Goal: Use online tool/utility: Utilize a website feature to perform a specific function

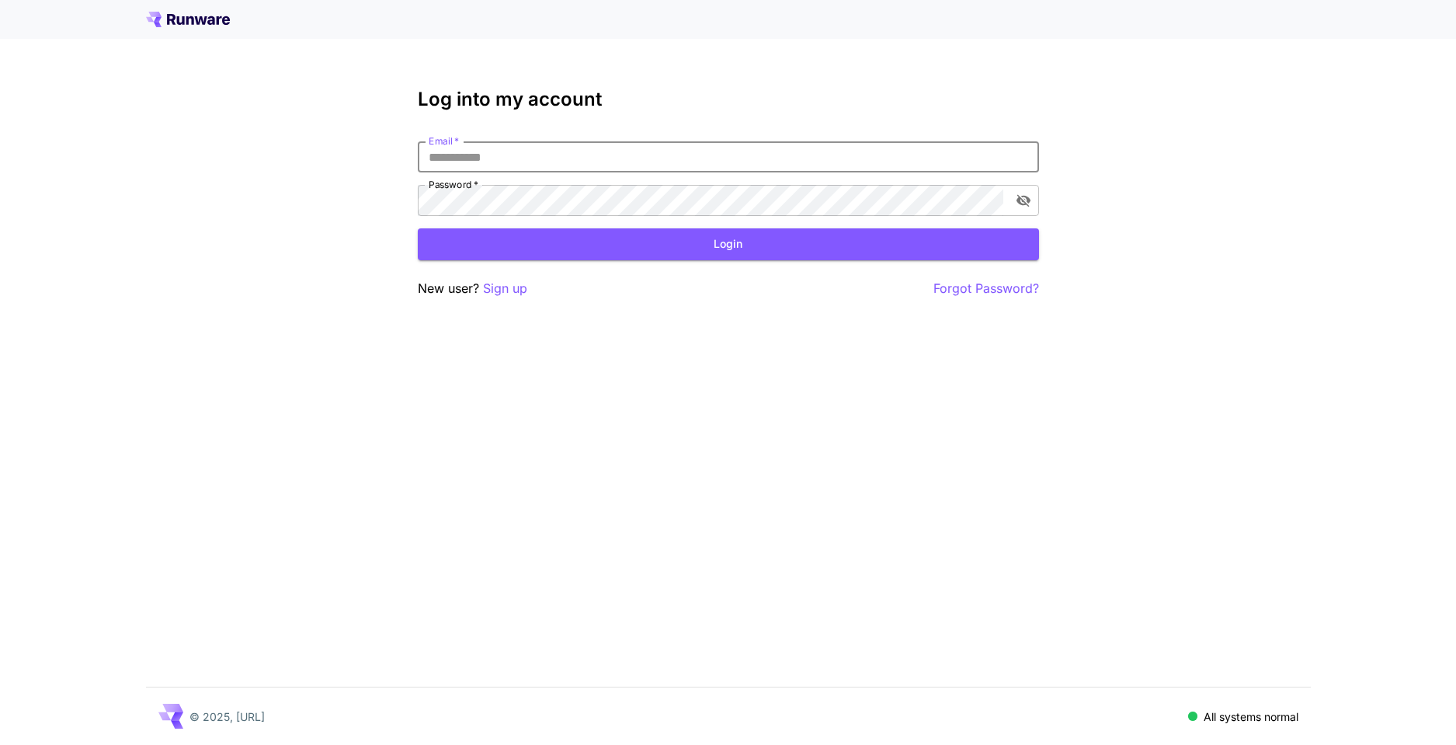
type input "**********"
click at [652, 254] on button "Login" at bounding box center [728, 244] width 621 height 32
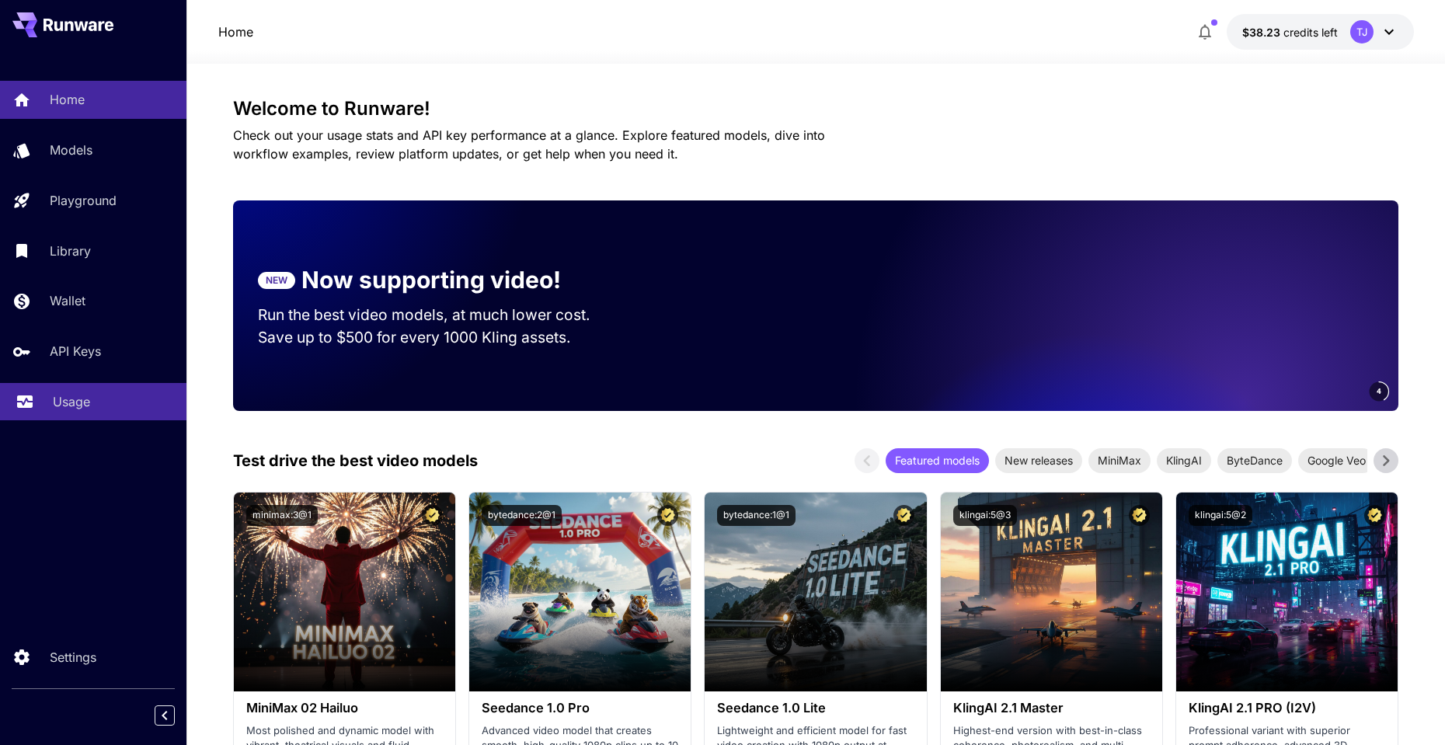
click at [62, 392] on p "Usage" at bounding box center [71, 401] width 37 height 19
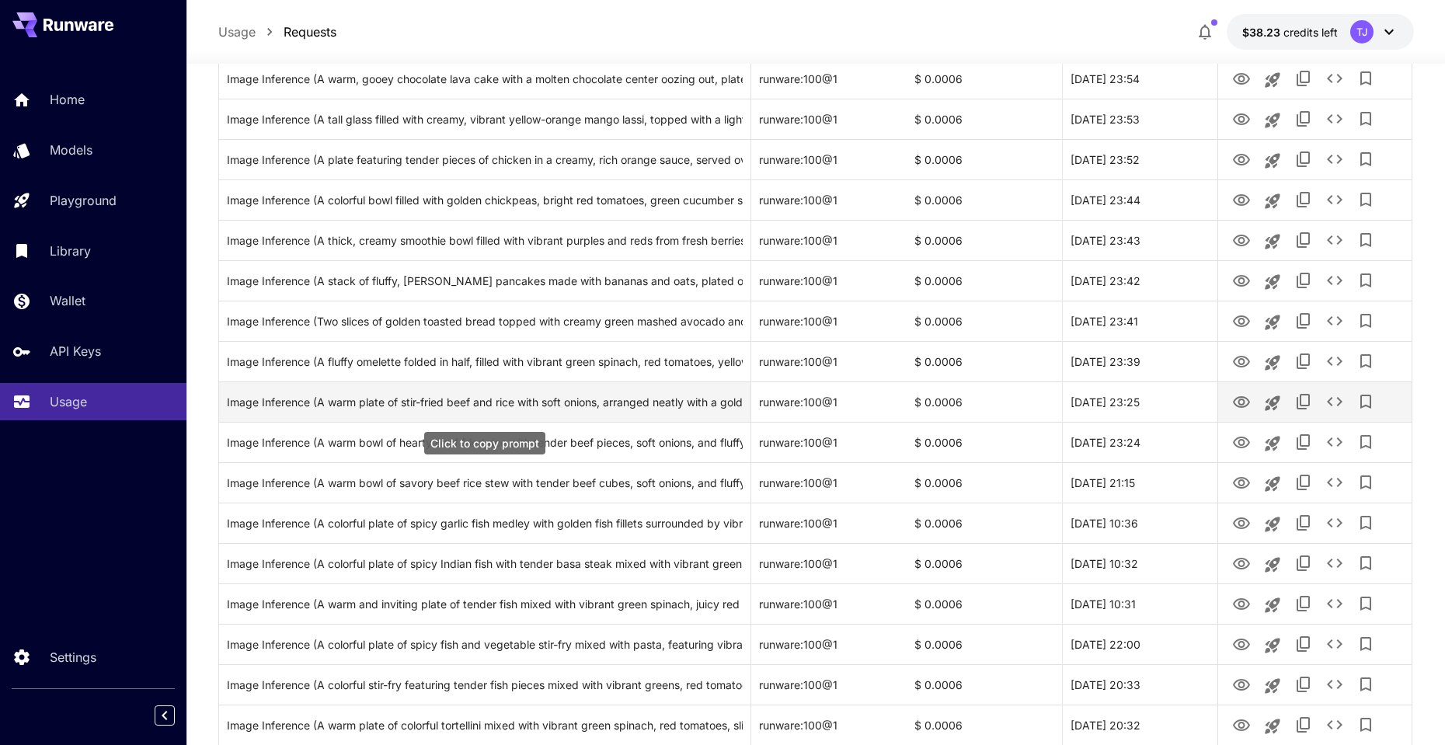
scroll to position [1668, 0]
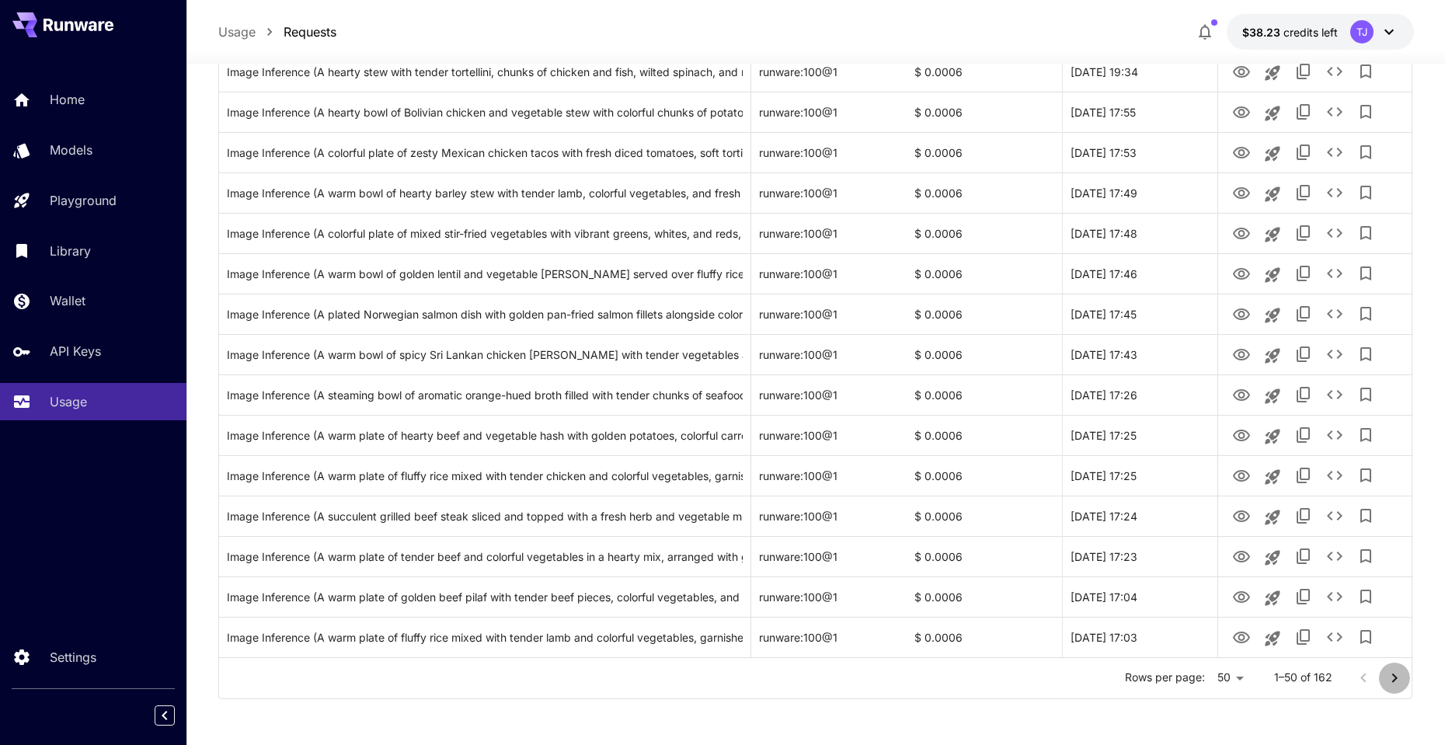
click at [1396, 679] on icon "Go to next page" at bounding box center [1394, 678] width 19 height 19
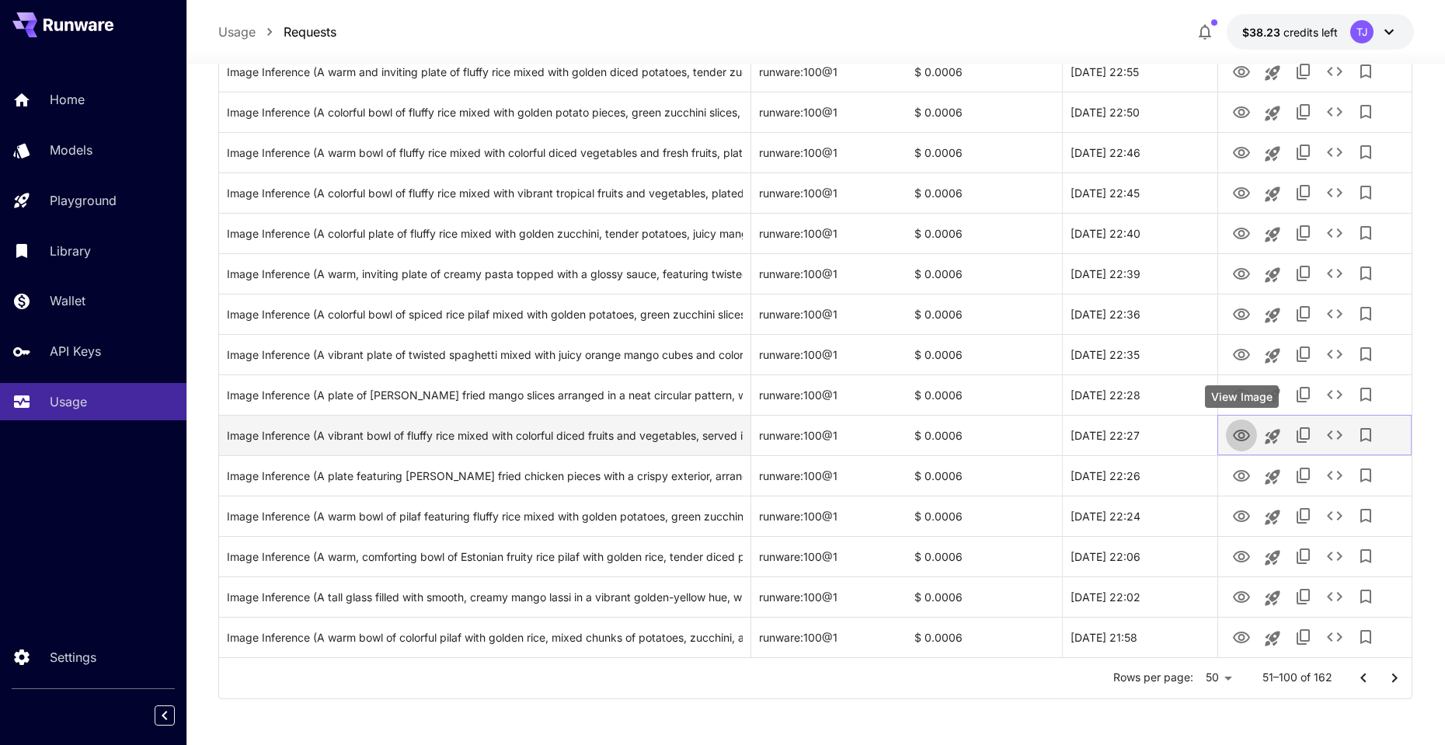
click at [1240, 437] on icon "View Image" at bounding box center [1241, 436] width 17 height 12
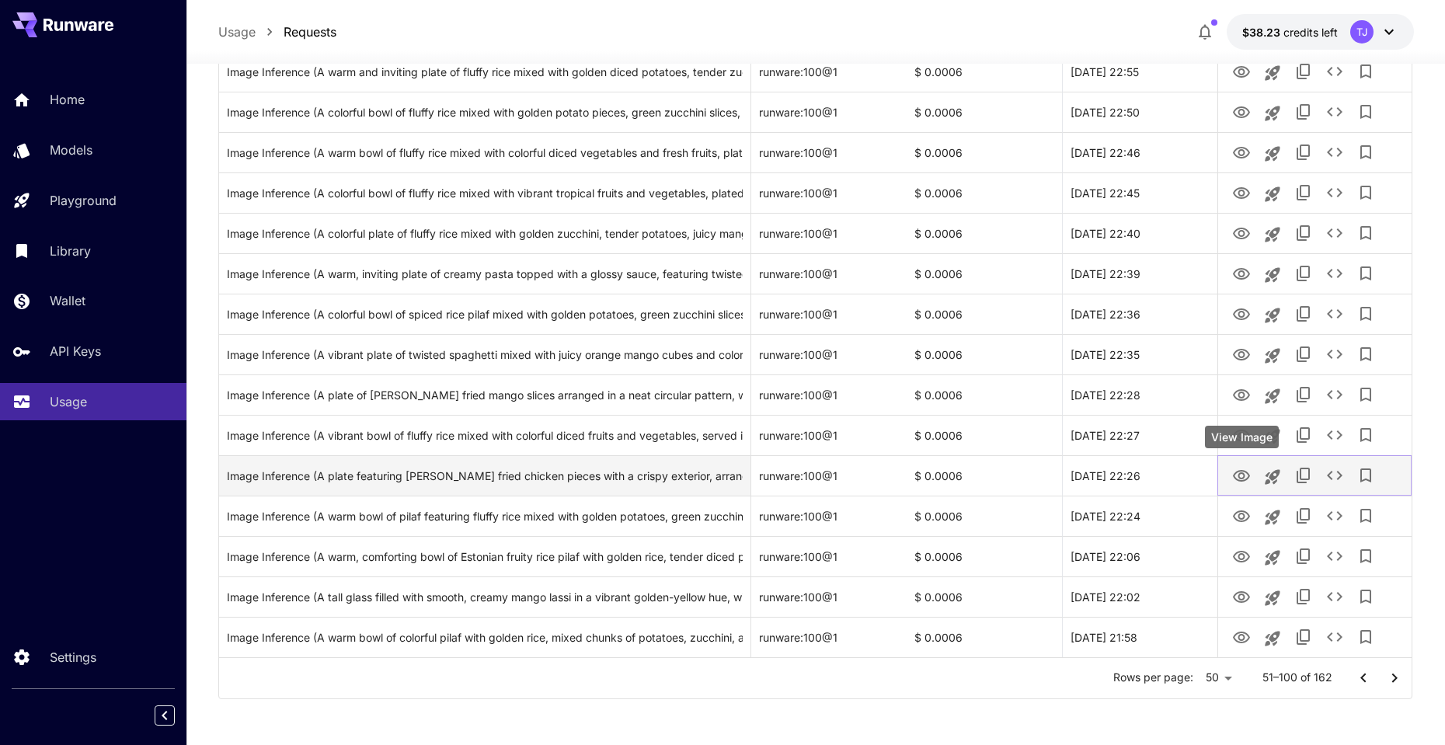
click at [1240, 475] on icon "View Image" at bounding box center [1241, 476] width 19 height 19
click at [1335, 478] on icon "See details" at bounding box center [1334, 475] width 19 height 19
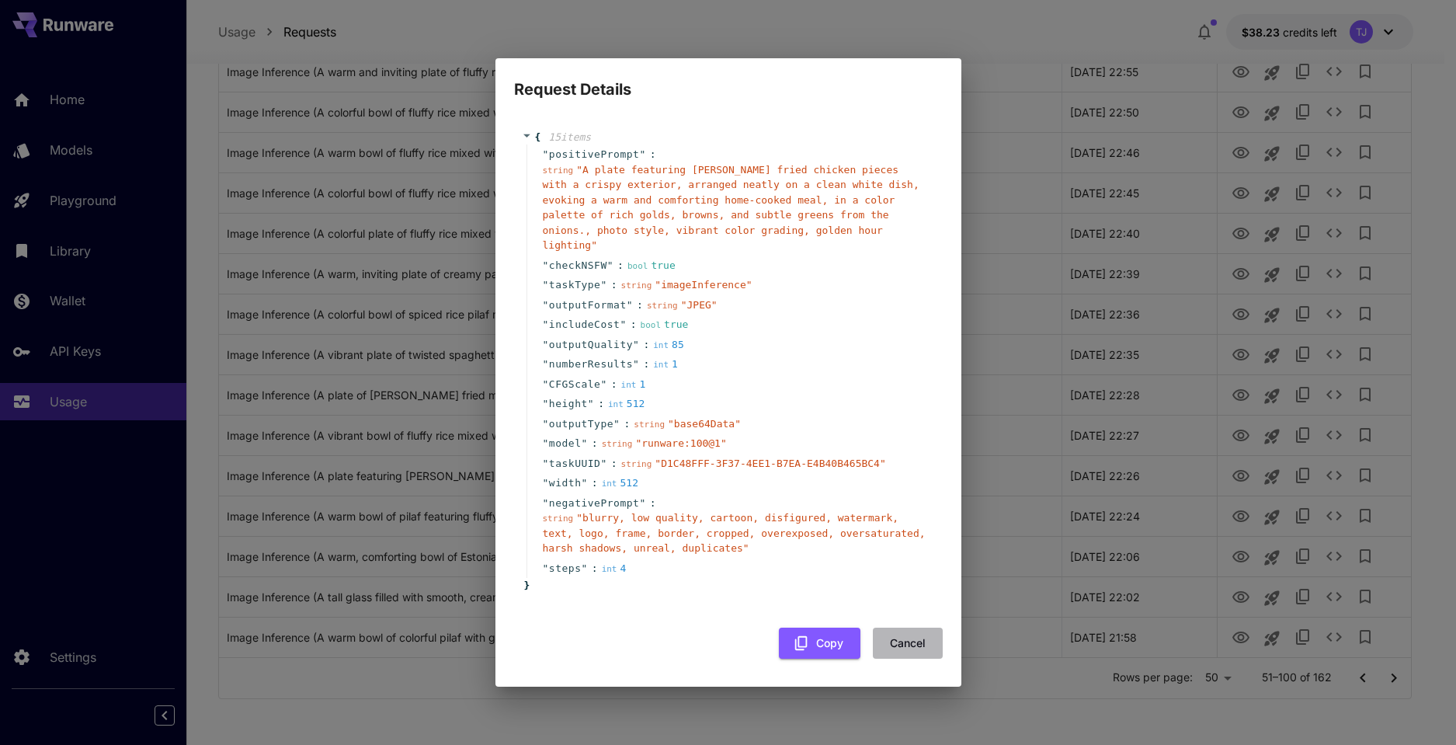
click at [902, 641] on button "Cancel" at bounding box center [908, 644] width 70 height 32
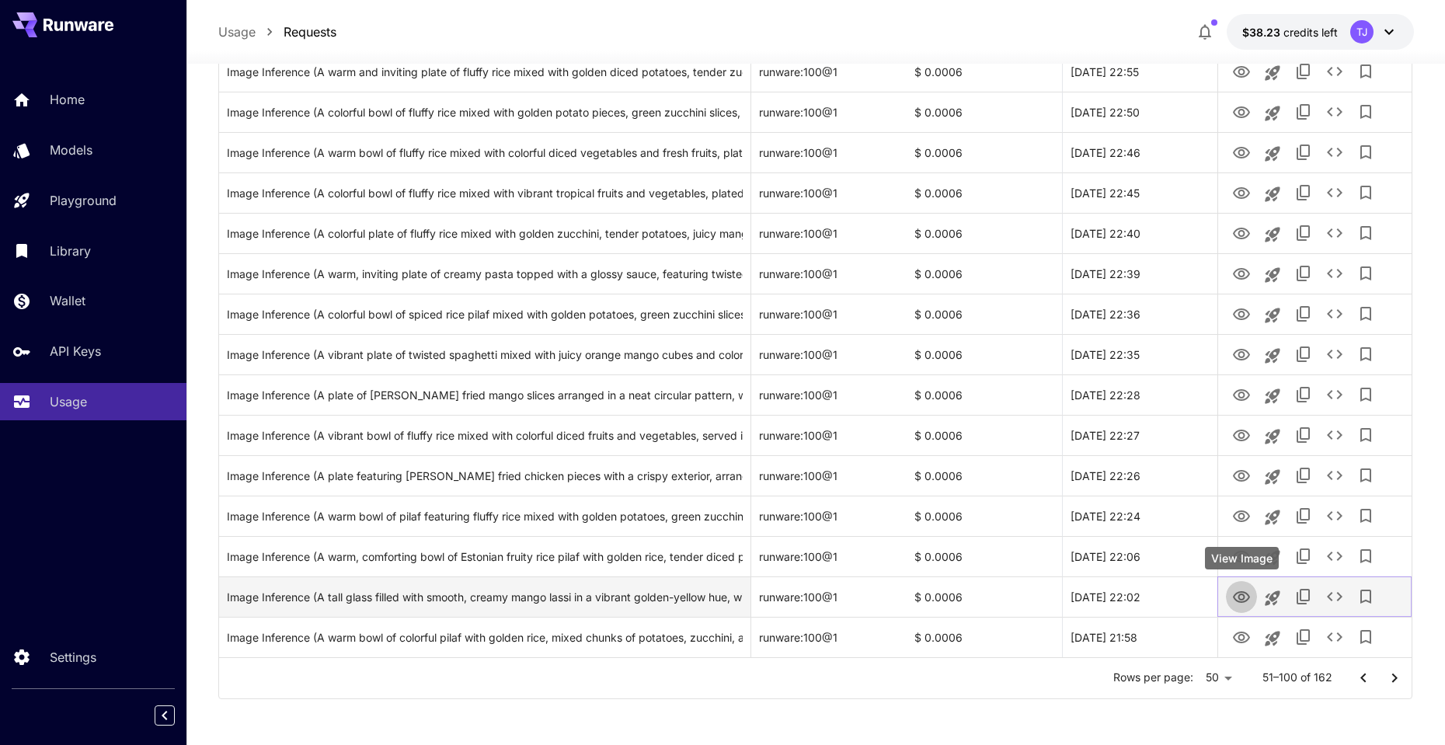
click at [1247, 597] on icon "View Image" at bounding box center [1241, 597] width 19 height 19
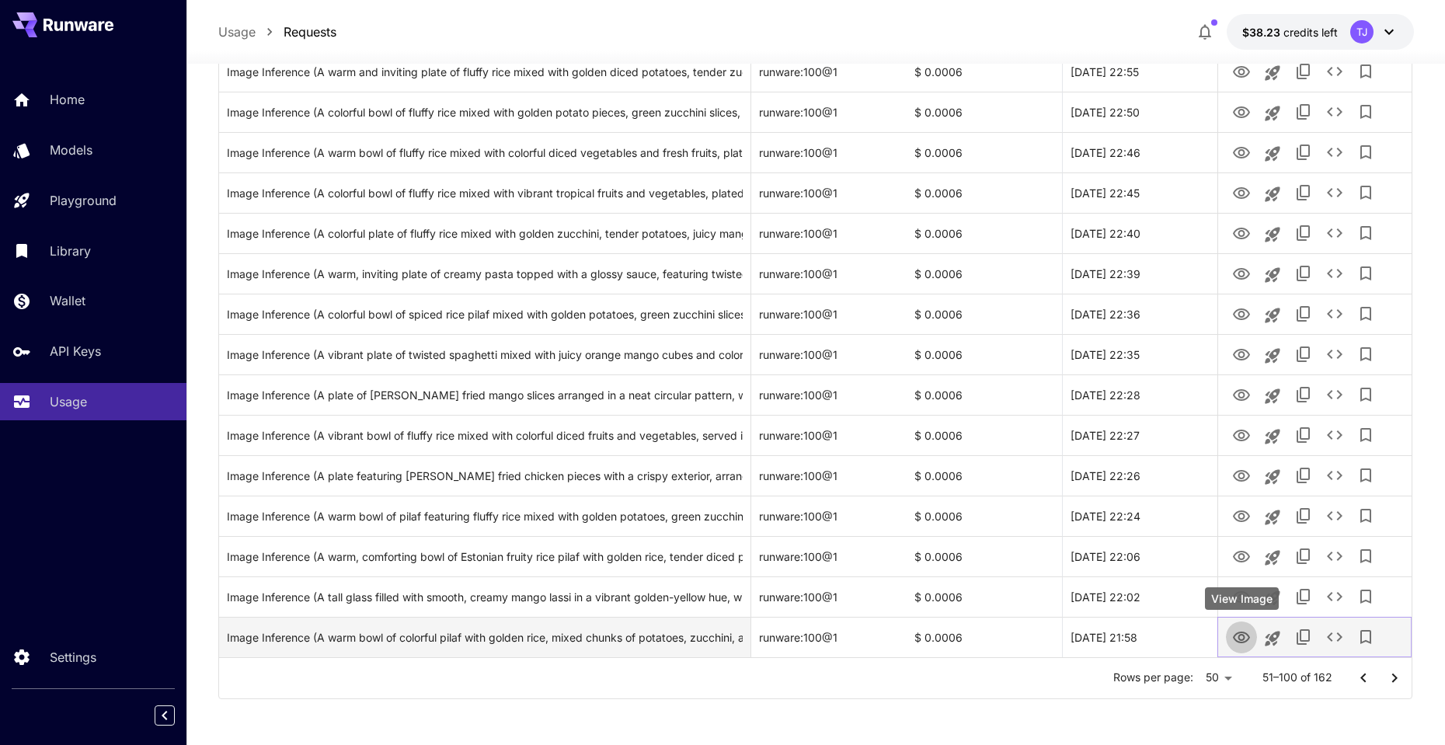
click at [1245, 632] on icon "View Image" at bounding box center [1241, 638] width 17 height 12
click at [1330, 636] on icon "See details" at bounding box center [1334, 637] width 19 height 19
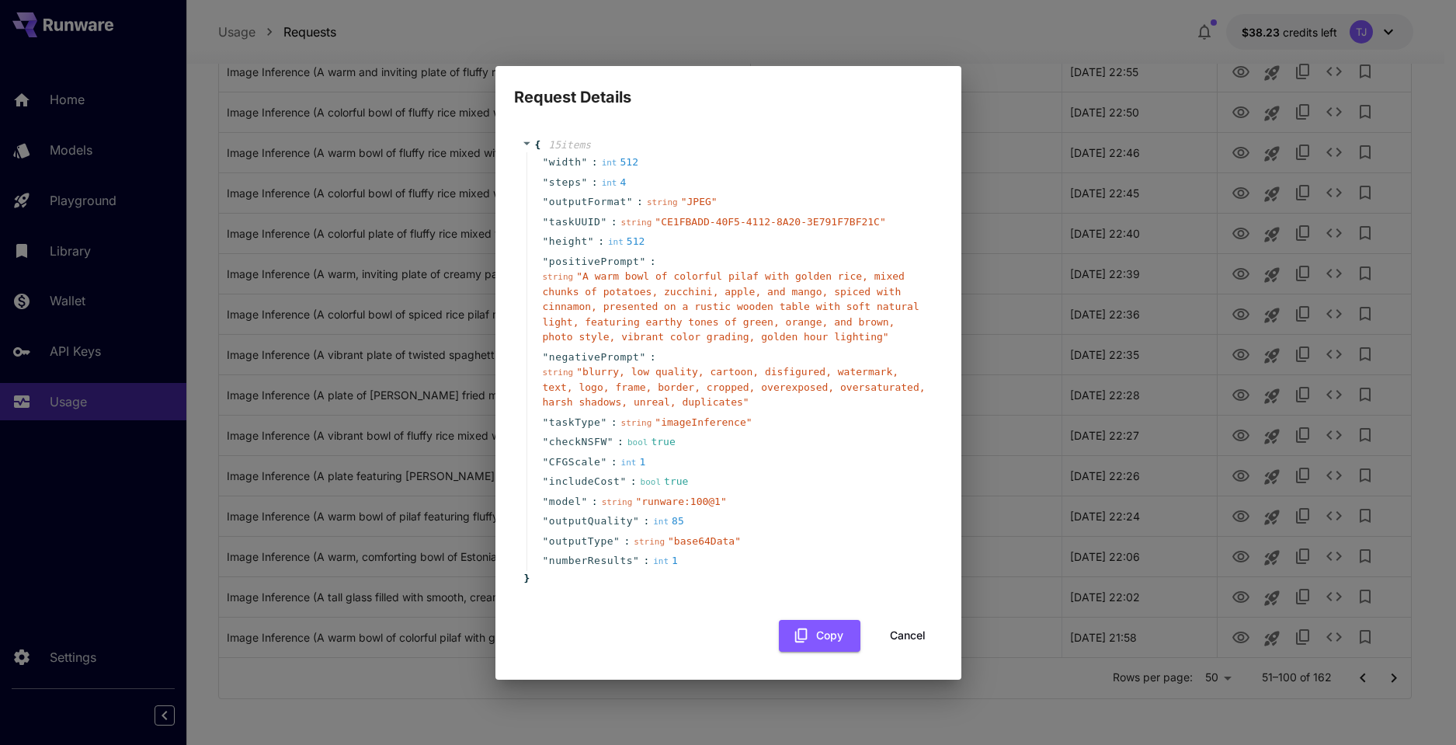
click at [900, 636] on button "Cancel" at bounding box center [908, 636] width 70 height 32
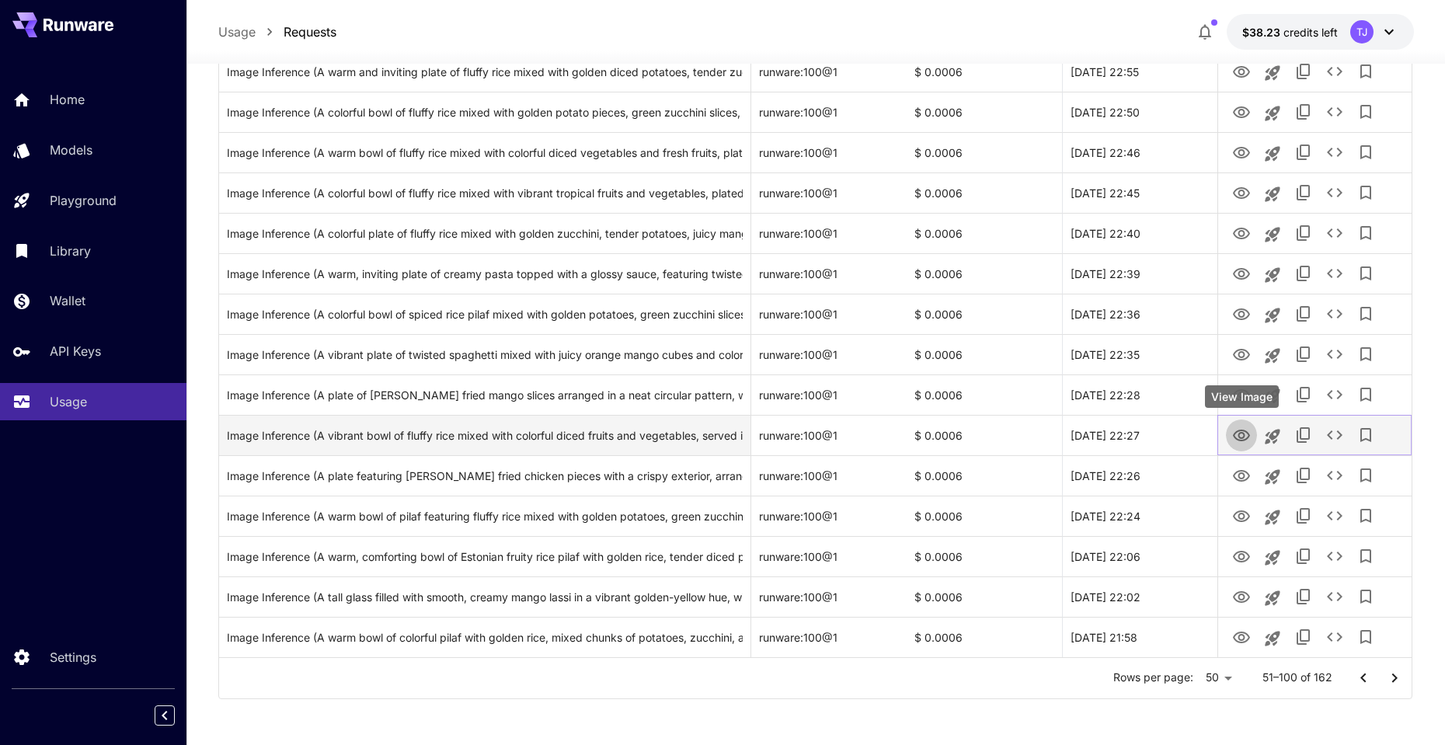
click at [1244, 433] on icon "View Image" at bounding box center [1241, 436] width 17 height 12
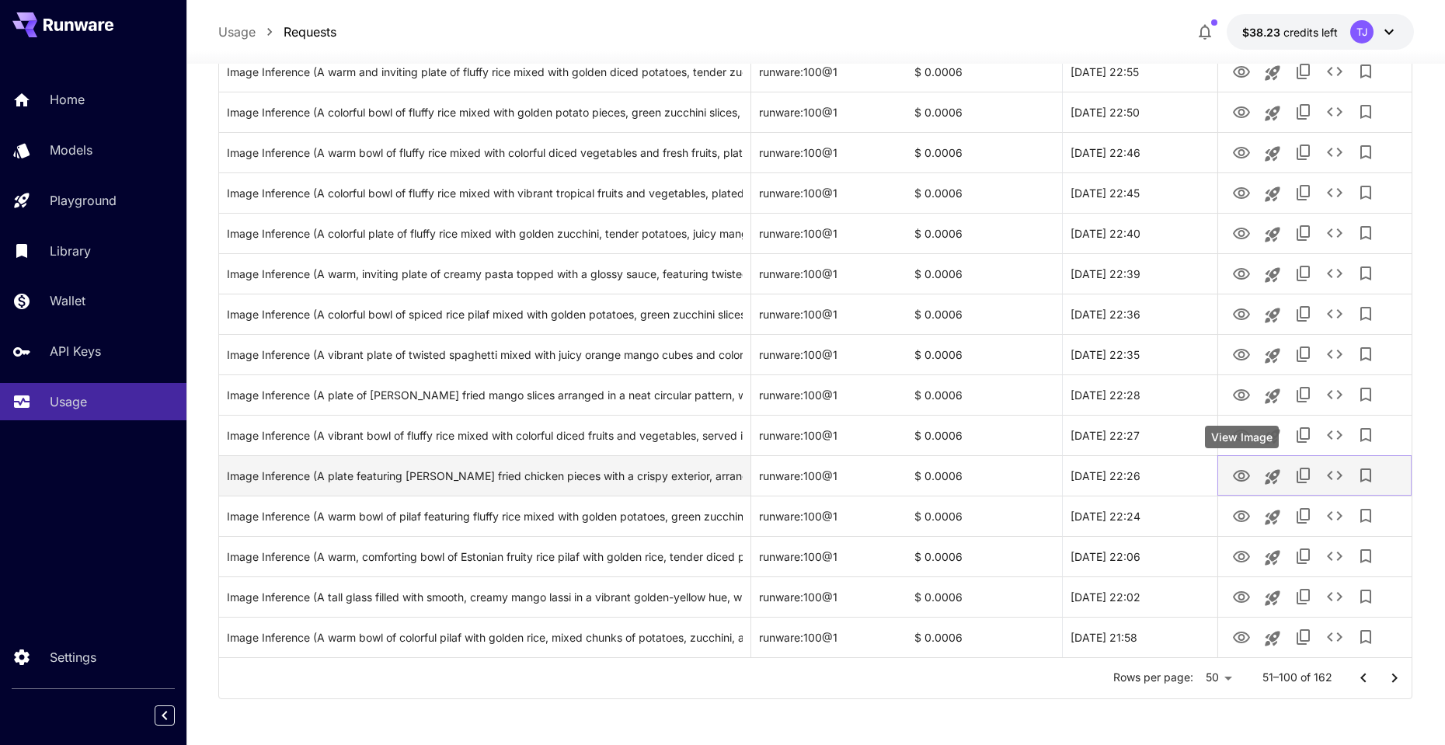
click at [1237, 472] on icon "View Image" at bounding box center [1241, 476] width 19 height 19
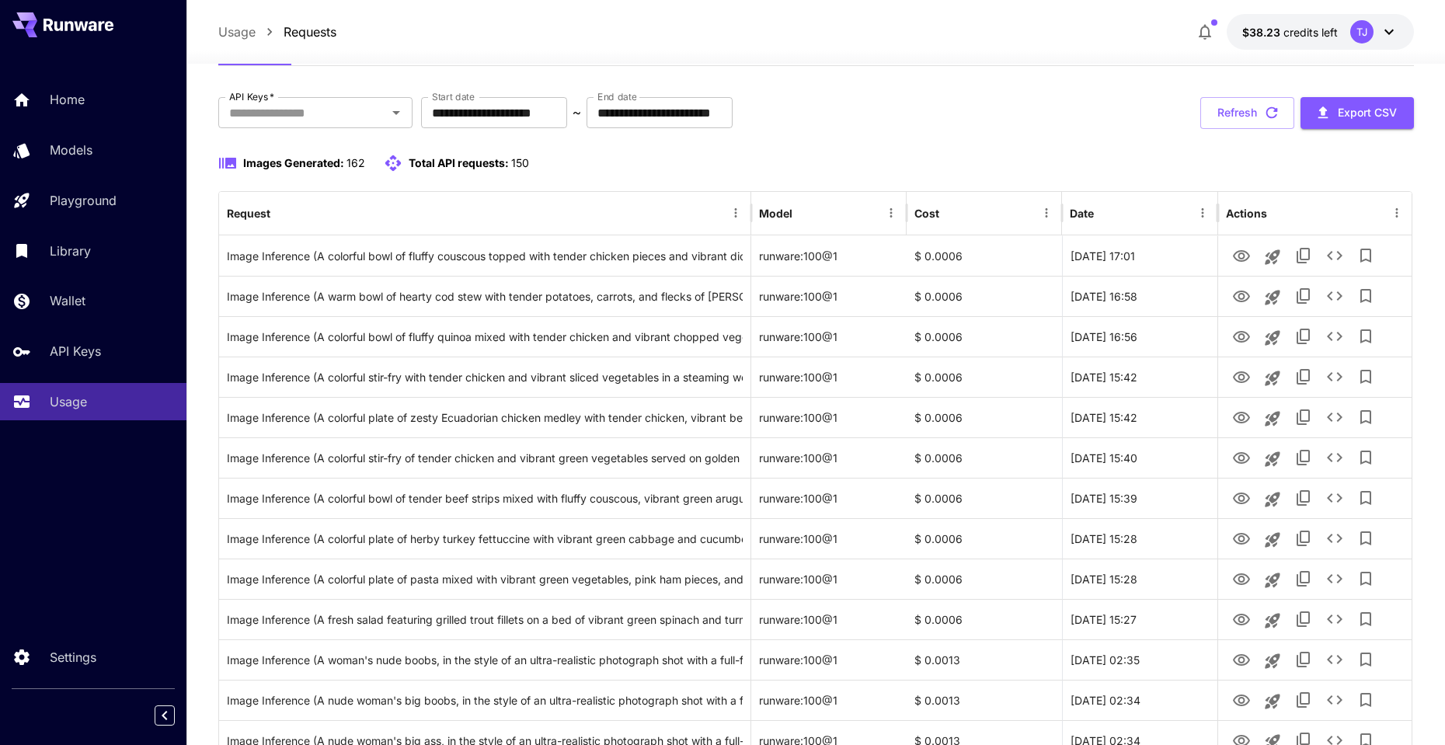
scroll to position [0, 0]
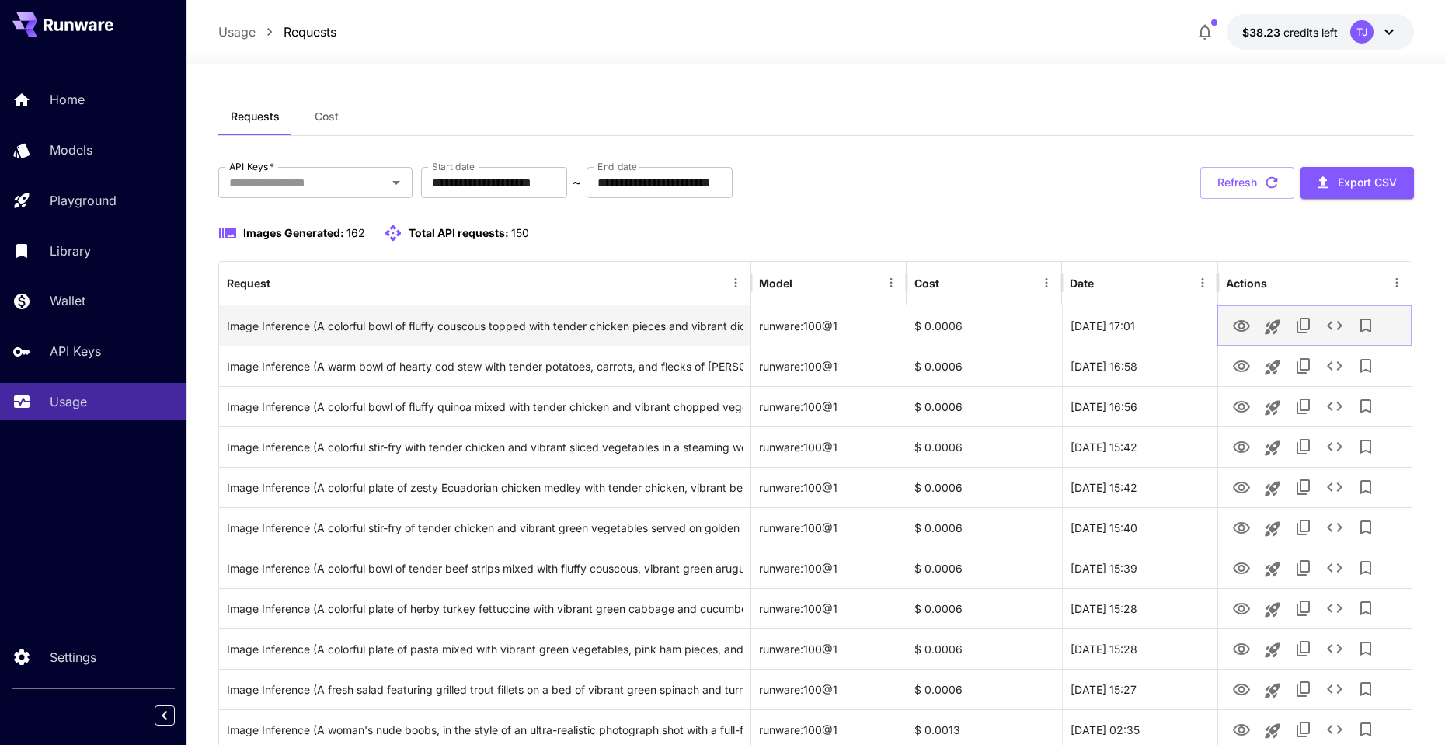
click at [1238, 326] on icon "View Image" at bounding box center [1241, 326] width 17 height 12
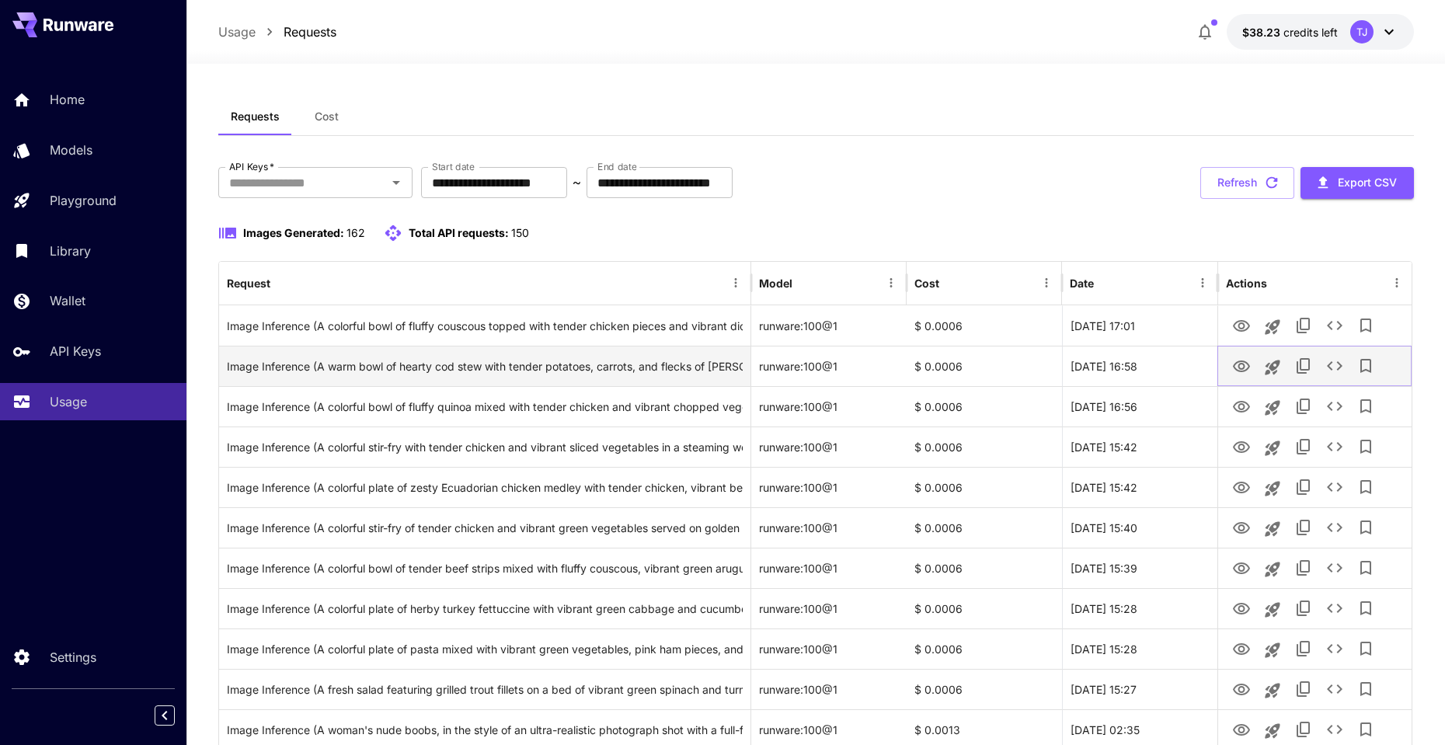
click at [1244, 367] on icon "View Image" at bounding box center [1241, 366] width 17 height 12
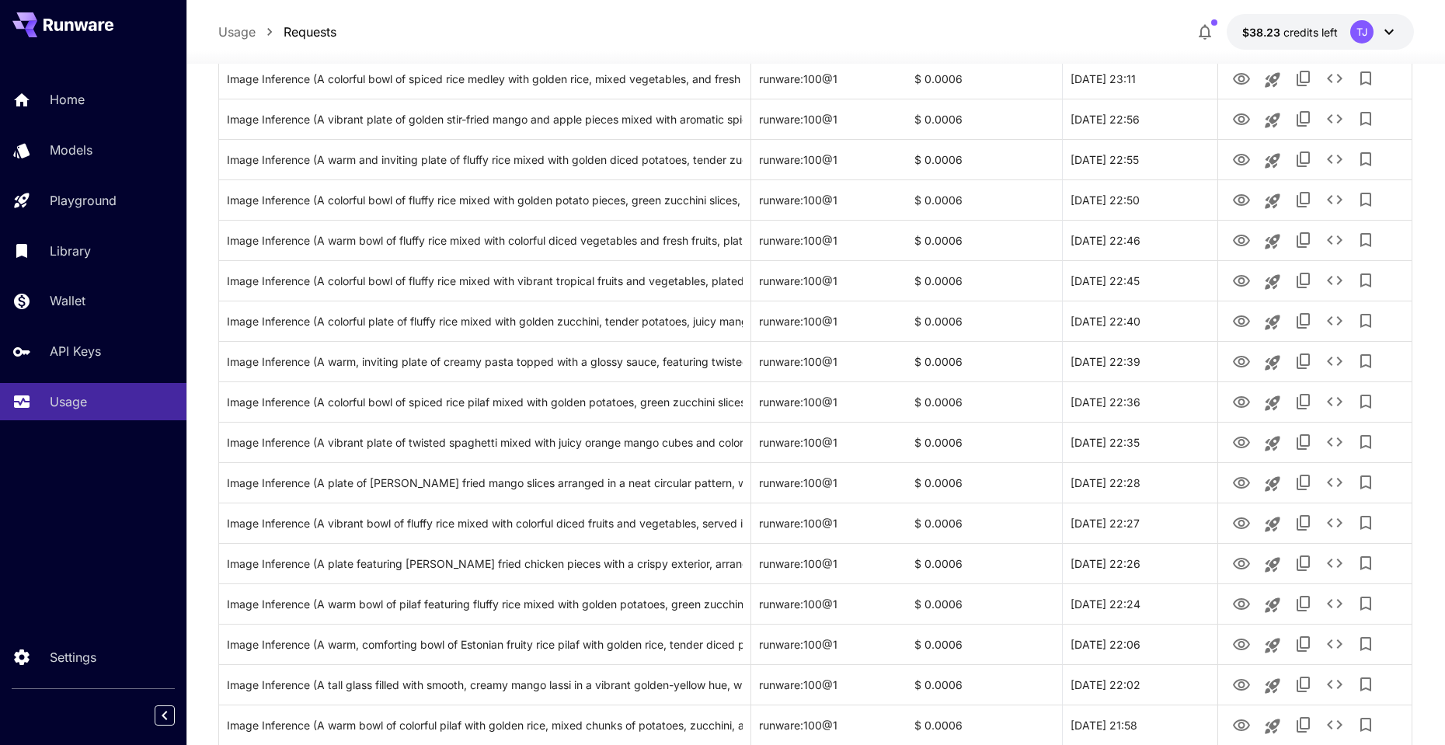
scroll to position [1668, 0]
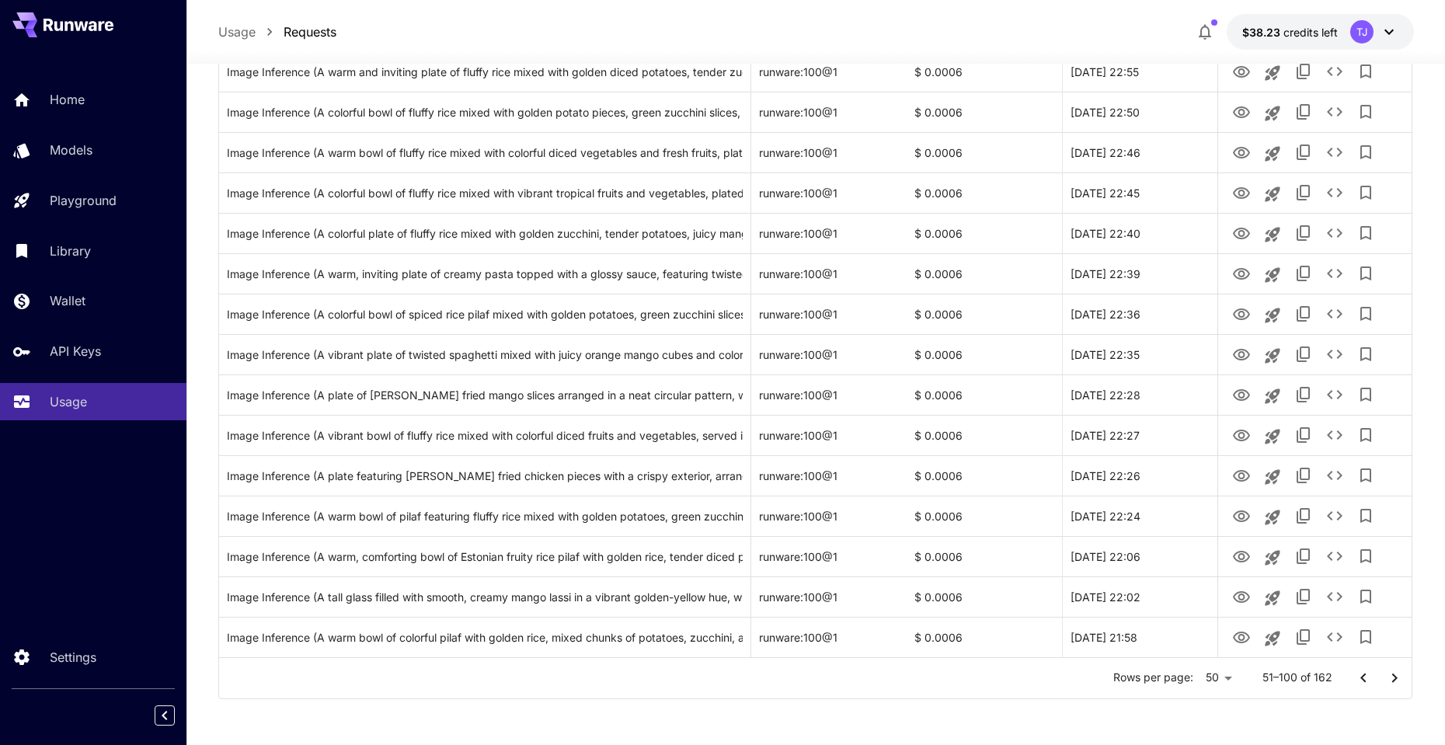
click at [1386, 684] on icon "Go to next page" at bounding box center [1394, 678] width 19 height 19
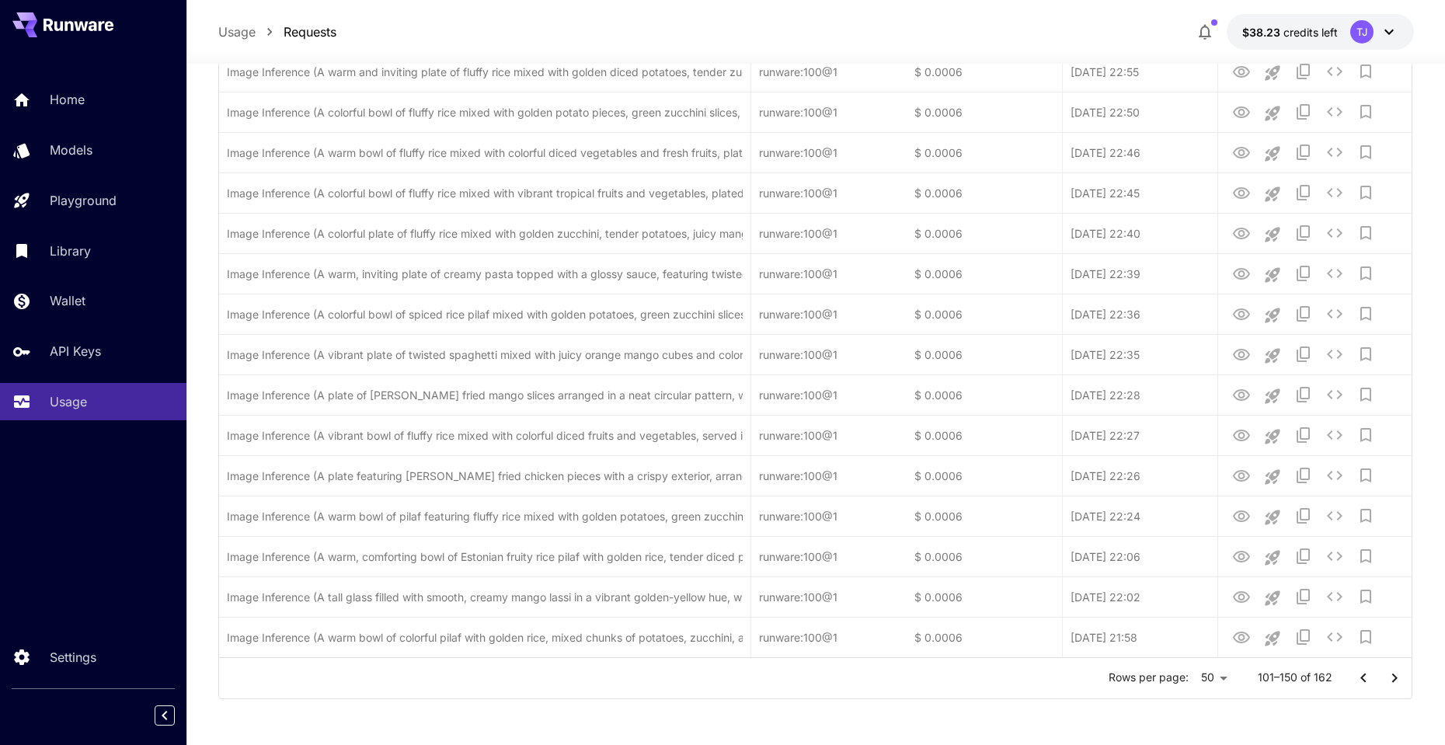
click at [1393, 678] on icon "Go to next page" at bounding box center [1394, 678] width 19 height 19
click at [1363, 680] on icon "Go to previous page" at bounding box center [1362, 677] width 5 height 9
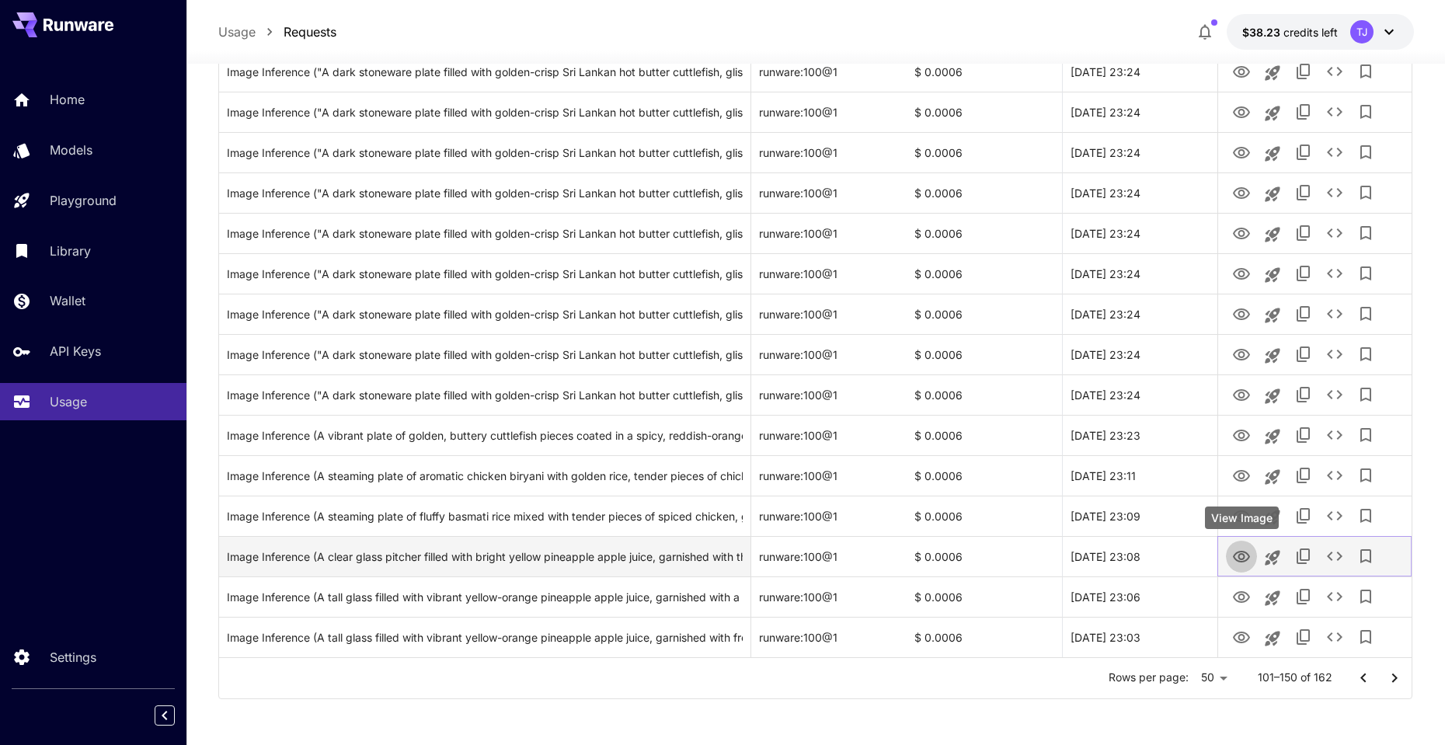
click at [1236, 553] on icon "View Image" at bounding box center [1241, 557] width 17 height 12
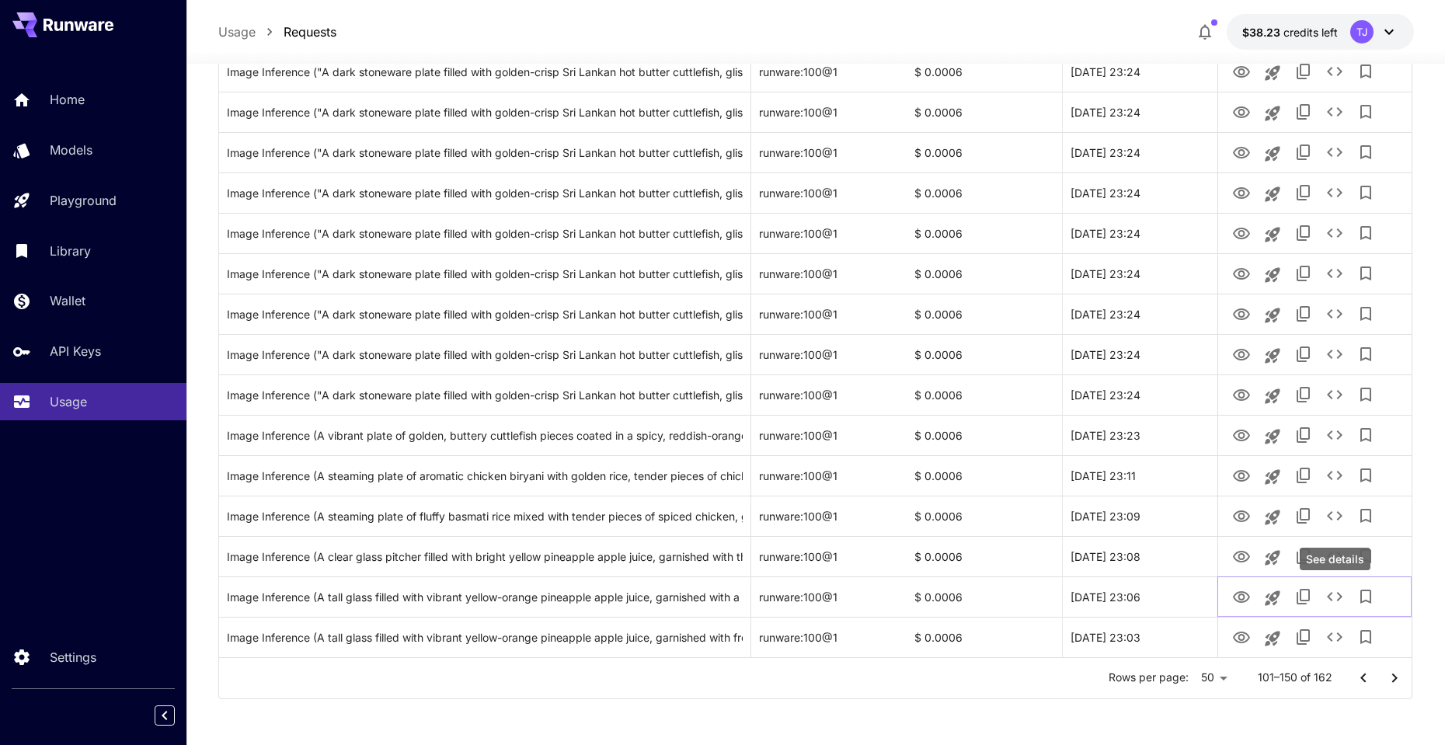
click at [1335, 553] on div "See details" at bounding box center [1335, 559] width 71 height 23
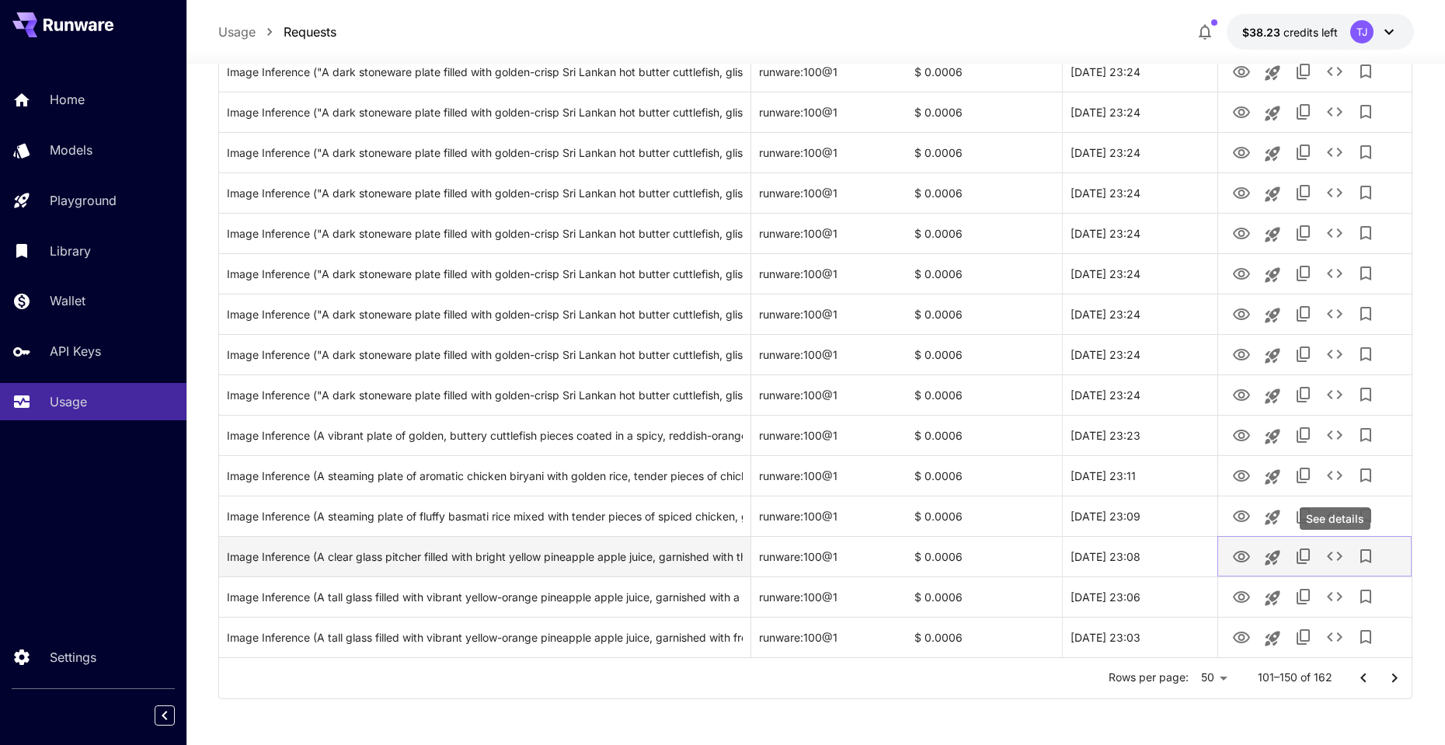
click at [1334, 557] on icon "See details" at bounding box center [1334, 556] width 19 height 19
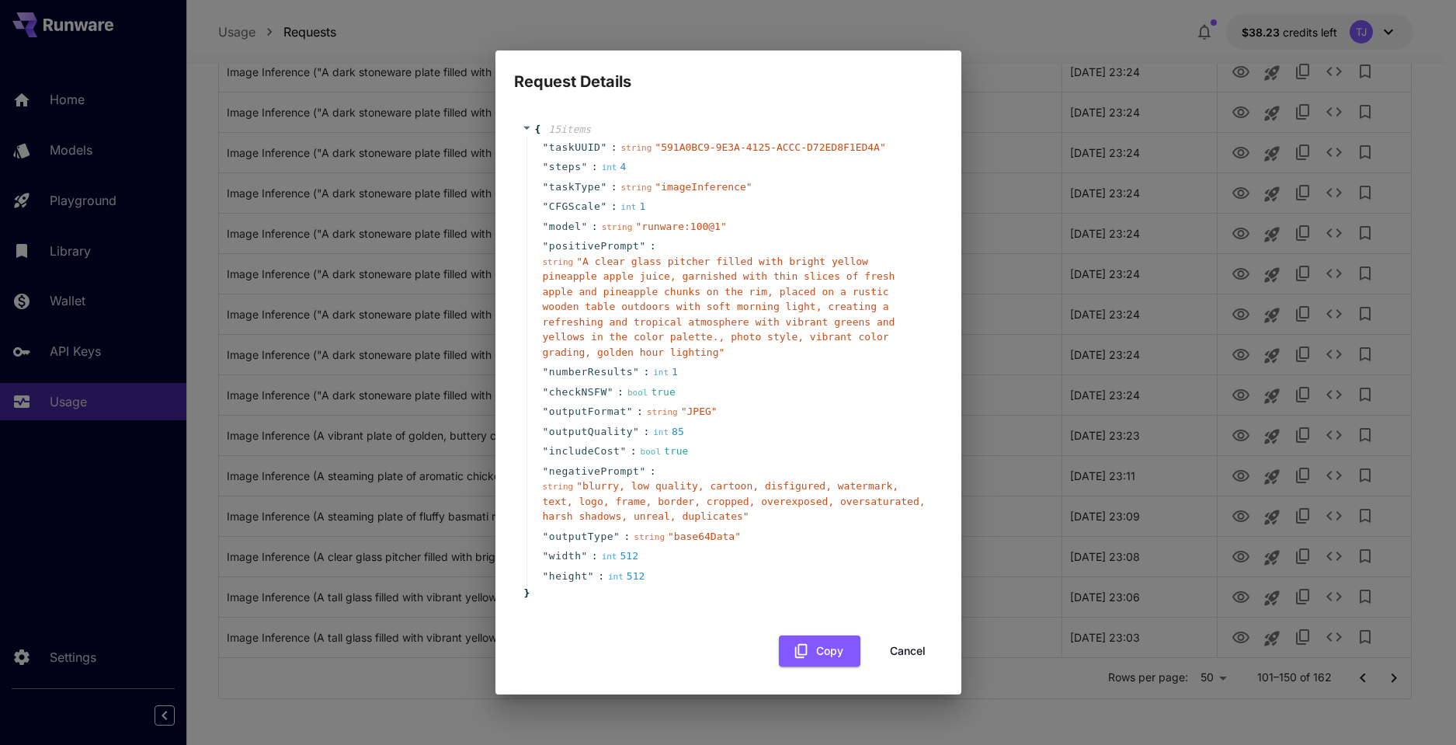
click at [744, 496] on span "" blurry, low quality, cartoon, disfigured, watermark, text, logo, frame, borde…" at bounding box center [734, 501] width 383 height 42
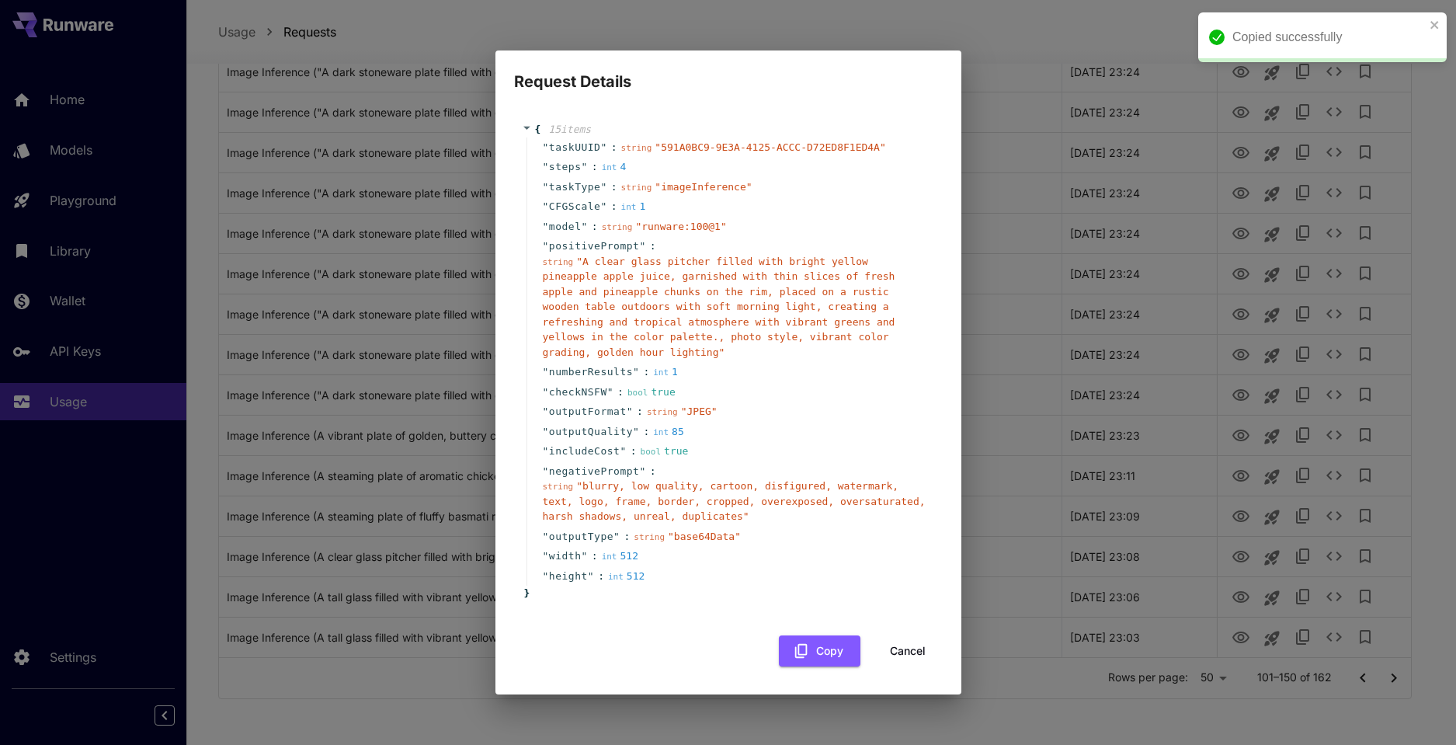
click at [973, 60] on div "Request Details { 15 item s " taskUUID " : string " 591A0BC9-9E3A-4125-ACCC-D72…" at bounding box center [728, 372] width 1456 height 745
click at [910, 644] on button "Cancel" at bounding box center [908, 651] width 70 height 32
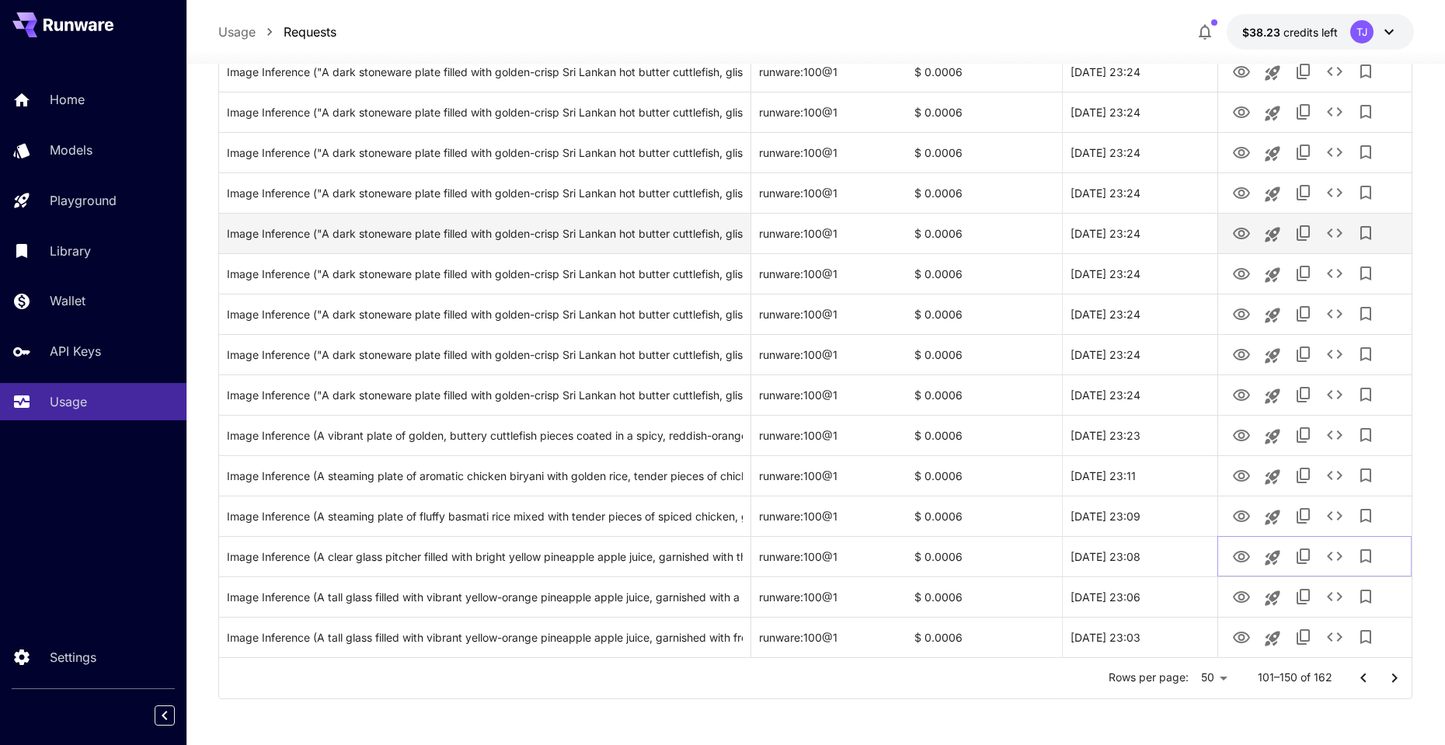
scroll to position [0, 0]
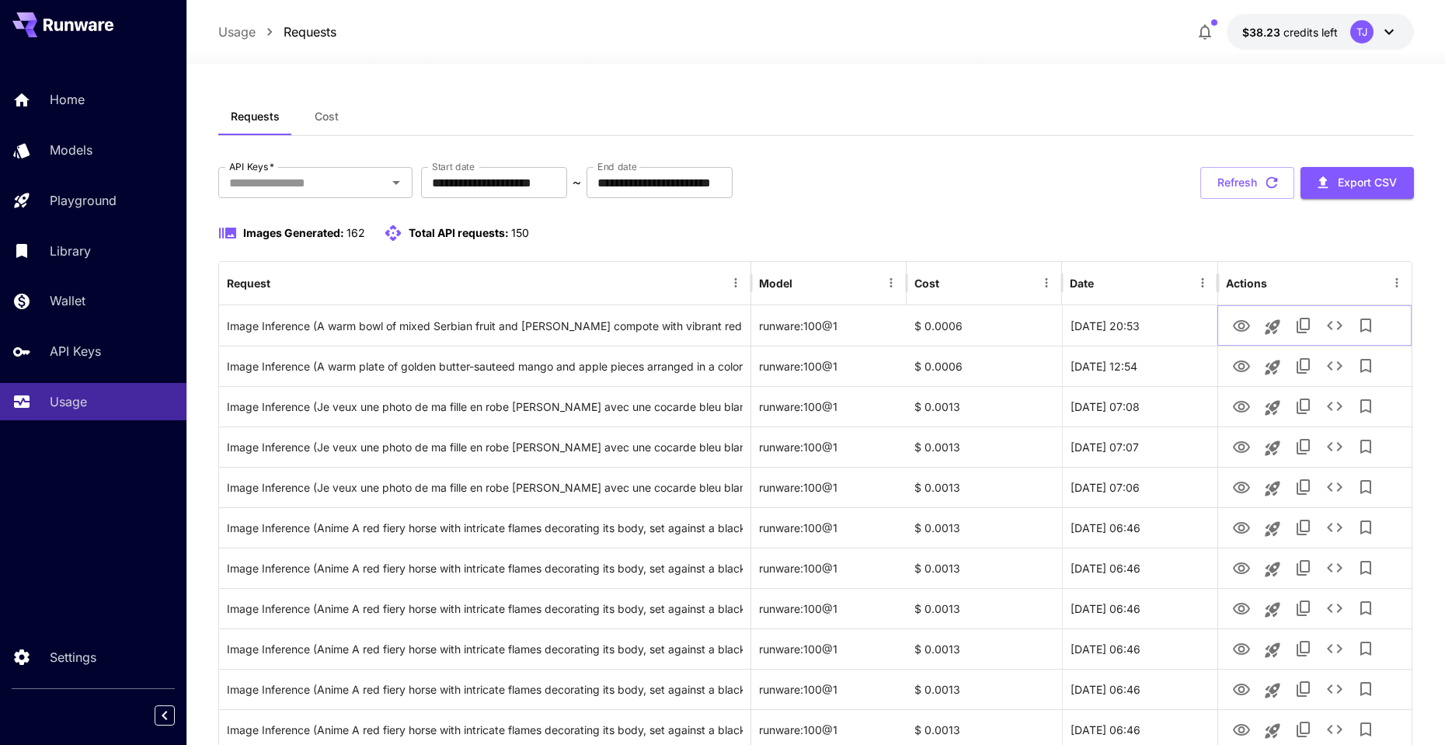
drag, startPoint x: 1244, startPoint y: 327, endPoint x: 1130, endPoint y: 217, distance: 158.8
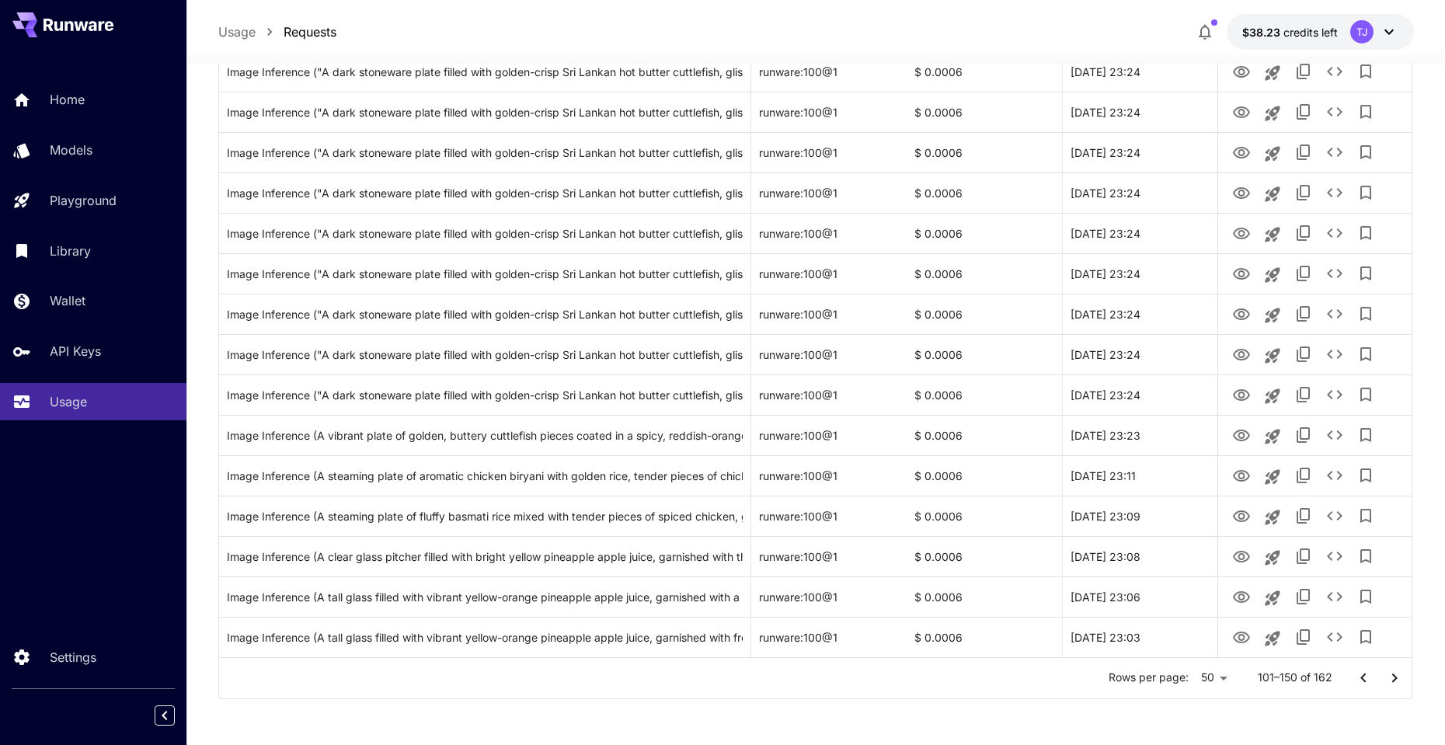
click at [1358, 676] on icon "Go to previous page" at bounding box center [1363, 678] width 19 height 19
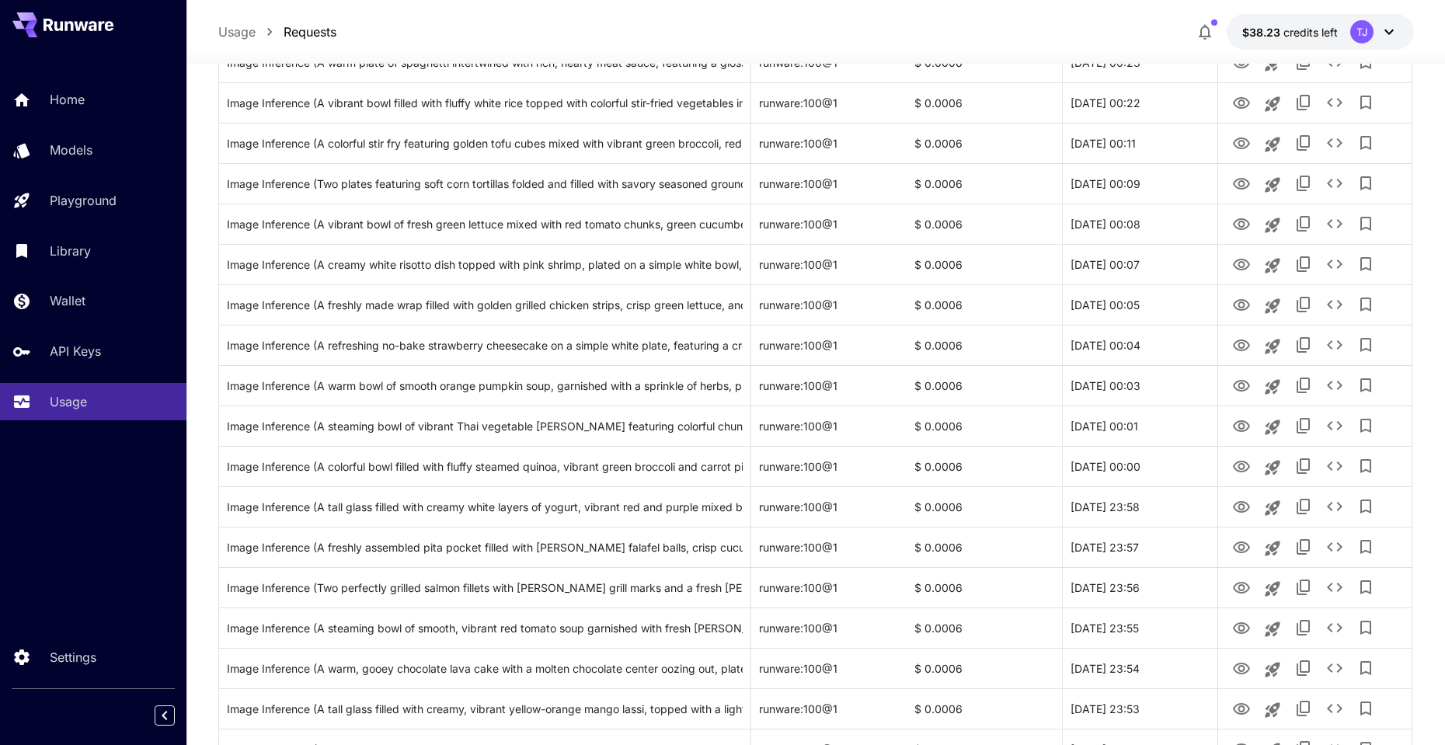
scroll to position [0, 0]
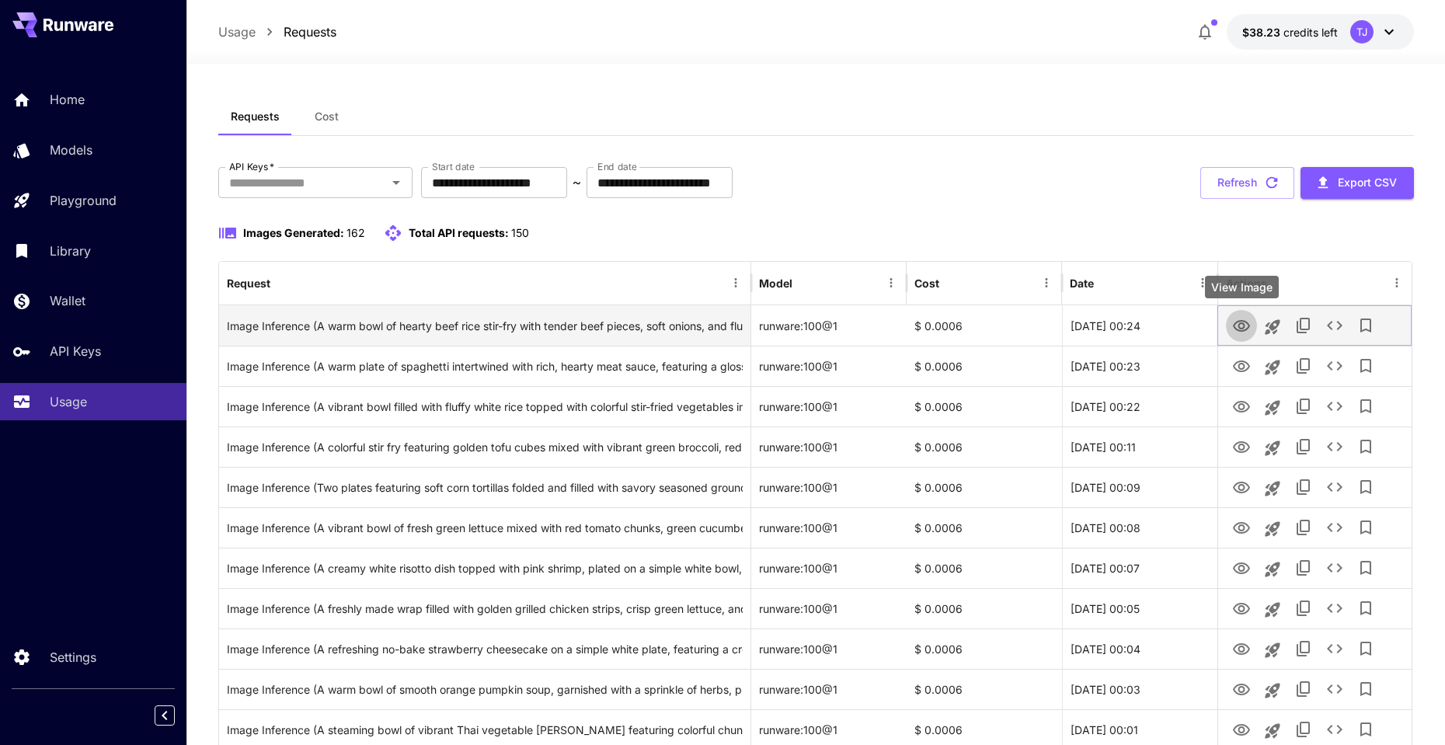
click at [1236, 324] on icon "View Image" at bounding box center [1241, 326] width 19 height 19
click at [1328, 322] on icon "See details" at bounding box center [1334, 325] width 19 height 19
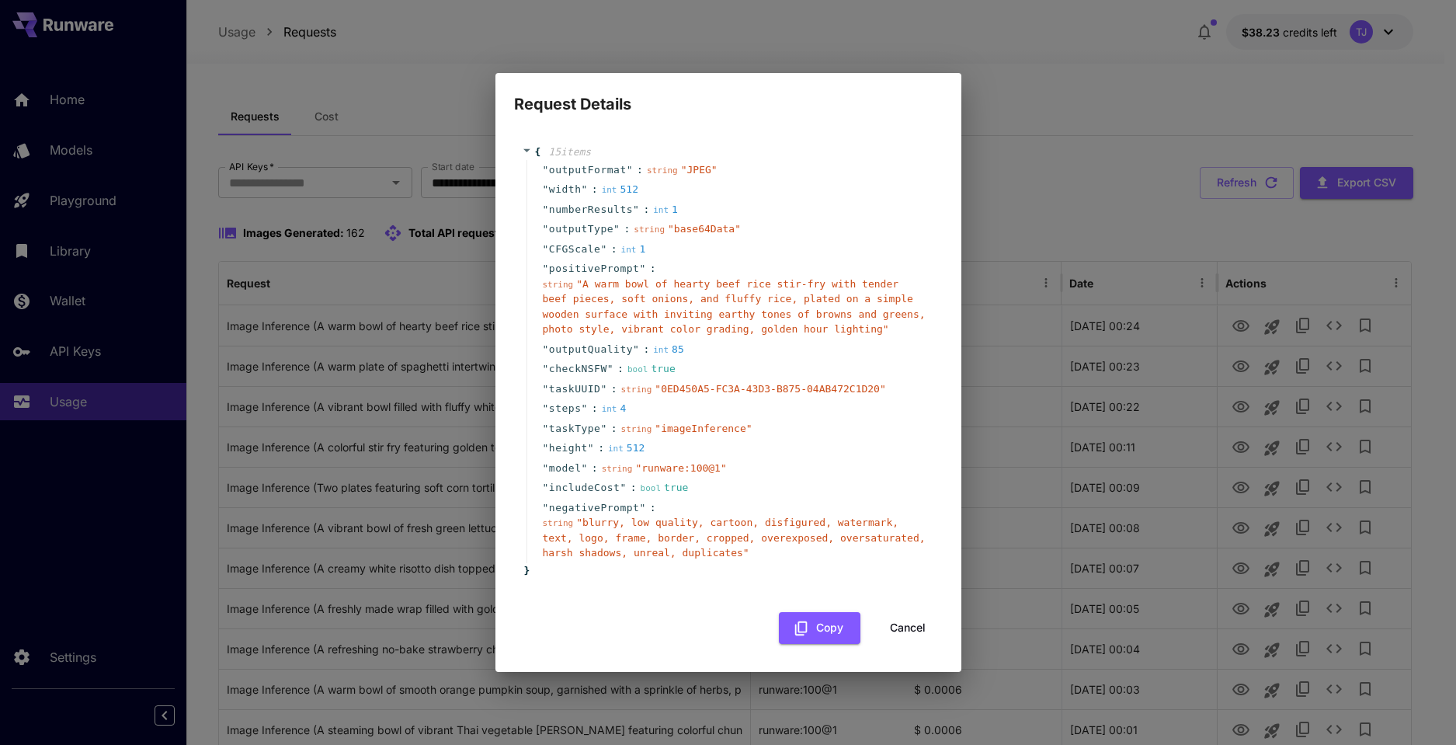
click at [646, 327] on span "" A warm bowl of hearty beef rice stir-fry with tender beef pieces, soft onions…" at bounding box center [734, 306] width 383 height 57
click at [891, 623] on button "Cancel" at bounding box center [908, 628] width 70 height 32
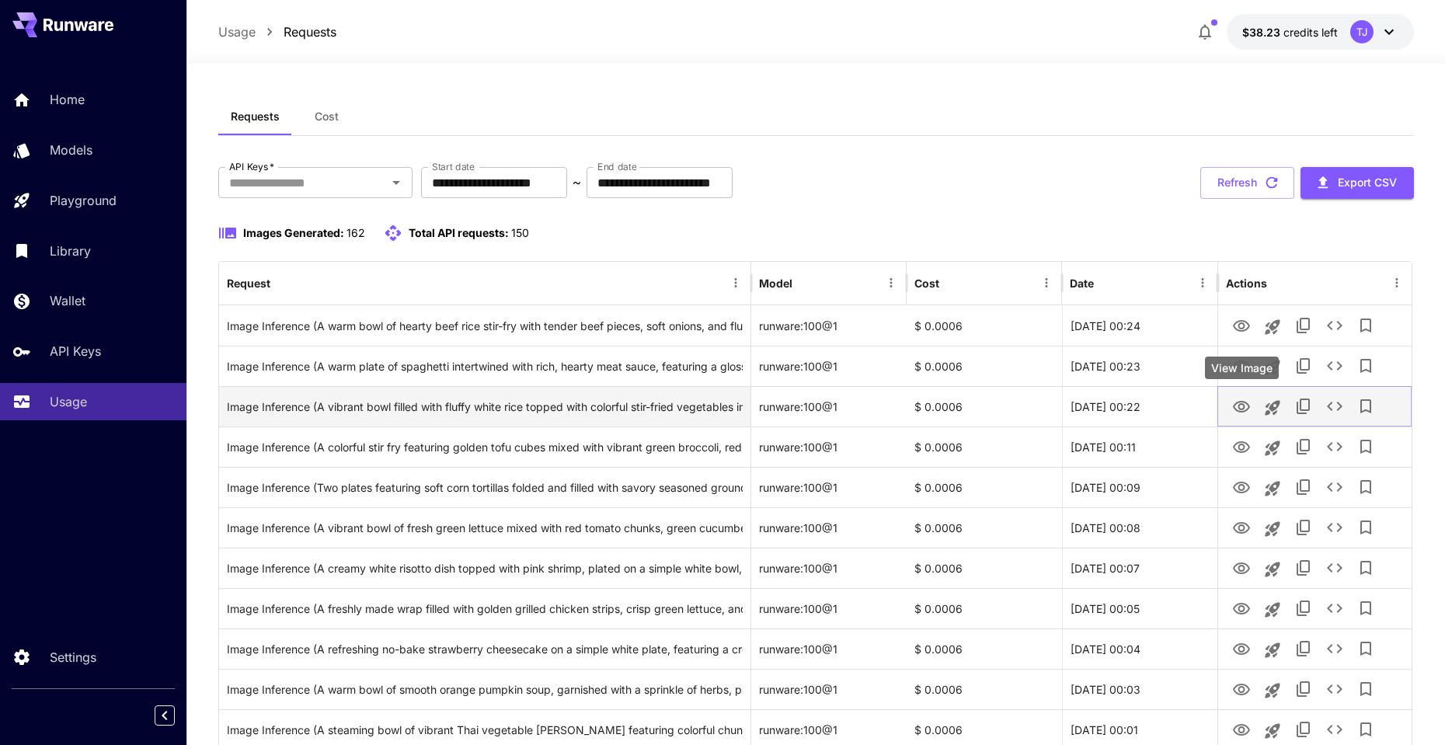
click at [1242, 406] on icon "View Image" at bounding box center [1241, 407] width 19 height 19
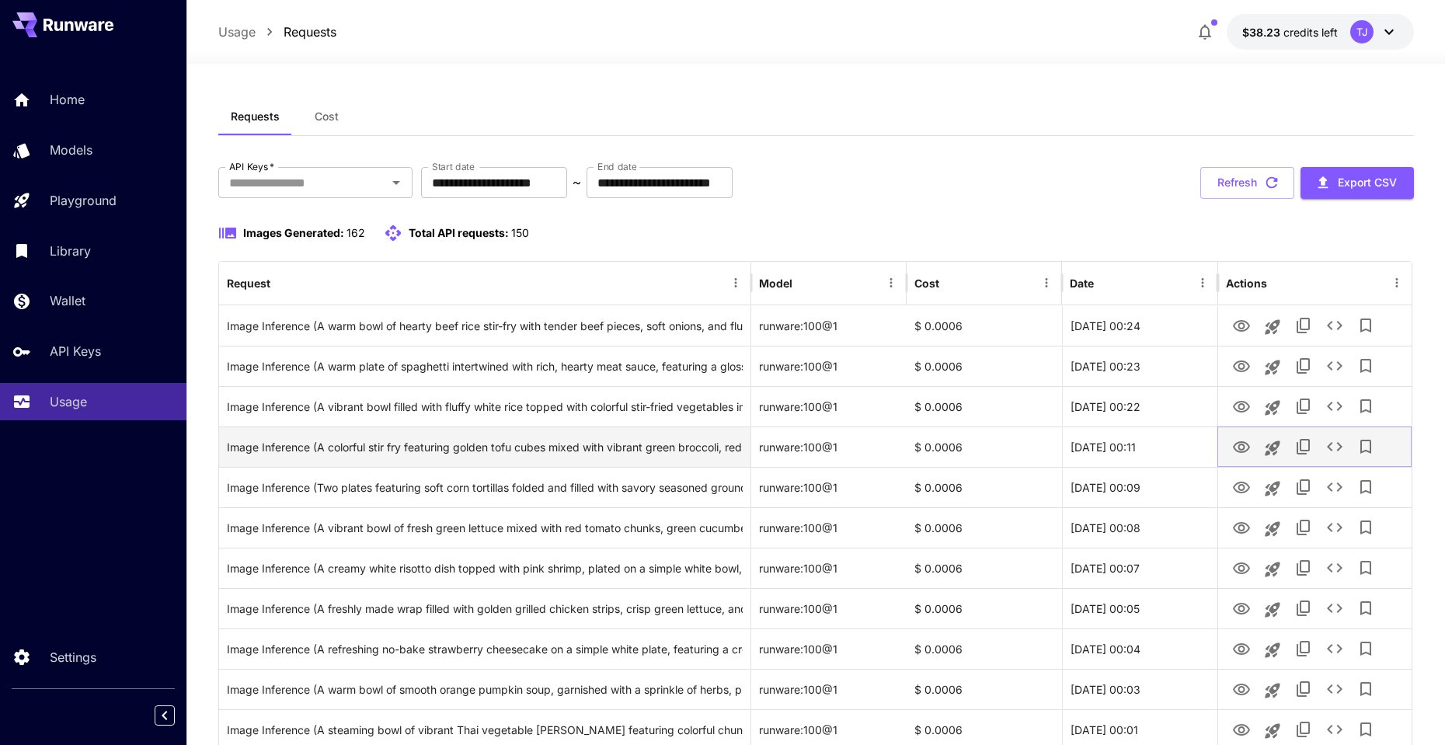
click at [1242, 448] on icon "View Image" at bounding box center [1241, 447] width 17 height 12
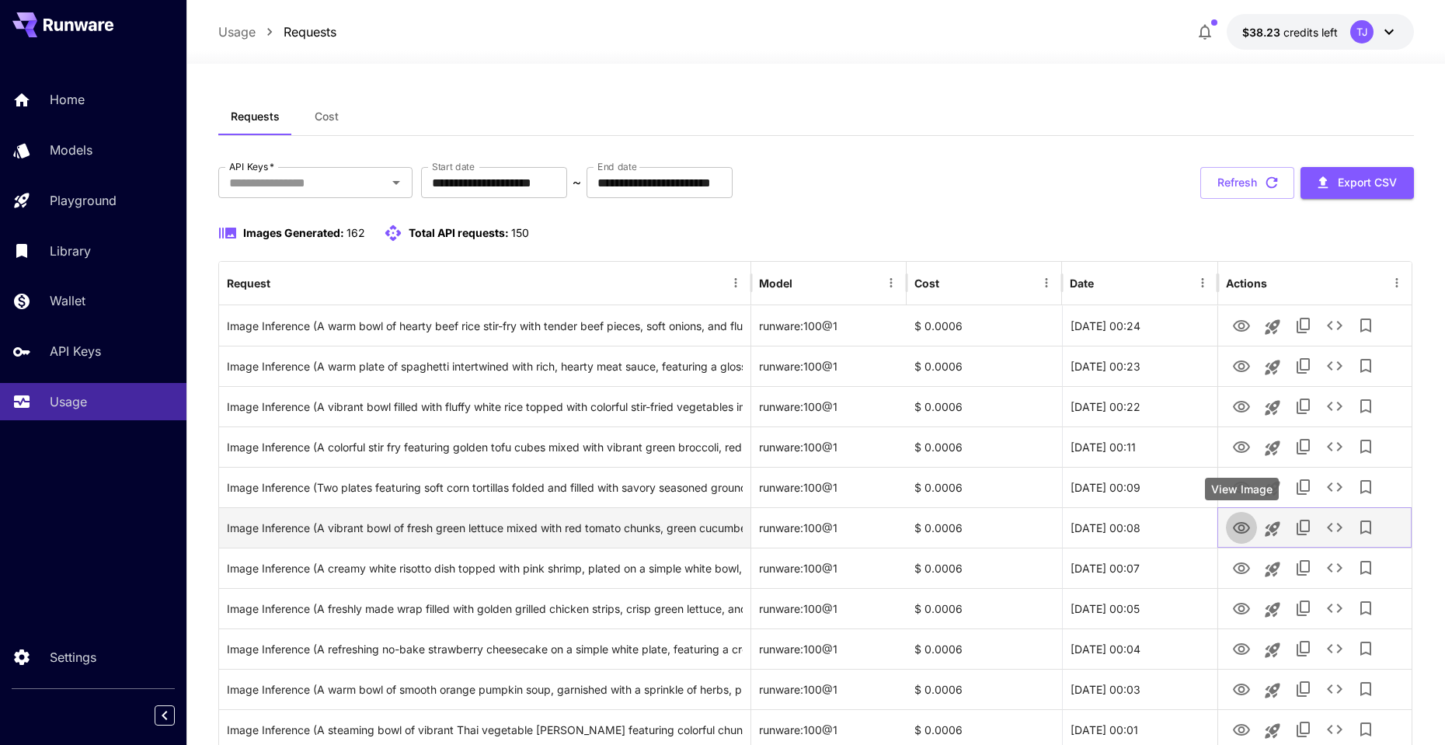
click at [1240, 524] on icon "View Image" at bounding box center [1241, 528] width 17 height 12
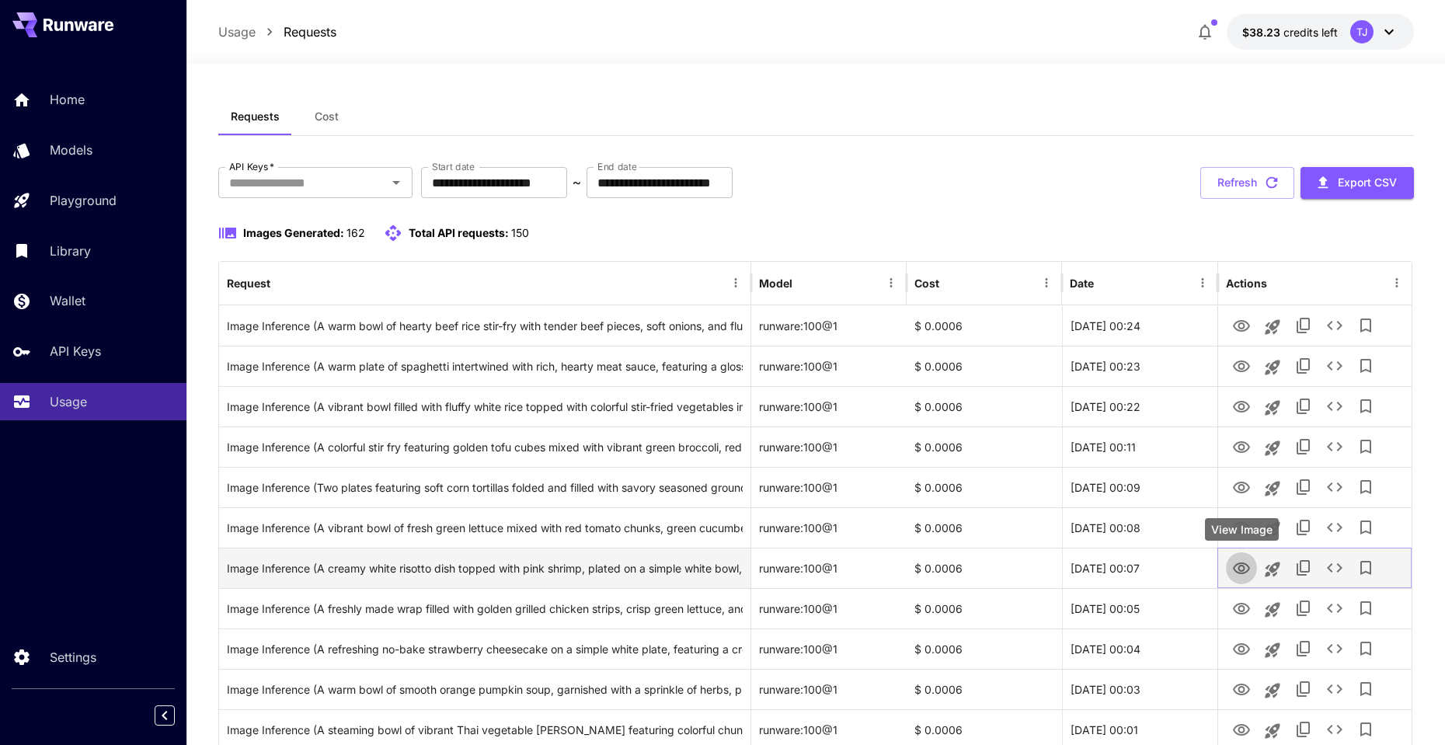
click at [1243, 567] on icon "View Image" at bounding box center [1241, 568] width 19 height 19
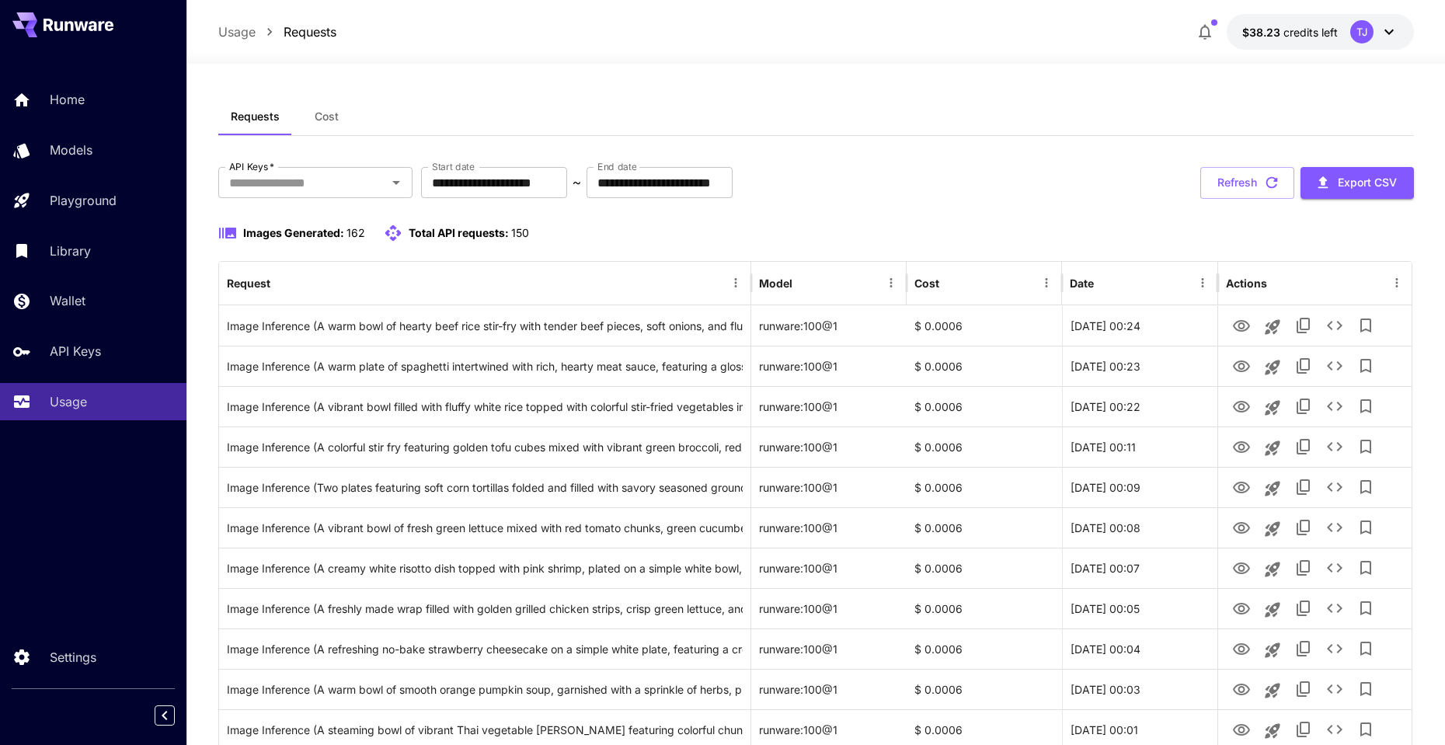
click at [1028, 169] on div "**********" at bounding box center [815, 183] width 1195 height 32
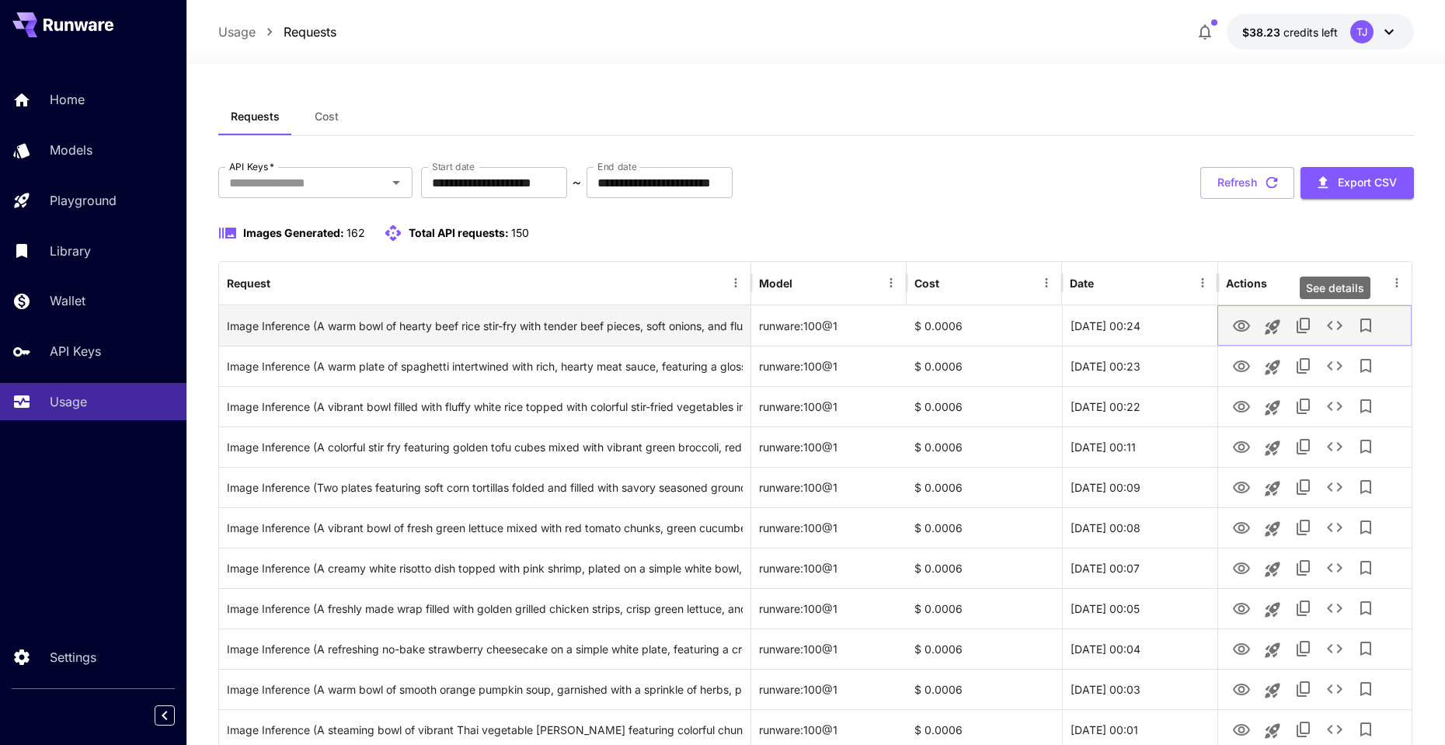
click at [1335, 326] on icon "See details" at bounding box center [1334, 325] width 19 height 19
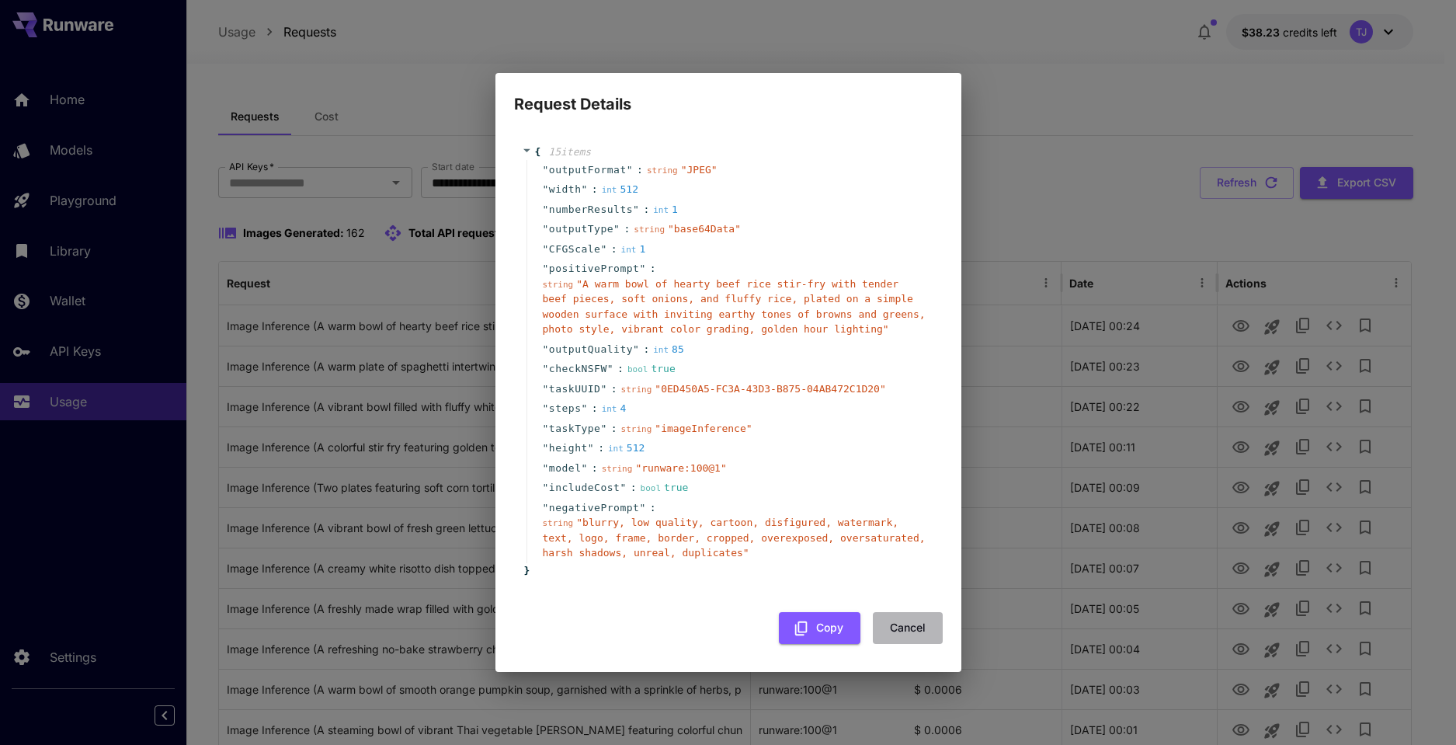
click at [924, 625] on button "Cancel" at bounding box center [908, 628] width 70 height 32
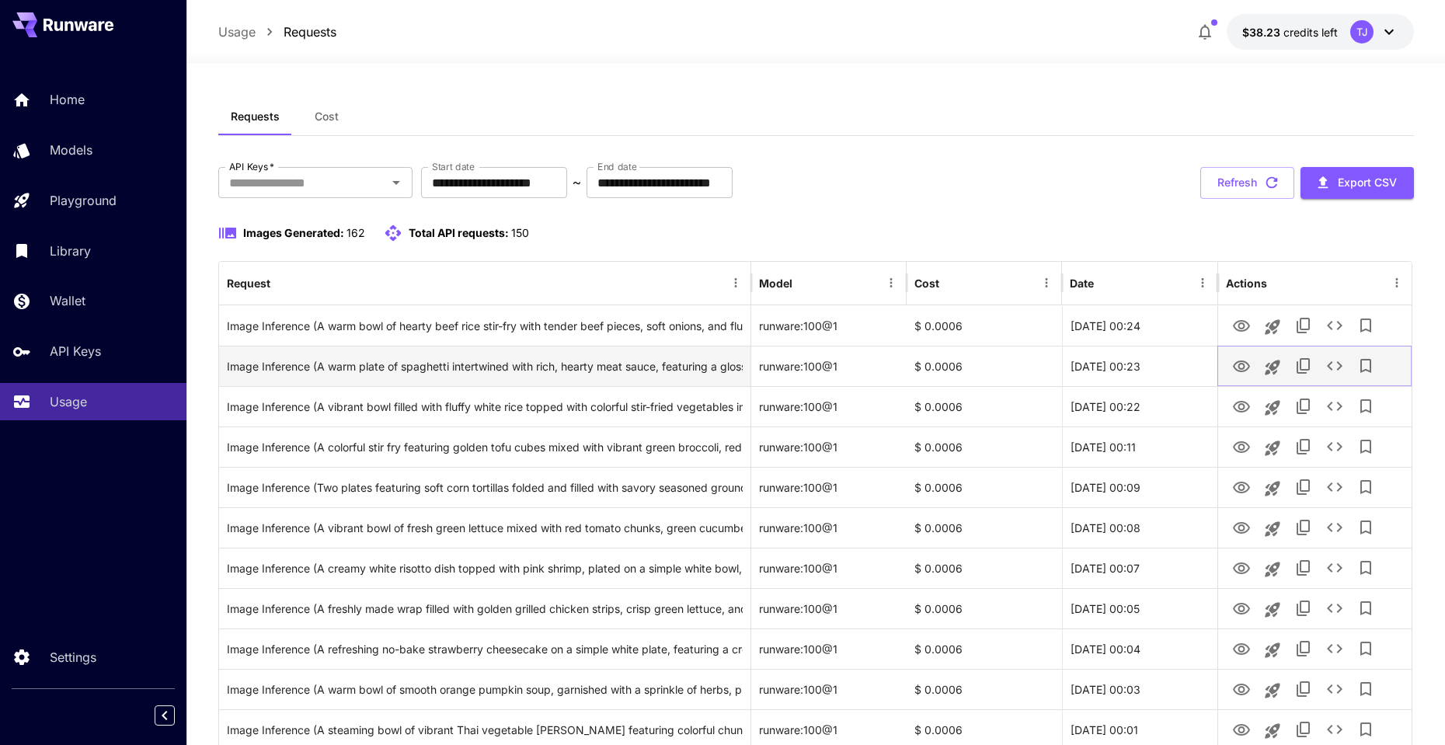
click at [1335, 369] on icon "See details" at bounding box center [1334, 366] width 19 height 19
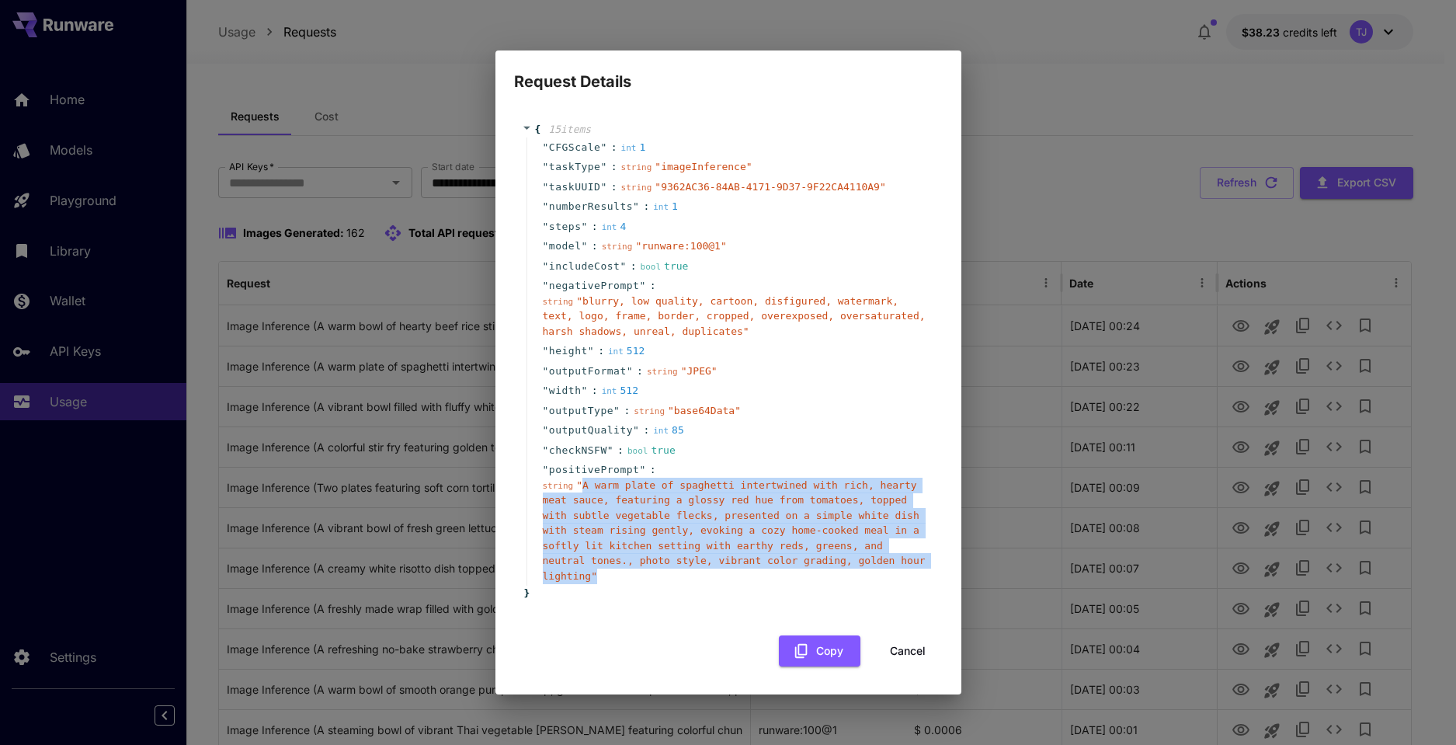
drag, startPoint x: 581, startPoint y: 483, endPoint x: 605, endPoint y: 569, distance: 88.8
click at [605, 569] on div "string " A warm plate of spaghetti intertwined with rich, hearty meat sauce, fe…" at bounding box center [735, 531] width 384 height 106
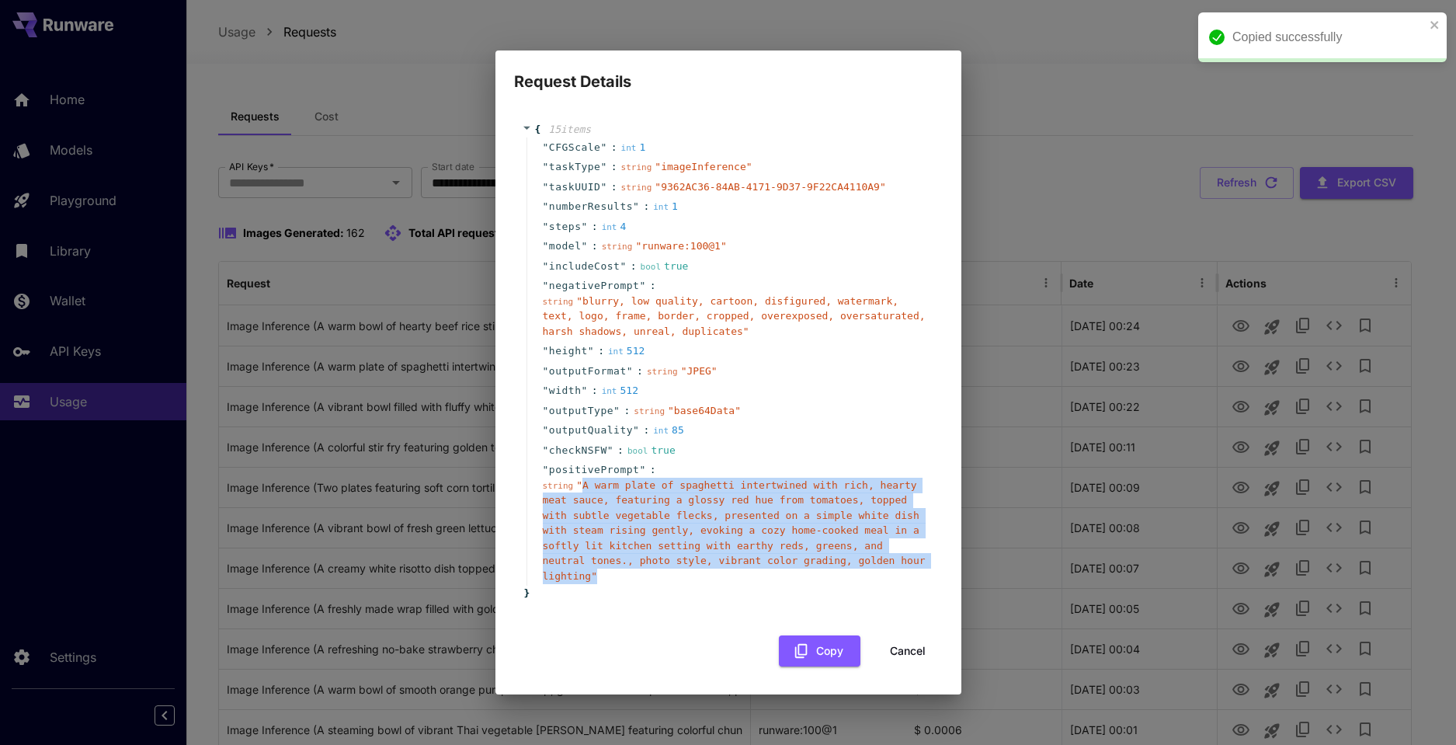
copy span "A warm plate of spaghetti intertwined with rich, hearty meat sauce, featuring a…"
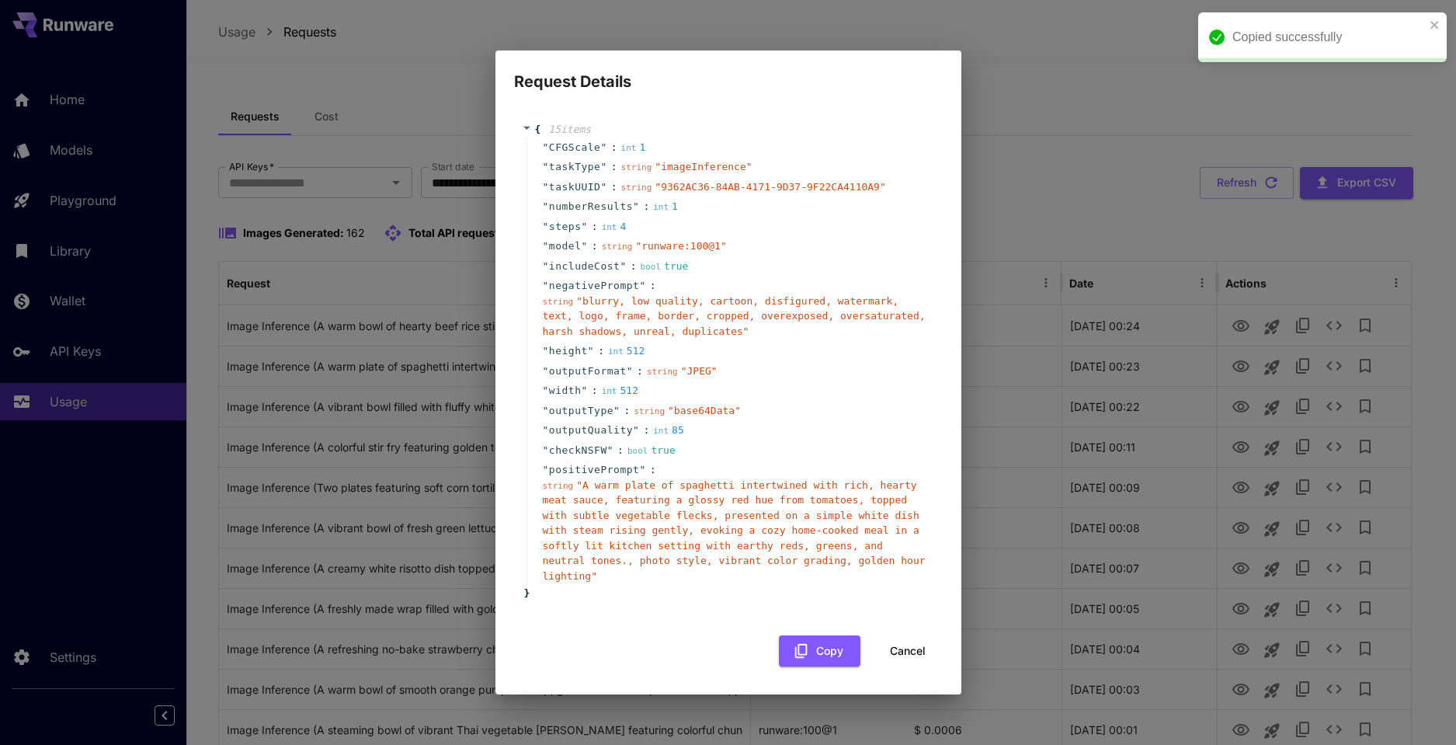
click at [1122, 149] on div "Request Details { 15 item s " CFGScale " : int 1 " taskType " : string " imageI…" at bounding box center [728, 372] width 1456 height 745
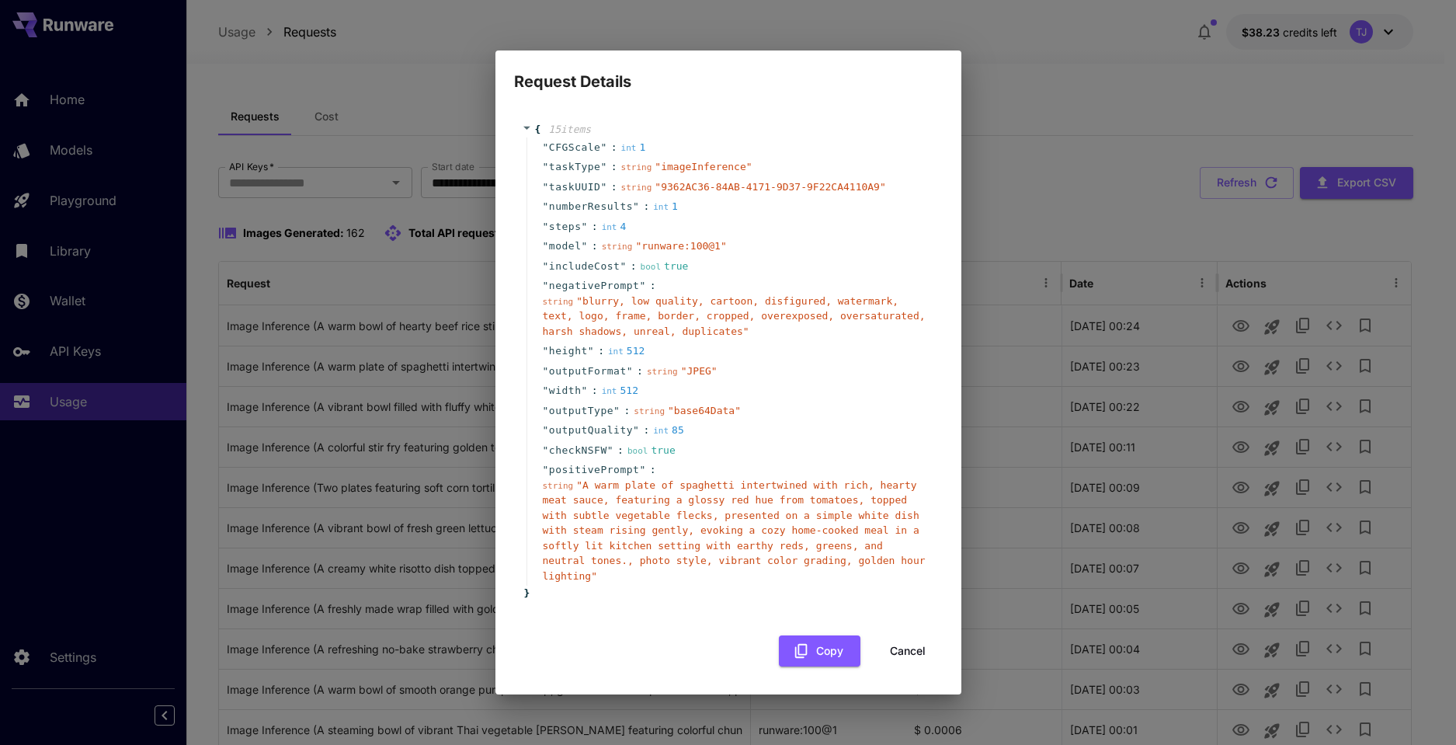
click at [893, 644] on button "Cancel" at bounding box center [908, 651] width 70 height 32
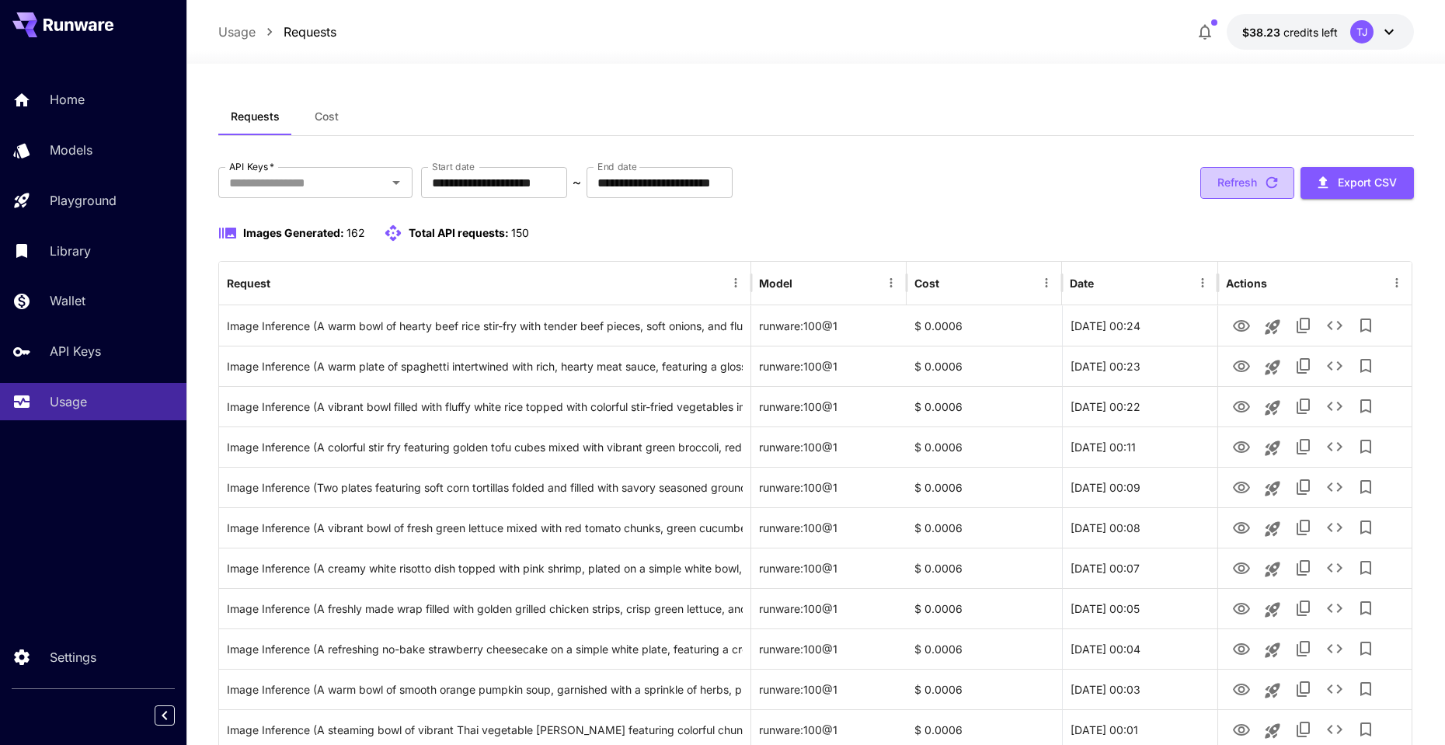
click at [1237, 182] on button "Refresh" at bounding box center [1247, 183] width 94 height 32
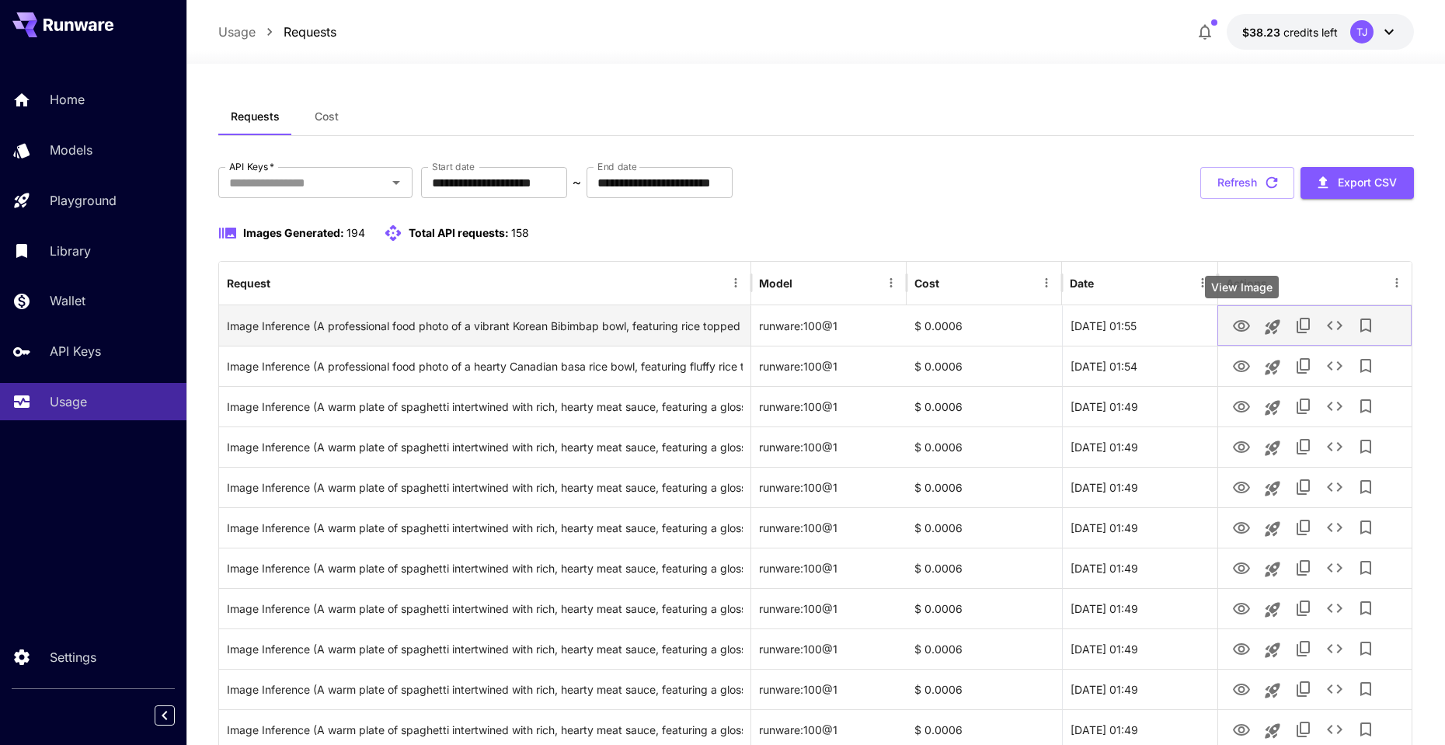
click at [1239, 324] on icon "View Image" at bounding box center [1241, 326] width 17 height 12
click at [1336, 325] on icon "See details" at bounding box center [1334, 325] width 19 height 19
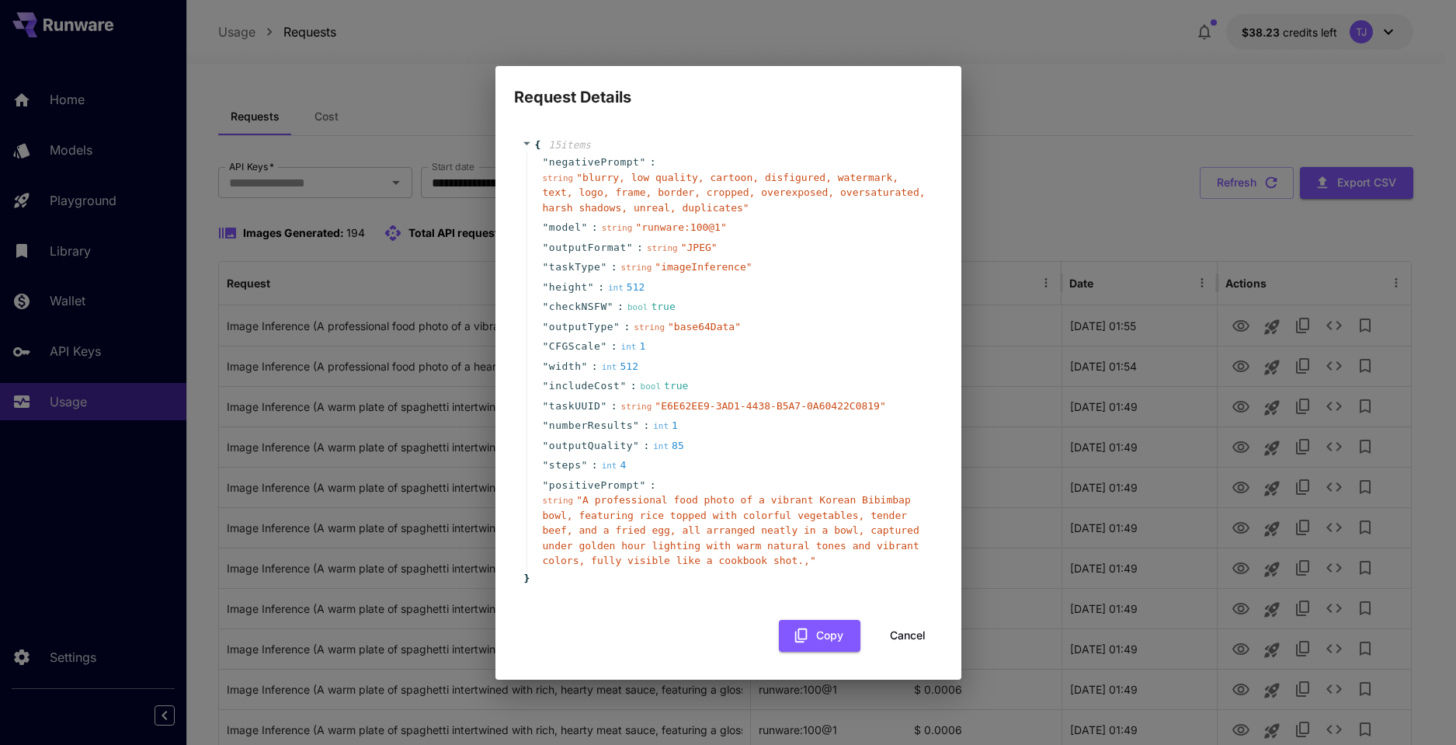
click at [790, 457] on div "" steps " : int 4" at bounding box center [731, 465] width 409 height 20
click at [770, 282] on div "" height " : int 512" at bounding box center [731, 287] width 409 height 20
click at [722, 446] on div "" outputQuality " : int 85" at bounding box center [731, 446] width 409 height 20
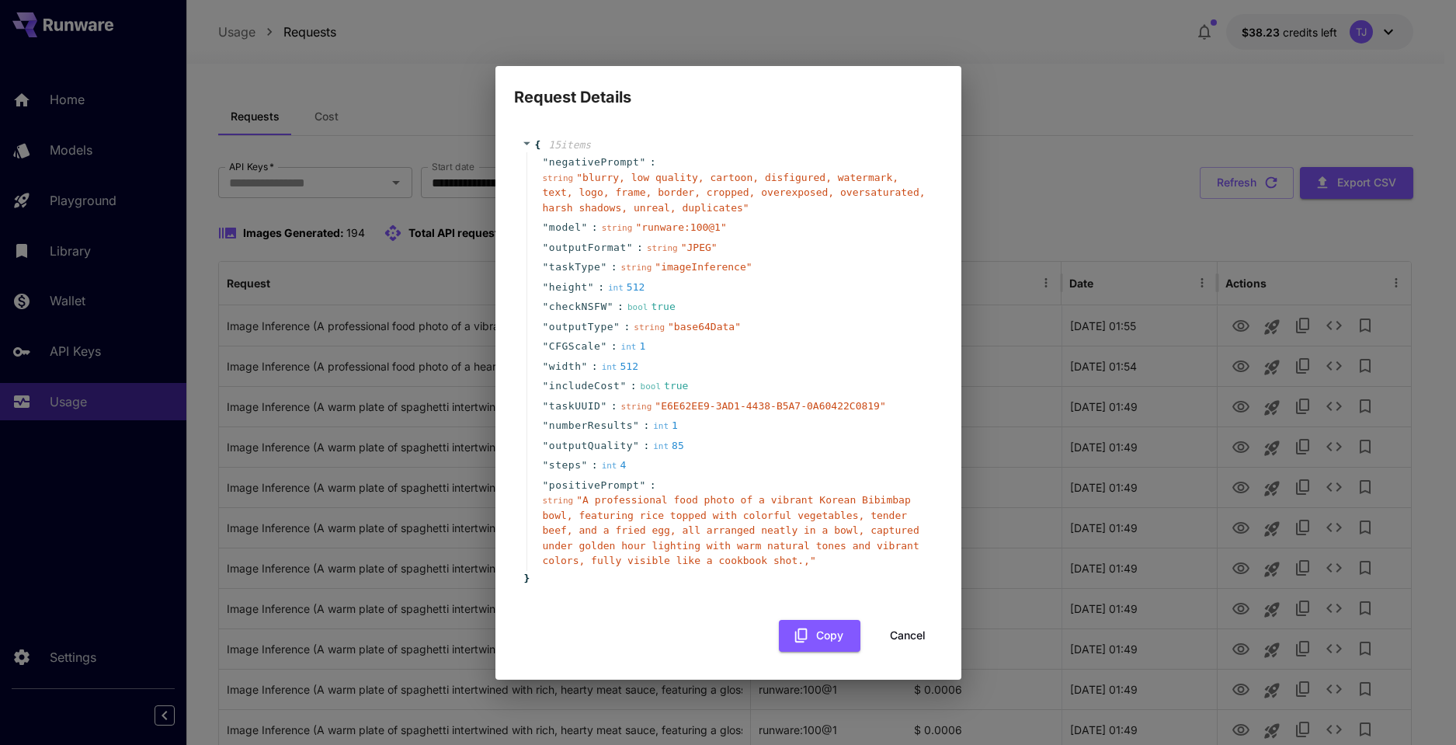
click at [722, 446] on div "" outputQuality " : int 85" at bounding box center [731, 446] width 409 height 20
click at [788, 510] on span "" A professional food photo of a vibrant Korean Bibimbap bowl, featuring rice t…" at bounding box center [731, 530] width 377 height 72
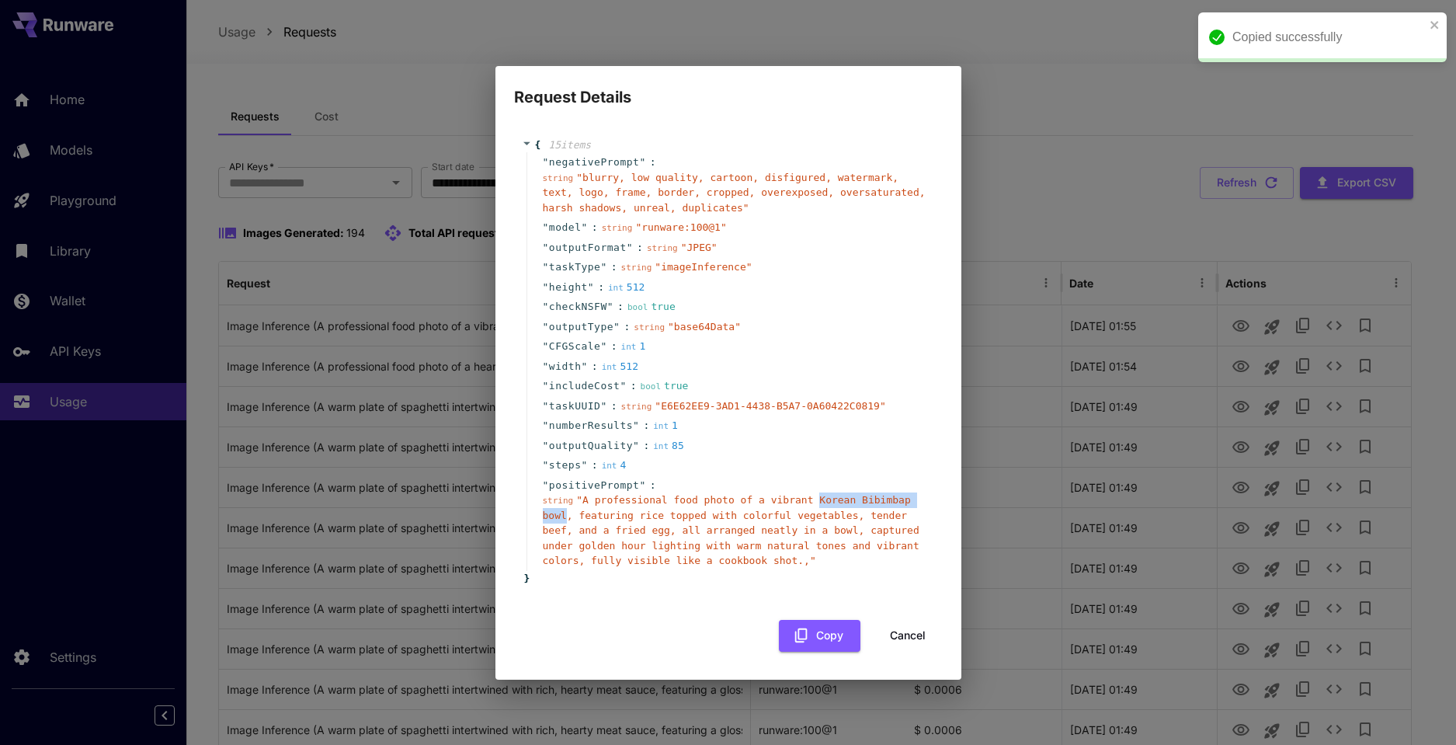
drag, startPoint x: 819, startPoint y: 496, endPoint x: 565, endPoint y: 515, distance: 254.7
click at [565, 515] on span "" A professional food photo of a vibrant Korean Bibimbap bowl, featuring rice t…" at bounding box center [731, 530] width 377 height 72
copy span "Korean Bibimbap bowl"
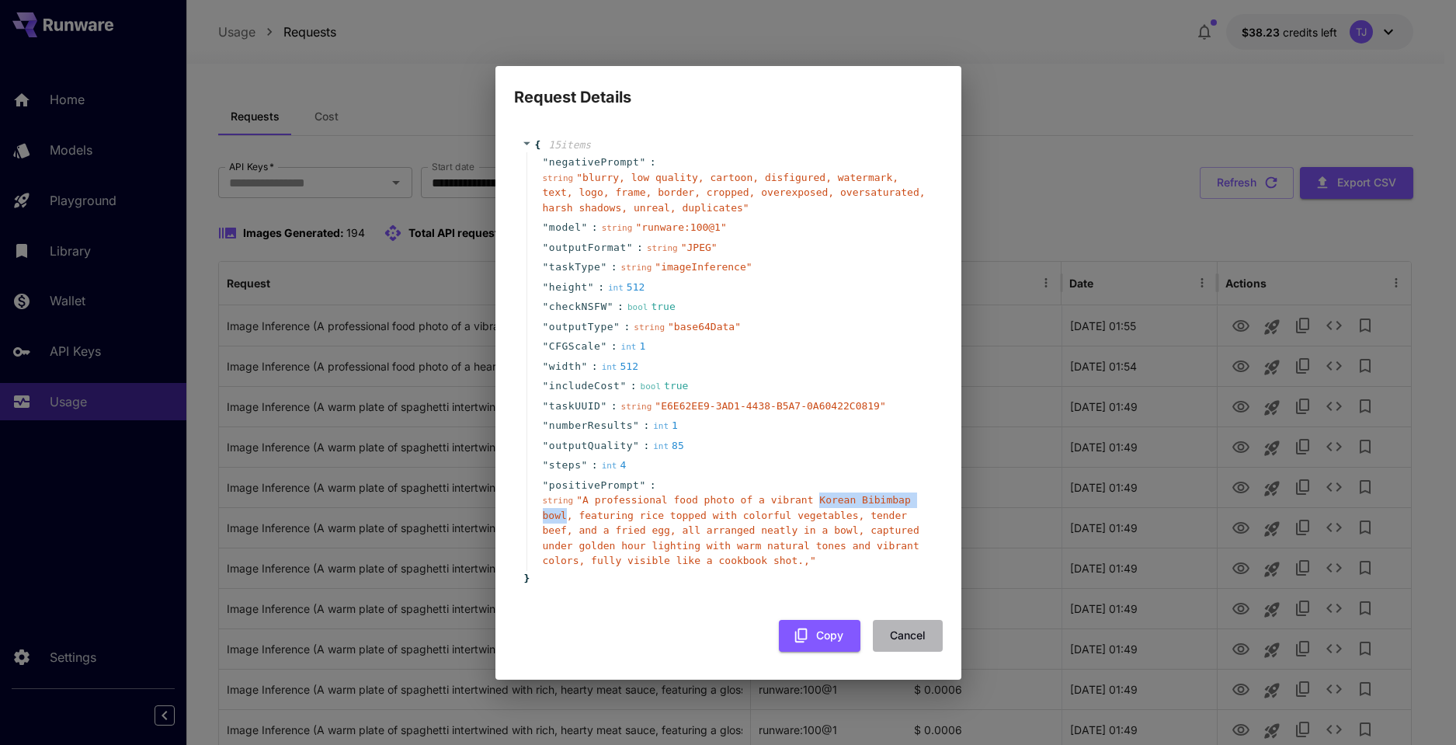
click at [906, 635] on button "Cancel" at bounding box center [908, 636] width 70 height 32
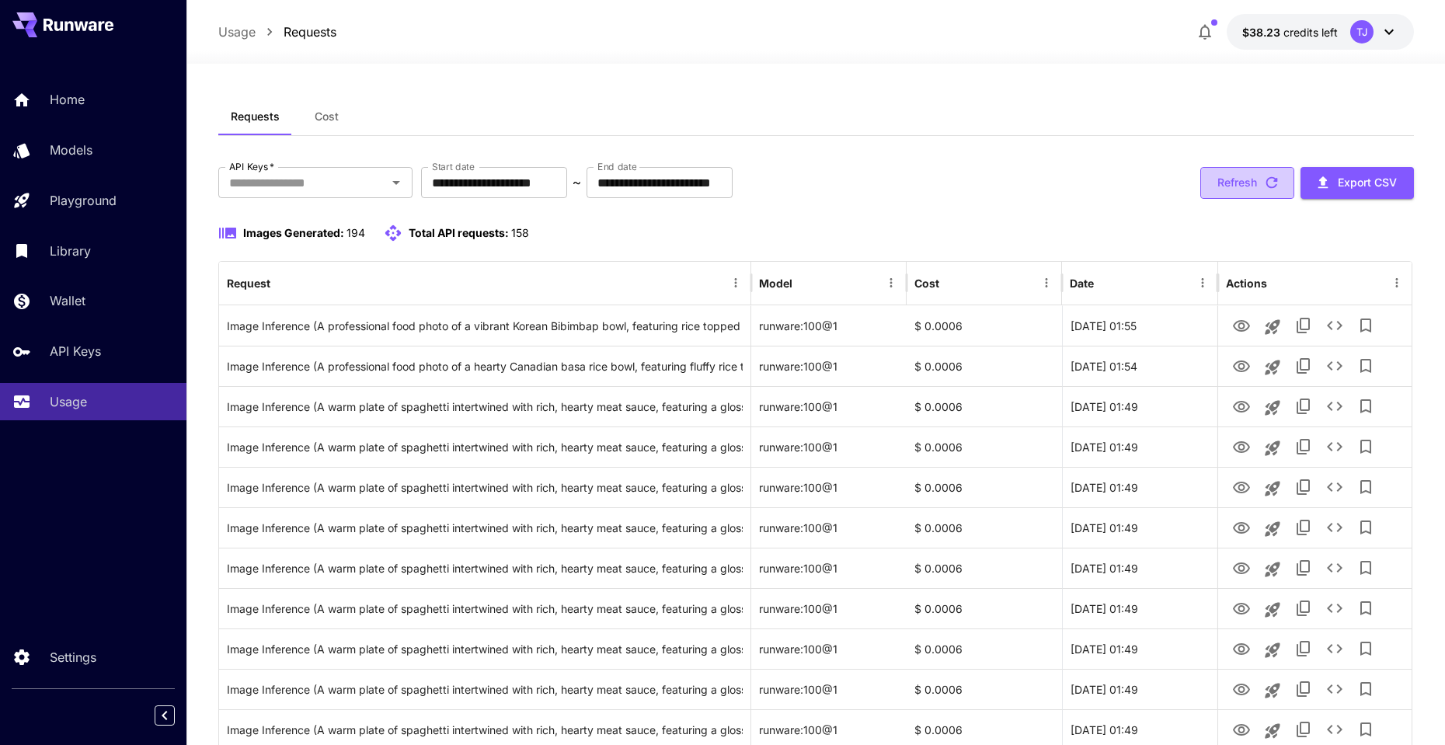
click at [1256, 187] on button "Refresh" at bounding box center [1247, 183] width 94 height 32
click at [1252, 186] on button "Refresh" at bounding box center [1247, 183] width 94 height 32
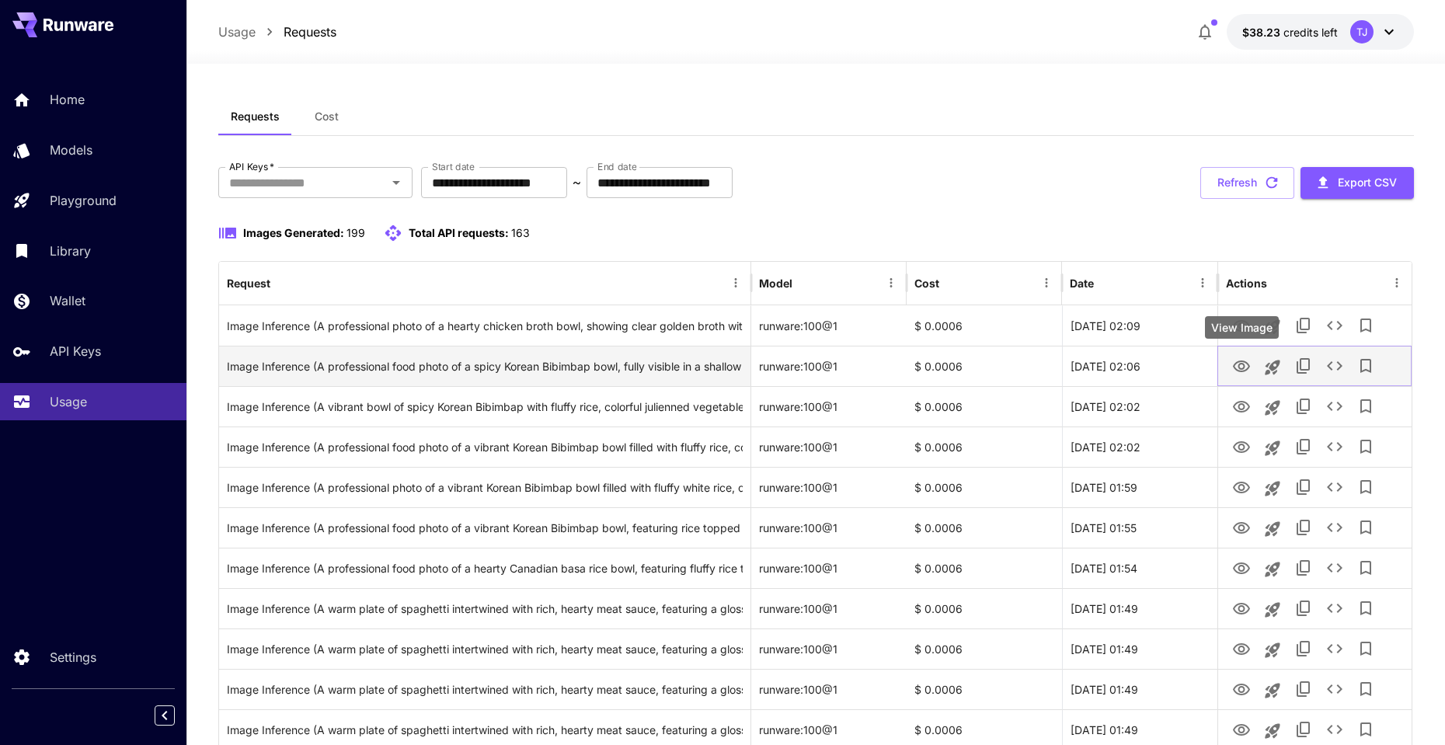
click at [1241, 367] on icon "View Image" at bounding box center [1241, 366] width 19 height 19
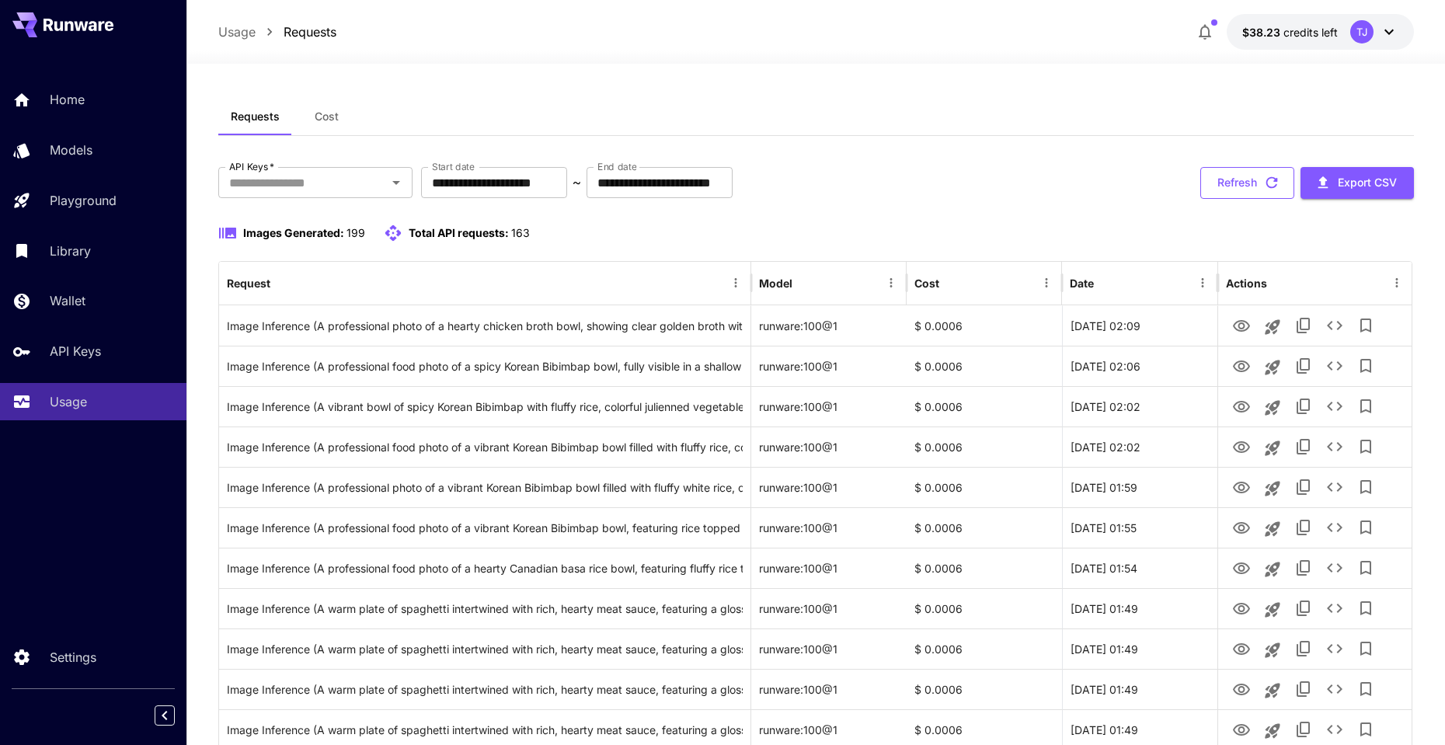
click at [1260, 176] on button "Refresh" at bounding box center [1247, 183] width 94 height 32
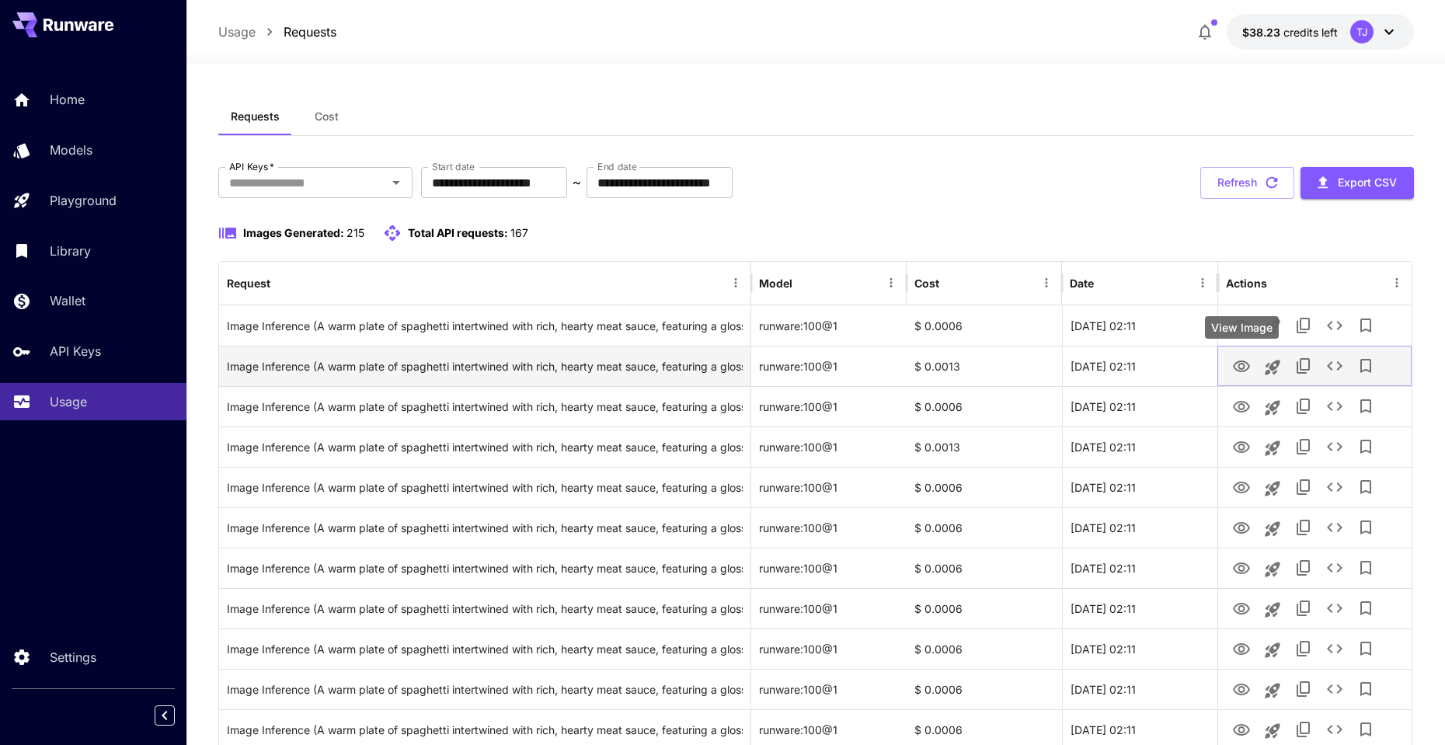
click at [1247, 369] on icon "View Image" at bounding box center [1241, 366] width 17 height 12
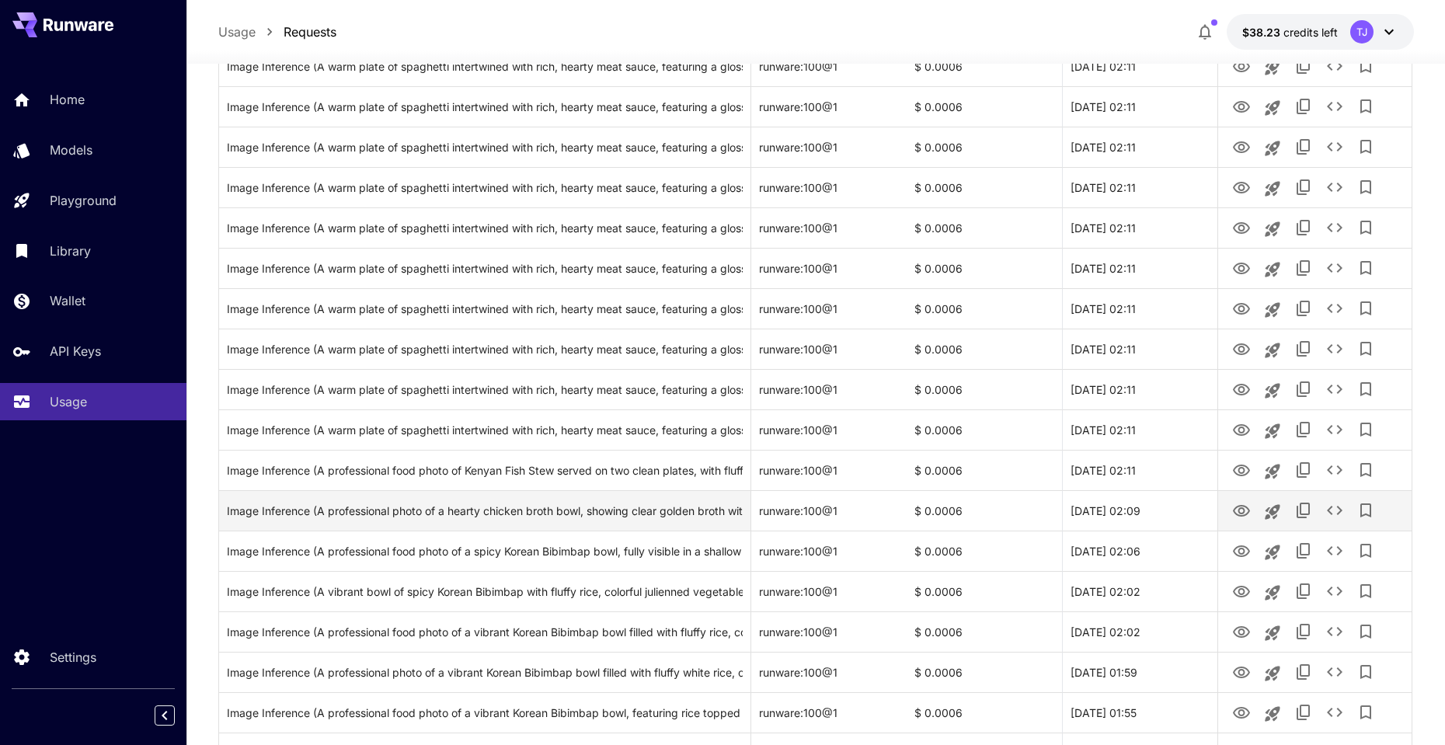
scroll to position [458, 0]
click at [1247, 514] on icon "View Image" at bounding box center [1241, 514] width 19 height 19
click at [1334, 513] on icon "See details" at bounding box center [1334, 513] width 19 height 19
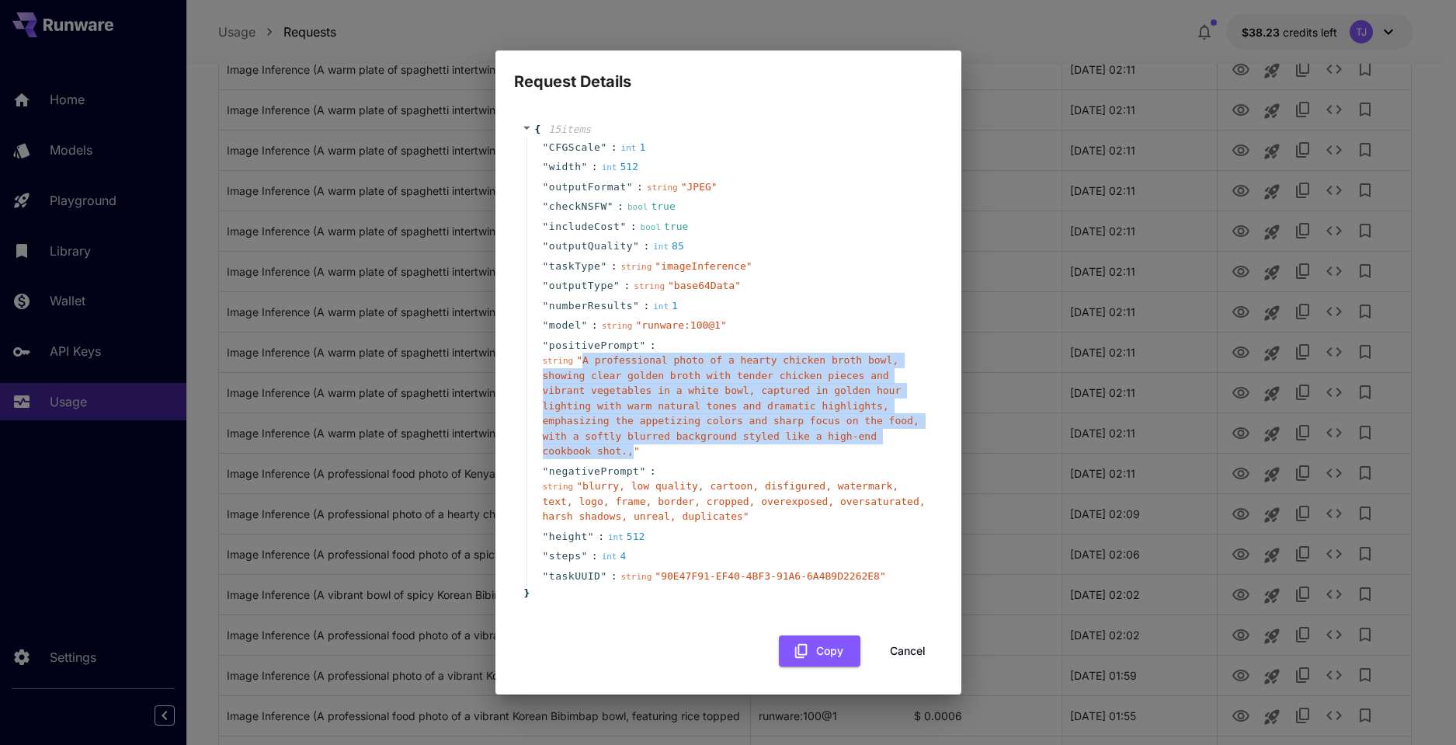
drag, startPoint x: 584, startPoint y: 360, endPoint x: 632, endPoint y: 453, distance: 104.2
click at [632, 453] on span "" A professional photo of a hearty chicken broth bowl, showing clear golden bro…" at bounding box center [731, 405] width 377 height 103
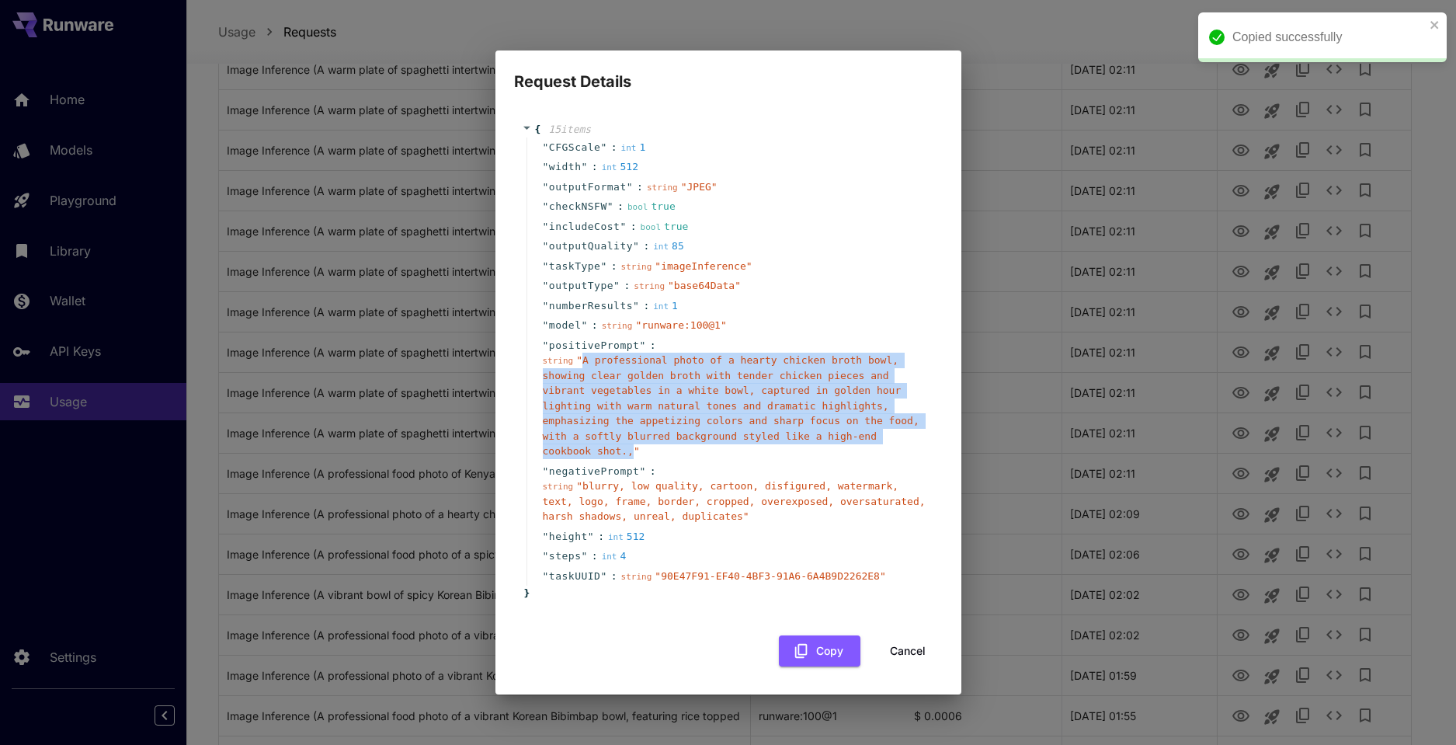
copy span "A professional photo of a hearty chicken broth bowl, showing clear golden broth…"
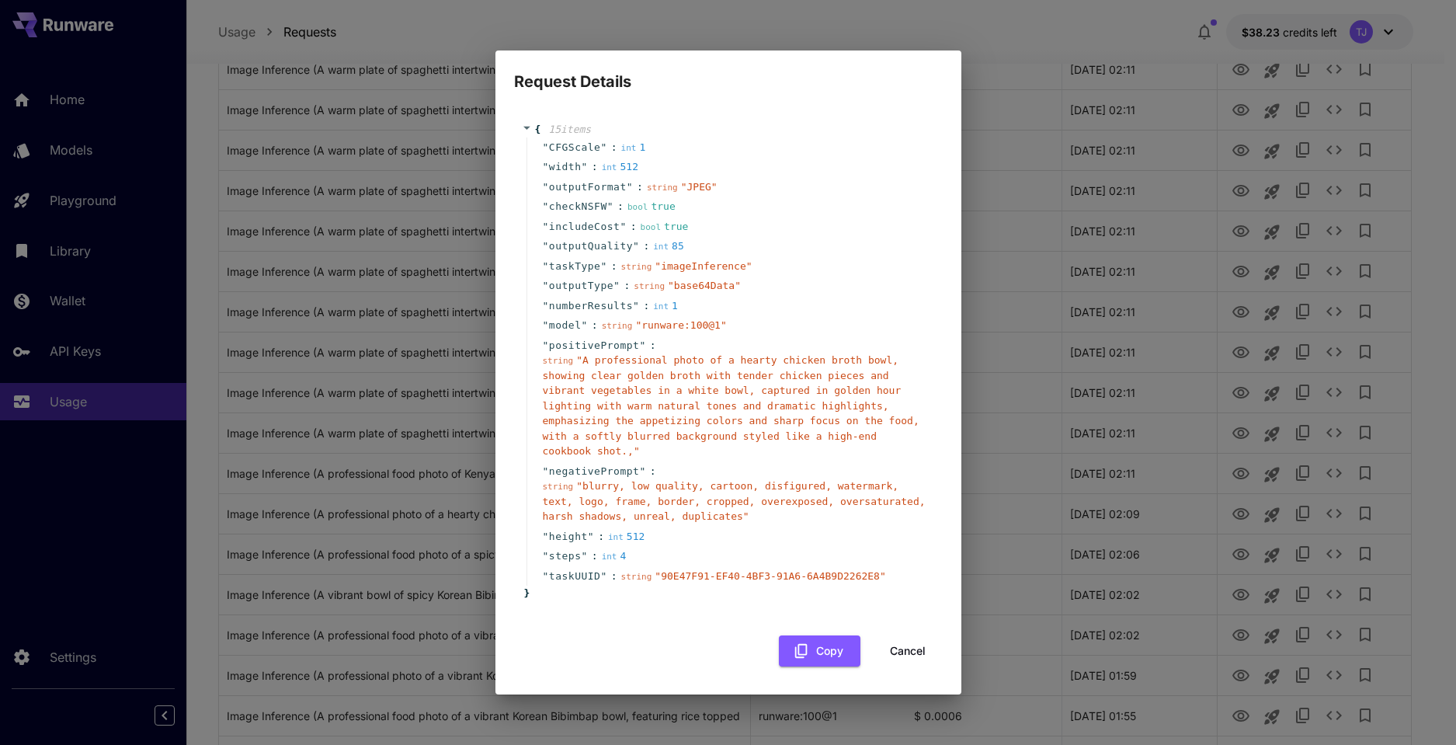
click at [976, 80] on div "Request Details { 15 item s " CFGScale " : int 1 " width " : int 512 " outputFo…" at bounding box center [728, 372] width 1456 height 745
click at [910, 643] on button "Cancel" at bounding box center [908, 651] width 70 height 32
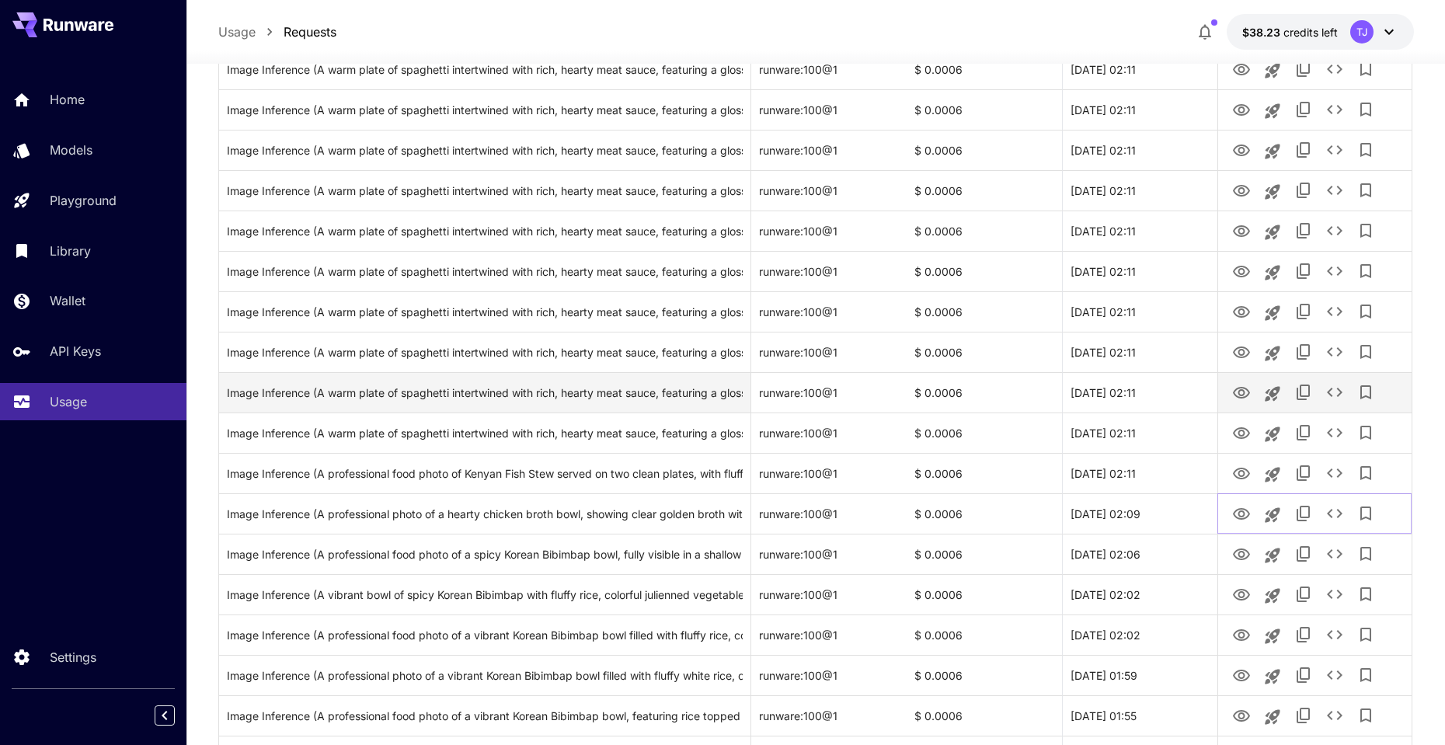
scroll to position [0, 0]
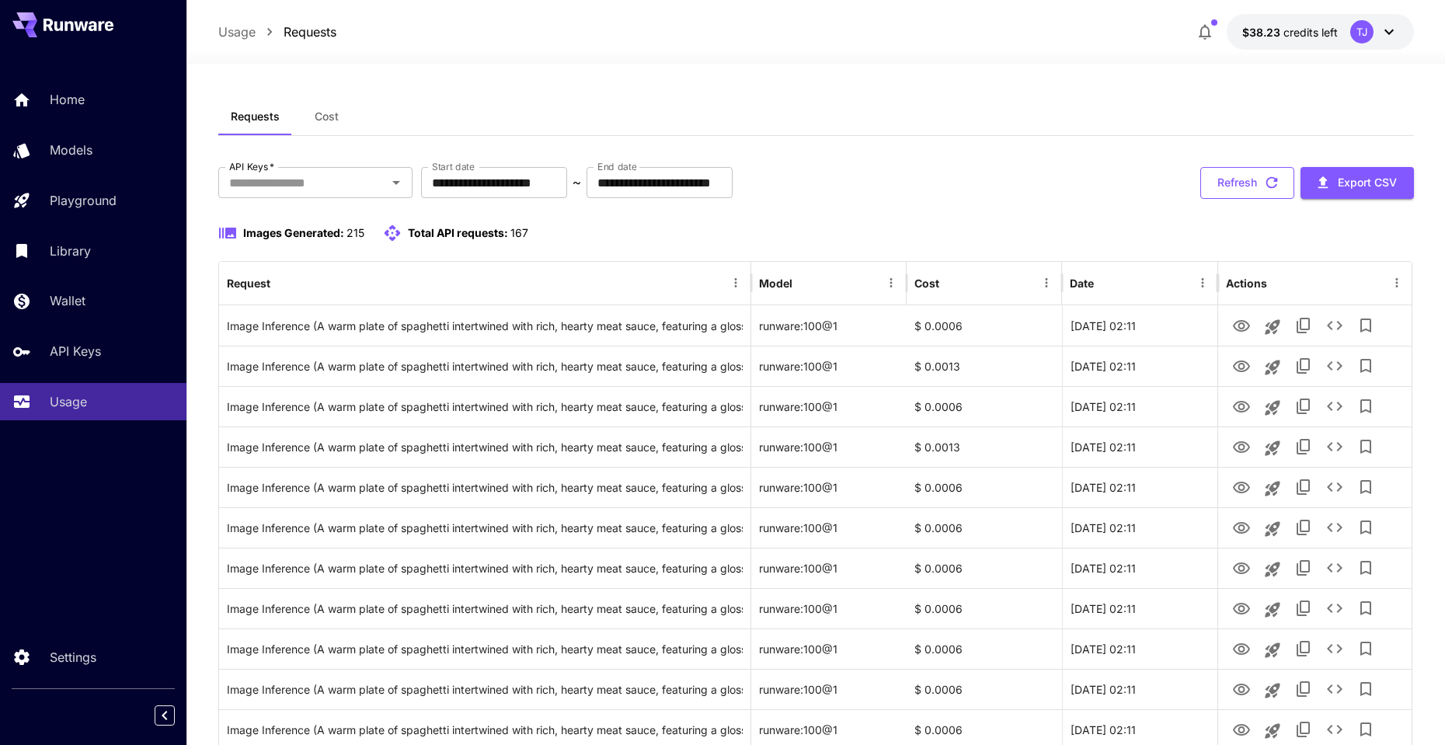
click at [1251, 184] on button "Refresh" at bounding box center [1247, 183] width 94 height 32
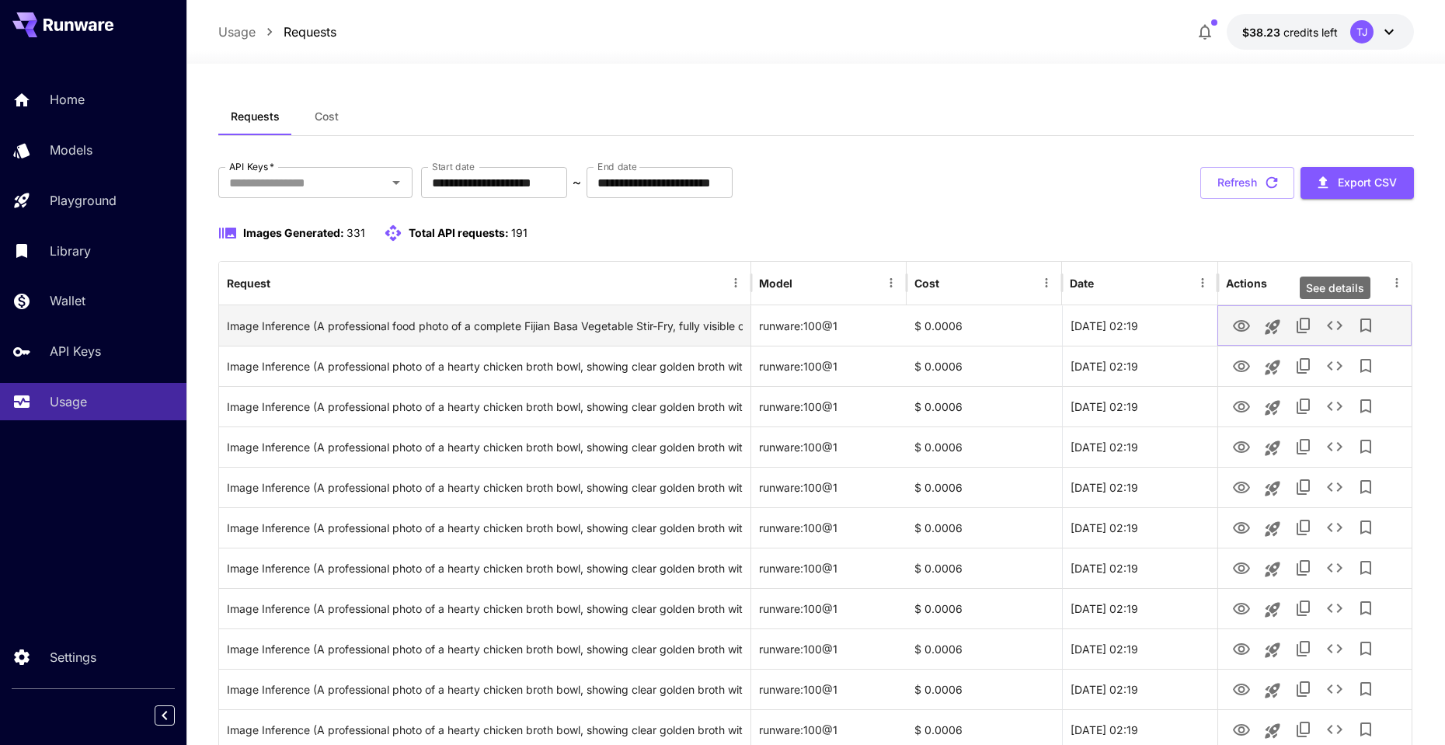
click at [1332, 323] on icon "See details" at bounding box center [1334, 325] width 19 height 19
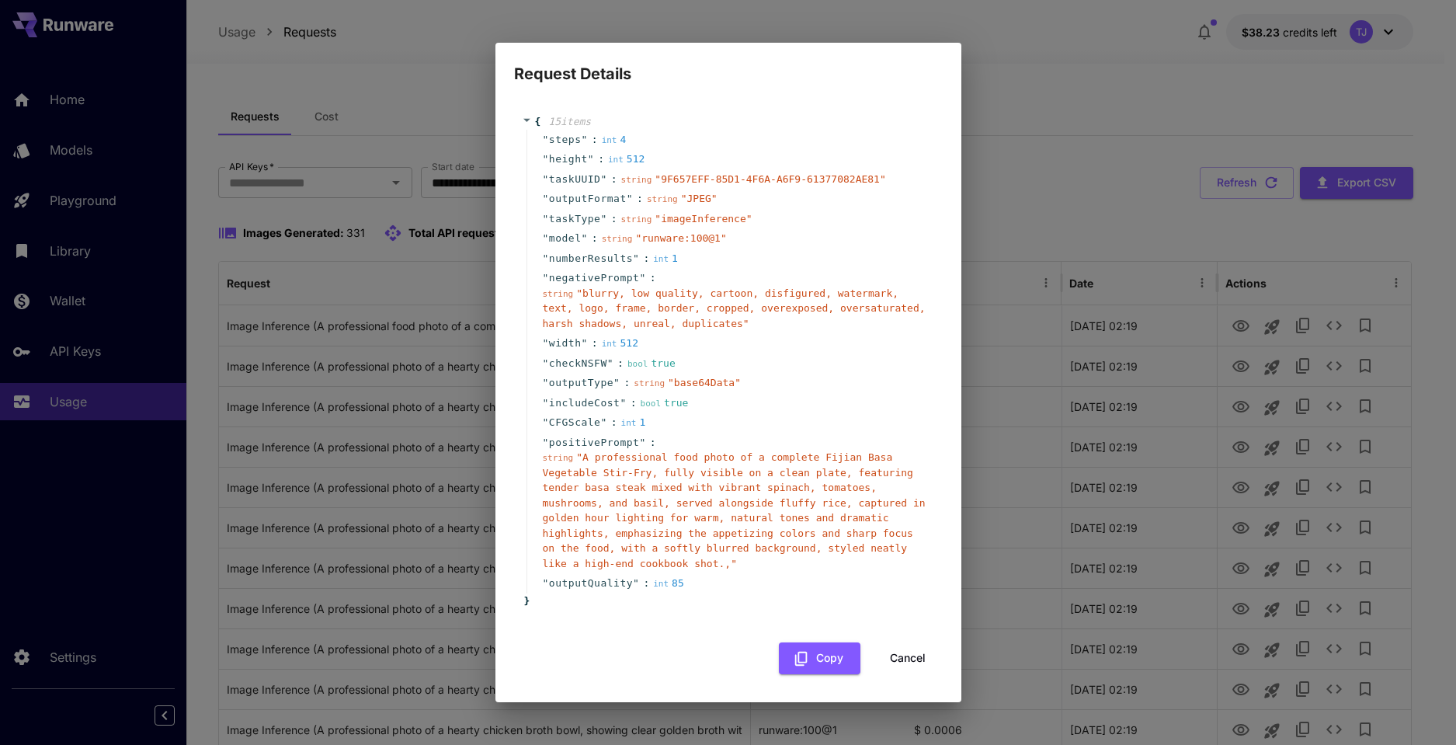
click at [901, 652] on button "Cancel" at bounding box center [908, 658] width 70 height 32
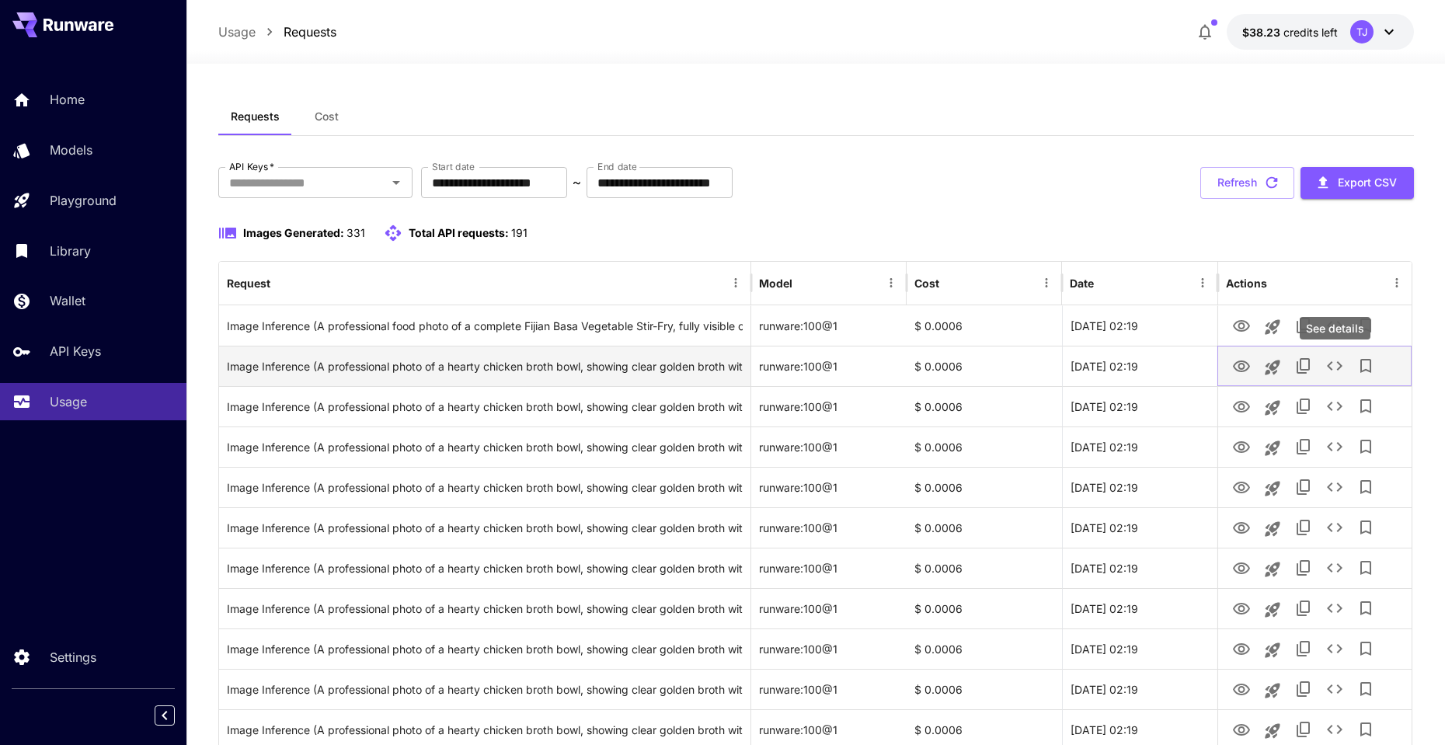
click at [1325, 364] on icon "See details" at bounding box center [1334, 366] width 19 height 19
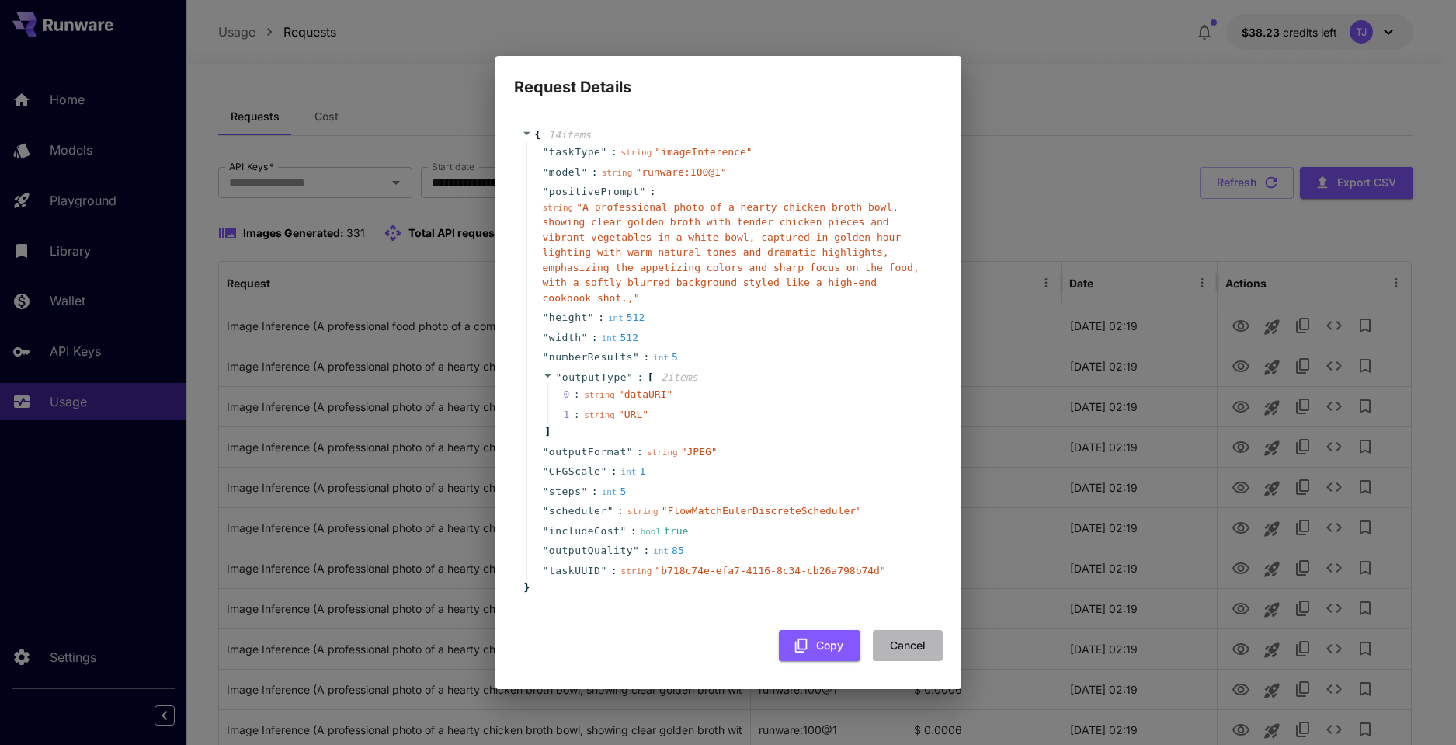
click at [917, 649] on button "Cancel" at bounding box center [908, 646] width 70 height 32
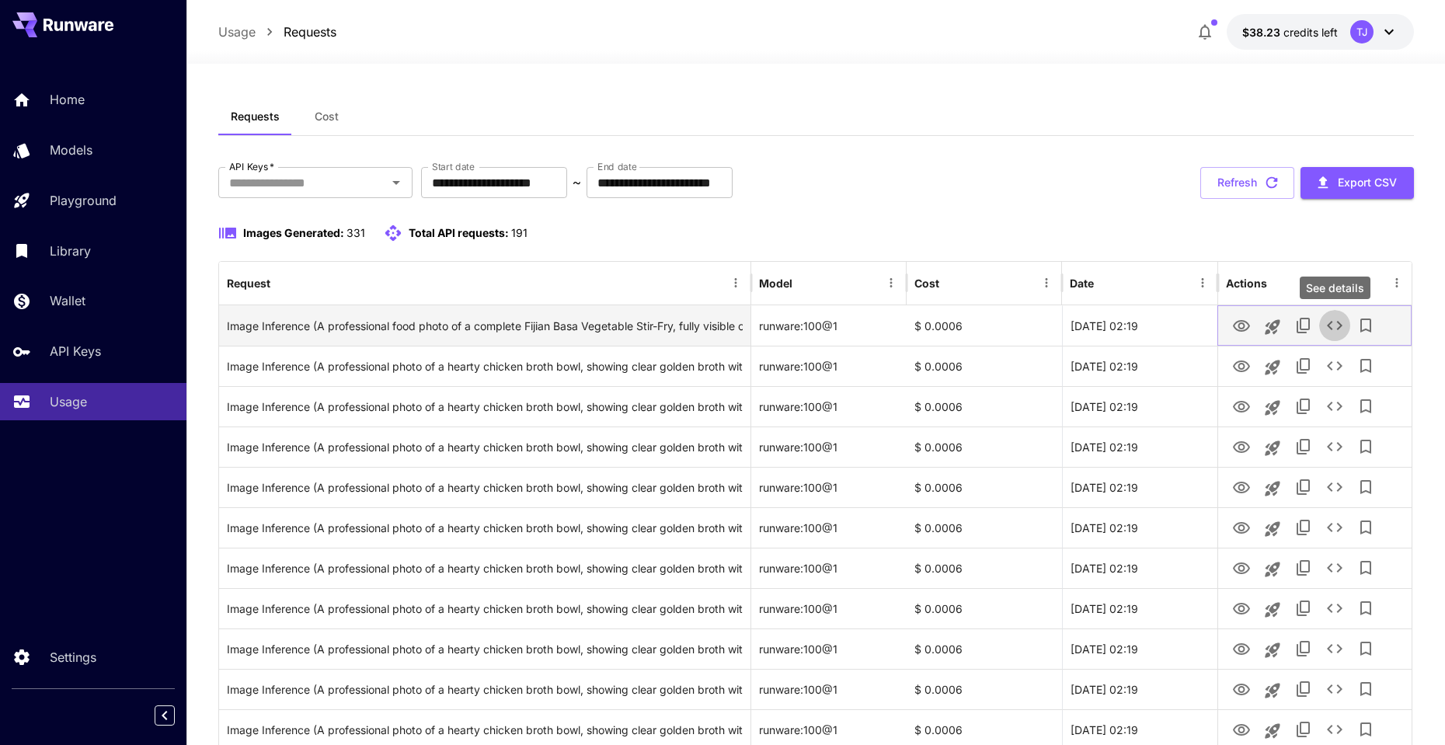
click at [1338, 325] on icon "See details" at bounding box center [1334, 325] width 19 height 19
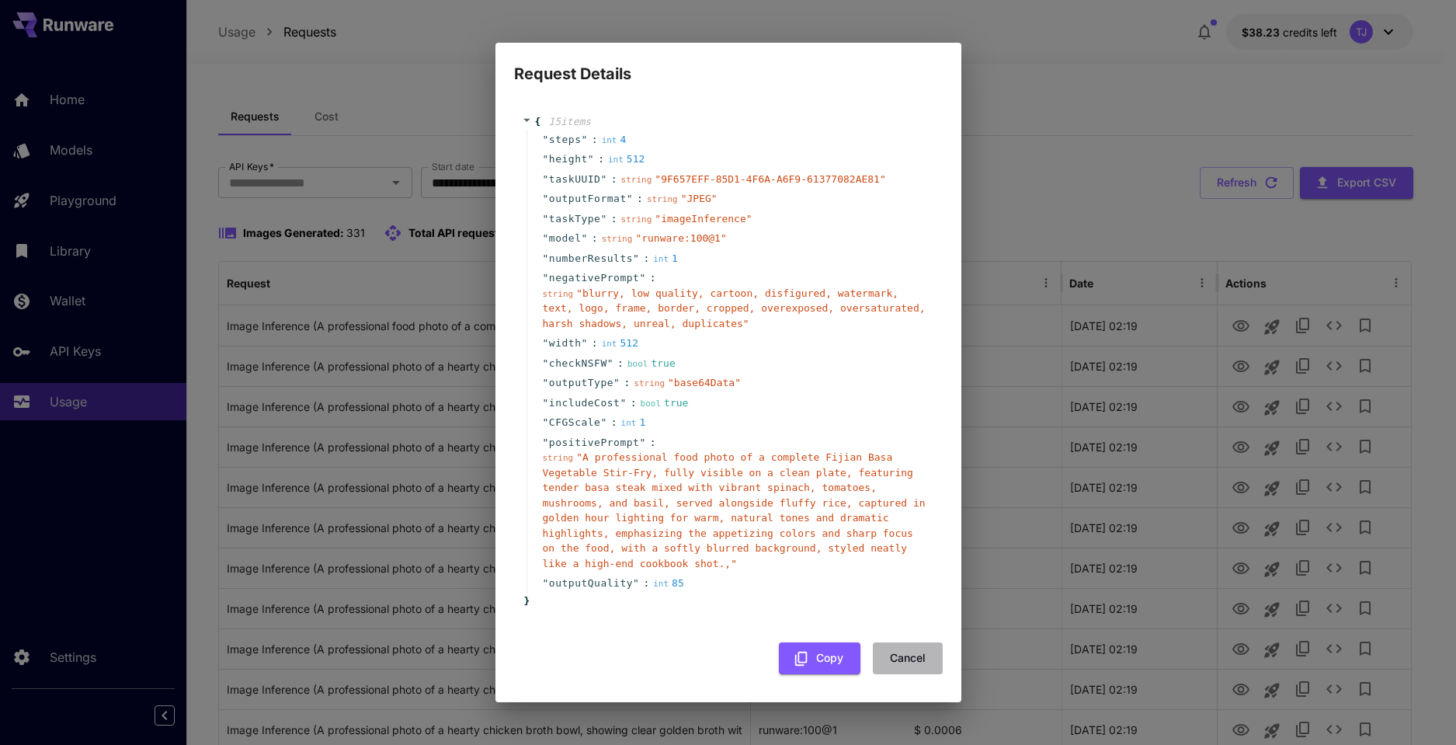
click at [892, 654] on button "Cancel" at bounding box center [908, 658] width 70 height 32
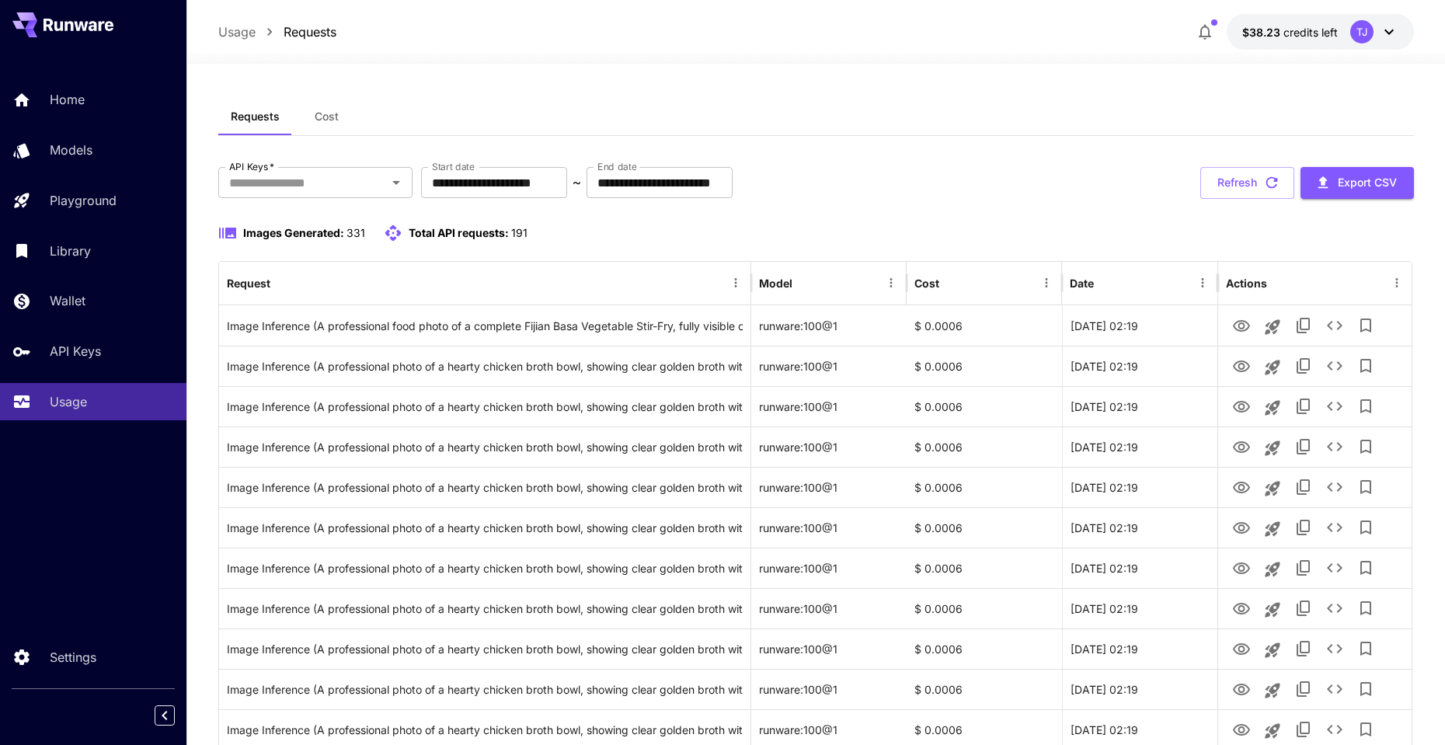
click at [1202, 24] on icon "button" at bounding box center [1204, 32] width 19 height 19
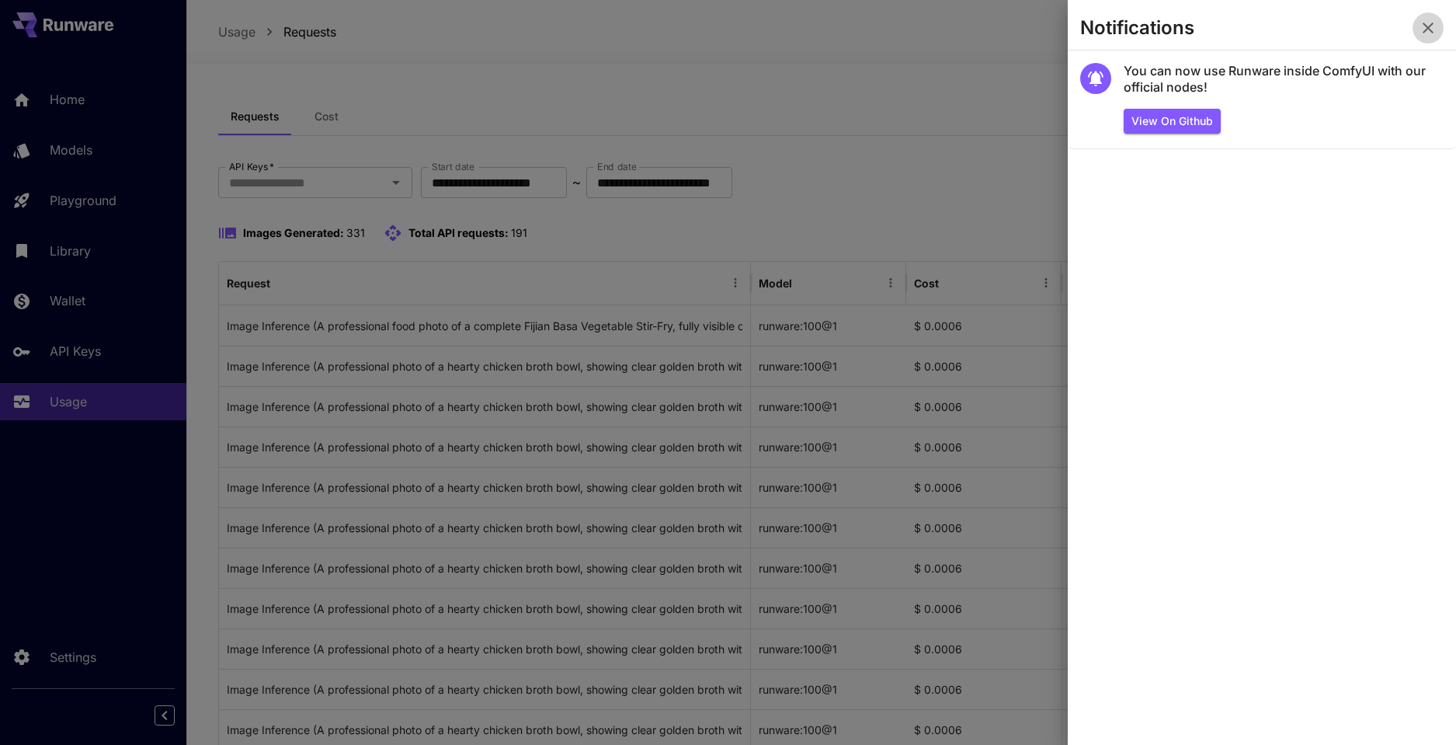
click at [1425, 24] on icon "button" at bounding box center [1428, 28] width 11 height 11
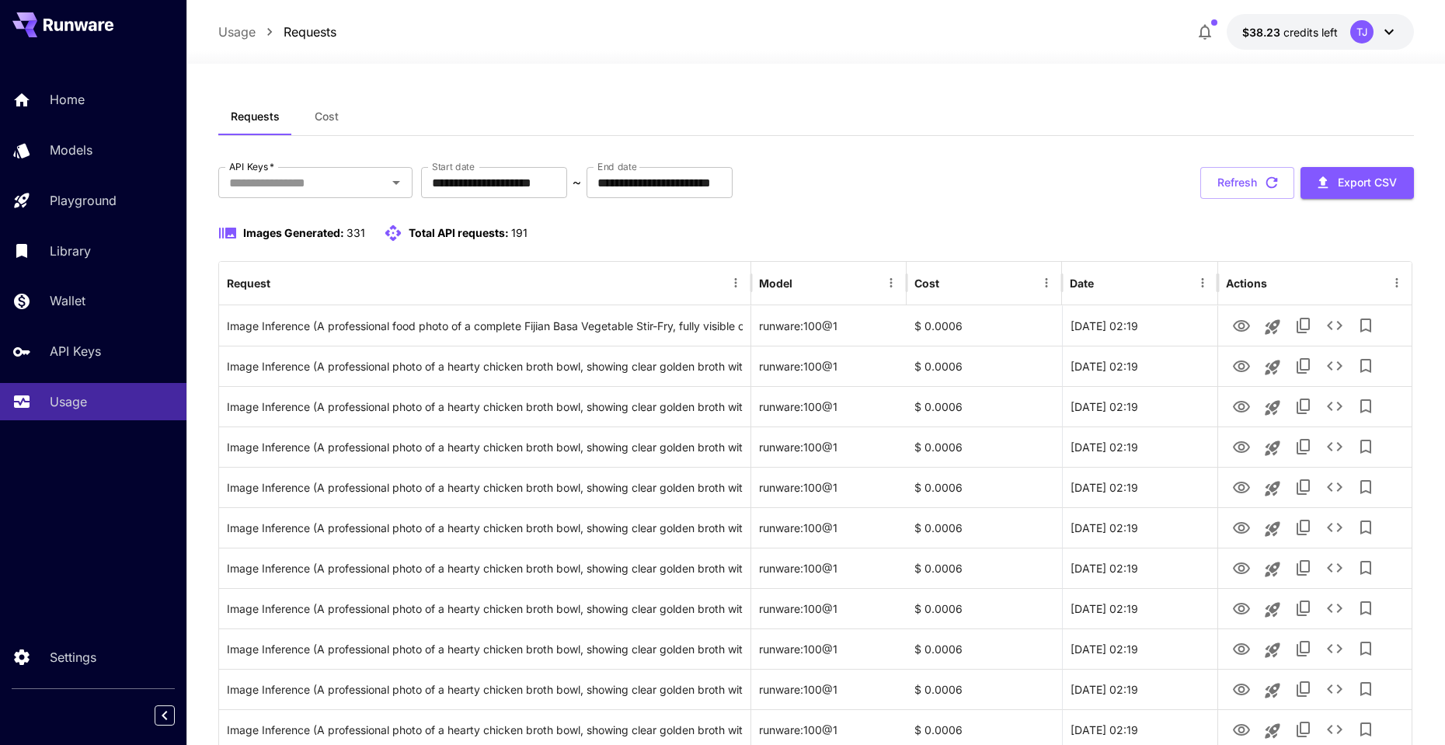
click at [1044, 176] on div "**********" at bounding box center [815, 183] width 1195 height 32
click at [1236, 180] on button "Refresh" at bounding box center [1247, 183] width 94 height 32
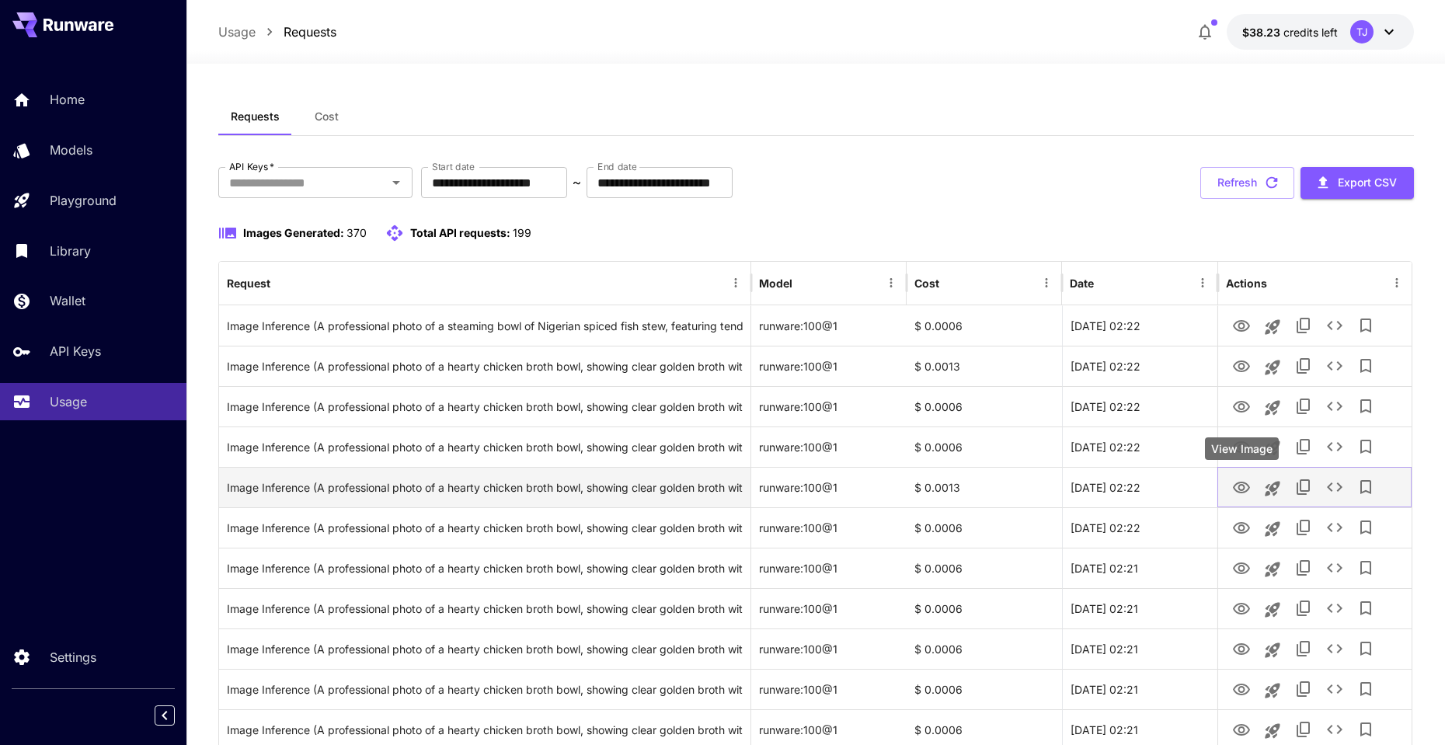
click at [1244, 487] on icon "View Image" at bounding box center [1241, 488] width 17 height 12
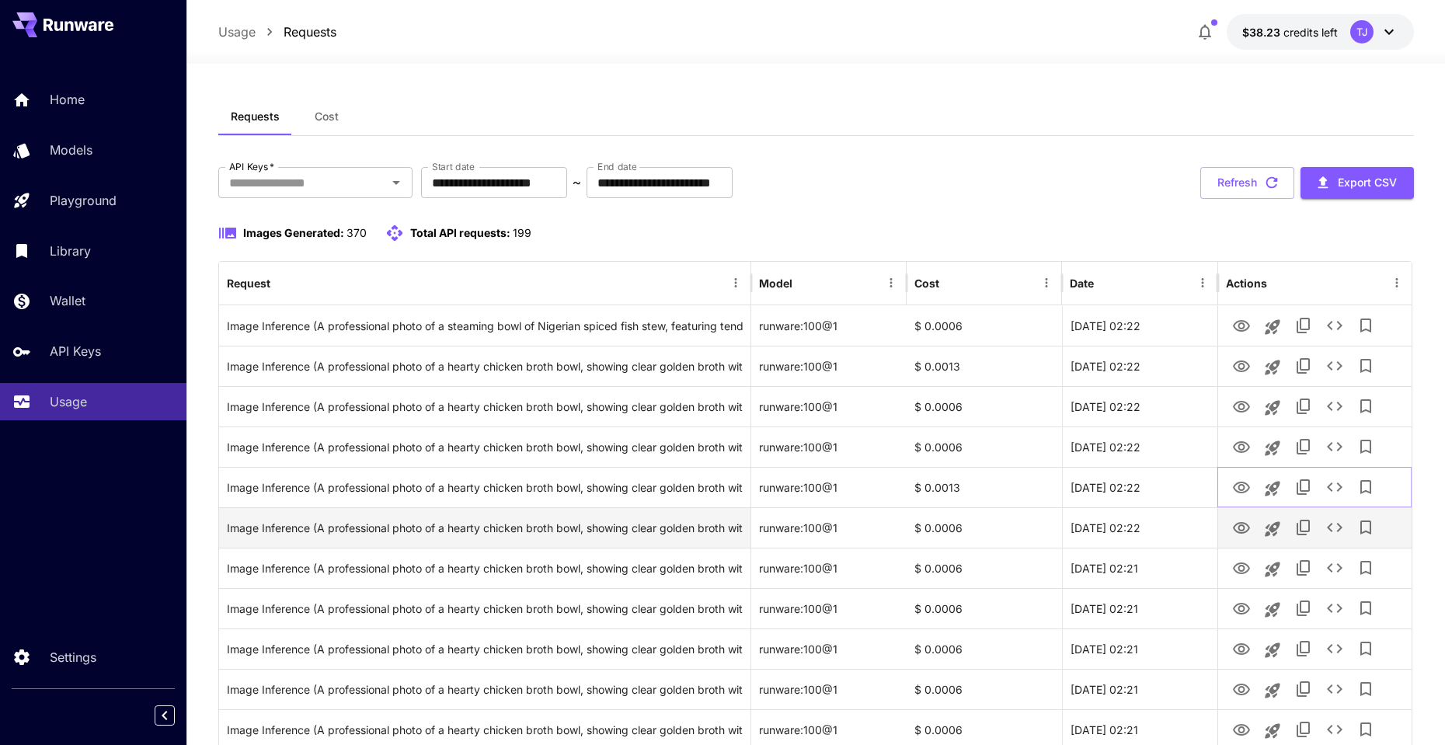
scroll to position [34, 0]
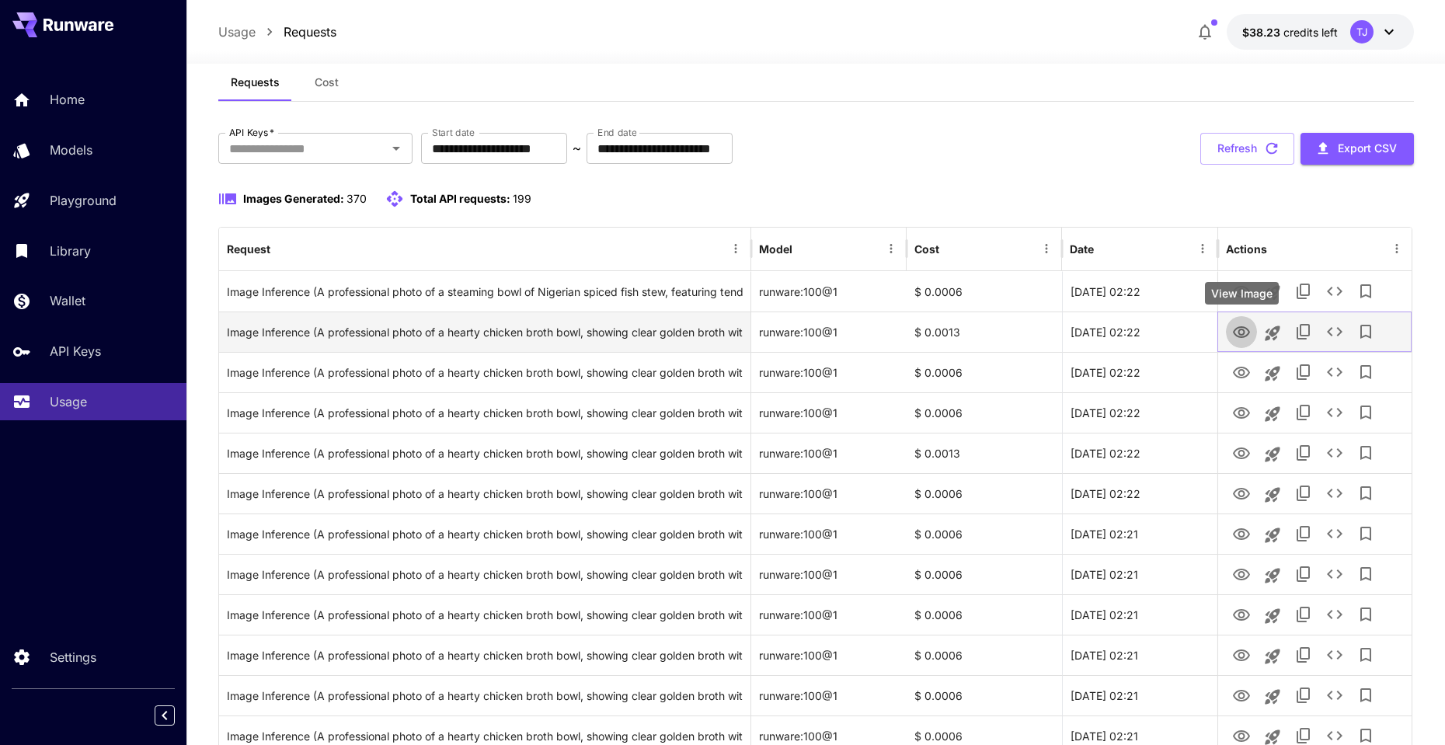
click at [1242, 334] on icon "View Image" at bounding box center [1241, 332] width 17 height 12
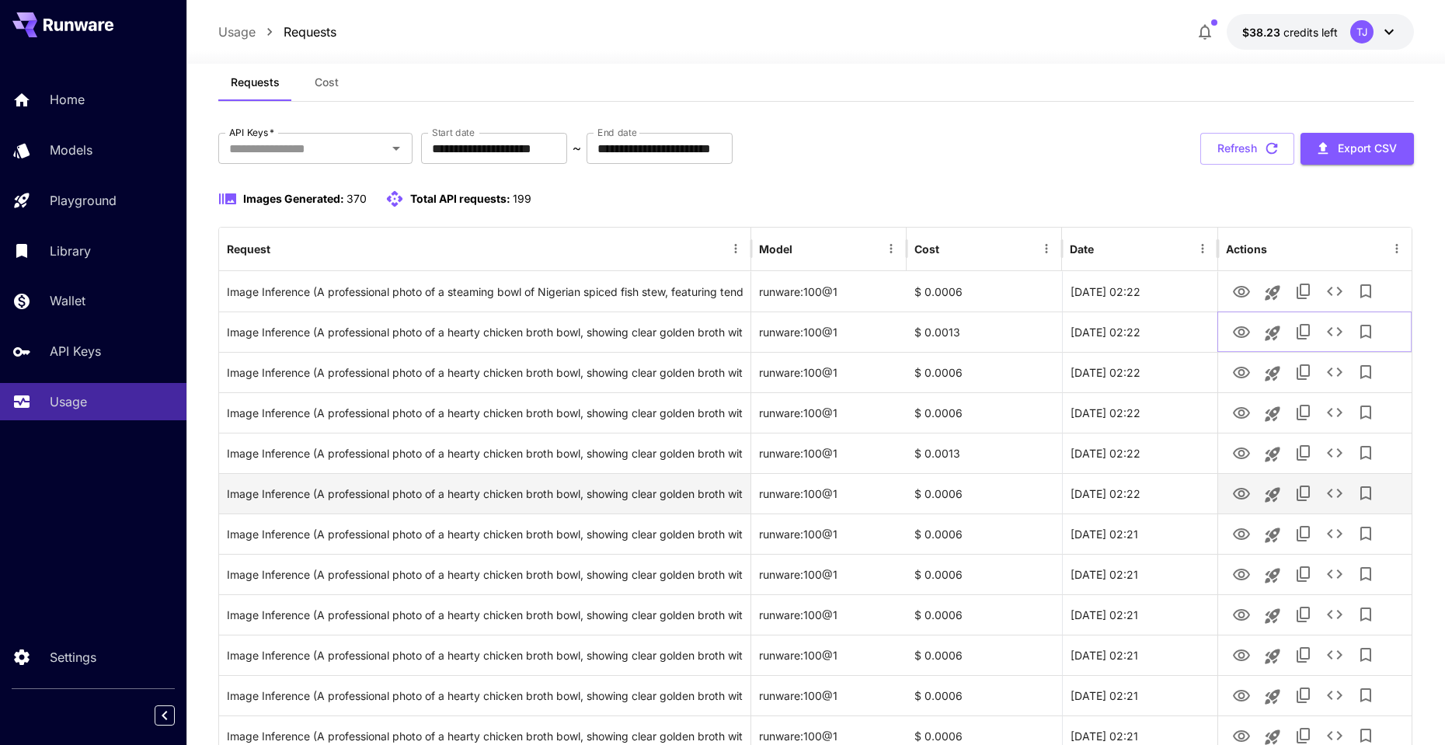
scroll to position [0, 0]
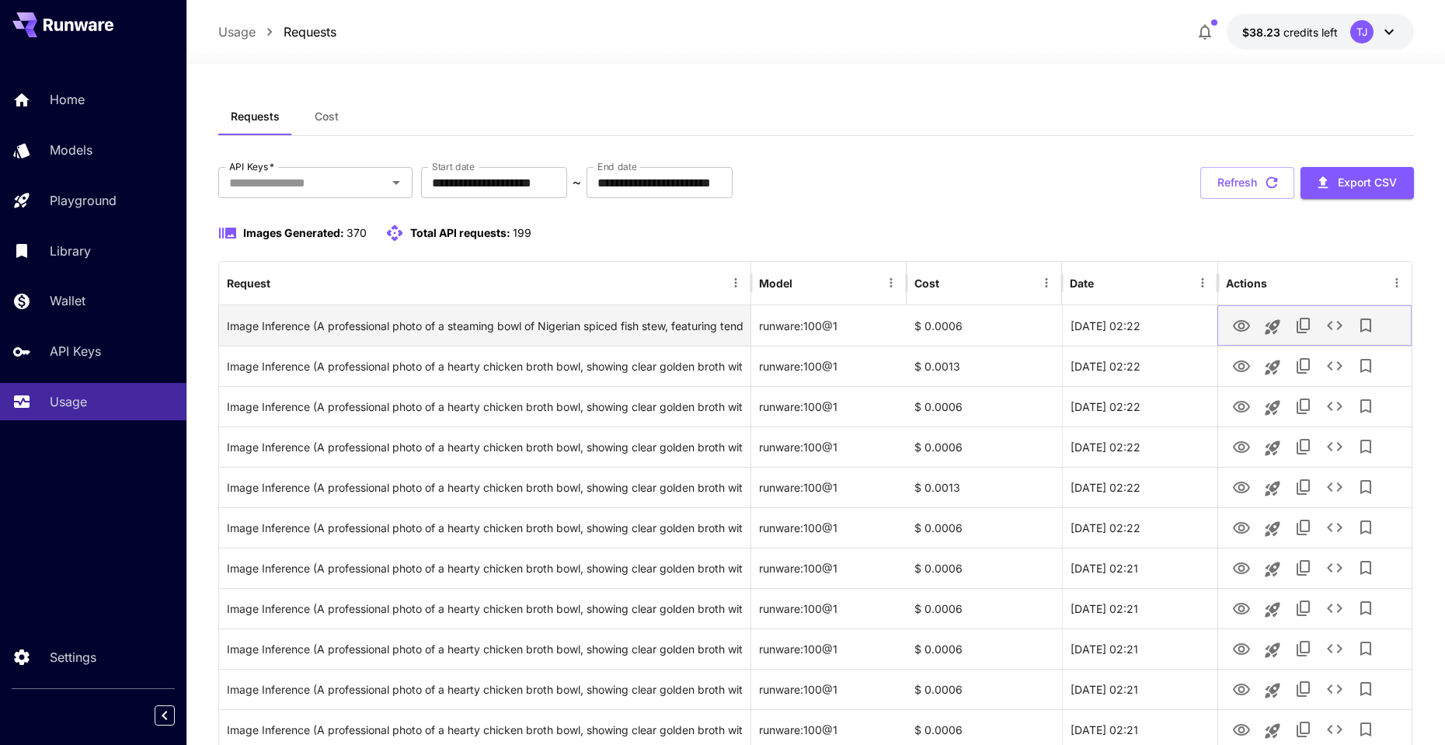
click at [1235, 323] on icon "View Image" at bounding box center [1241, 326] width 17 height 12
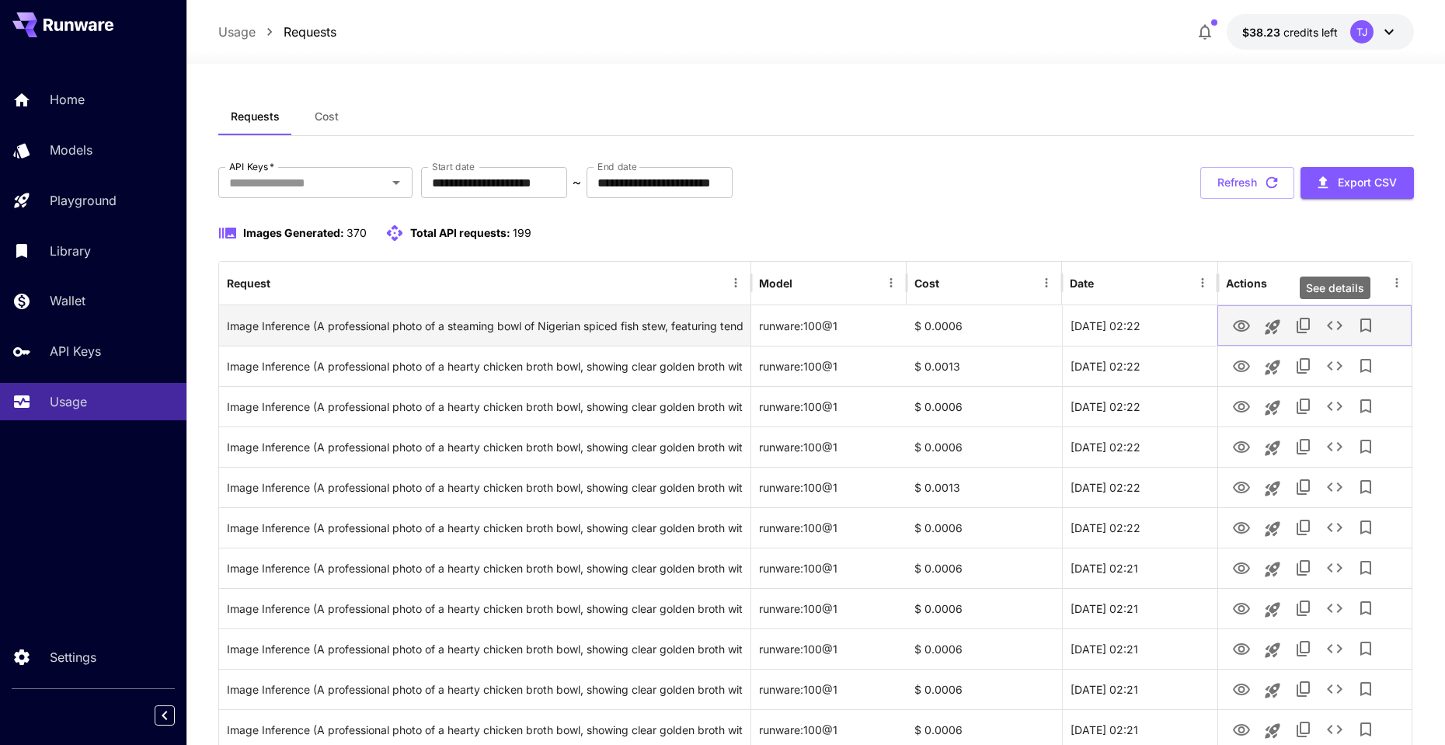
click at [1327, 325] on icon "See details" at bounding box center [1335, 325] width 16 height 9
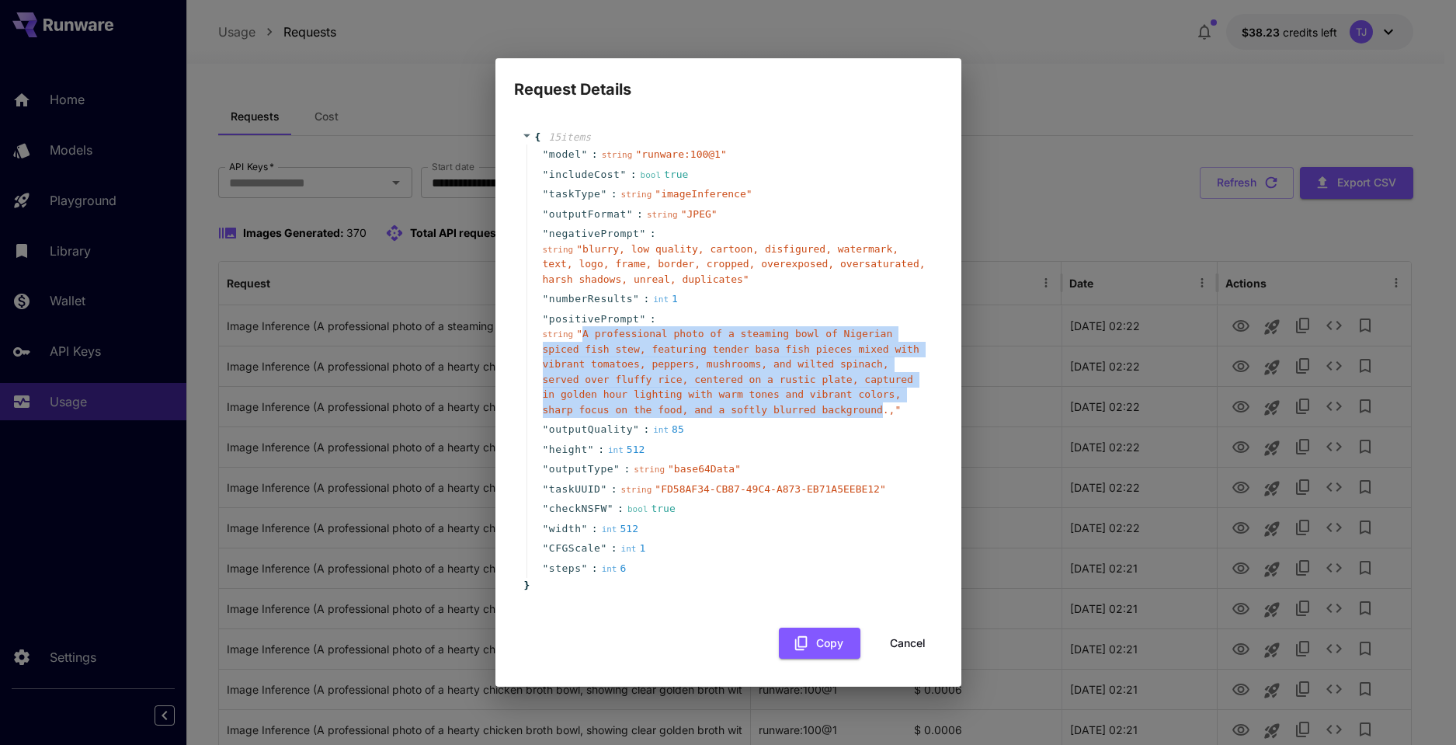
drag, startPoint x: 583, startPoint y: 336, endPoint x: 884, endPoint y: 412, distance: 311.0
click at [884, 412] on span "" A professional photo of a steaming bowl of Nigerian spiced fish stew, featuri…" at bounding box center [731, 372] width 377 height 88
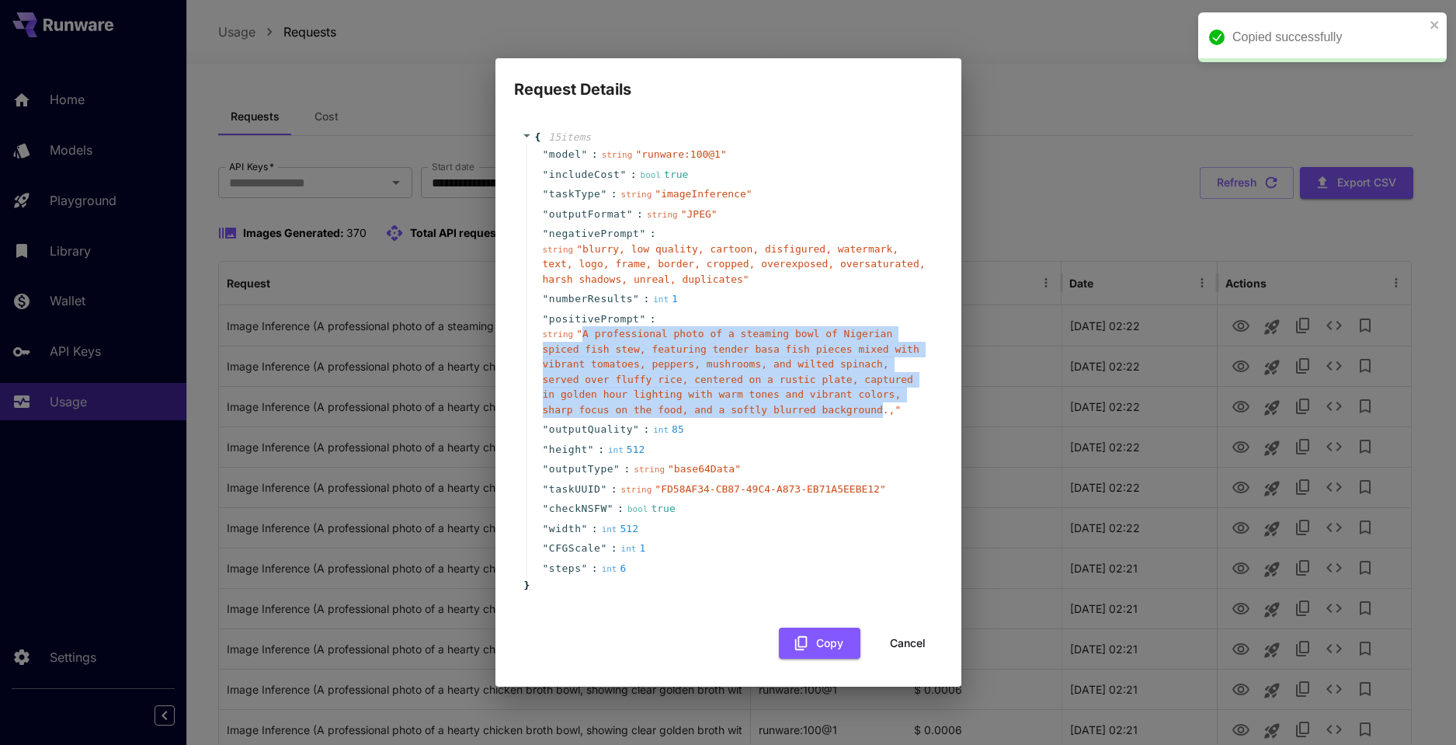
copy span "A professional photo of a steaming bowl of Nigerian spiced fish stew, featuring…"
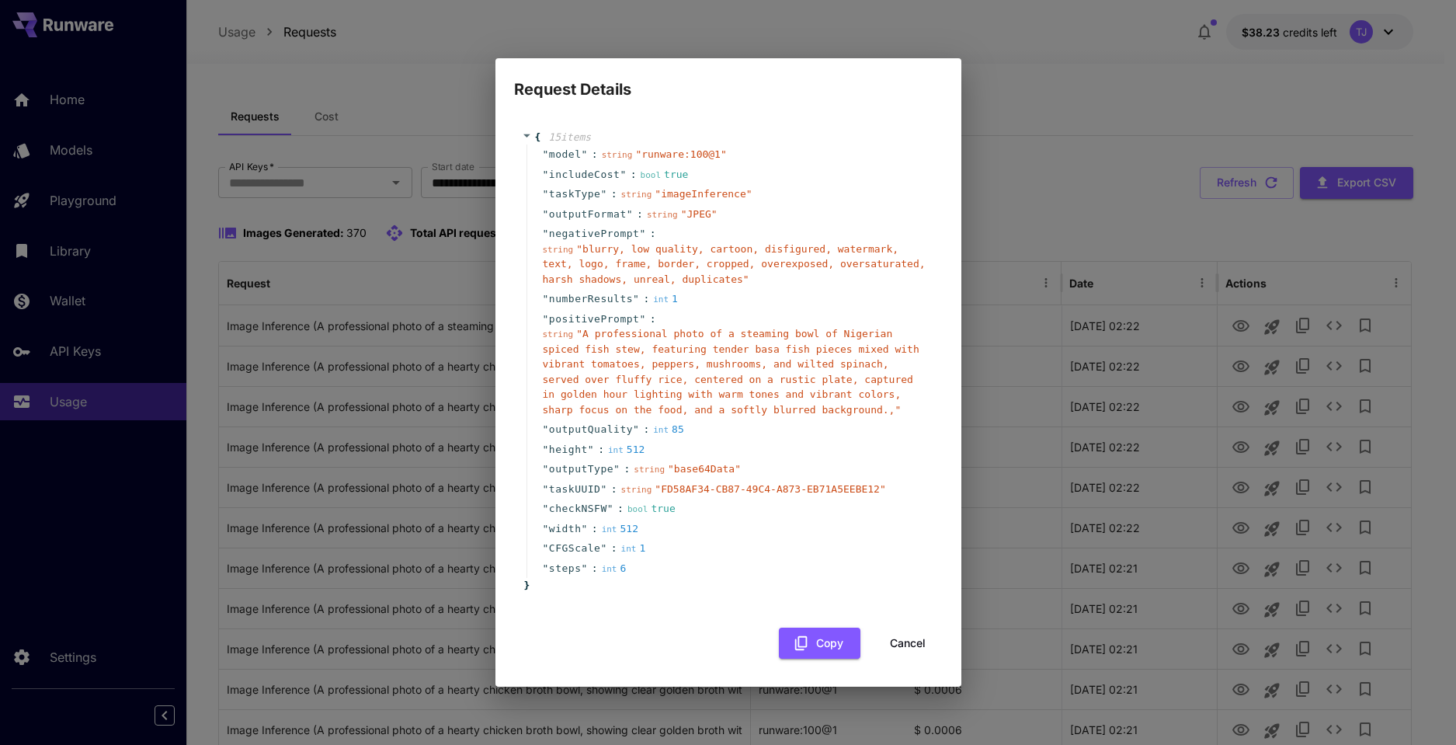
click at [1271, 200] on div "Request Details { 15 item s " model " : string " runware:100@1 " " includeCost …" at bounding box center [728, 372] width 1456 height 745
click at [1267, 183] on div "Request Details { 15 item s " model " : string " runware:100@1 " " includeCost …" at bounding box center [728, 372] width 1456 height 745
click at [924, 637] on button "Cancel" at bounding box center [908, 644] width 70 height 32
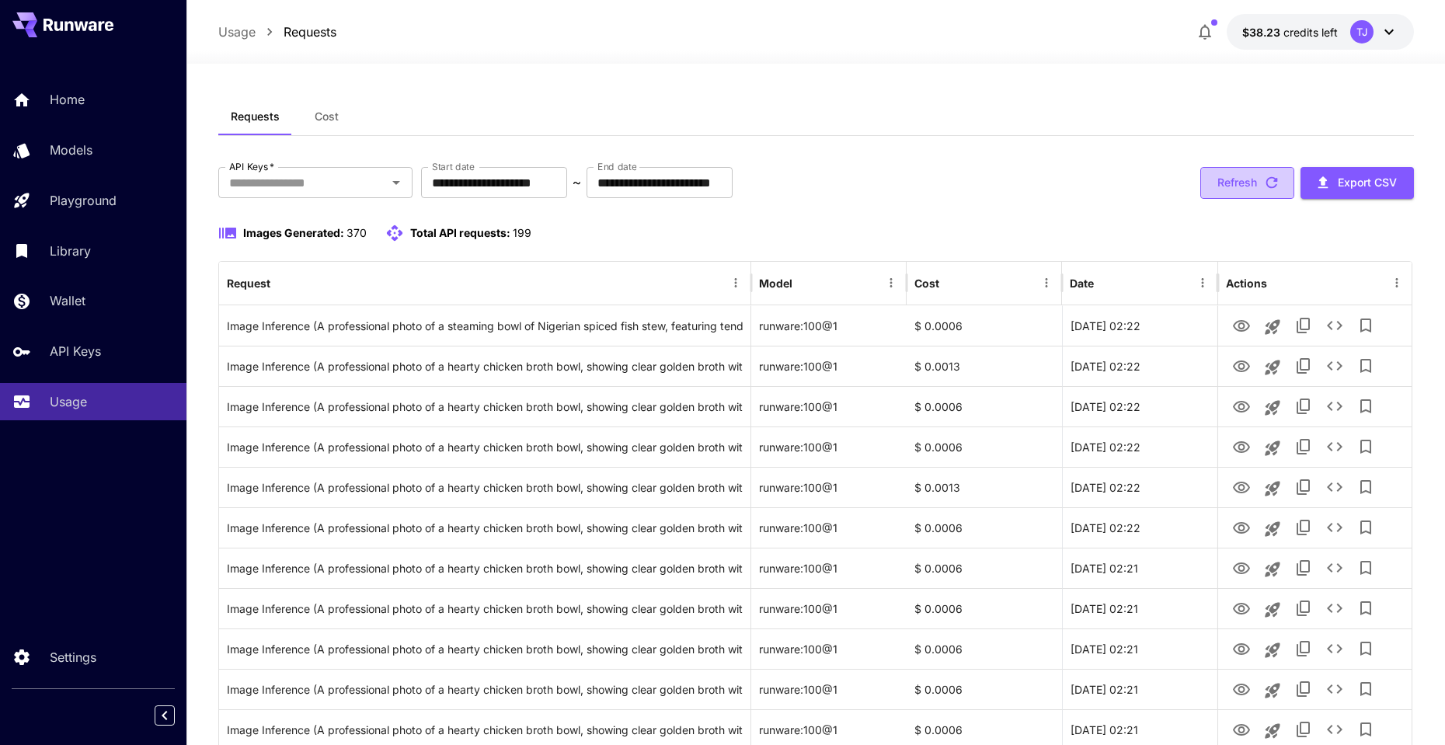
click at [1233, 183] on button "Refresh" at bounding box center [1247, 183] width 94 height 32
click at [1244, 186] on button "Refresh" at bounding box center [1247, 183] width 94 height 32
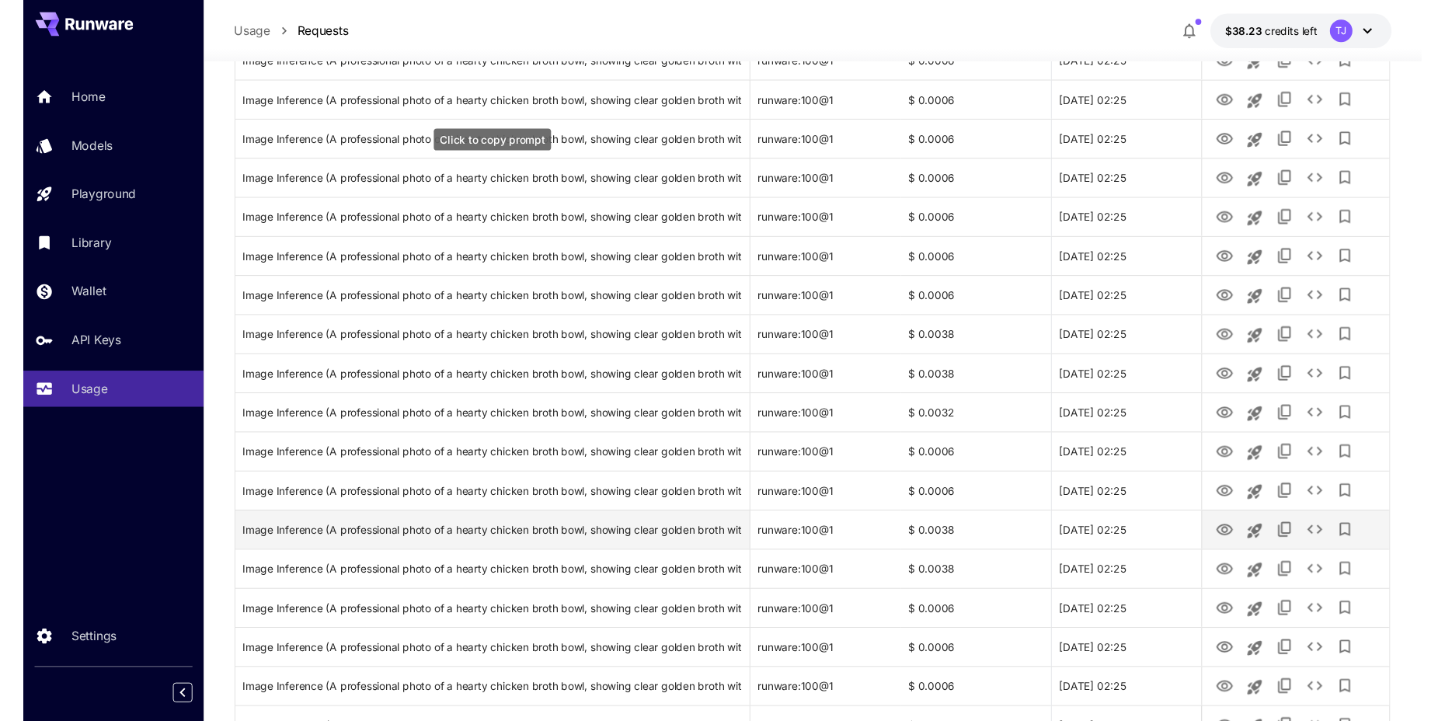
scroll to position [1668, 0]
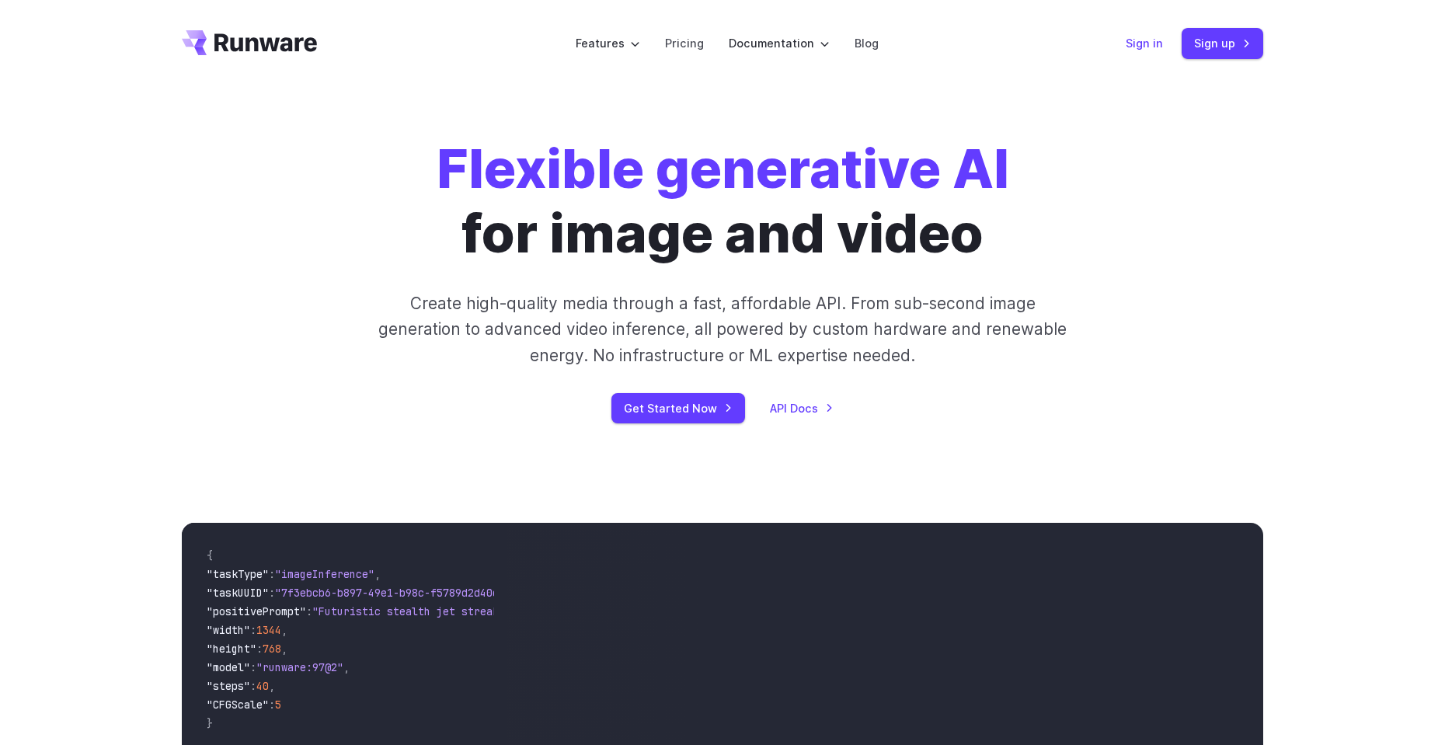
click at [1148, 47] on link "Sign in" at bounding box center [1144, 43] width 37 height 18
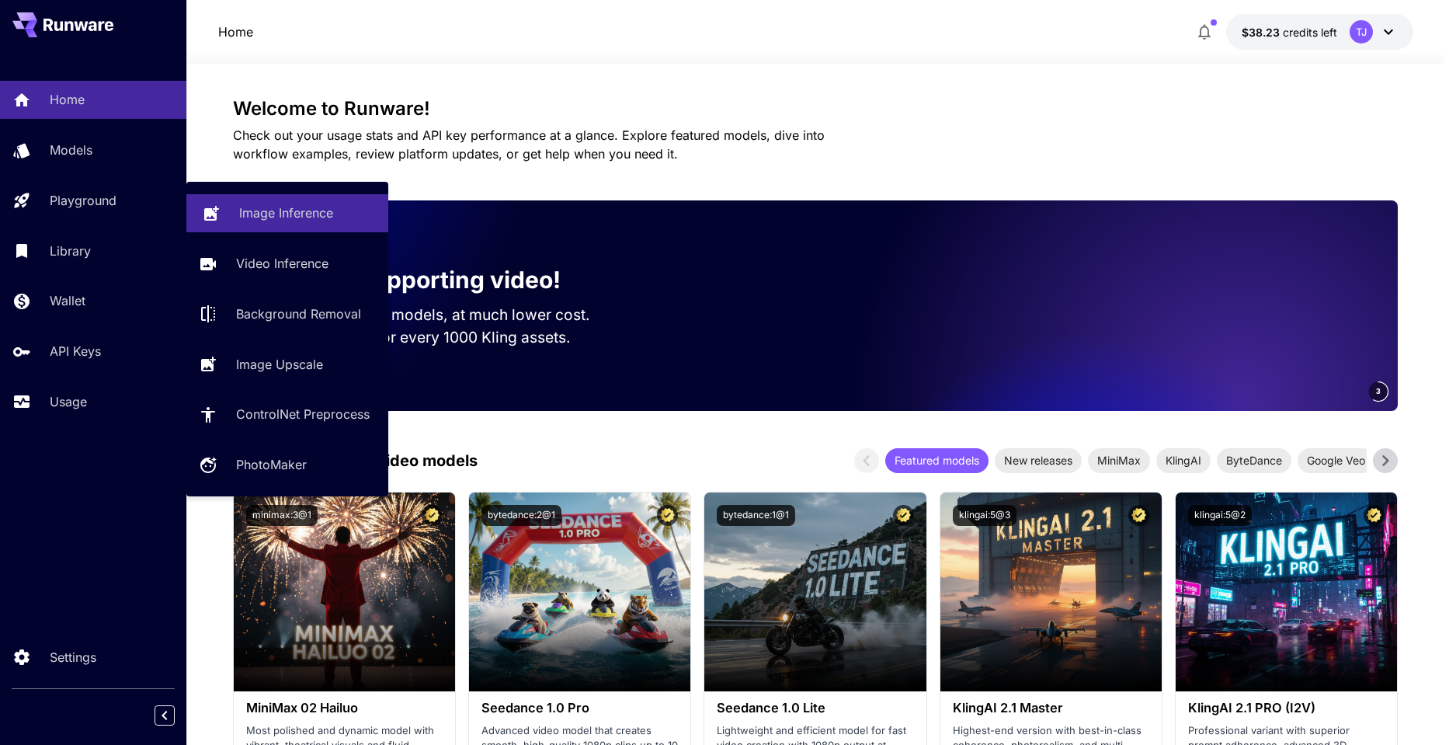
click at [300, 209] on p "Image Inference" at bounding box center [286, 213] width 94 height 19
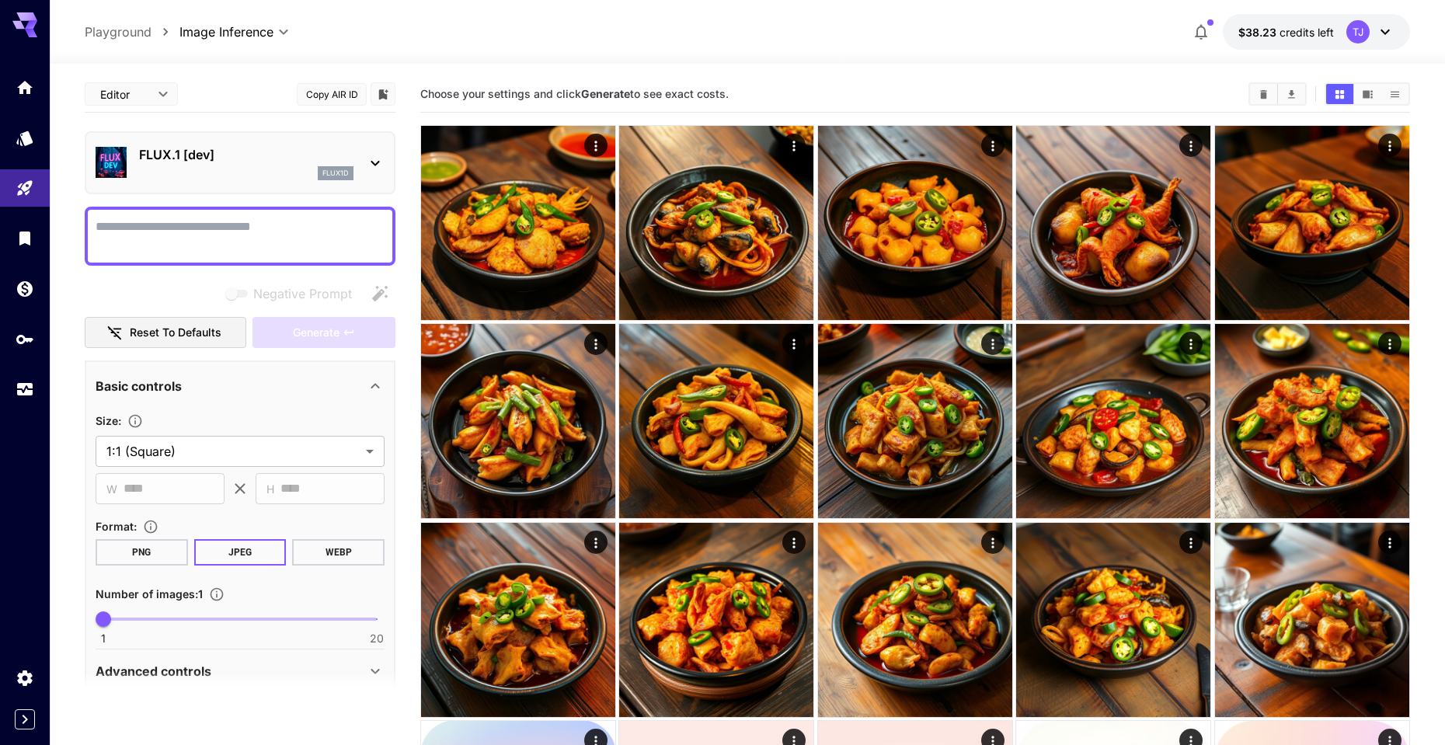
click at [278, 230] on textarea "Negative Prompt" at bounding box center [240, 235] width 289 height 37
click at [233, 160] on p "FLUX.1 [dev]" at bounding box center [246, 154] width 214 height 19
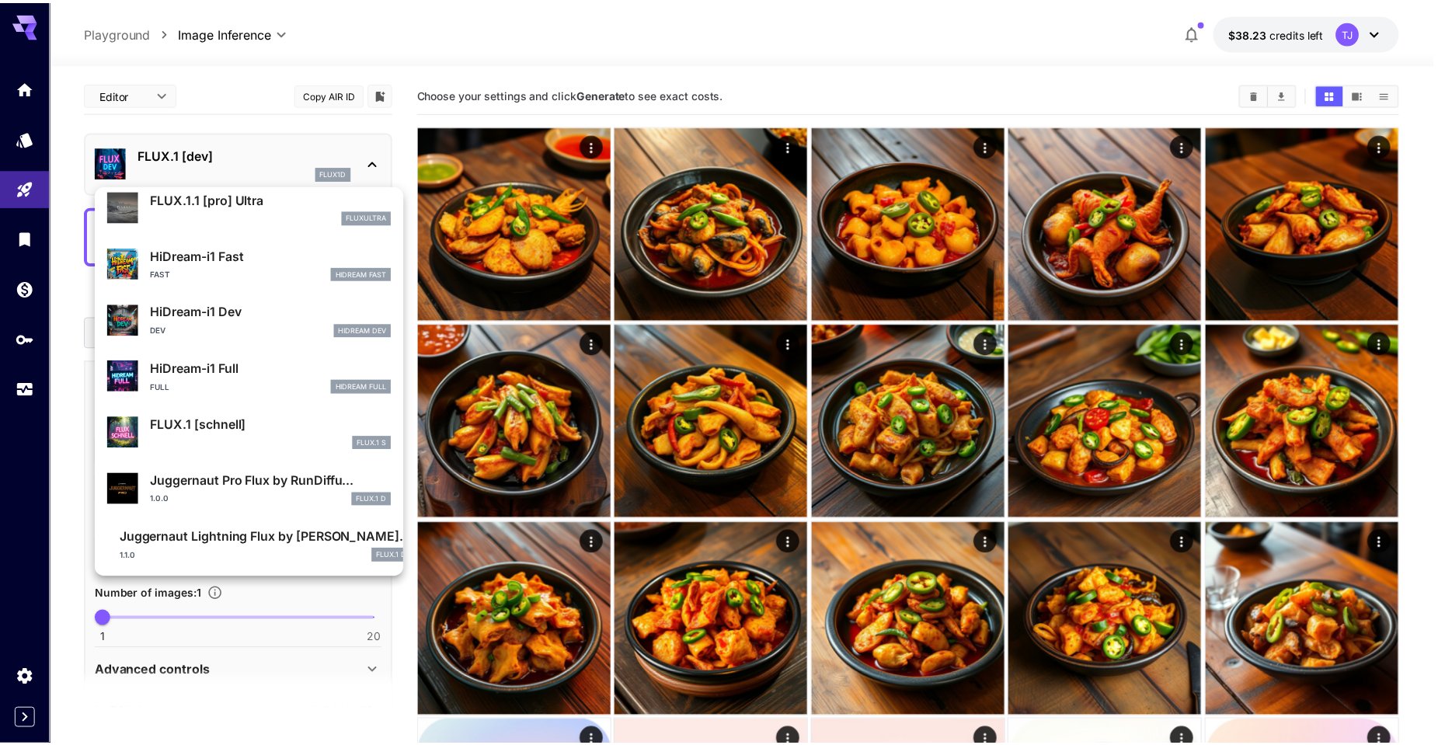
scroll to position [1763, 0]
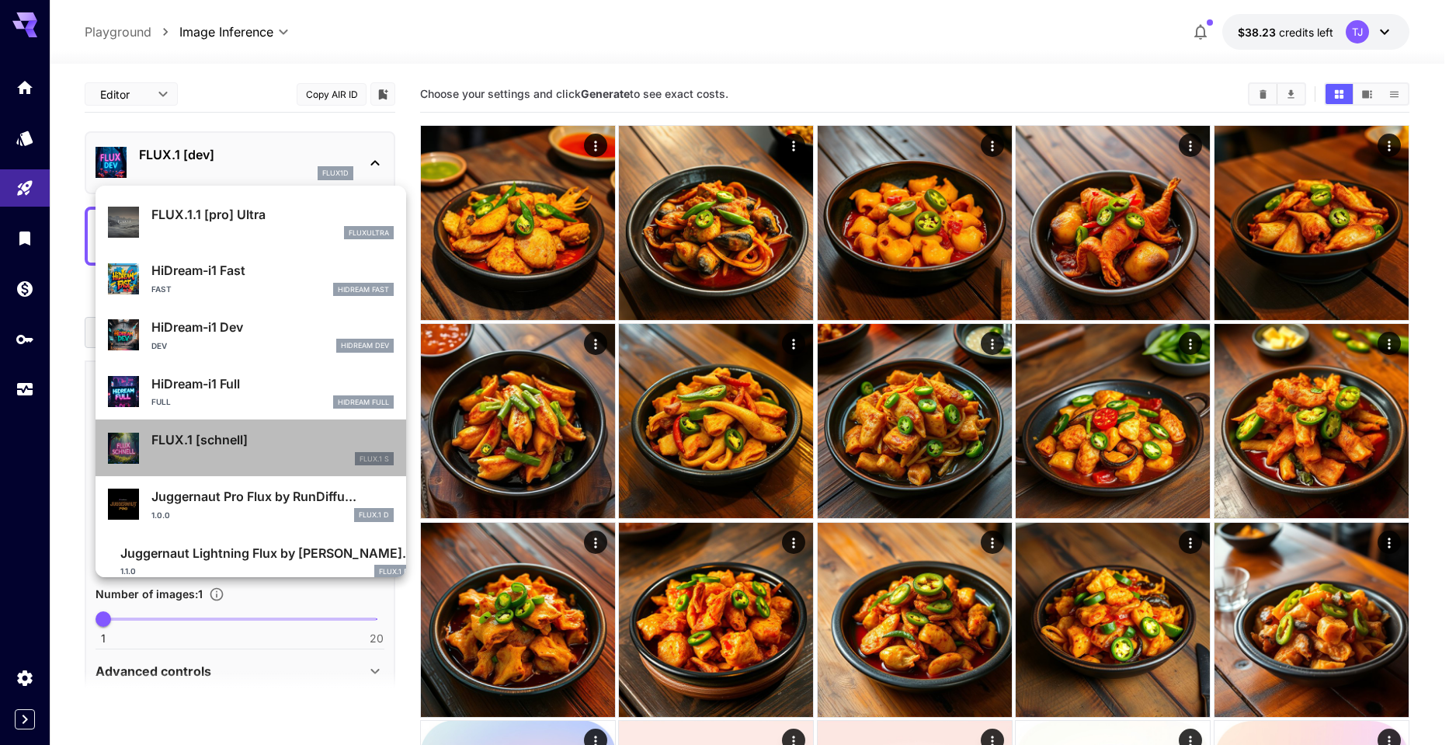
click at [251, 452] on div "FLUX.1 S" at bounding box center [272, 459] width 242 height 14
type input "*"
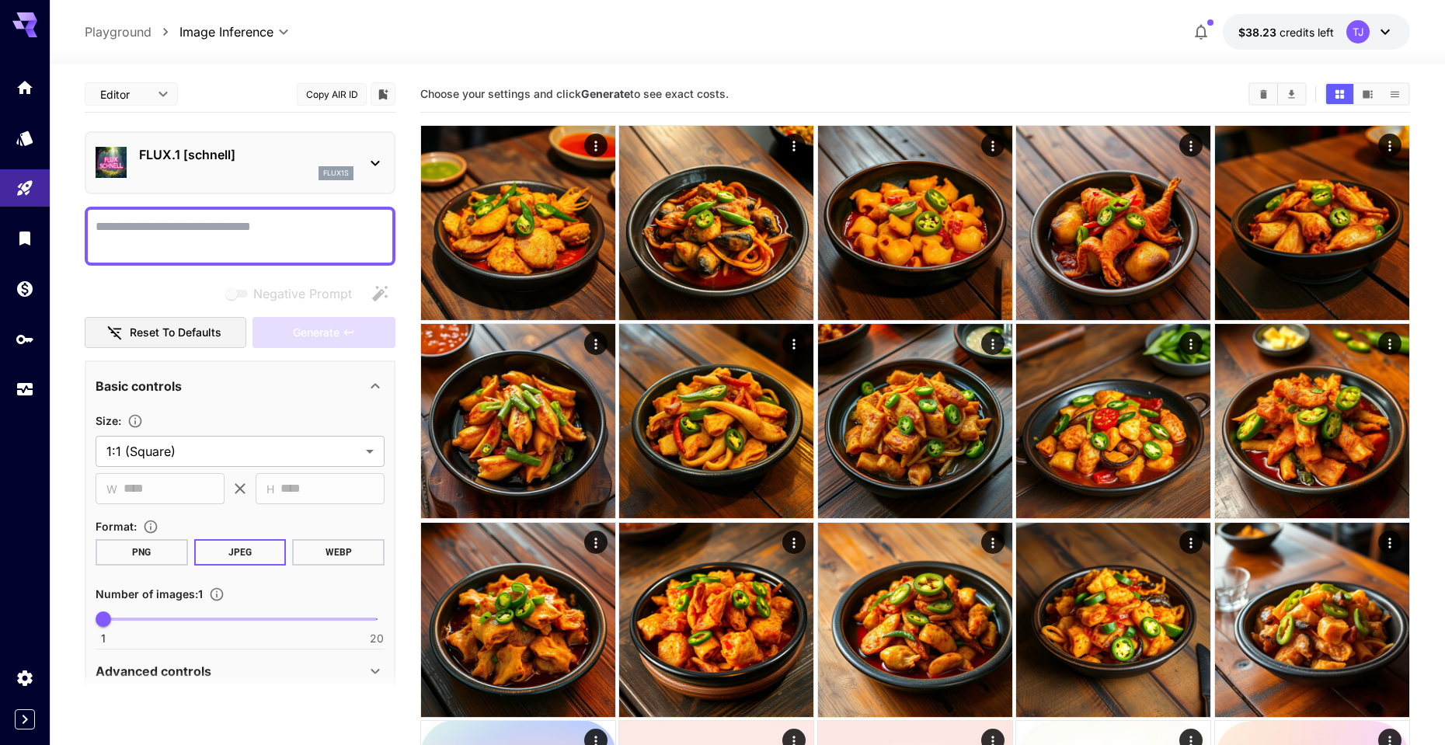
click at [240, 232] on textarea "Negative Prompt" at bounding box center [240, 235] width 289 height 37
paste textarea "**********"
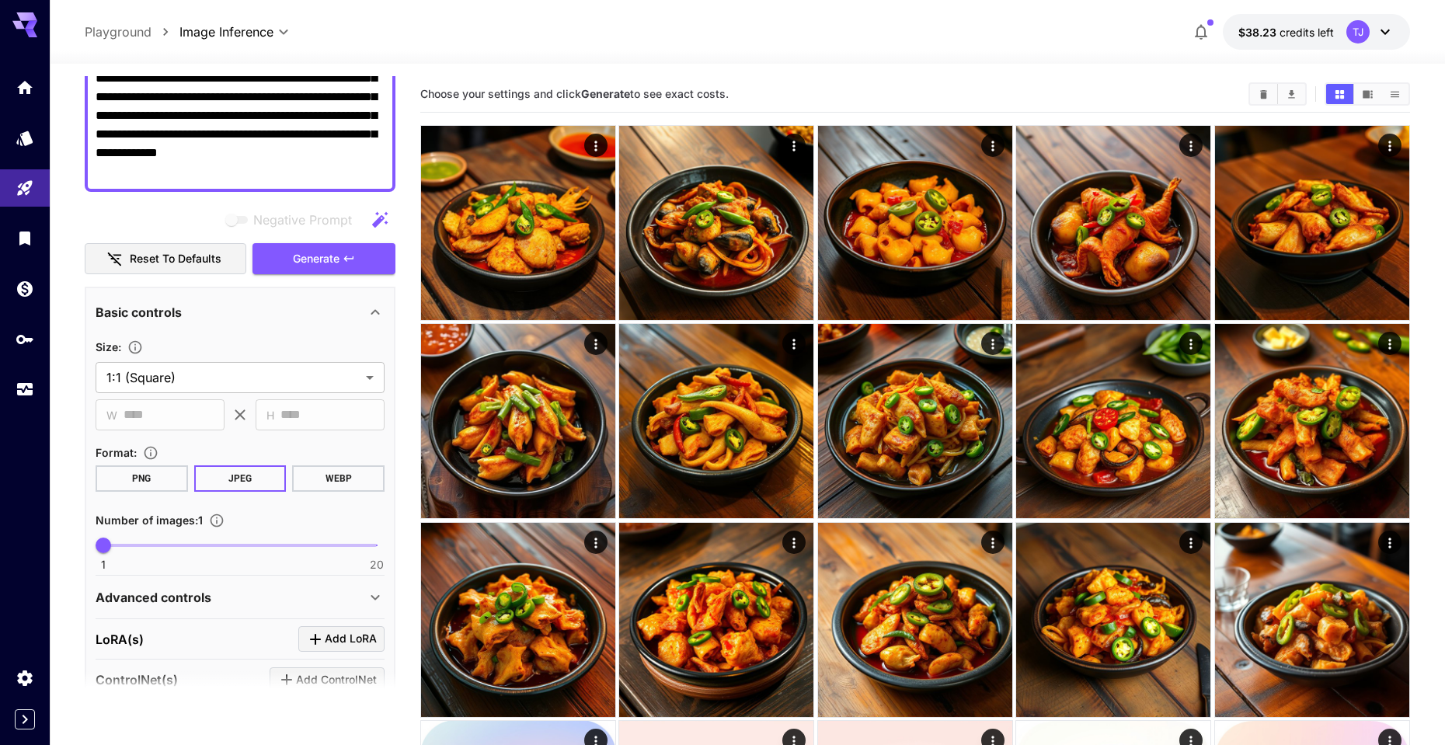
scroll to position [342, 0]
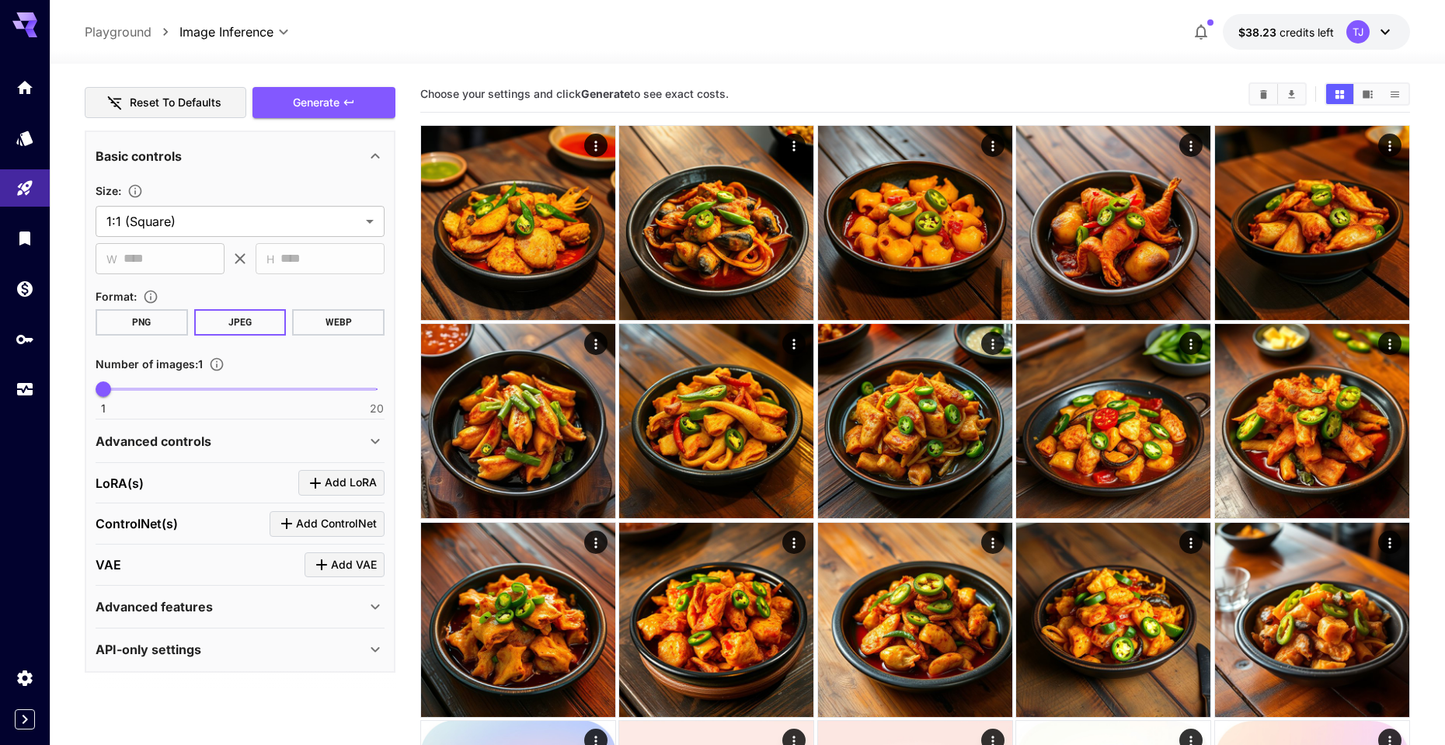
type textarea "**********"
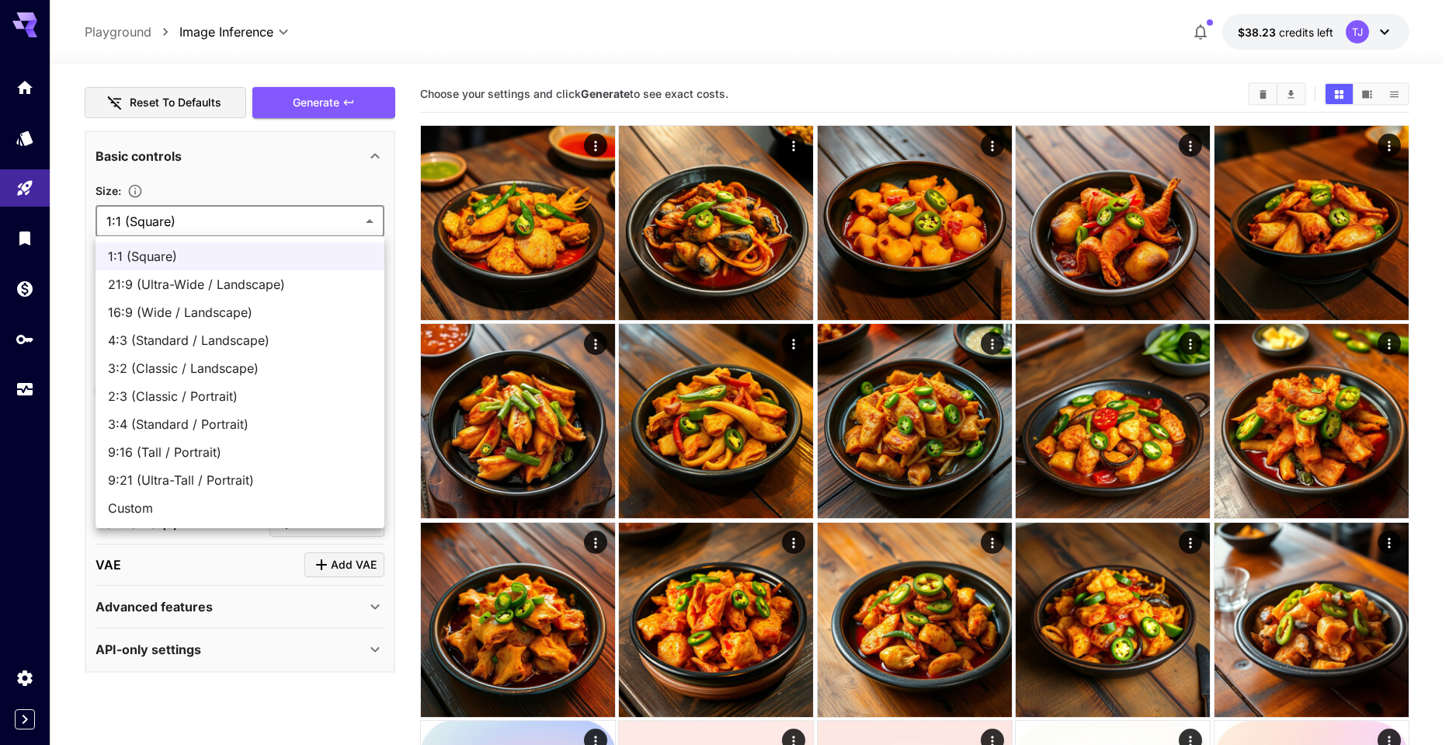
click at [192, 503] on span "Custom" at bounding box center [240, 508] width 264 height 19
type input "******"
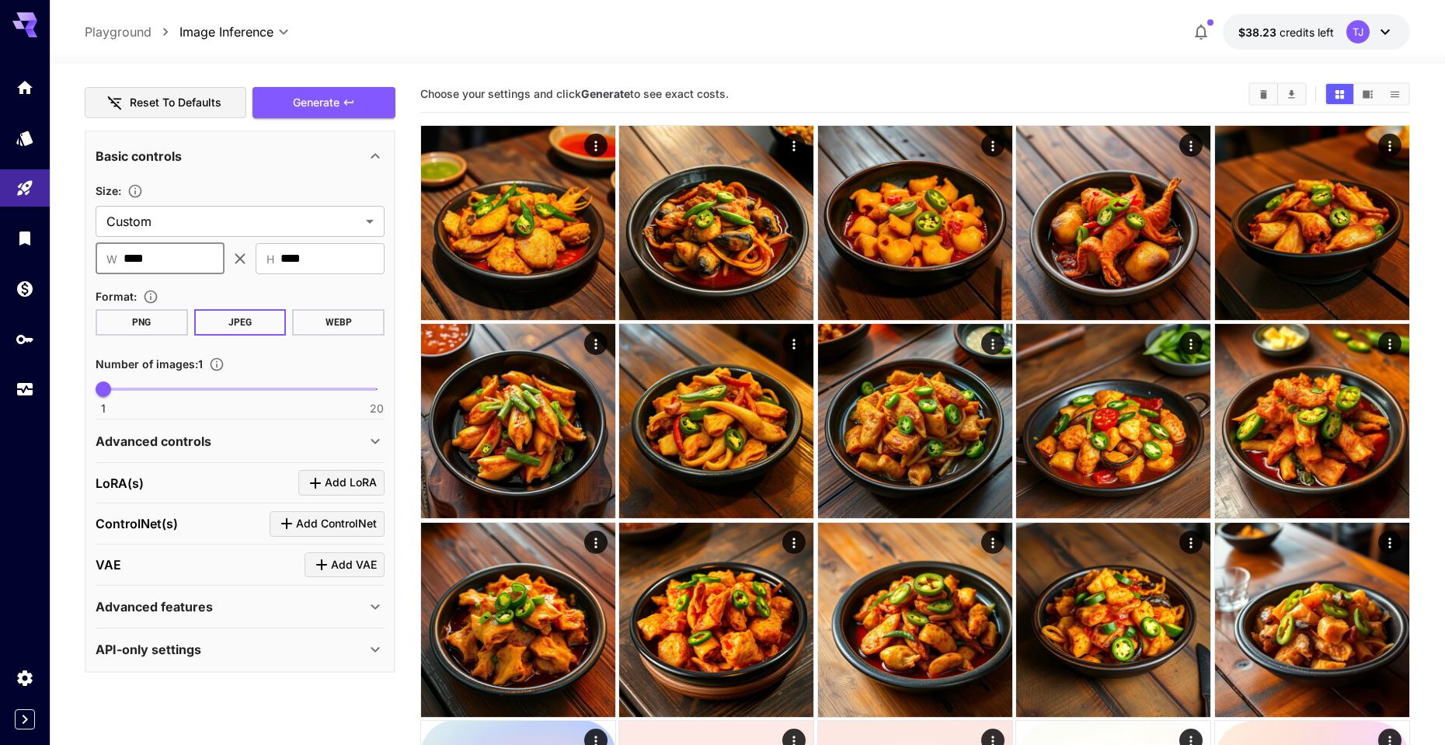
drag, startPoint x: 179, startPoint y: 260, endPoint x: 87, endPoint y: 260, distance: 92.4
click at [87, 260] on div "**********" at bounding box center [240, 400] width 311 height 541
type input "***"
type input "*"
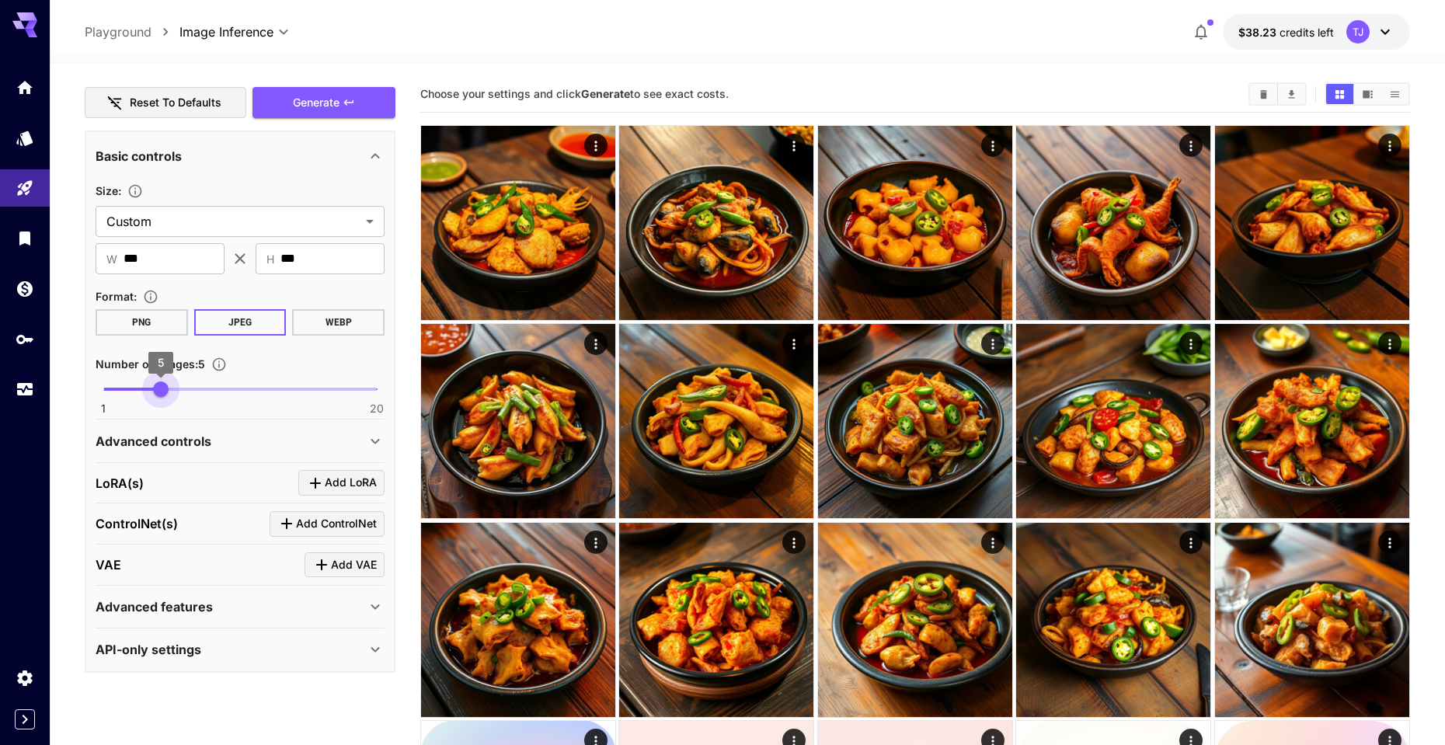
drag, startPoint x: 110, startPoint y: 388, endPoint x: 165, endPoint y: 391, distance: 55.2
click at [165, 391] on span "5" at bounding box center [161, 389] width 16 height 16
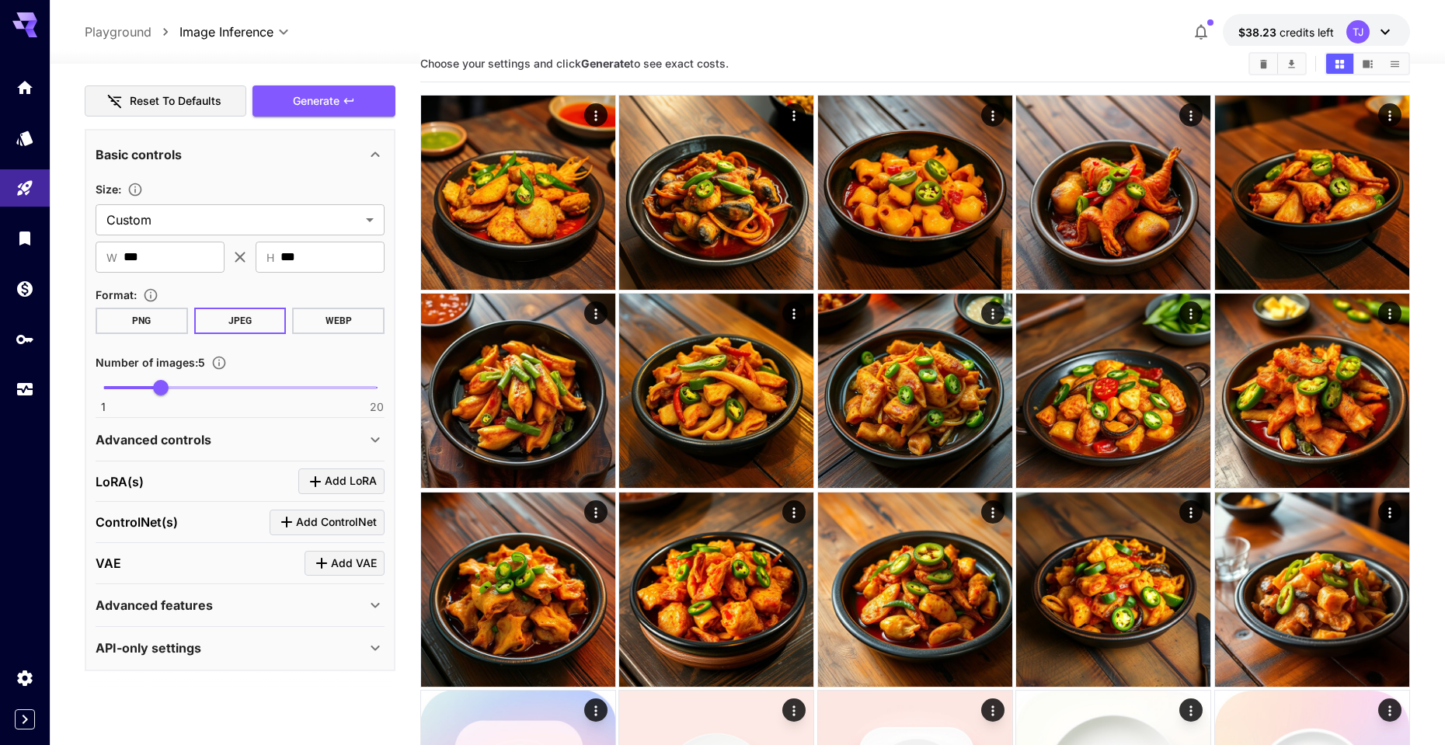
scroll to position [64, 0]
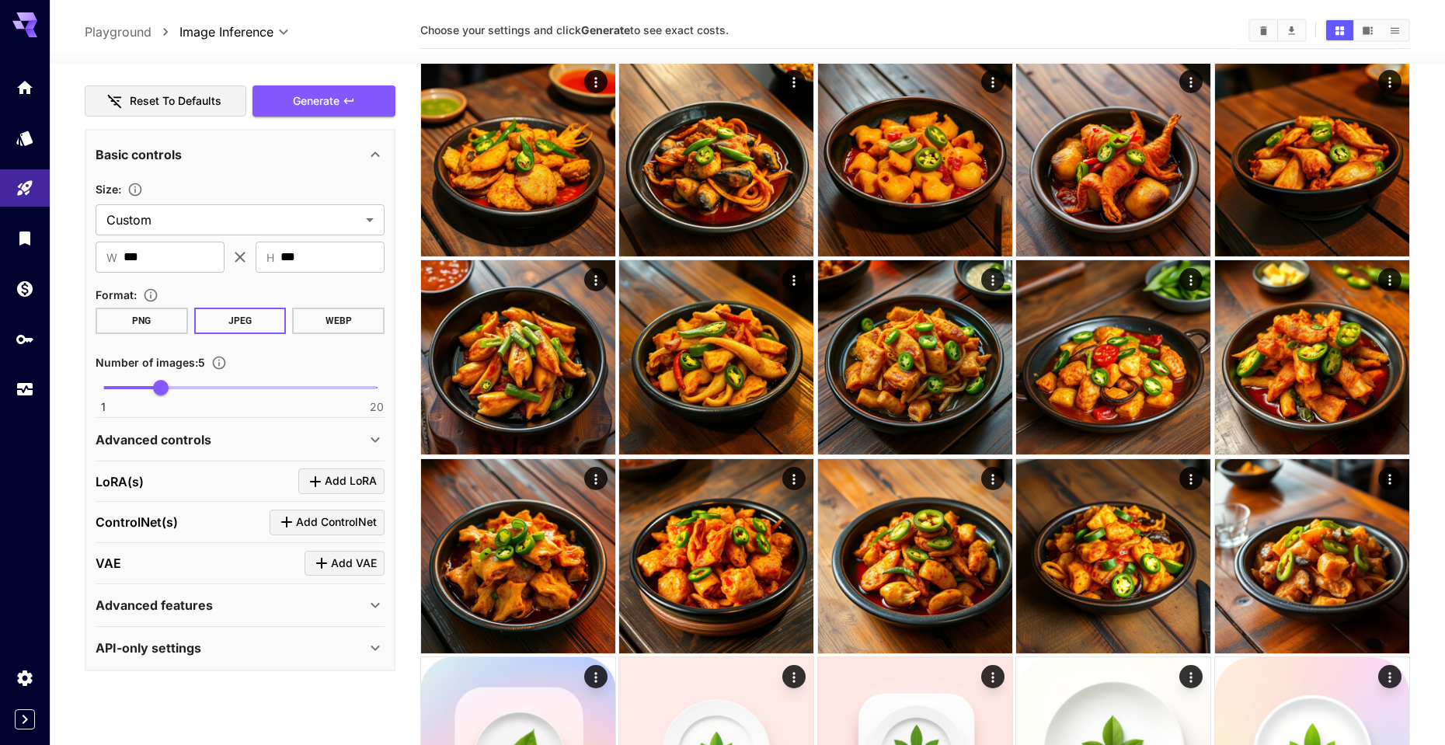
click at [230, 602] on div "Advanced features" at bounding box center [231, 605] width 270 height 19
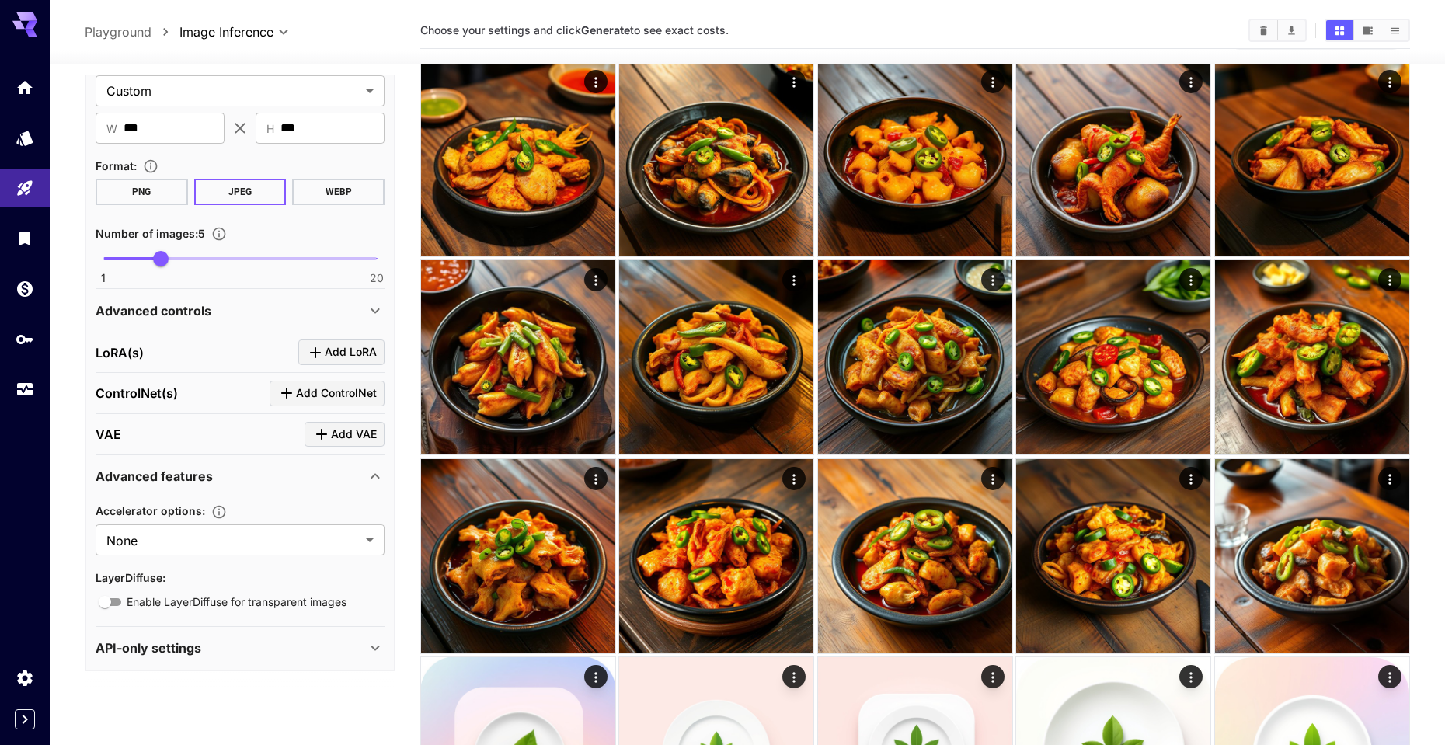
scroll to position [571, 0]
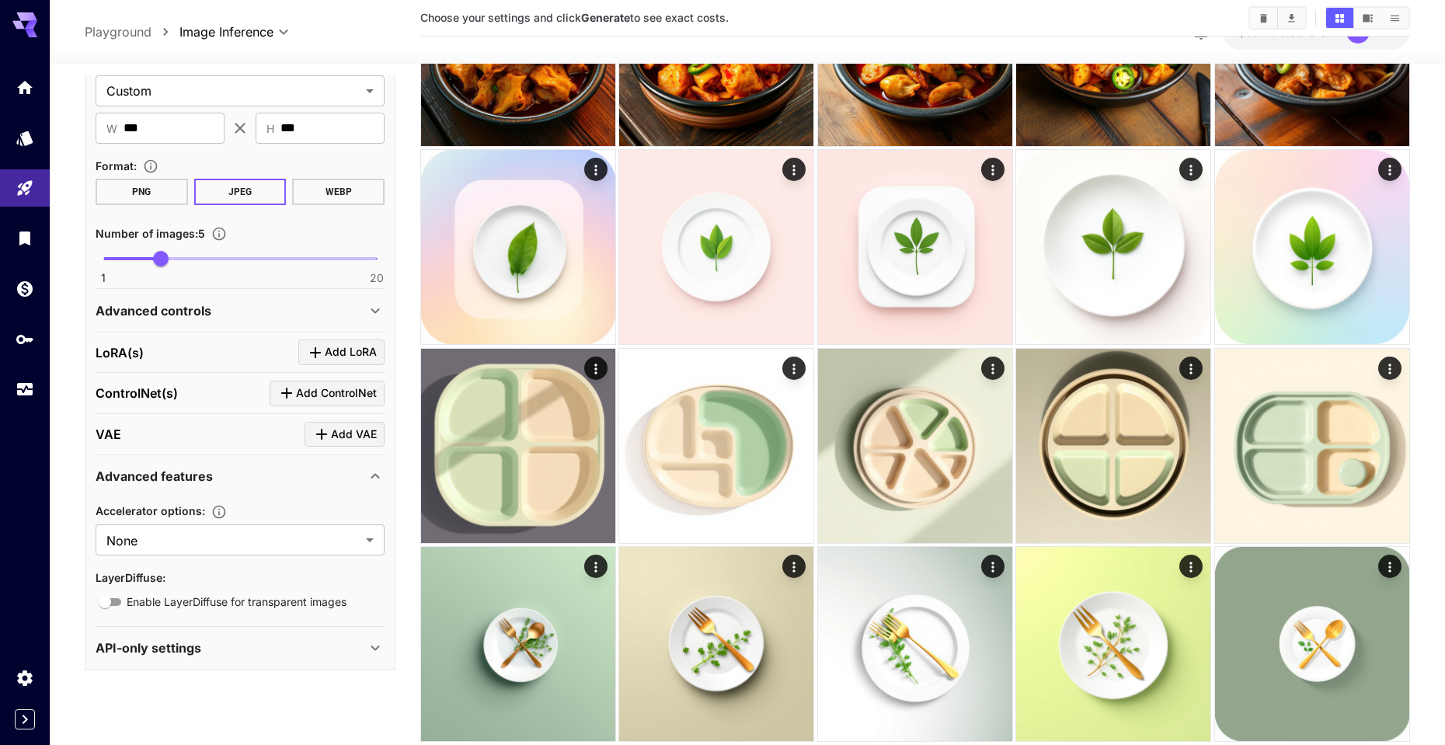
click at [224, 646] on div "API-only settings" at bounding box center [231, 647] width 270 height 19
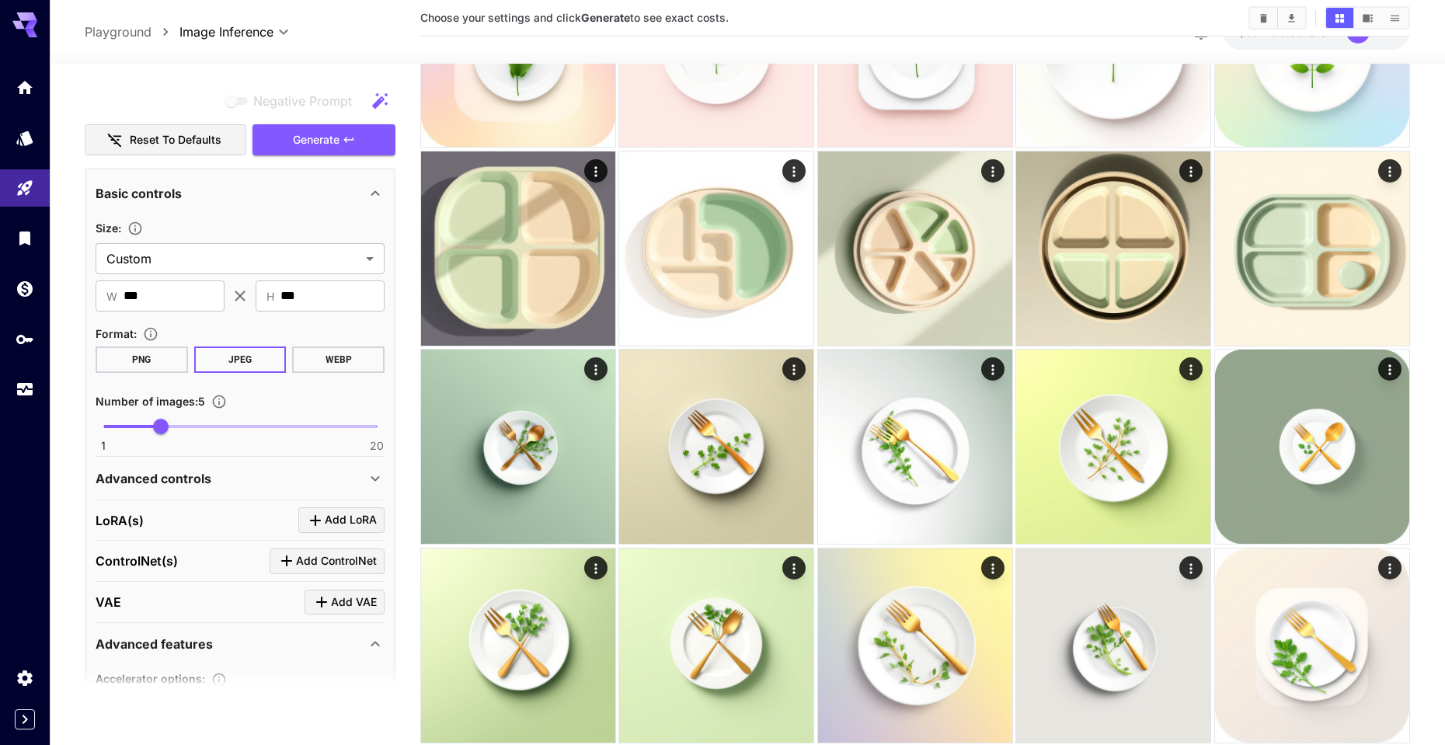
scroll to position [127, 0]
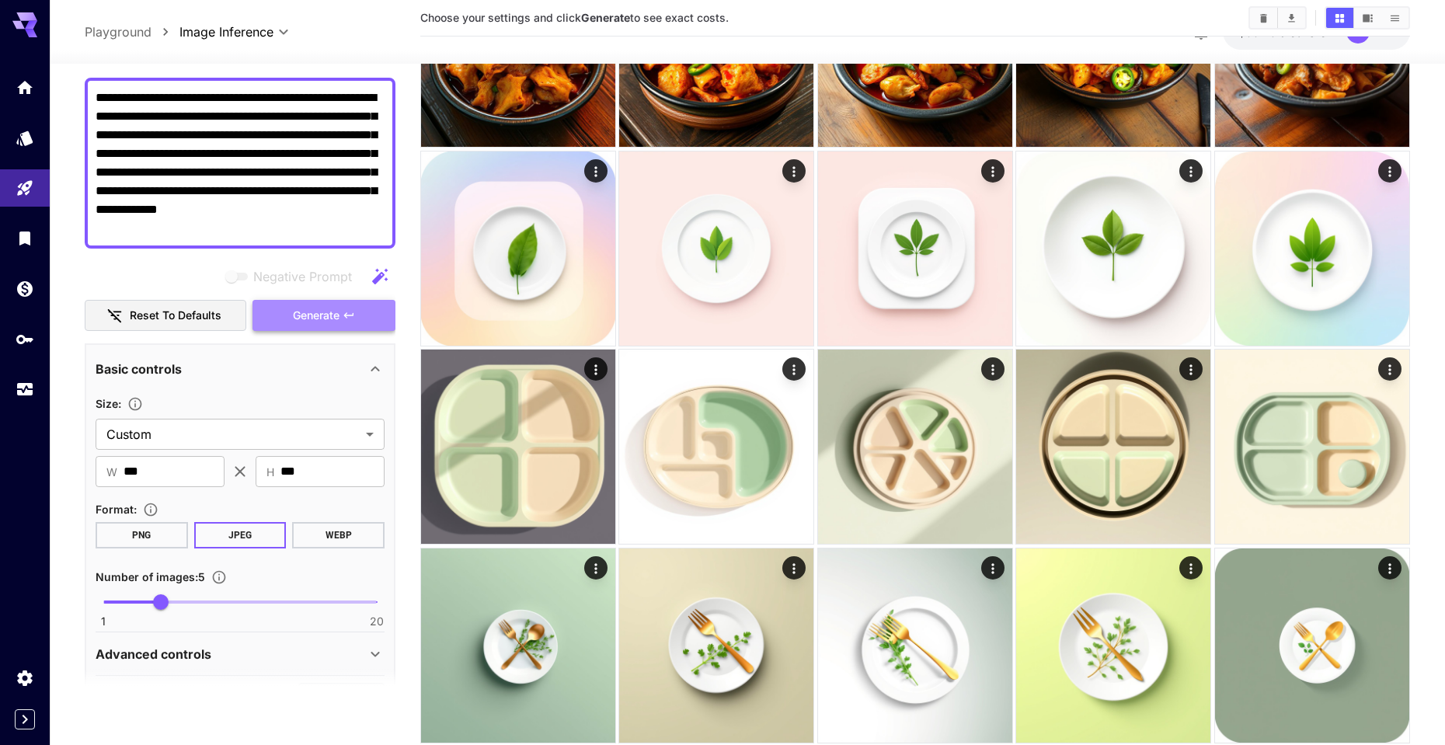
click at [300, 310] on span "Generate" at bounding box center [316, 315] width 47 height 19
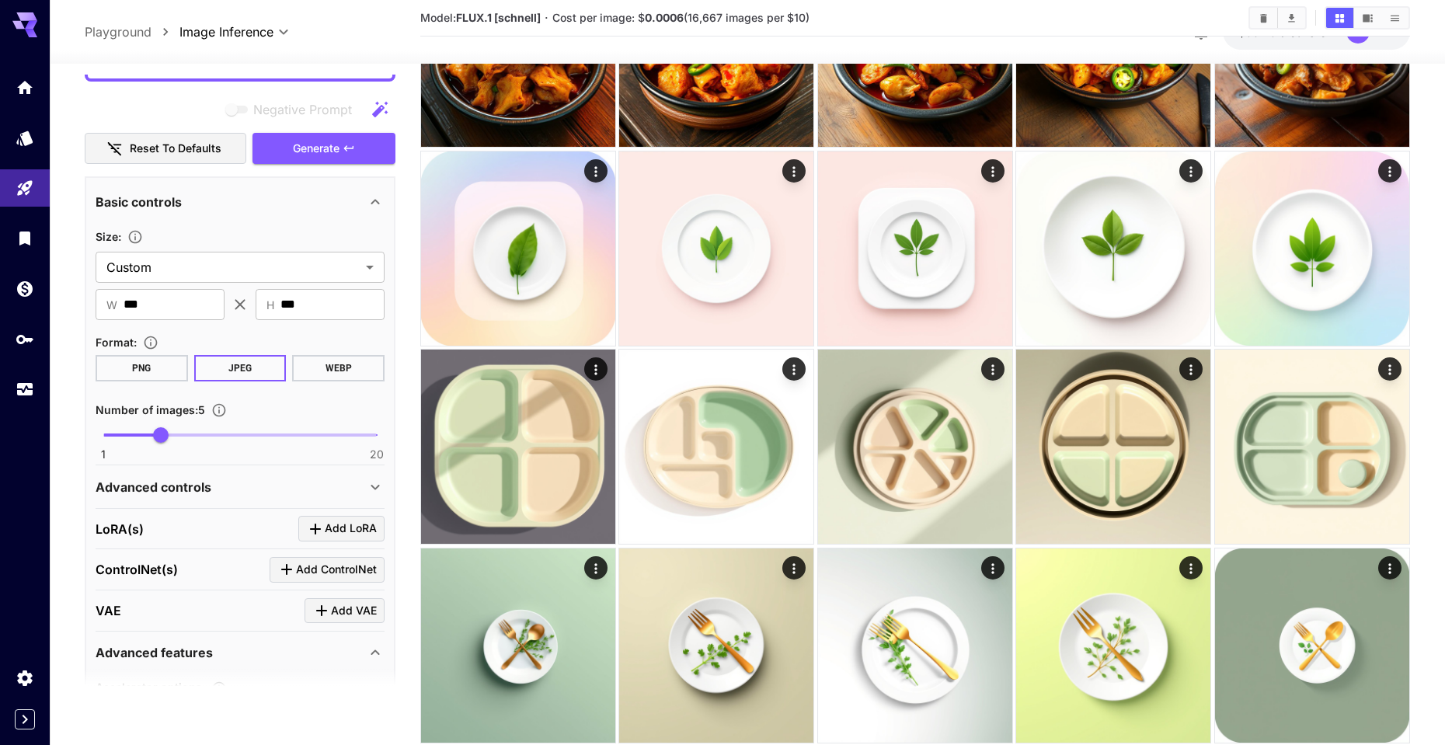
click at [247, 490] on div "Advanced controls" at bounding box center [231, 487] width 270 height 19
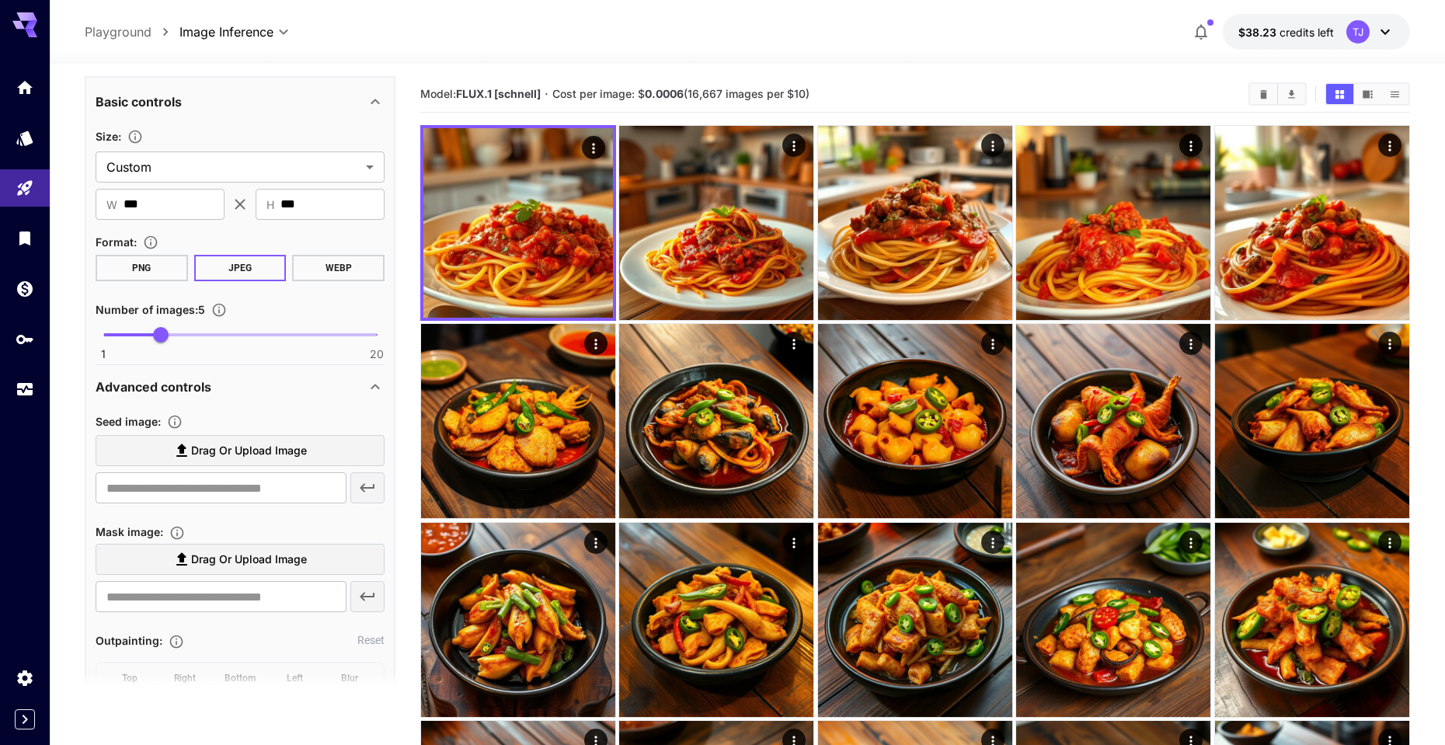
scroll to position [0, 0]
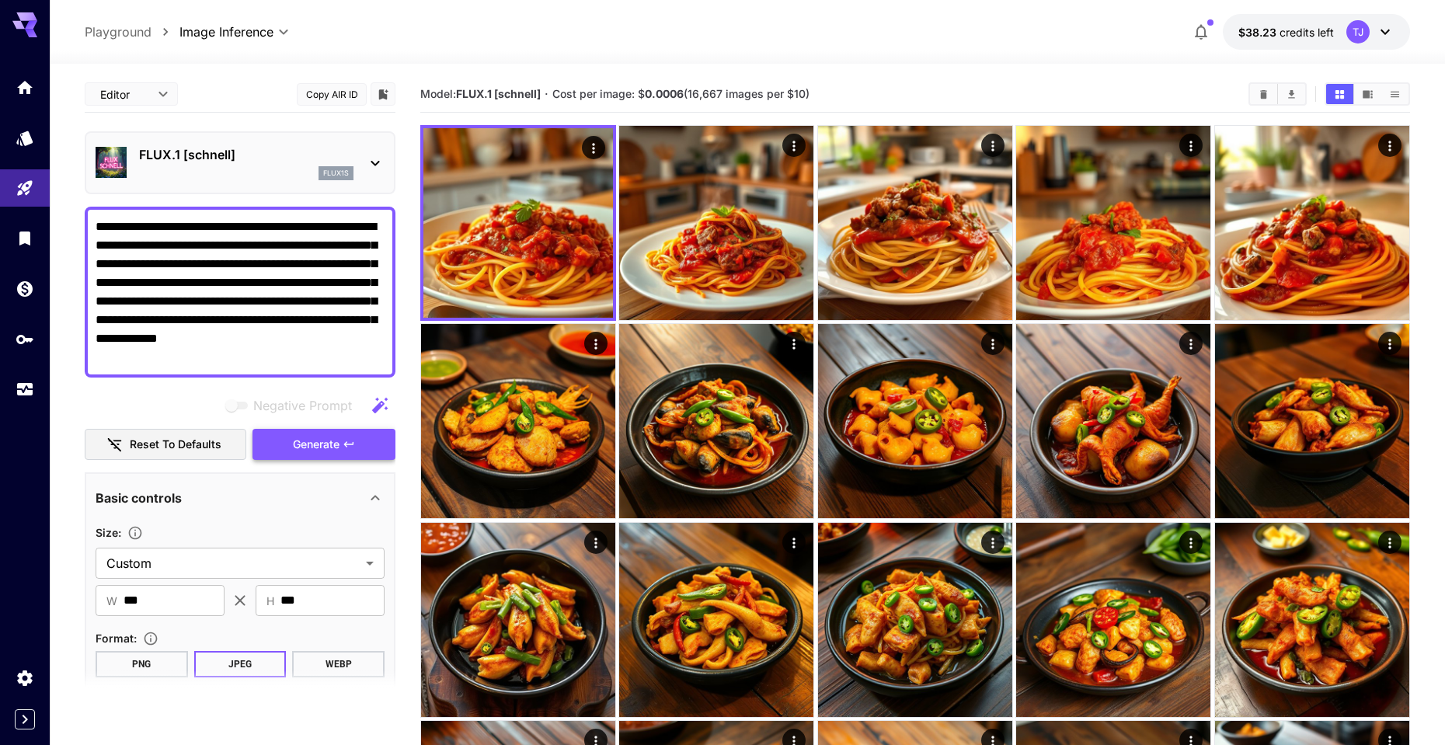
click at [339, 452] on span "Generate" at bounding box center [316, 444] width 47 height 19
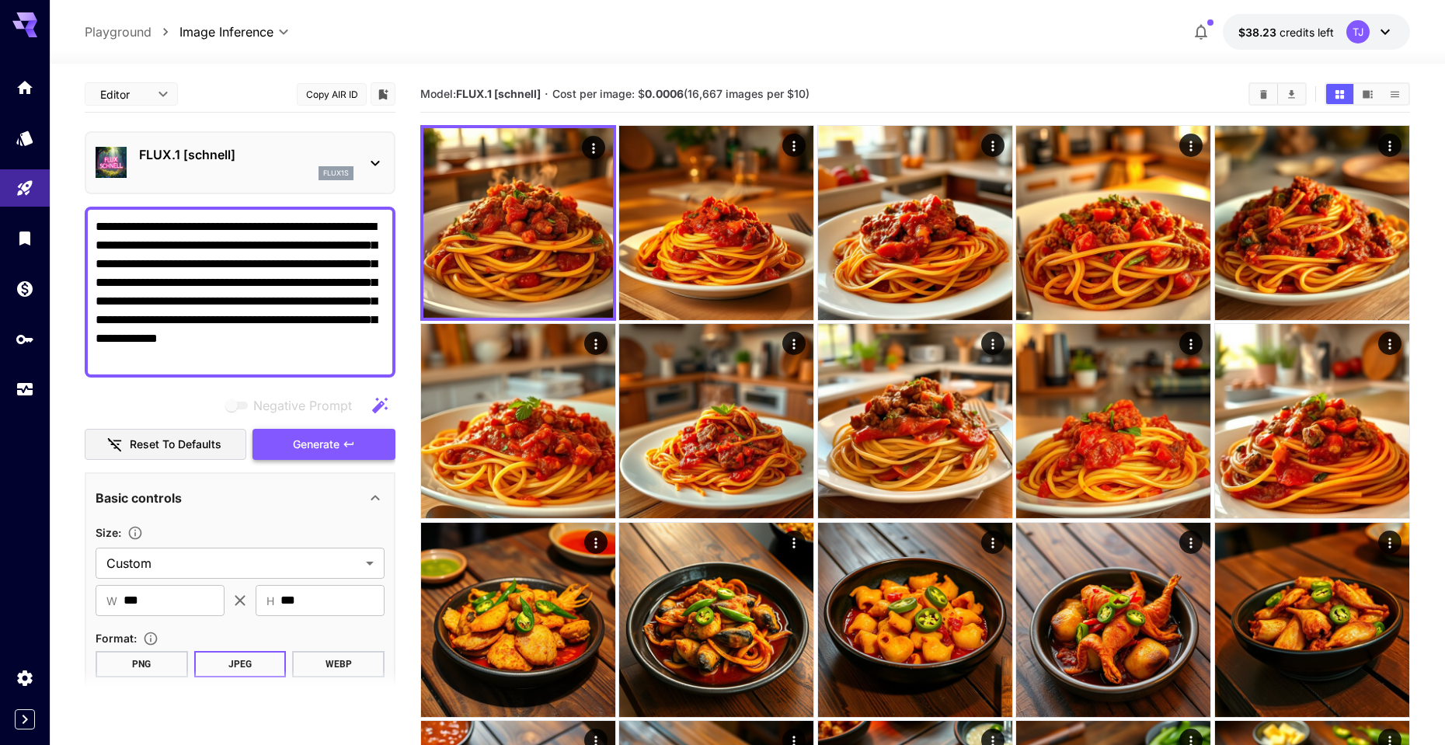
click at [339, 452] on span "Generate" at bounding box center [316, 444] width 47 height 19
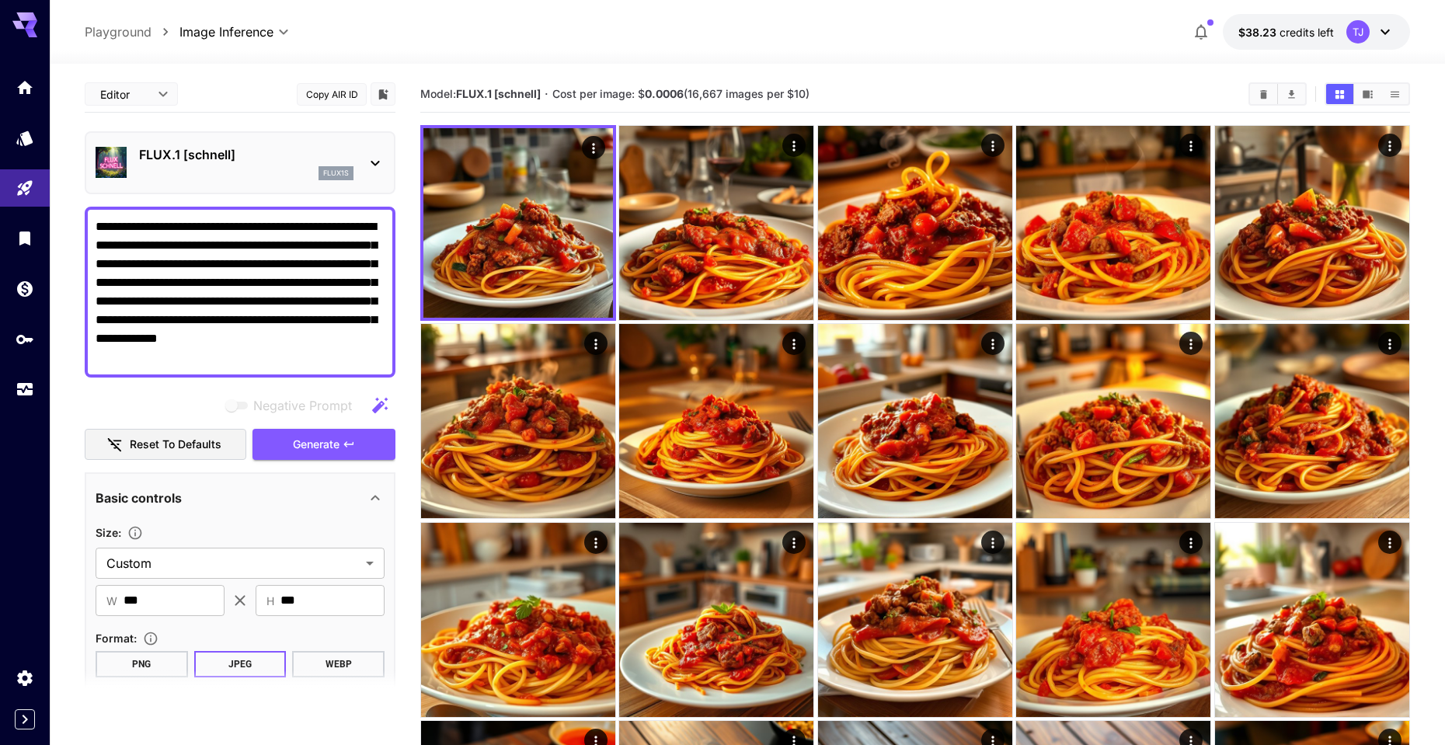
click at [248, 340] on textarea "**********" at bounding box center [240, 291] width 289 height 149
drag, startPoint x: 176, startPoint y: 337, endPoint x: 203, endPoint y: 355, distance: 31.9
click at [203, 355] on textarea "**********" at bounding box center [240, 291] width 289 height 149
paste textarea
type textarea "**********"
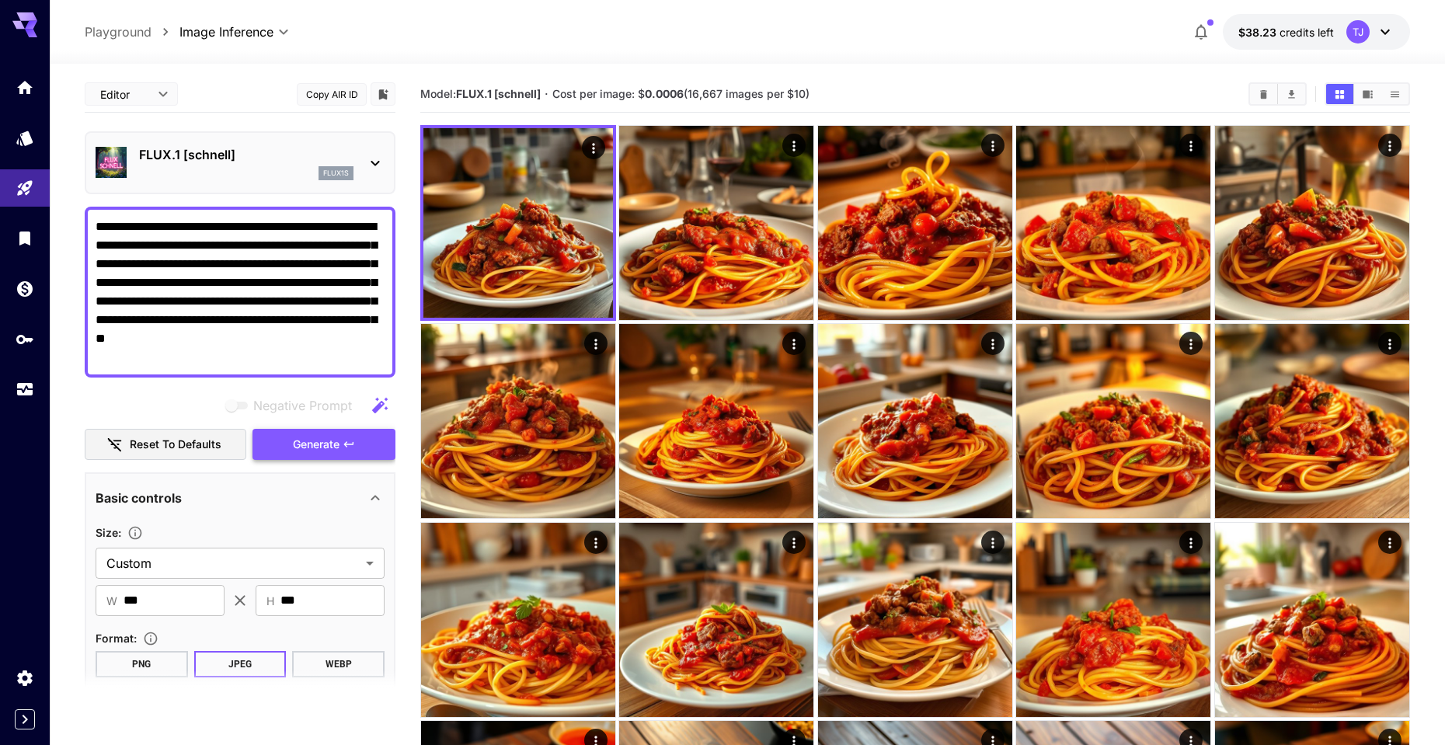
click at [334, 447] on span "Generate" at bounding box center [316, 444] width 47 height 19
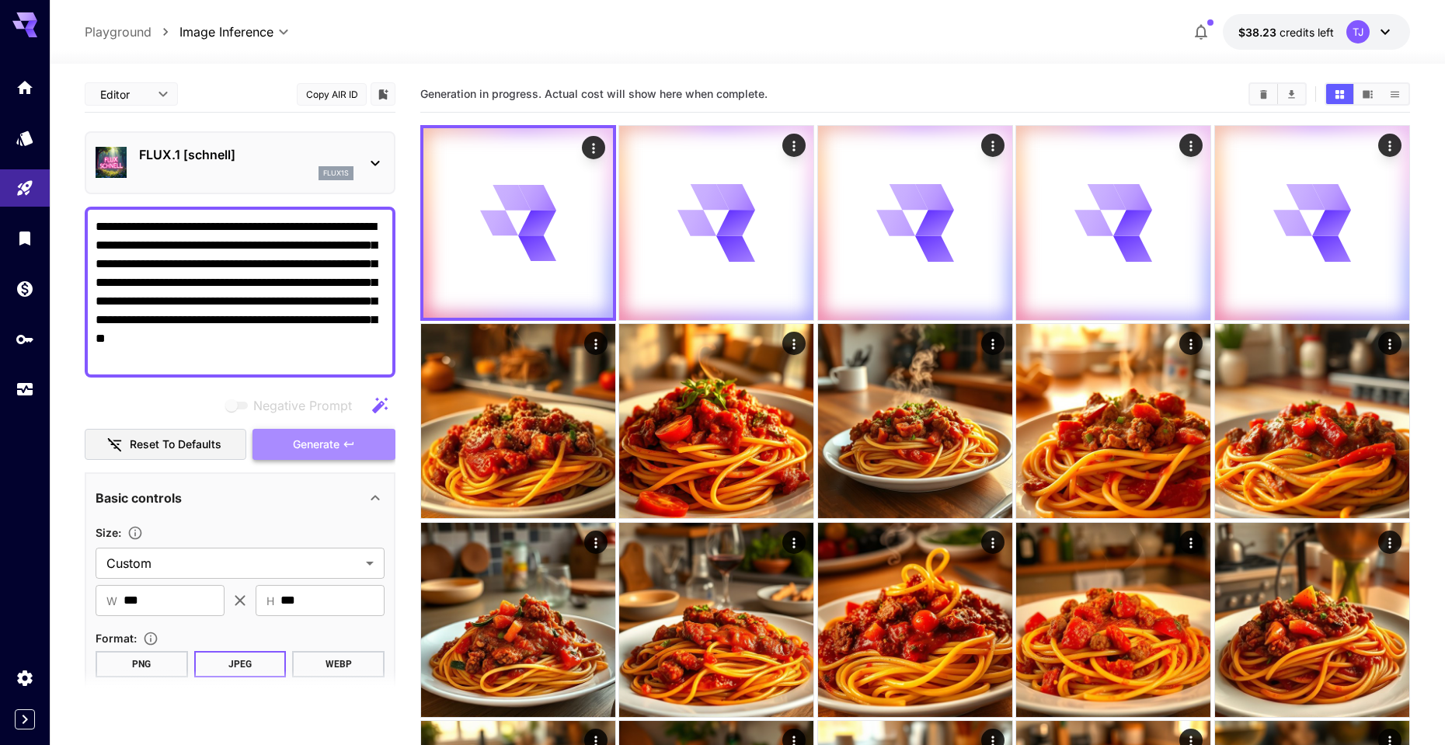
click at [334, 447] on span "Generate" at bounding box center [316, 444] width 47 height 19
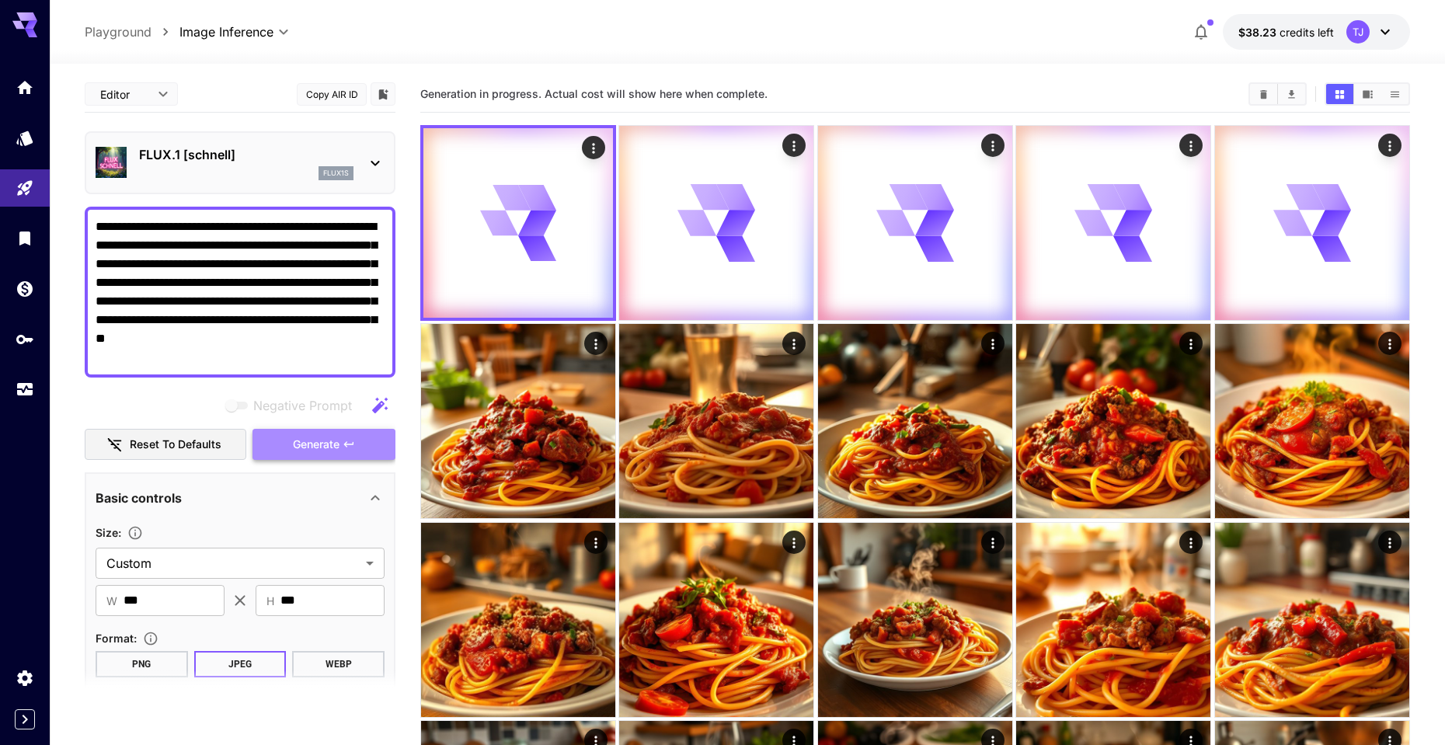
click at [334, 446] on span "Generate" at bounding box center [316, 444] width 47 height 19
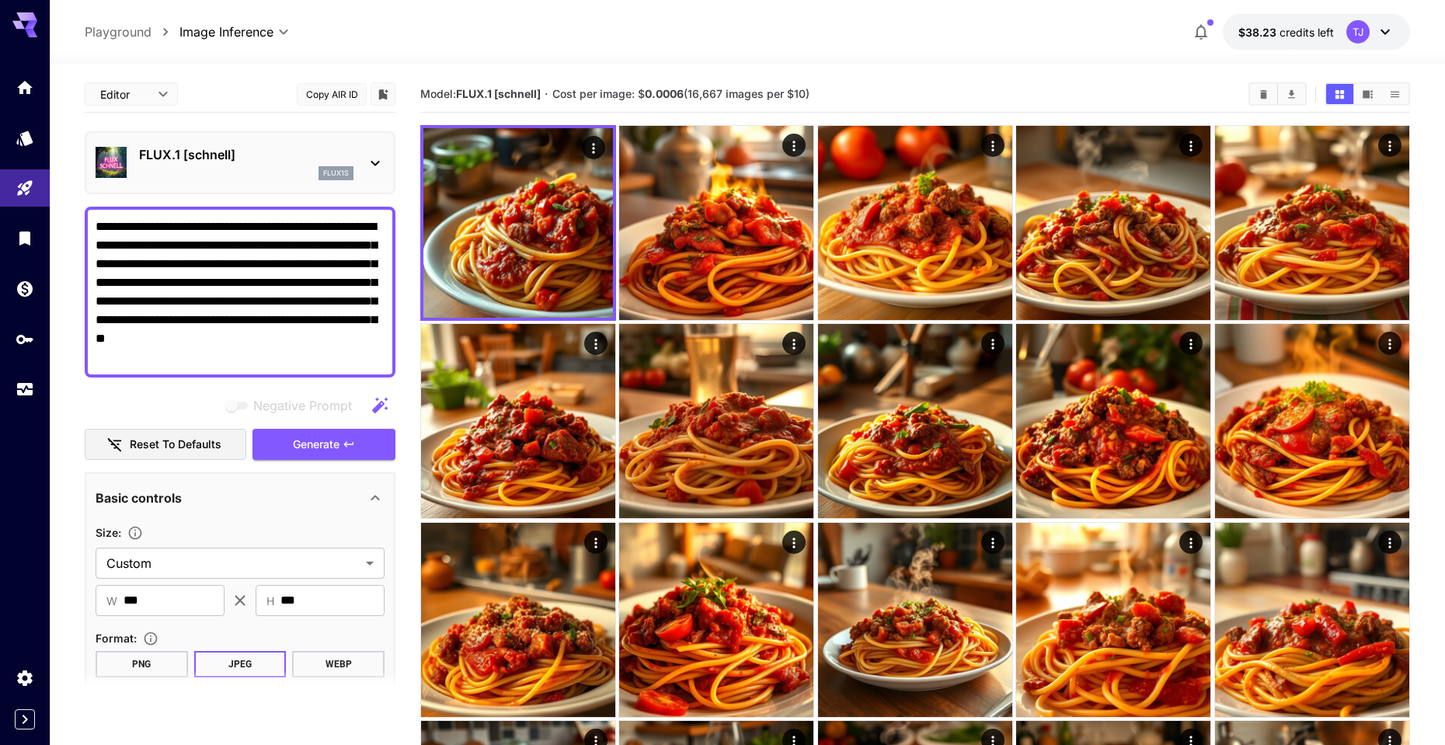
scroll to position [174, 0]
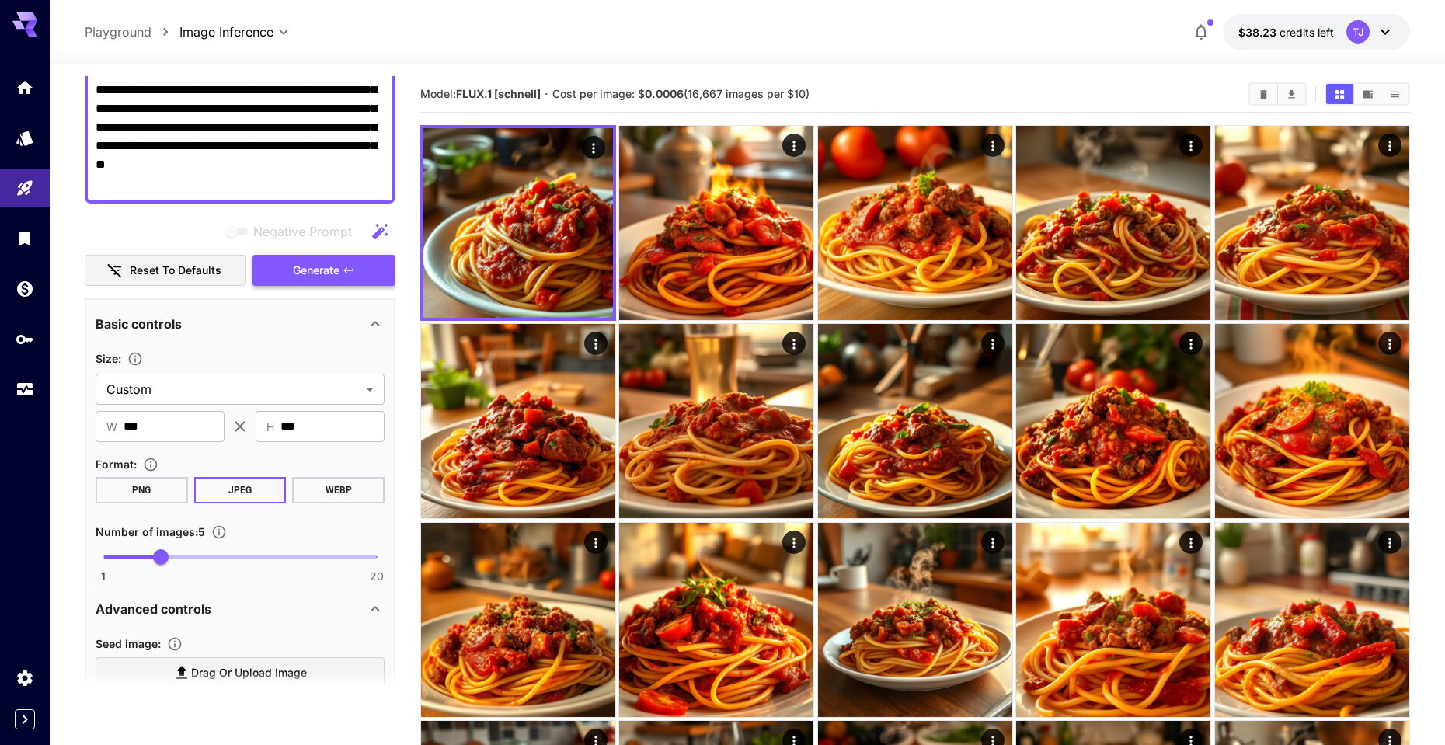
click at [314, 276] on span "Generate" at bounding box center [316, 270] width 47 height 19
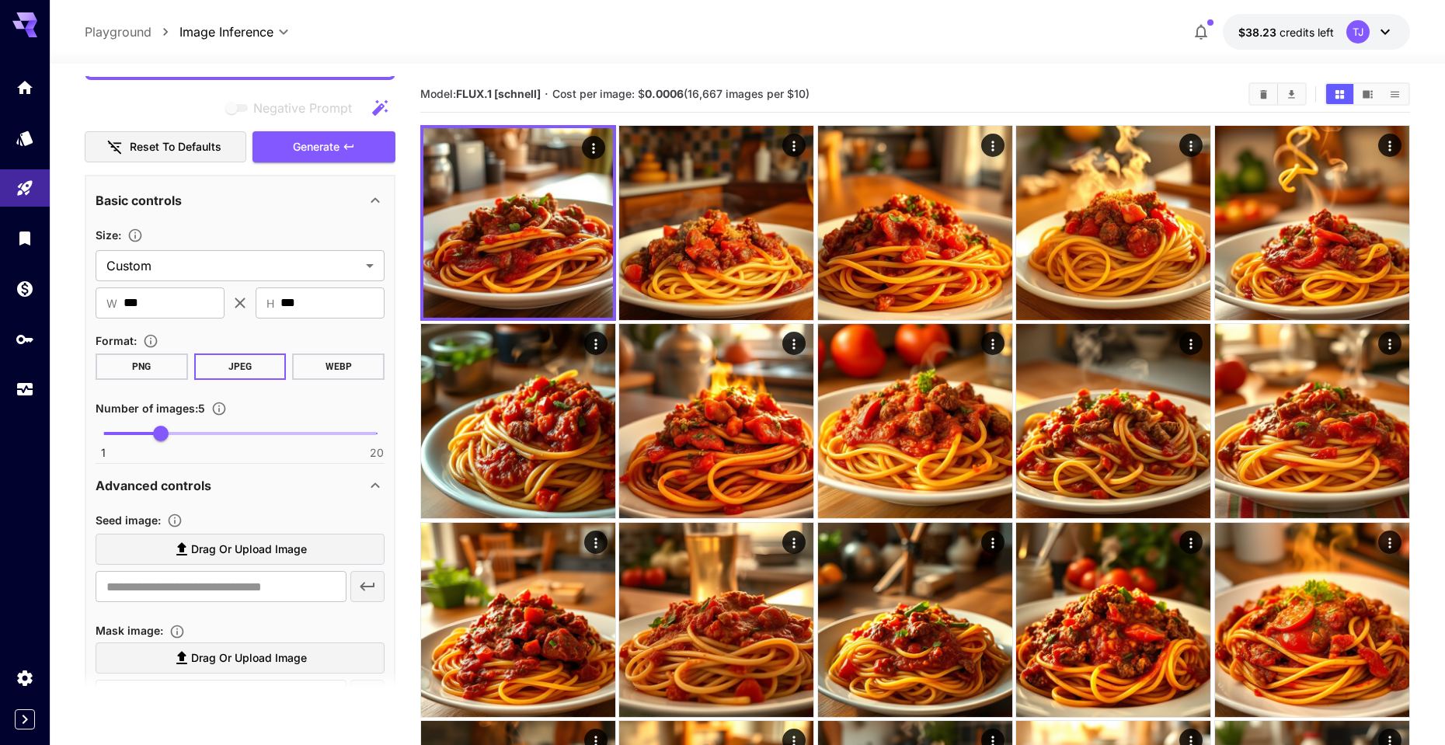
scroll to position [714, 0]
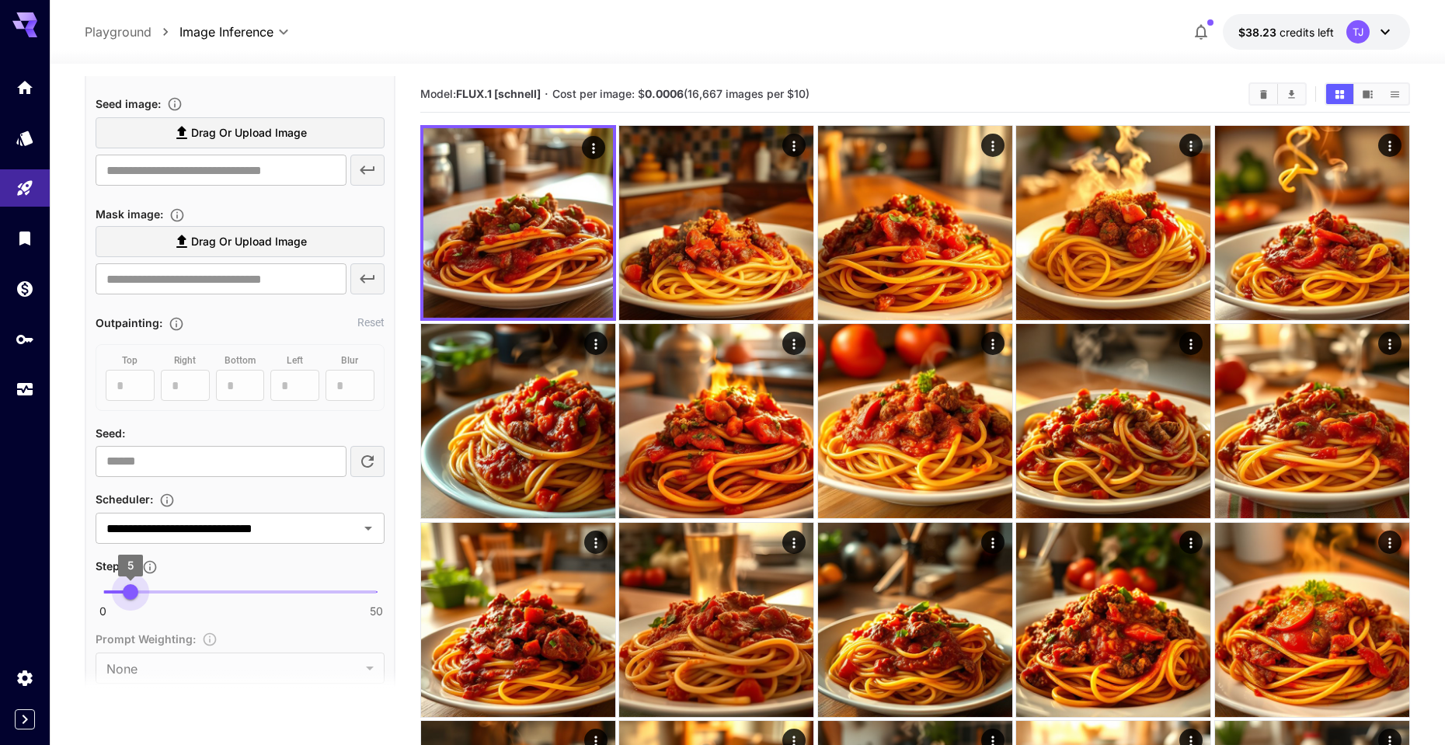
drag, startPoint x: 124, startPoint y: 592, endPoint x: 132, endPoint y: 593, distance: 7.8
click at [132, 593] on span "5" at bounding box center [131, 592] width 16 height 16
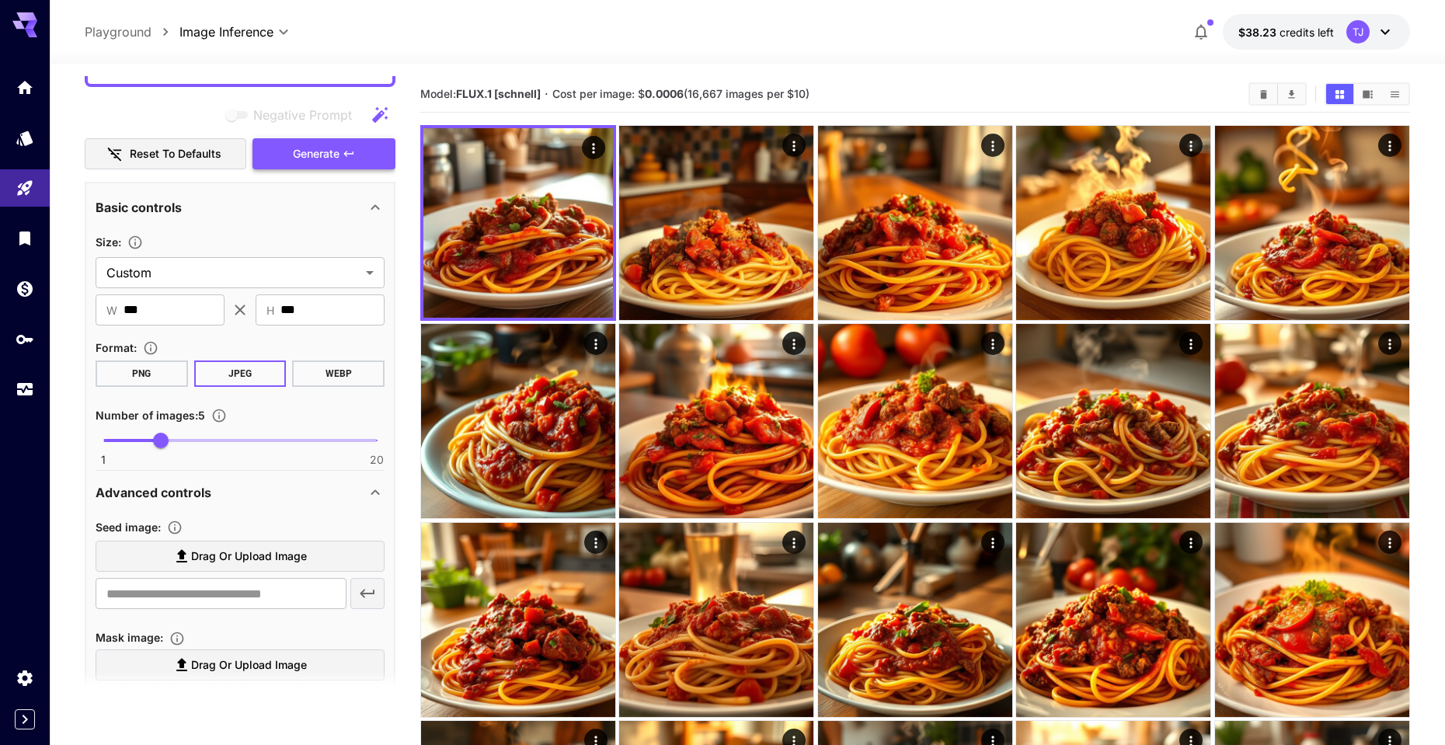
click at [320, 162] on span "Generate" at bounding box center [316, 153] width 47 height 19
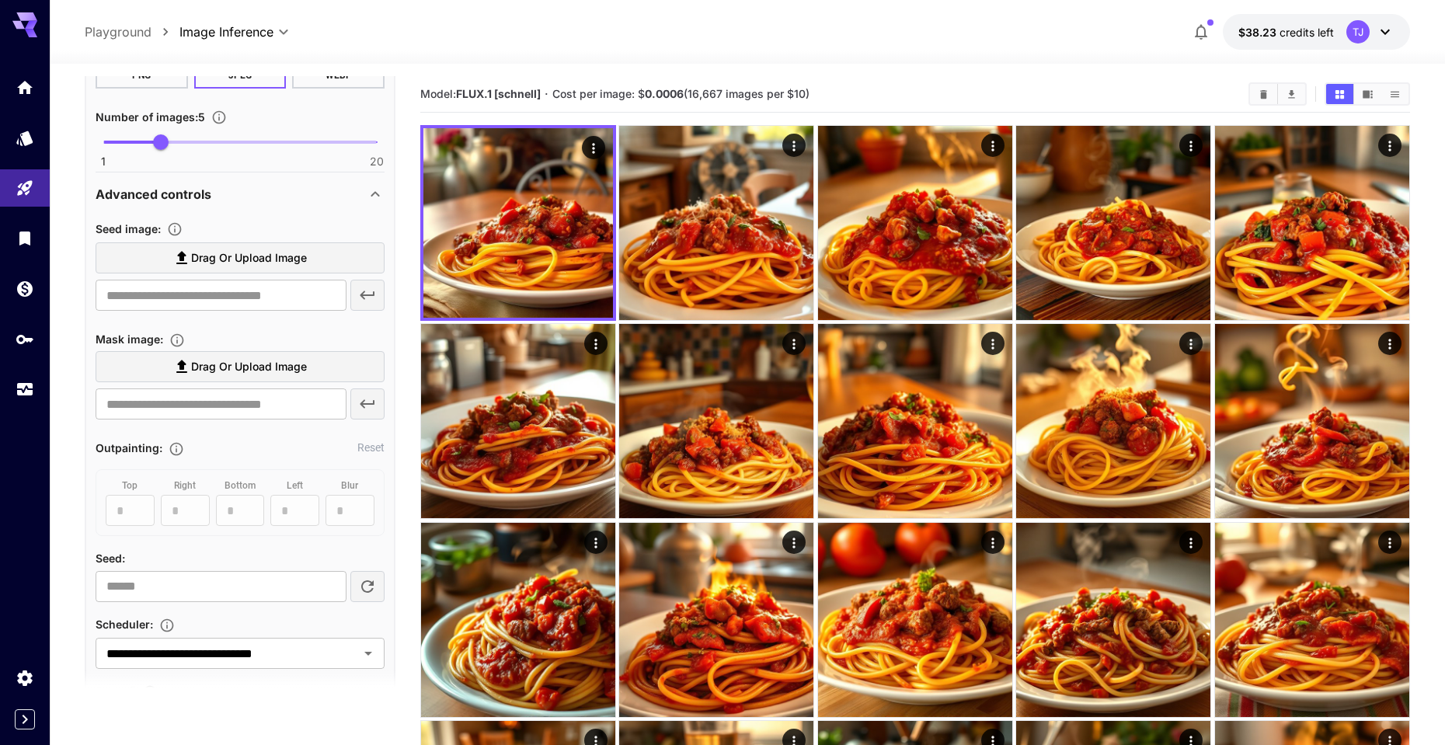
scroll to position [745, 0]
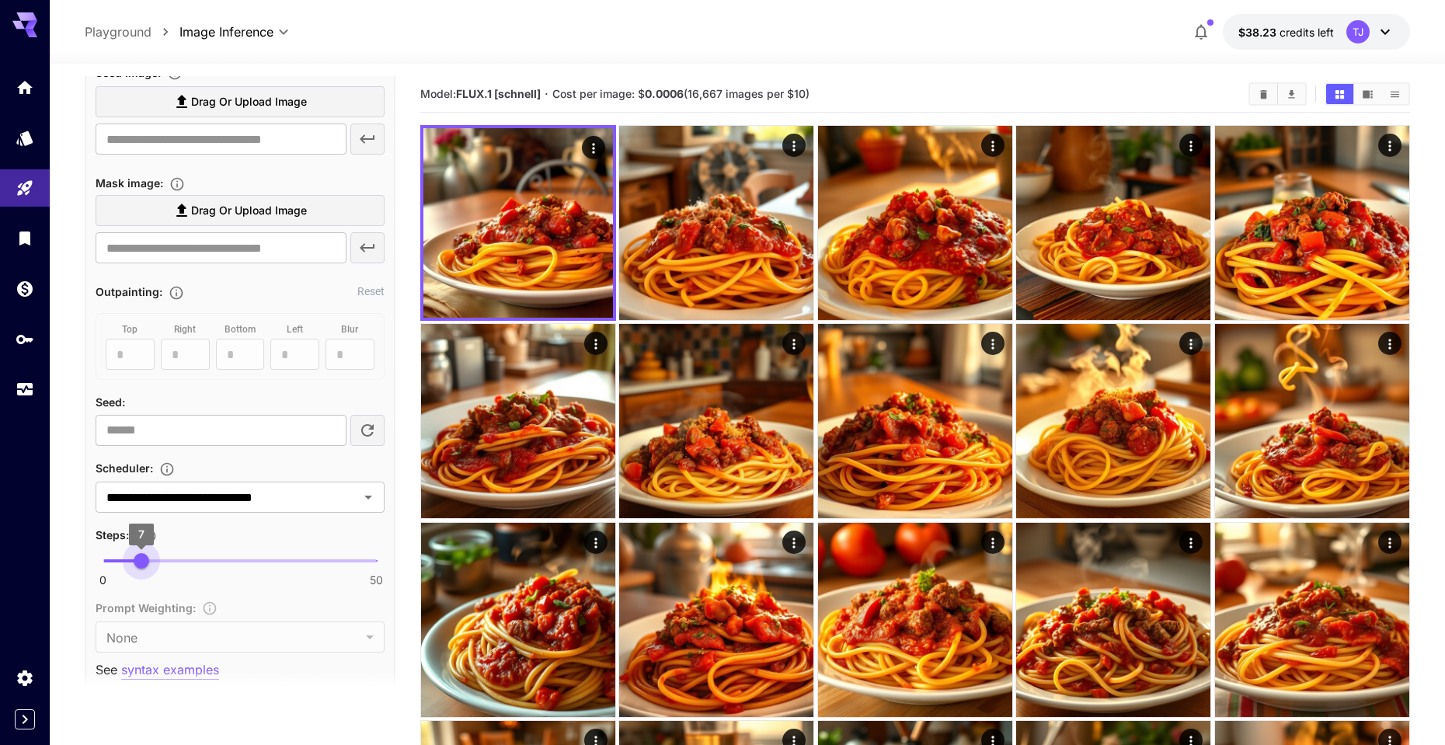
type input "*"
click at [137, 557] on span "6" at bounding box center [136, 561] width 16 height 16
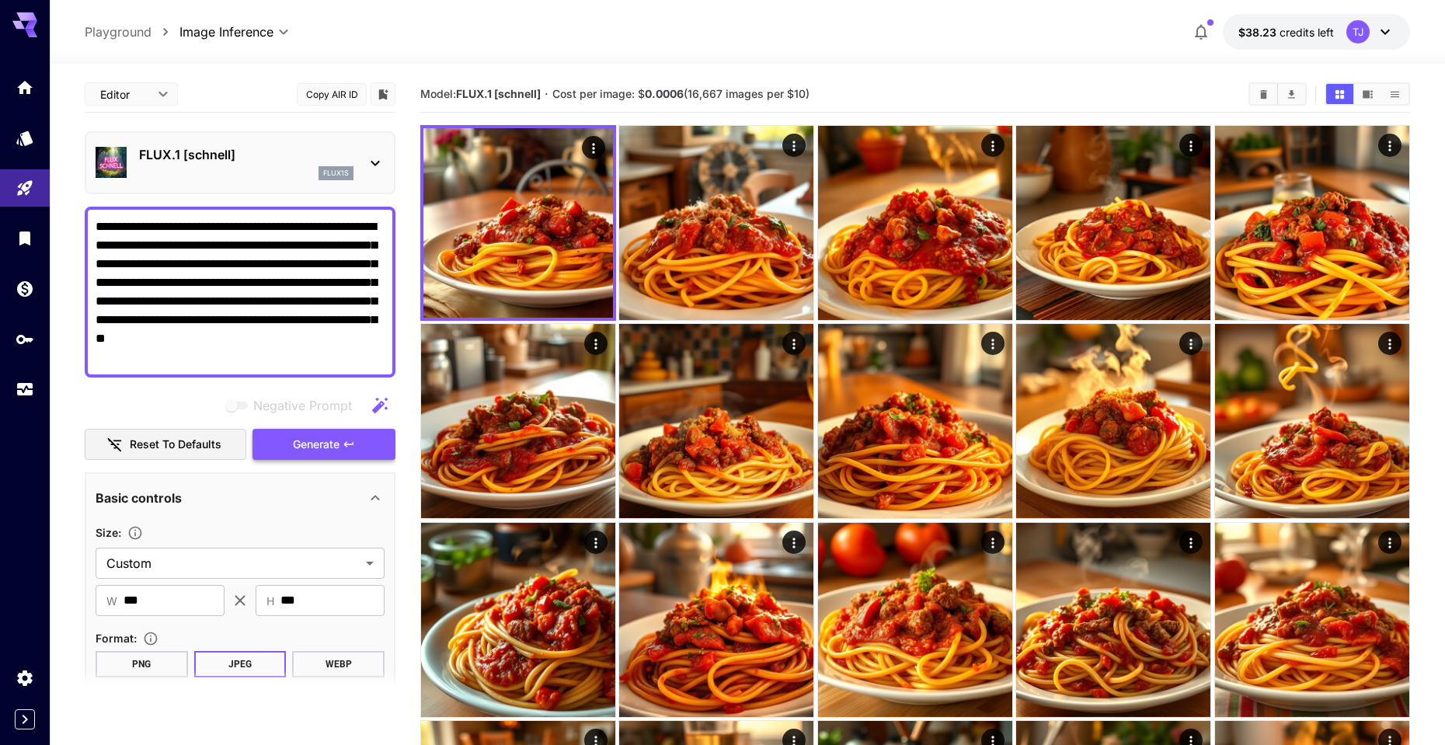
click at [305, 443] on span "Generate" at bounding box center [316, 444] width 47 height 19
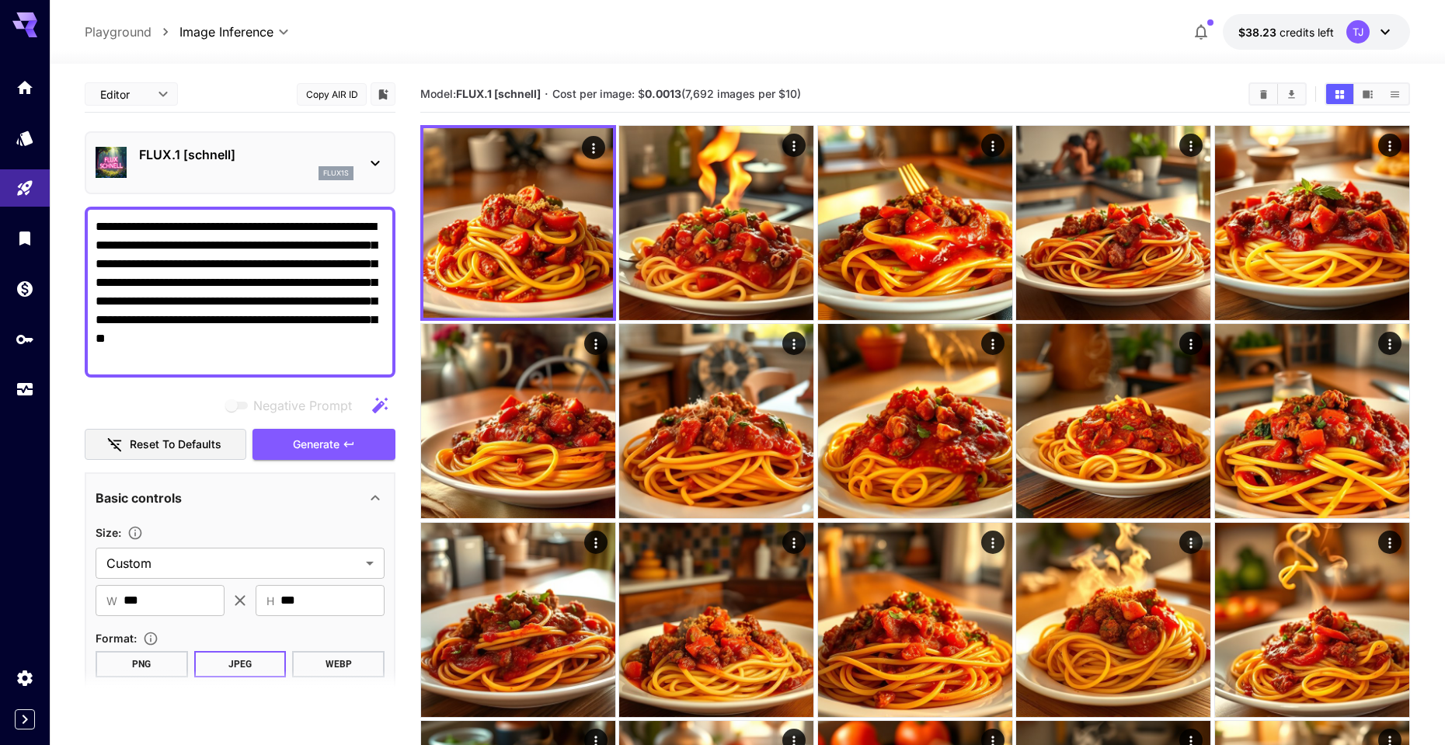
click at [211, 324] on textarea "**********" at bounding box center [240, 291] width 289 height 149
paste textarea
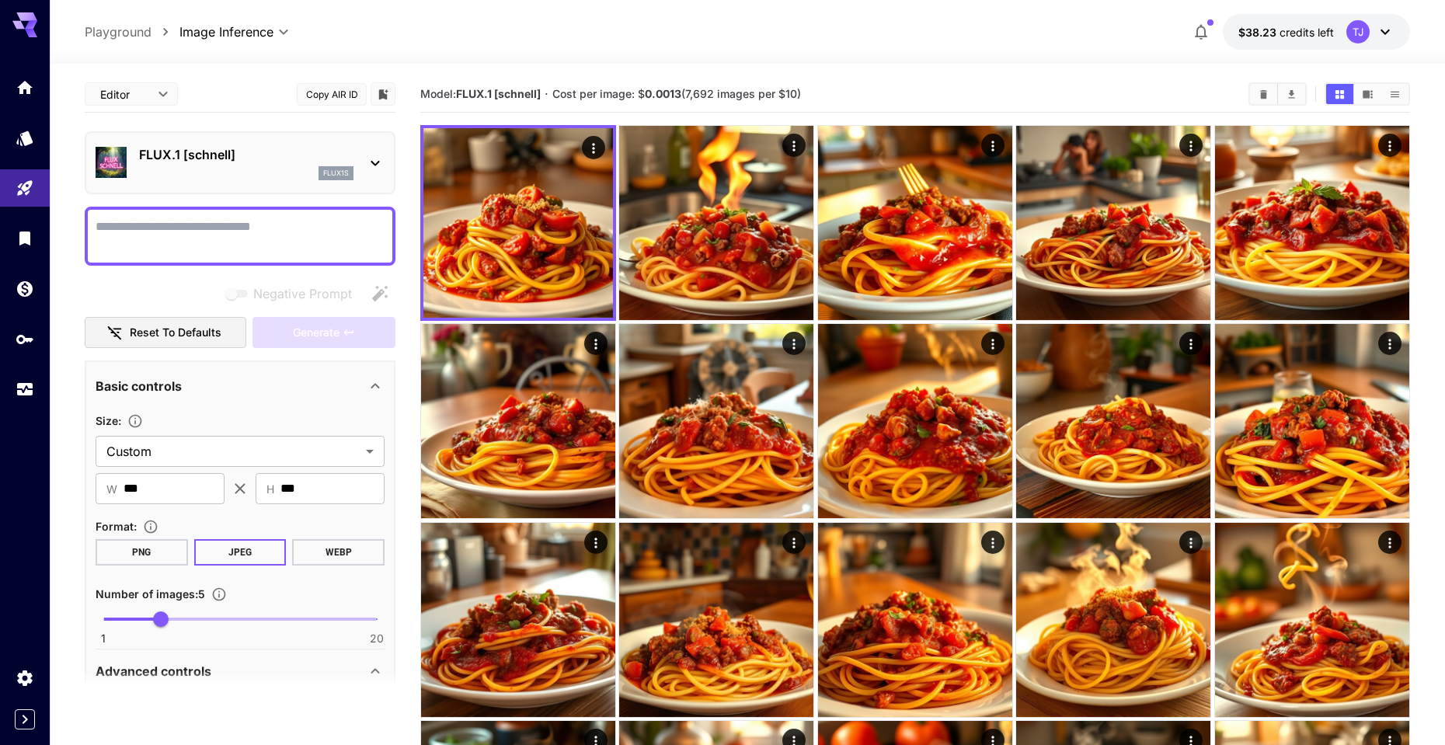
paste textarea "**********"
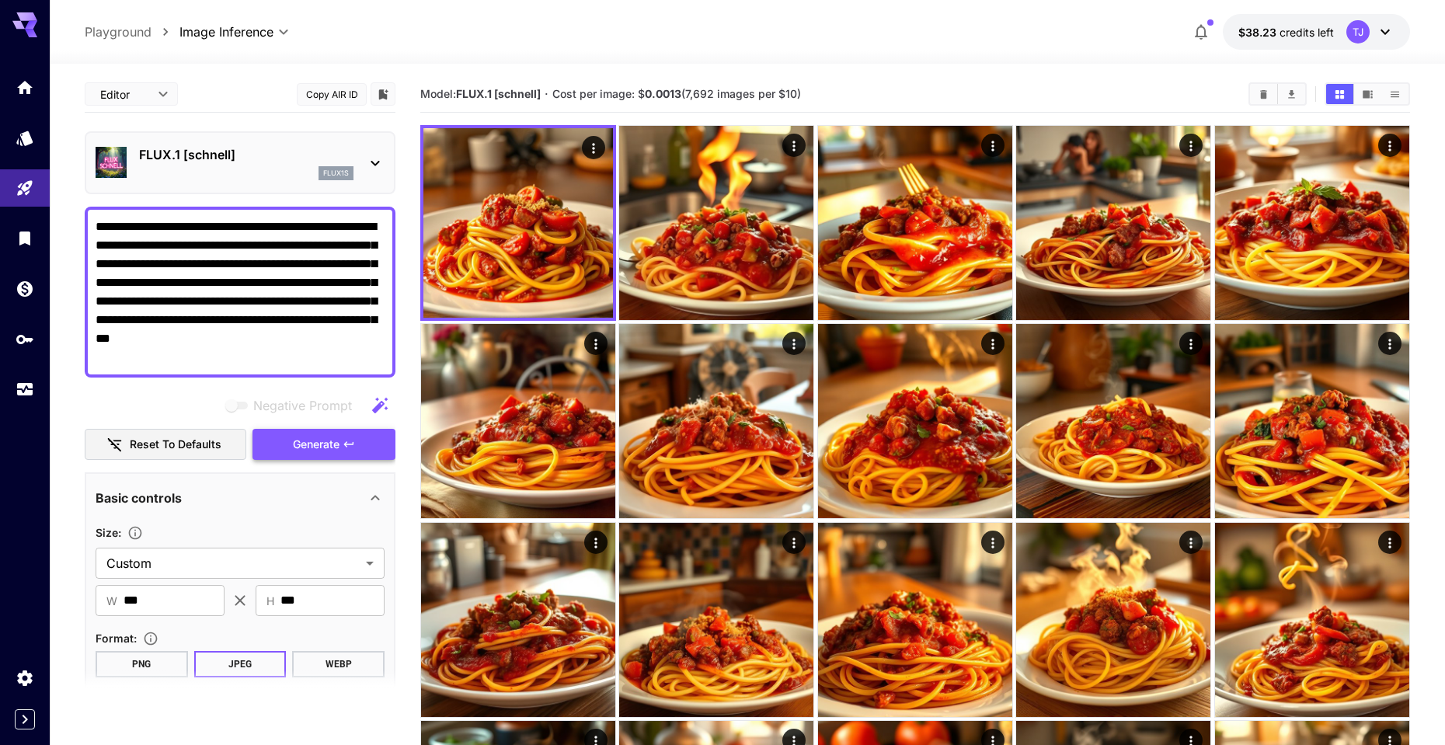
type textarea "**********"
click at [358, 441] on button "Generate" at bounding box center [323, 445] width 143 height 32
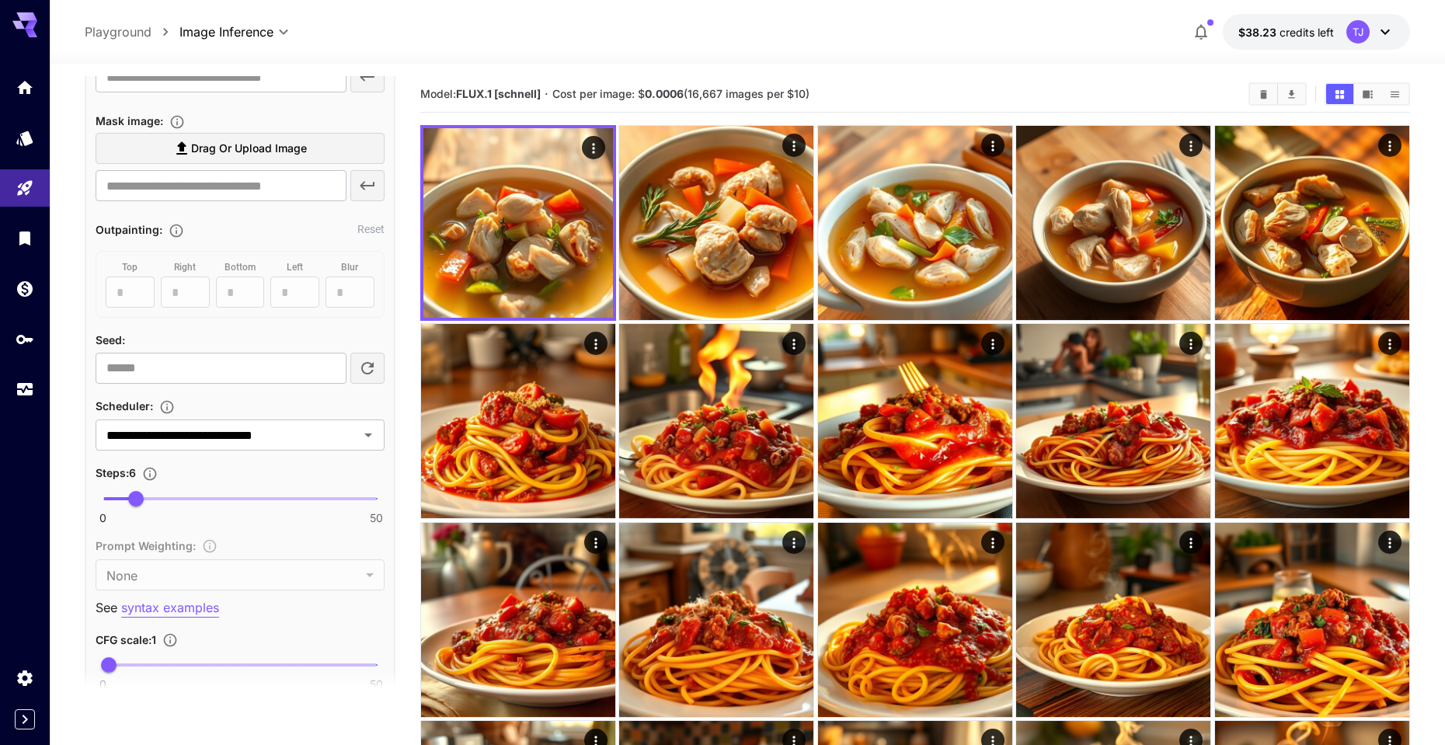
scroll to position [1007, 0]
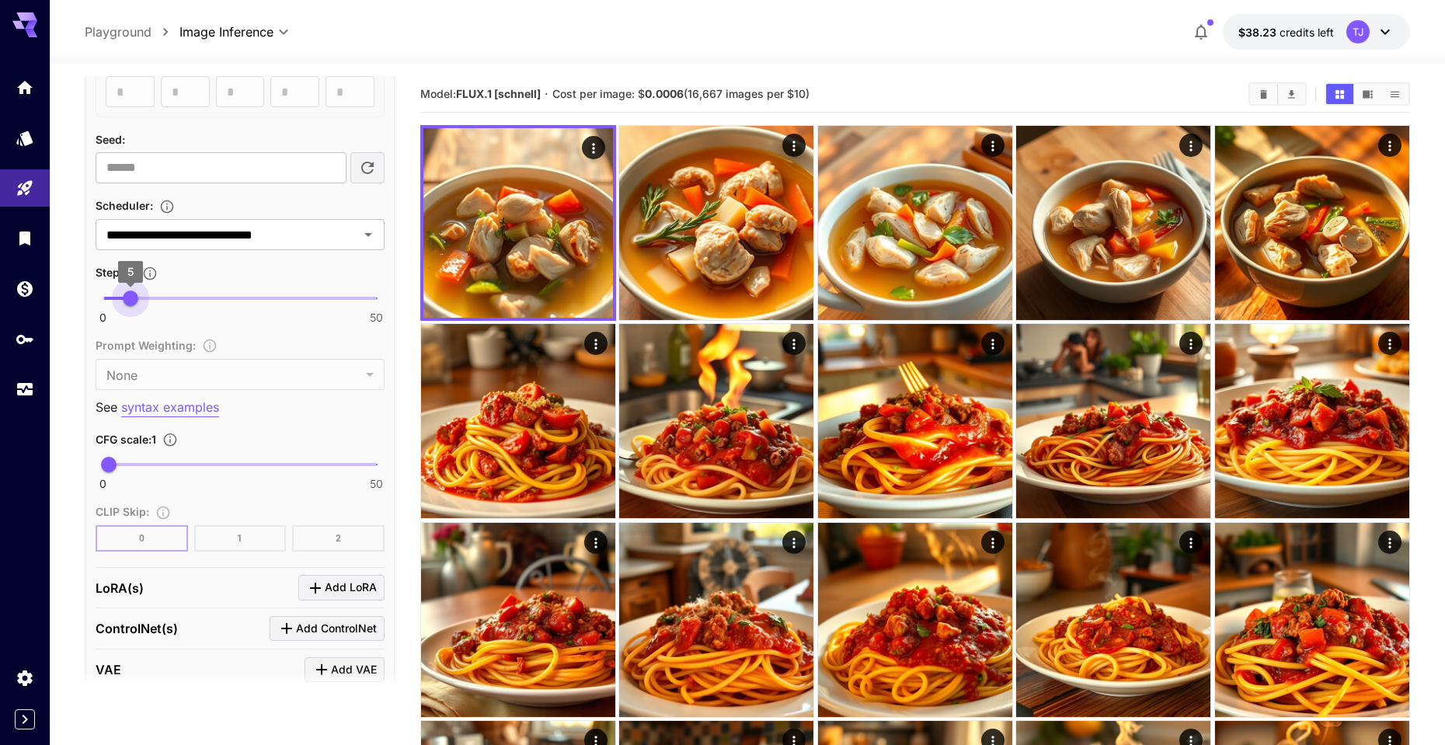
click at [133, 294] on span "5" at bounding box center [131, 299] width 16 height 16
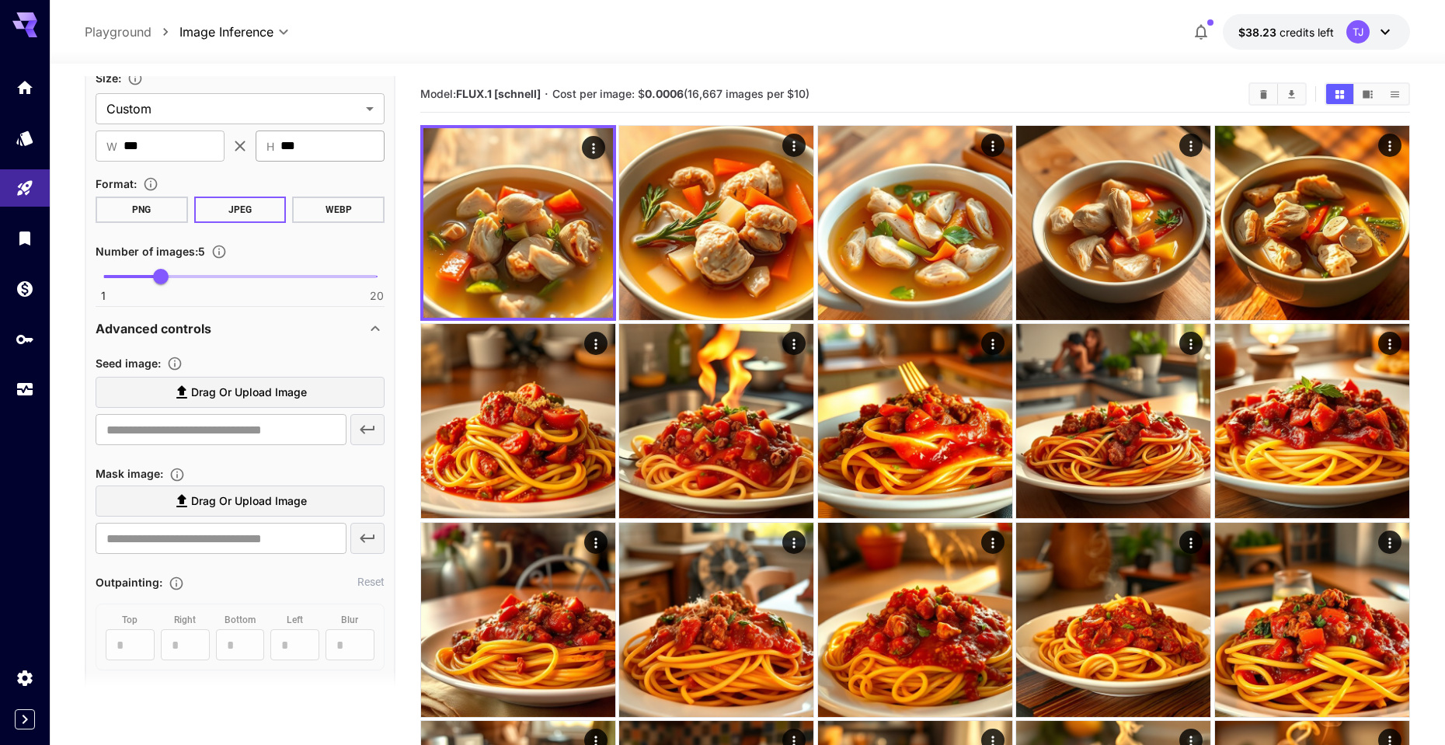
scroll to position [12, 0]
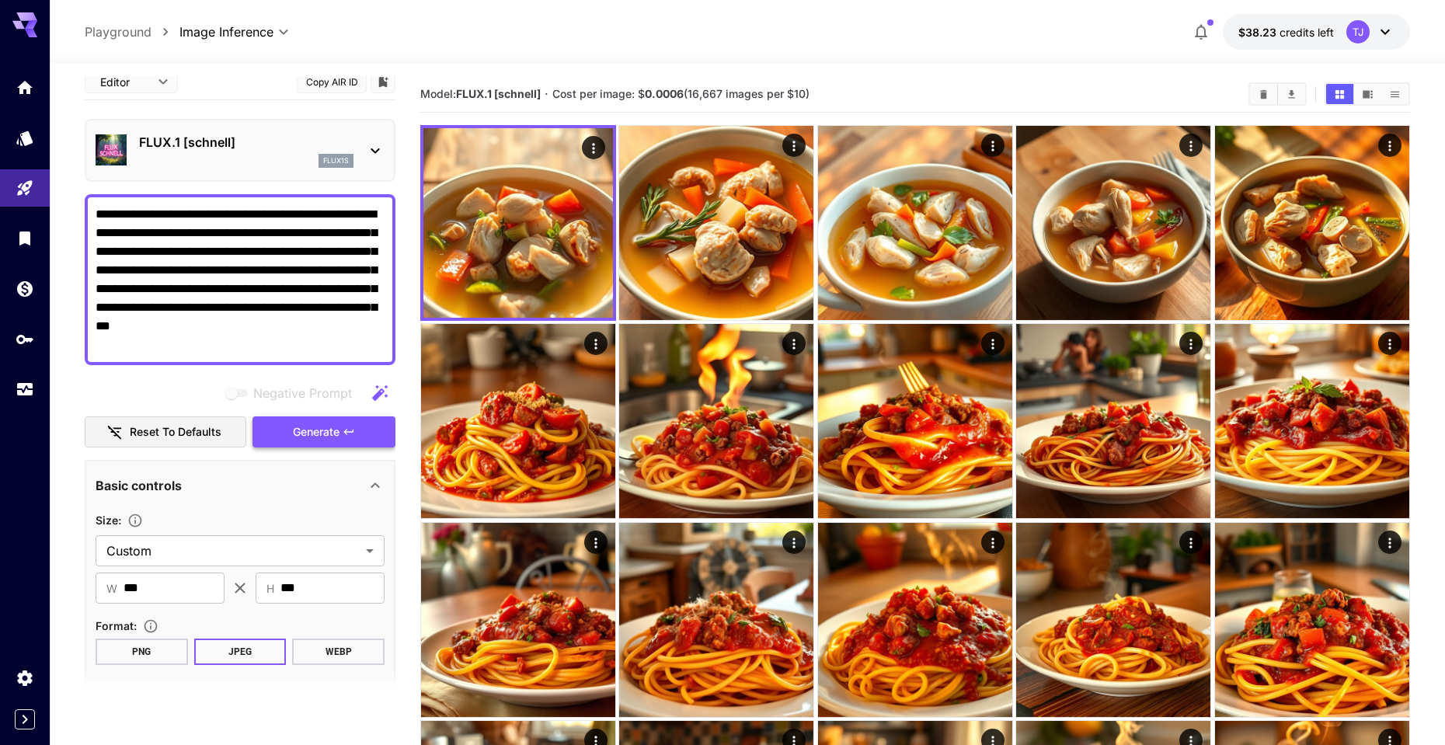
click at [332, 433] on span "Generate" at bounding box center [316, 432] width 47 height 19
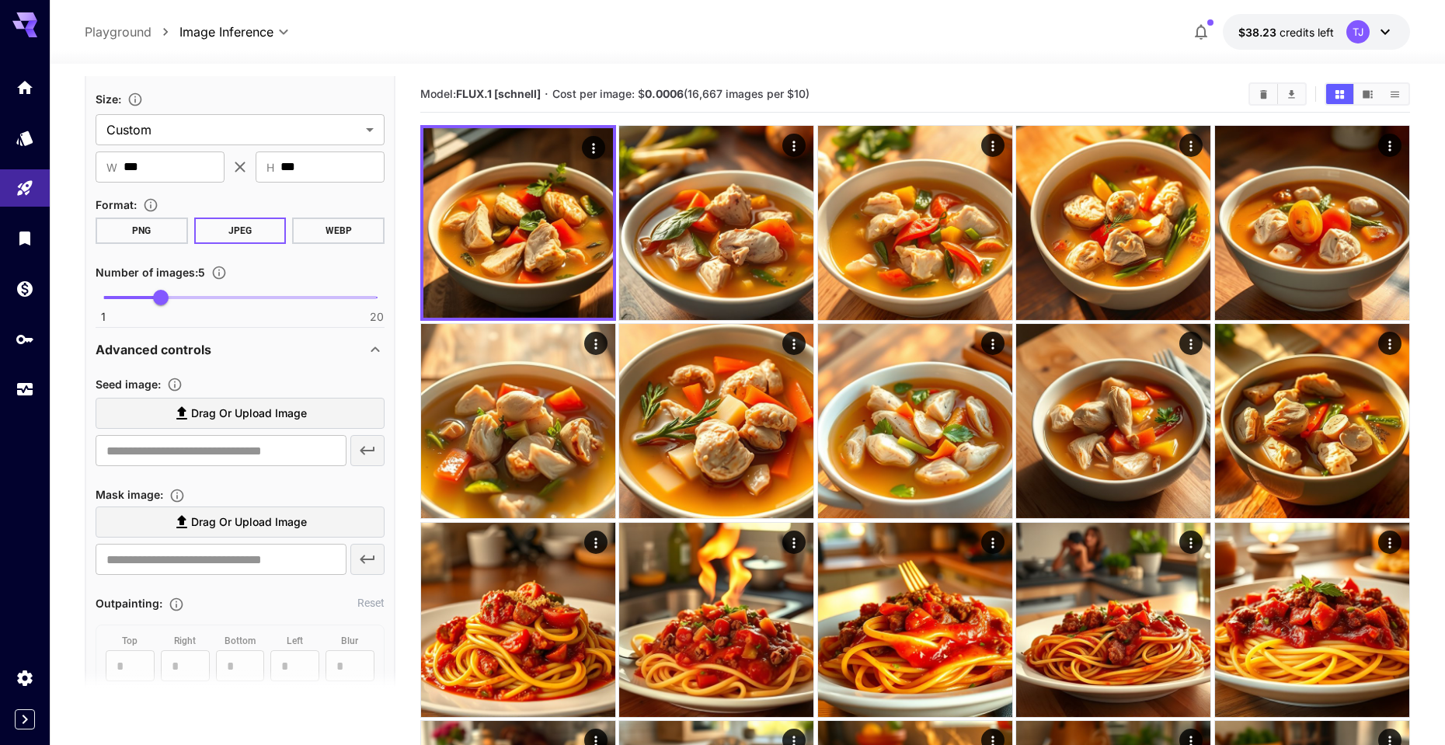
scroll to position [882, 0]
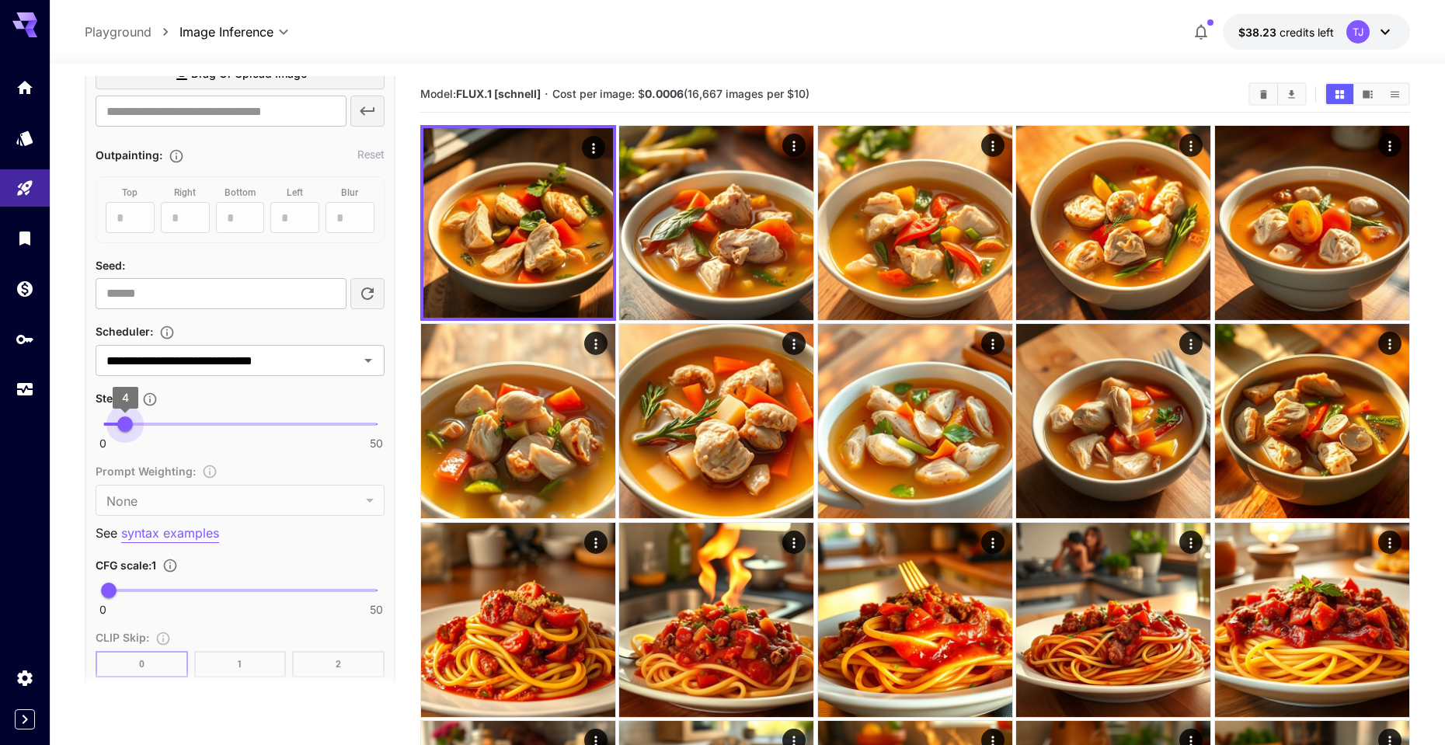
drag, startPoint x: 137, startPoint y: 420, endPoint x: 126, endPoint y: 423, distance: 12.1
click at [126, 423] on span "4" at bounding box center [125, 424] width 16 height 16
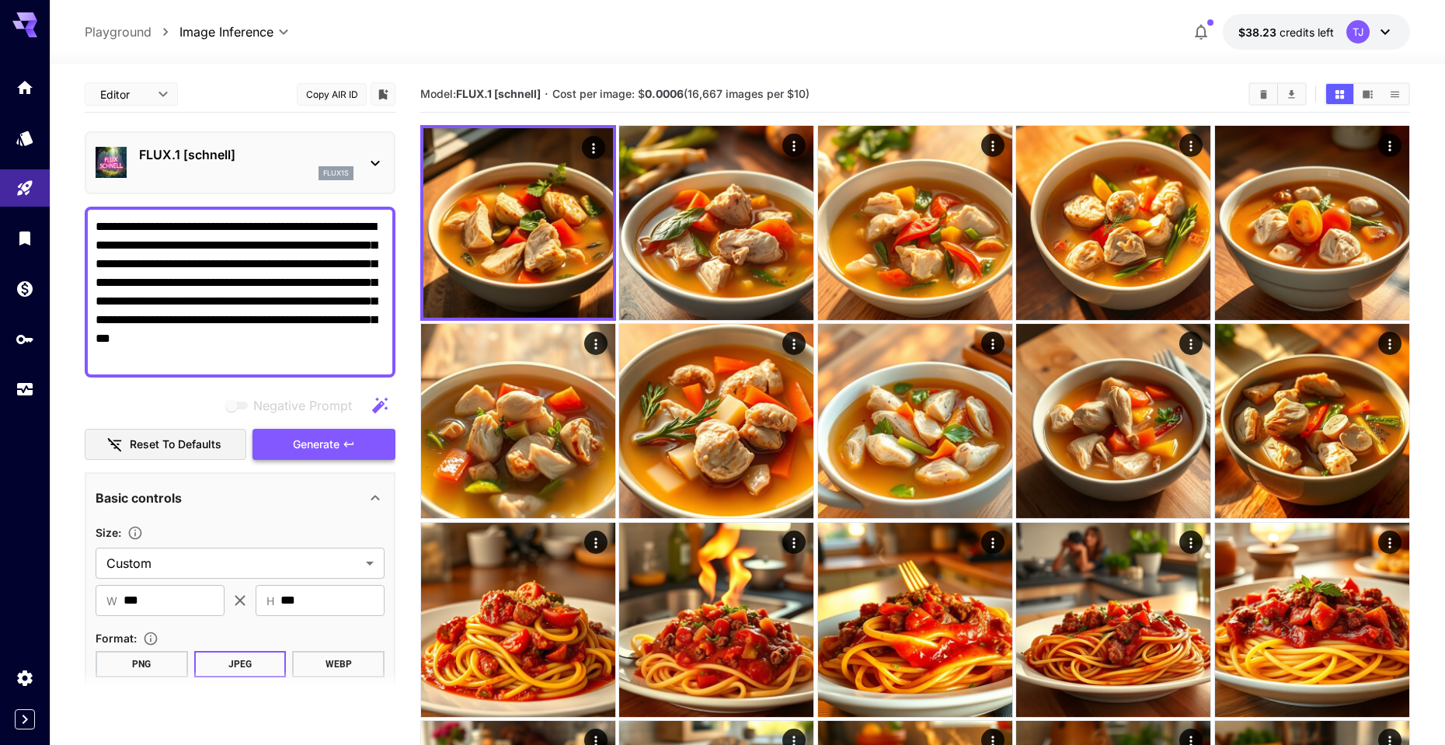
click at [318, 453] on span "Generate" at bounding box center [316, 444] width 47 height 19
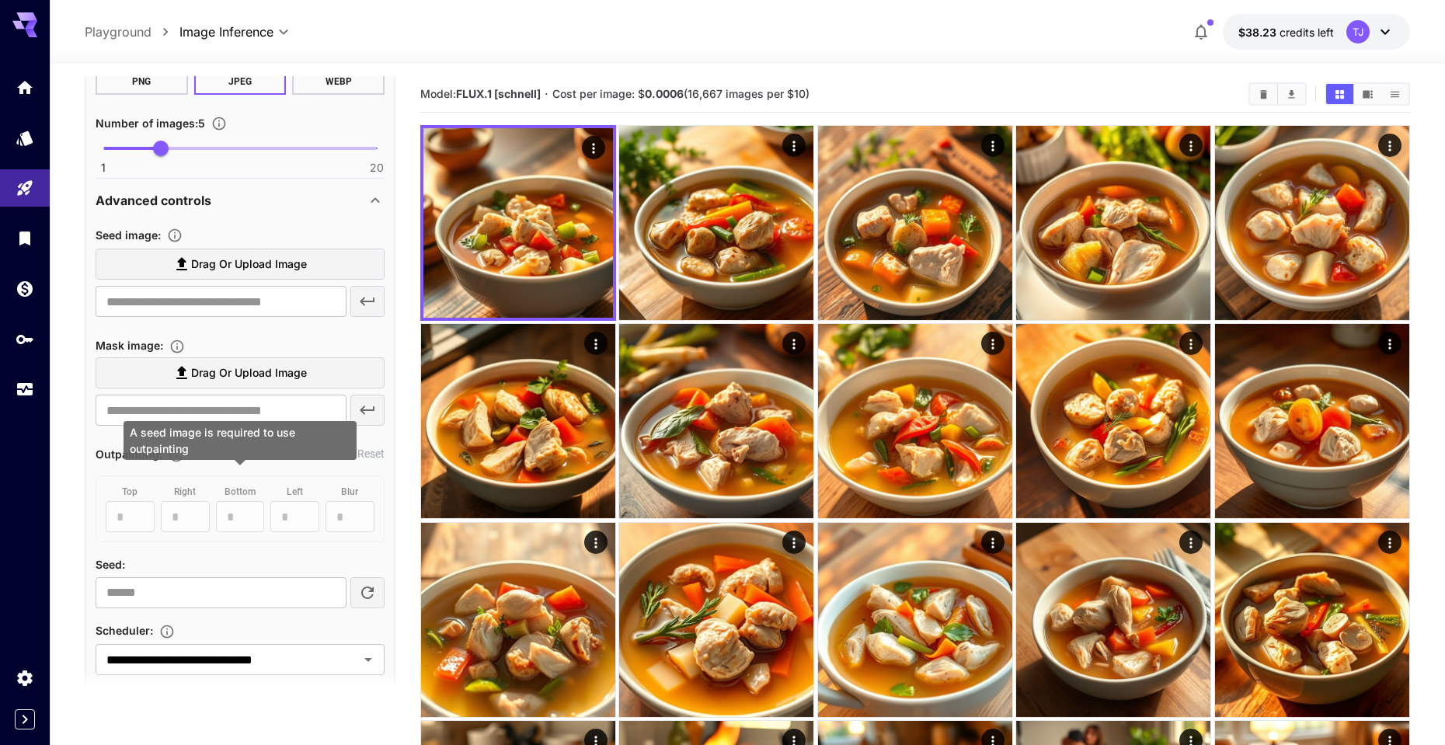
scroll to position [757, 0]
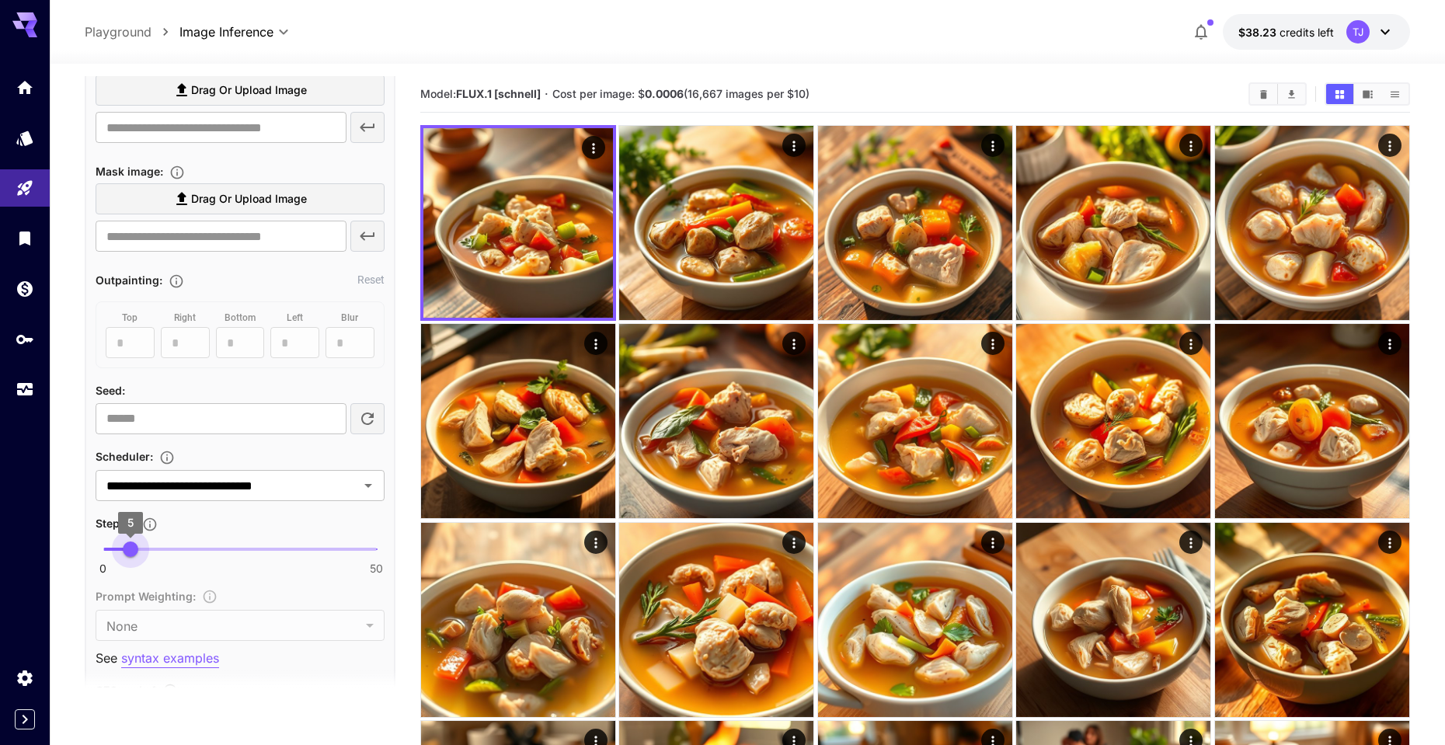
click at [133, 545] on span "5" at bounding box center [131, 549] width 16 height 16
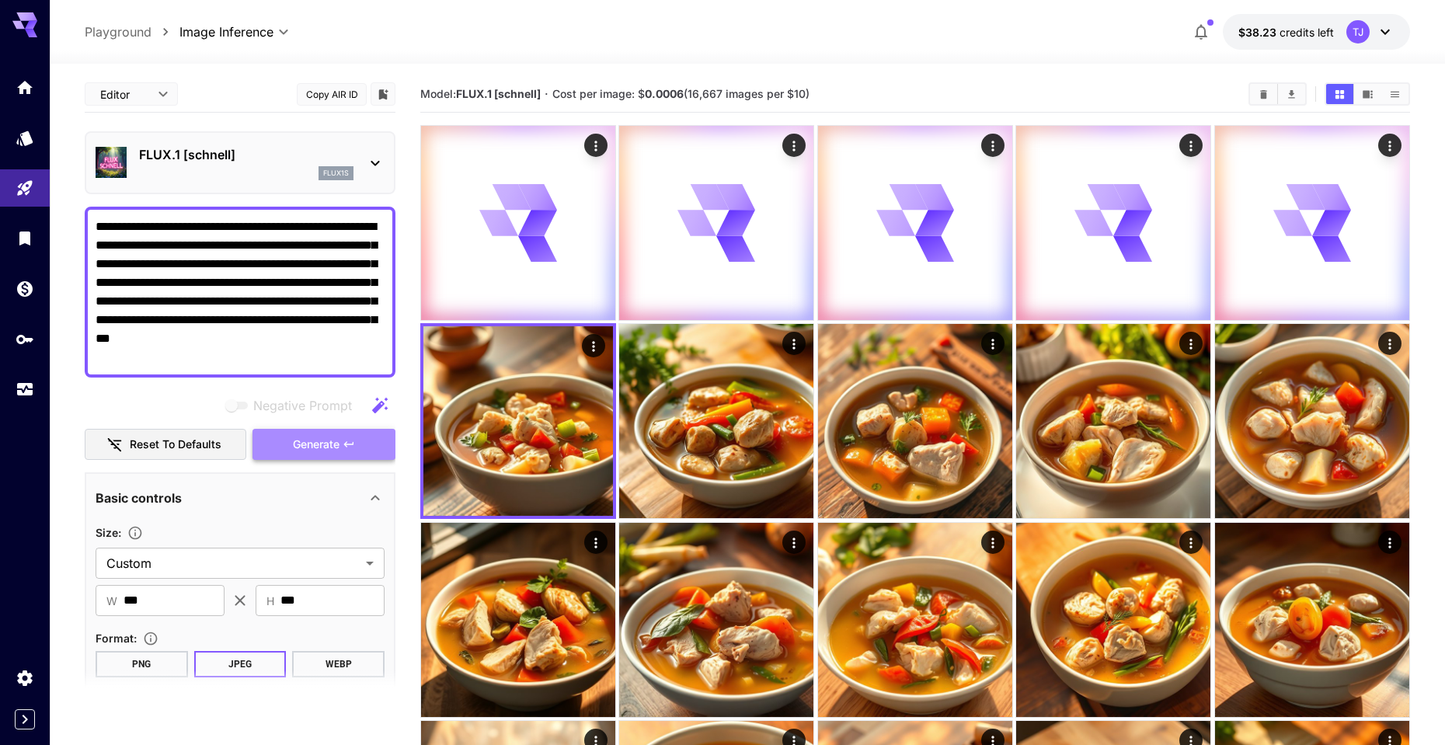
click at [294, 451] on span "Generate" at bounding box center [316, 444] width 47 height 19
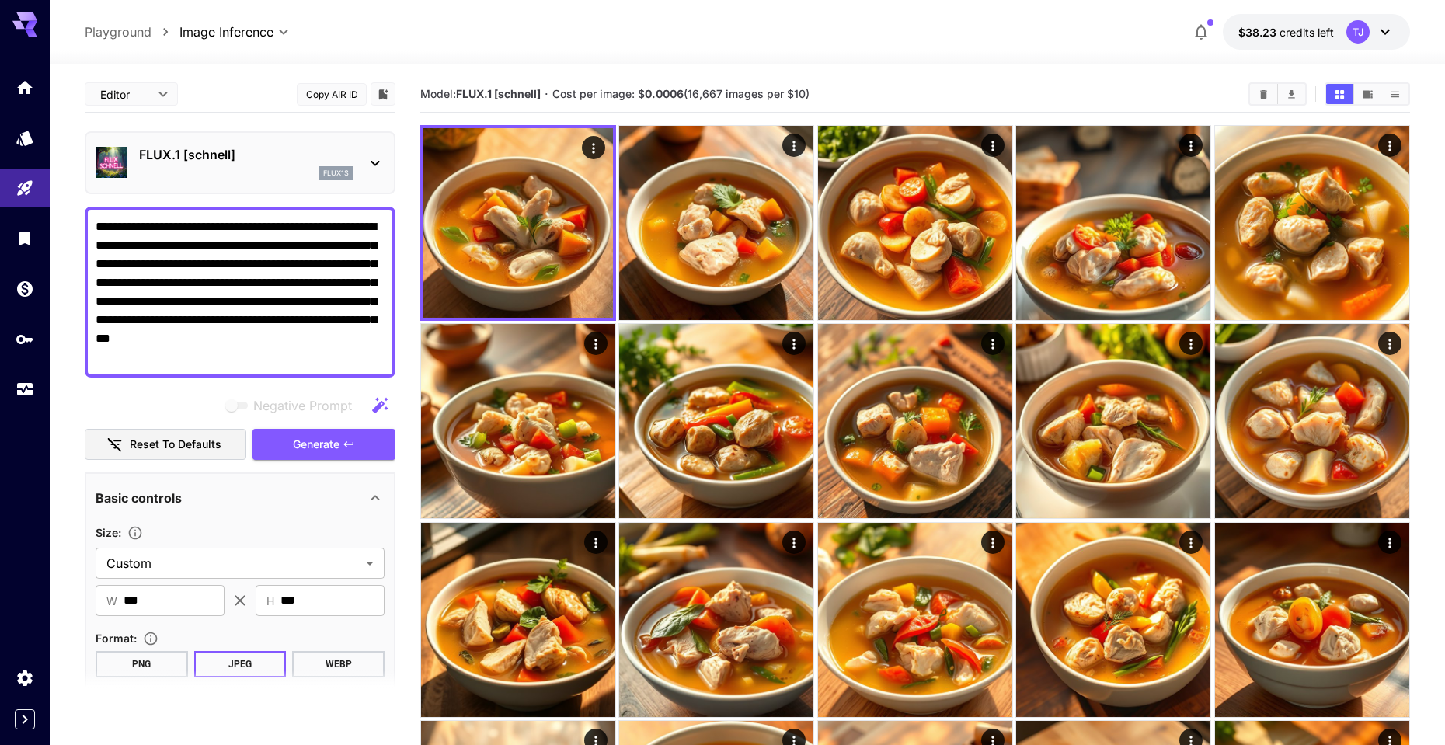
click at [378, 163] on icon at bounding box center [375, 163] width 9 height 5
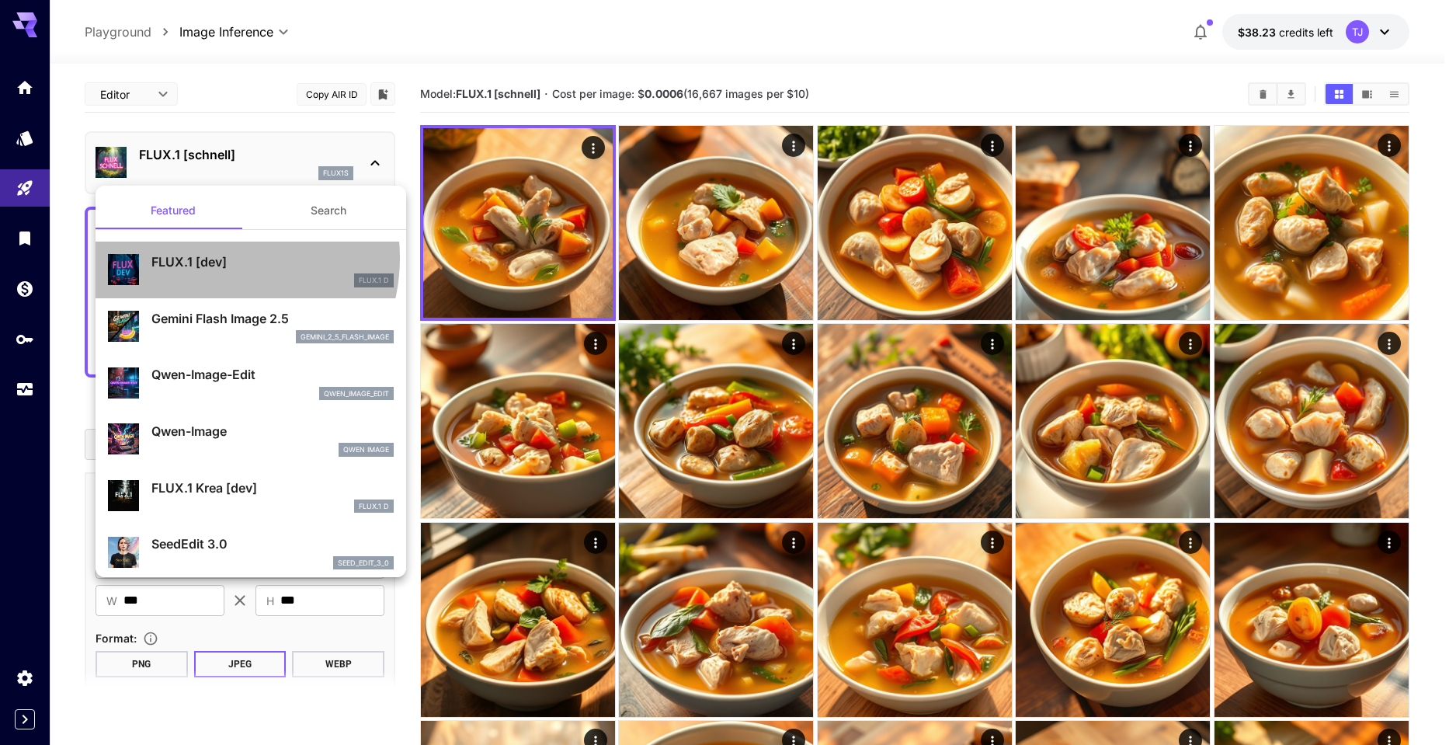
click at [215, 258] on p "FLUX.1 [dev]" at bounding box center [272, 261] width 242 height 19
type input "**"
type input "***"
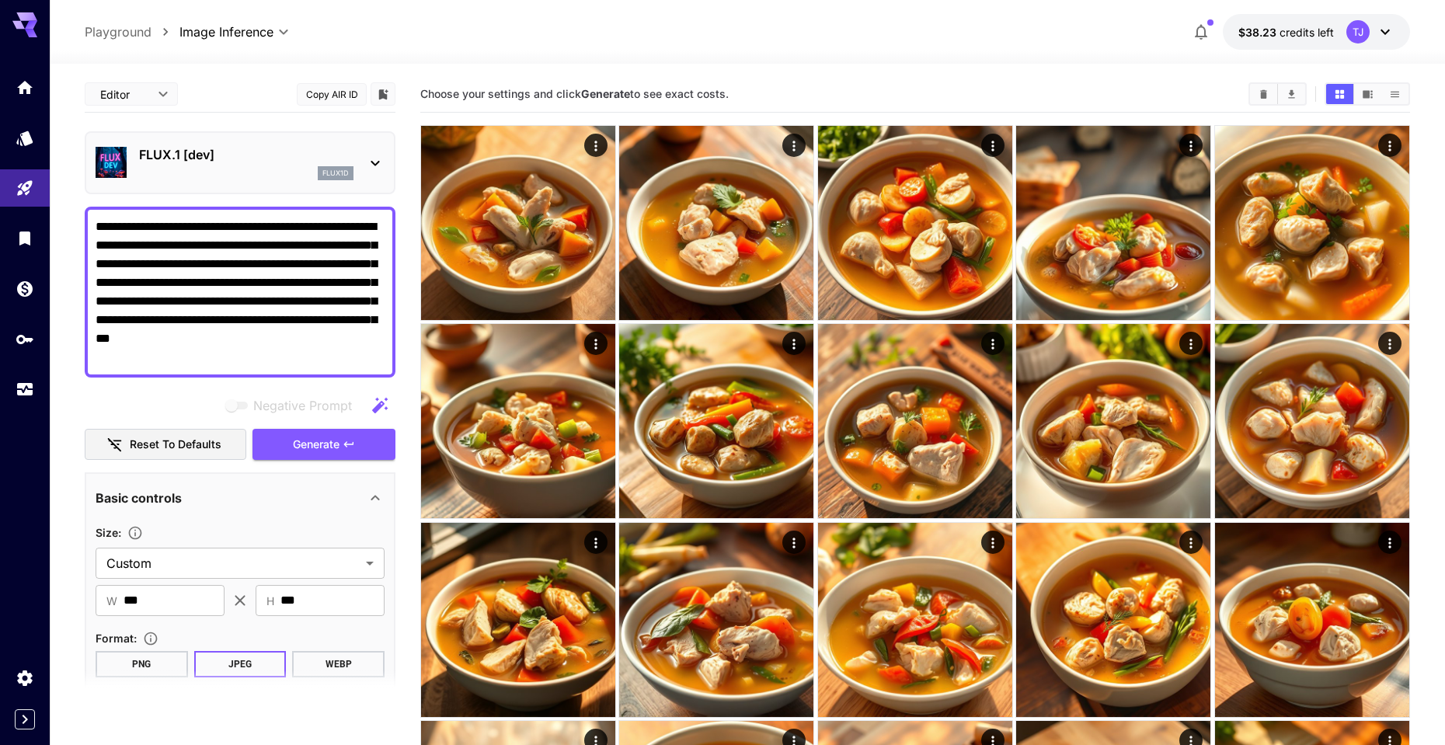
scroll to position [176, 0]
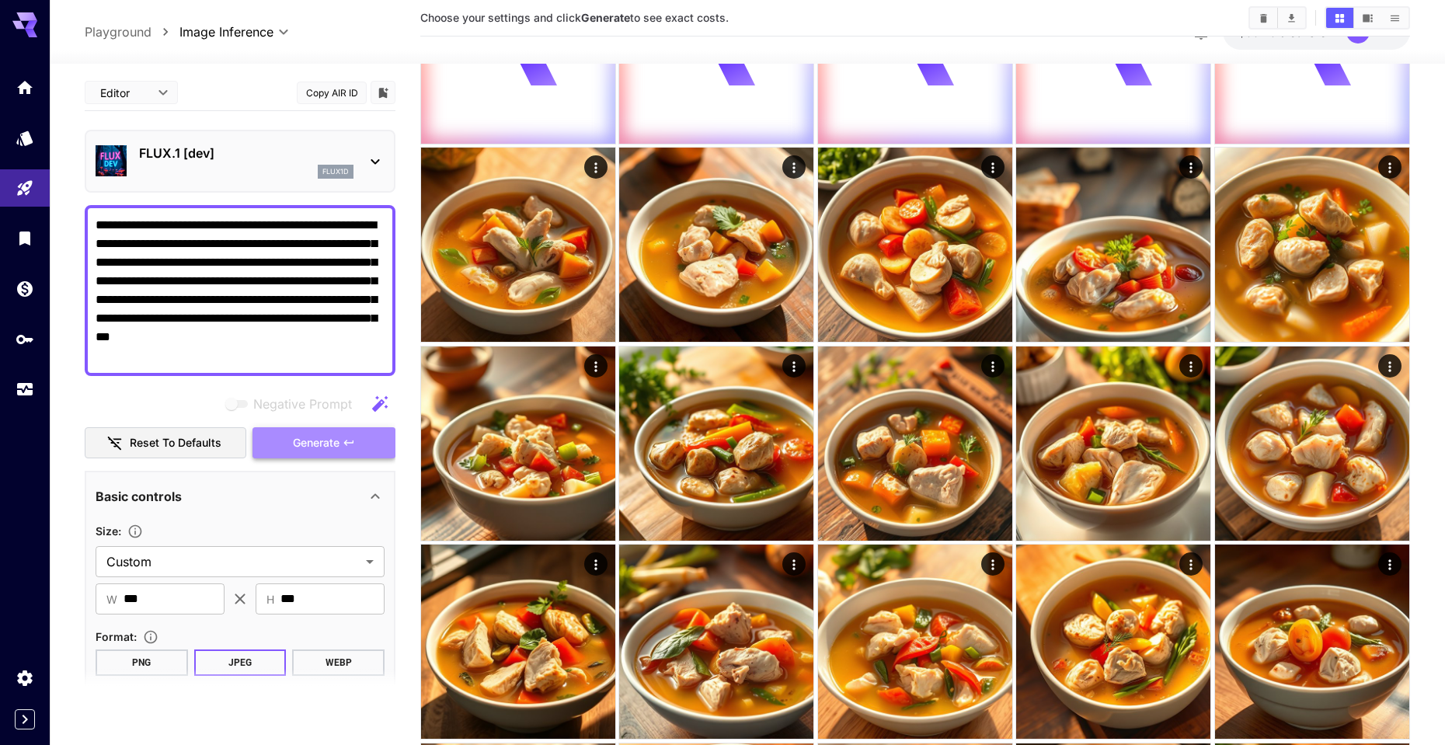
click at [313, 441] on span "Generate" at bounding box center [316, 442] width 47 height 19
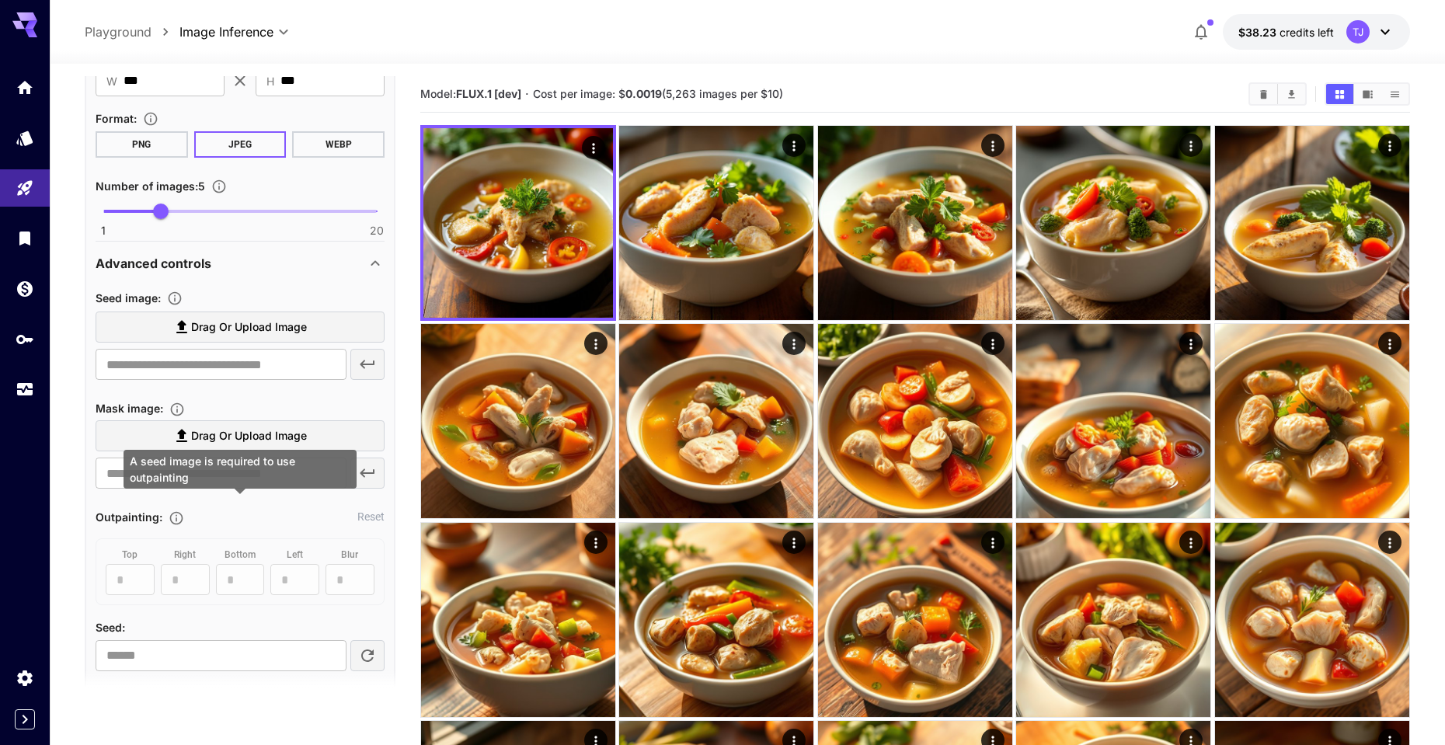
scroll to position [861, 0]
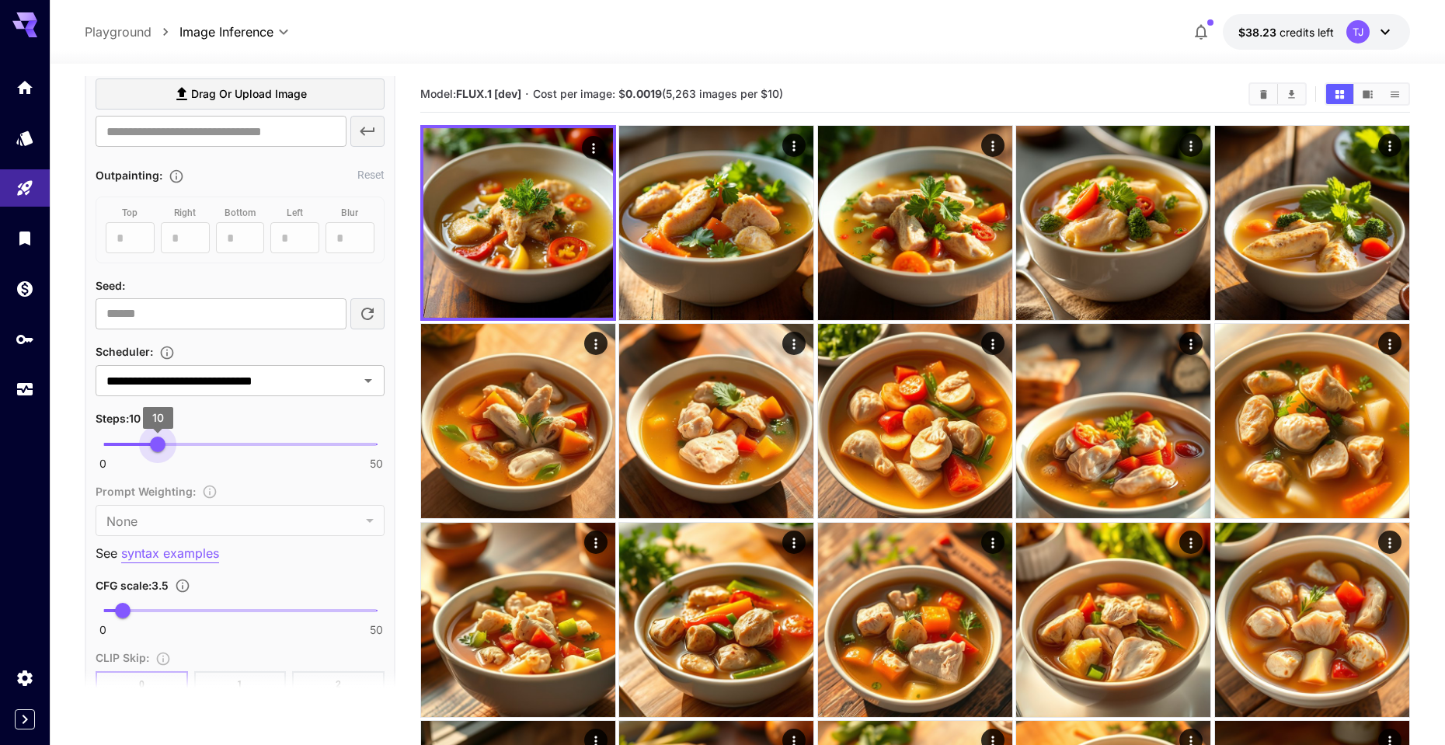
drag, startPoint x: 252, startPoint y: 438, endPoint x: 157, endPoint y: 445, distance: 95.0
click at [157, 445] on span "10" at bounding box center [158, 445] width 16 height 16
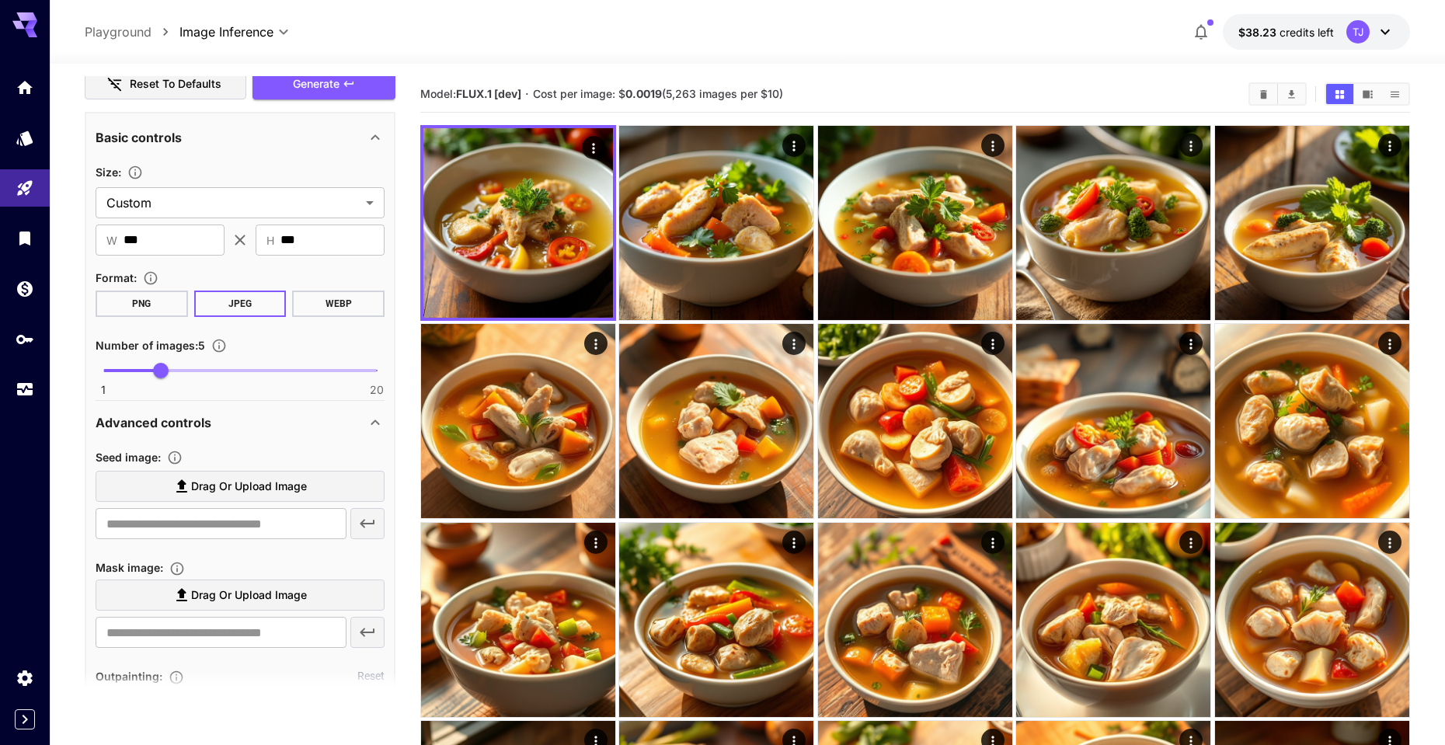
scroll to position [96, 0]
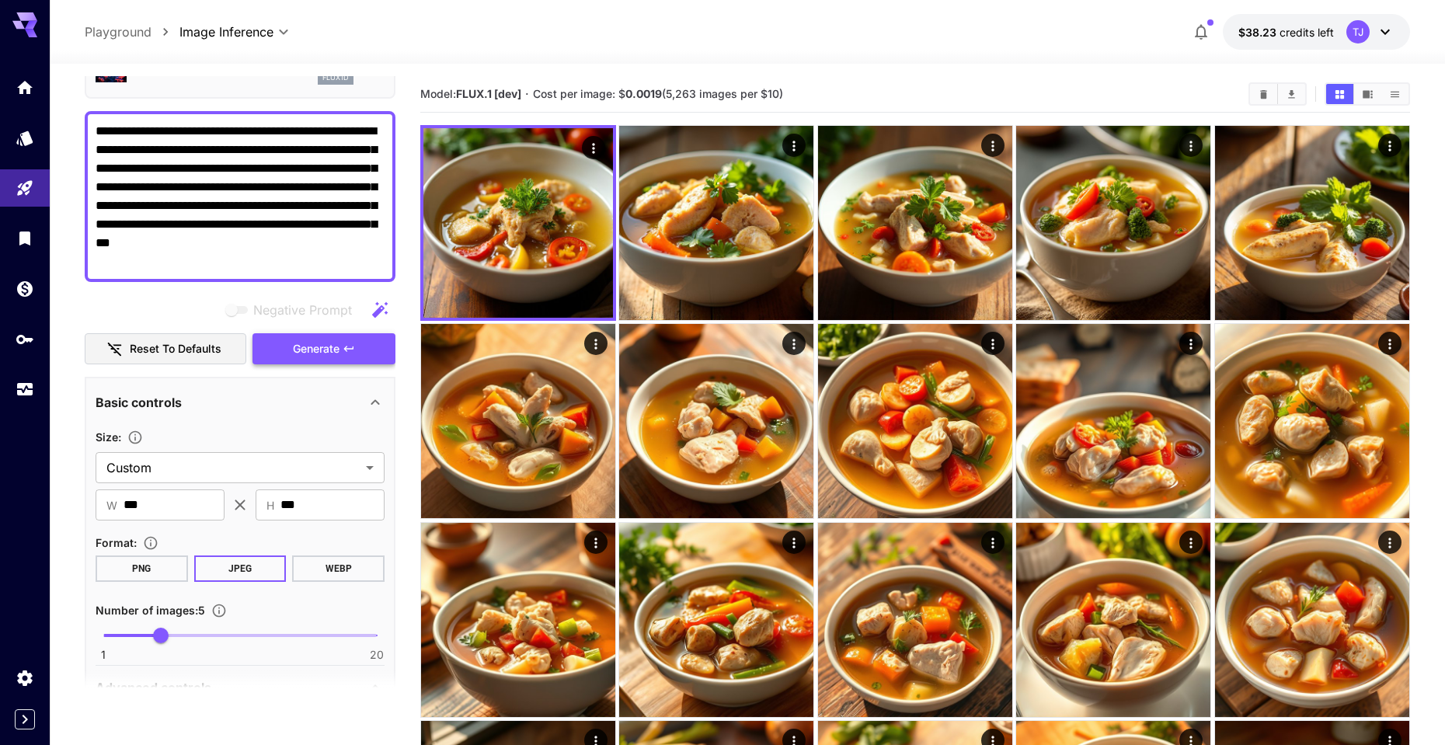
click at [345, 353] on icon "button" at bounding box center [349, 349] width 12 height 12
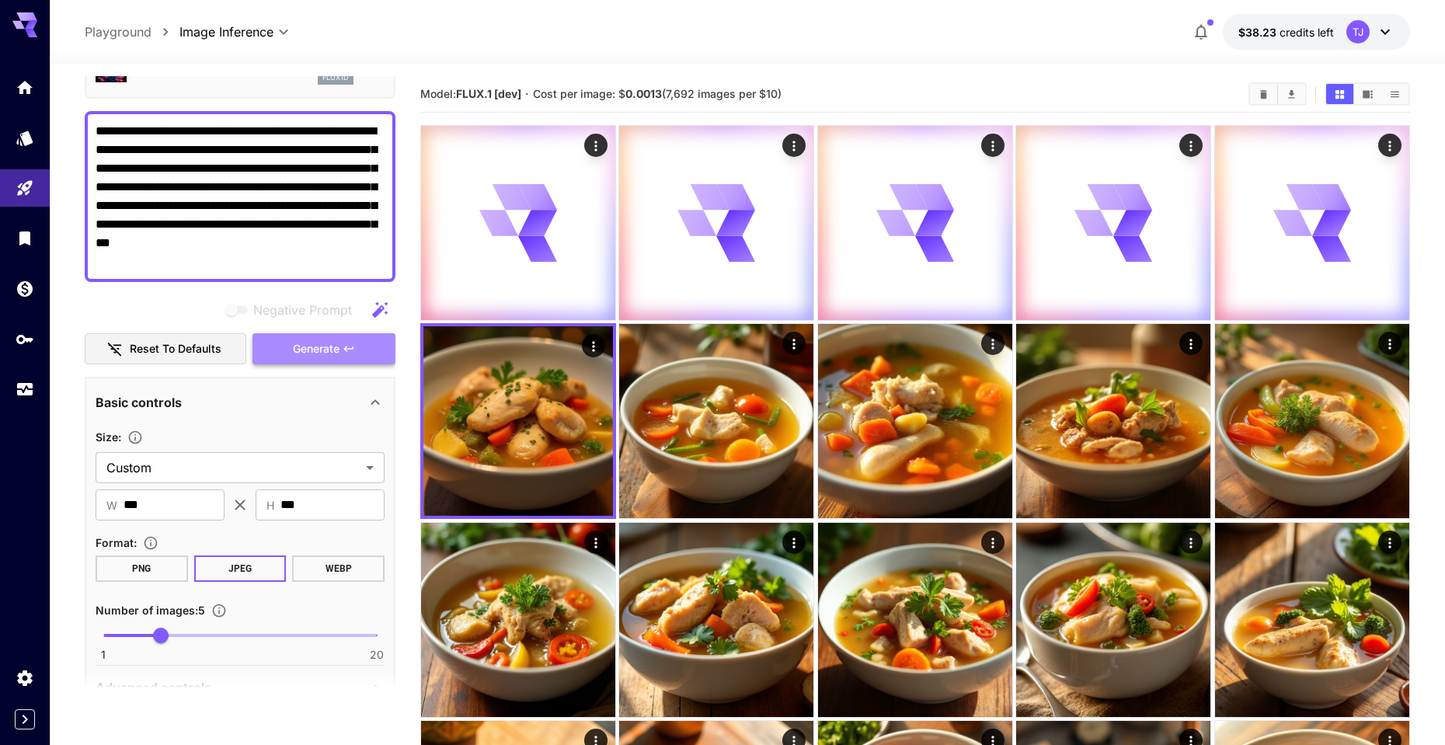
click at [346, 348] on icon "button" at bounding box center [347, 348] width 9 height 5
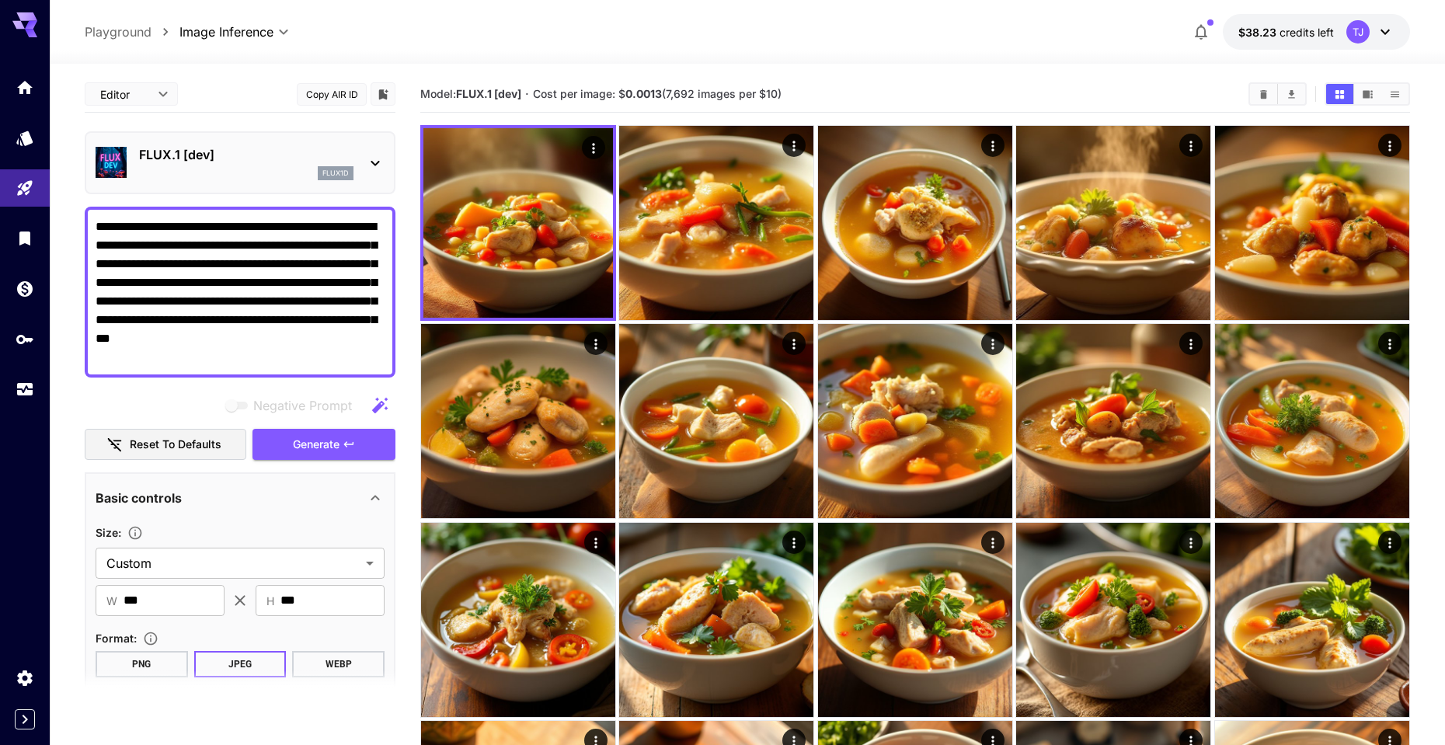
scroll to position [714, 0]
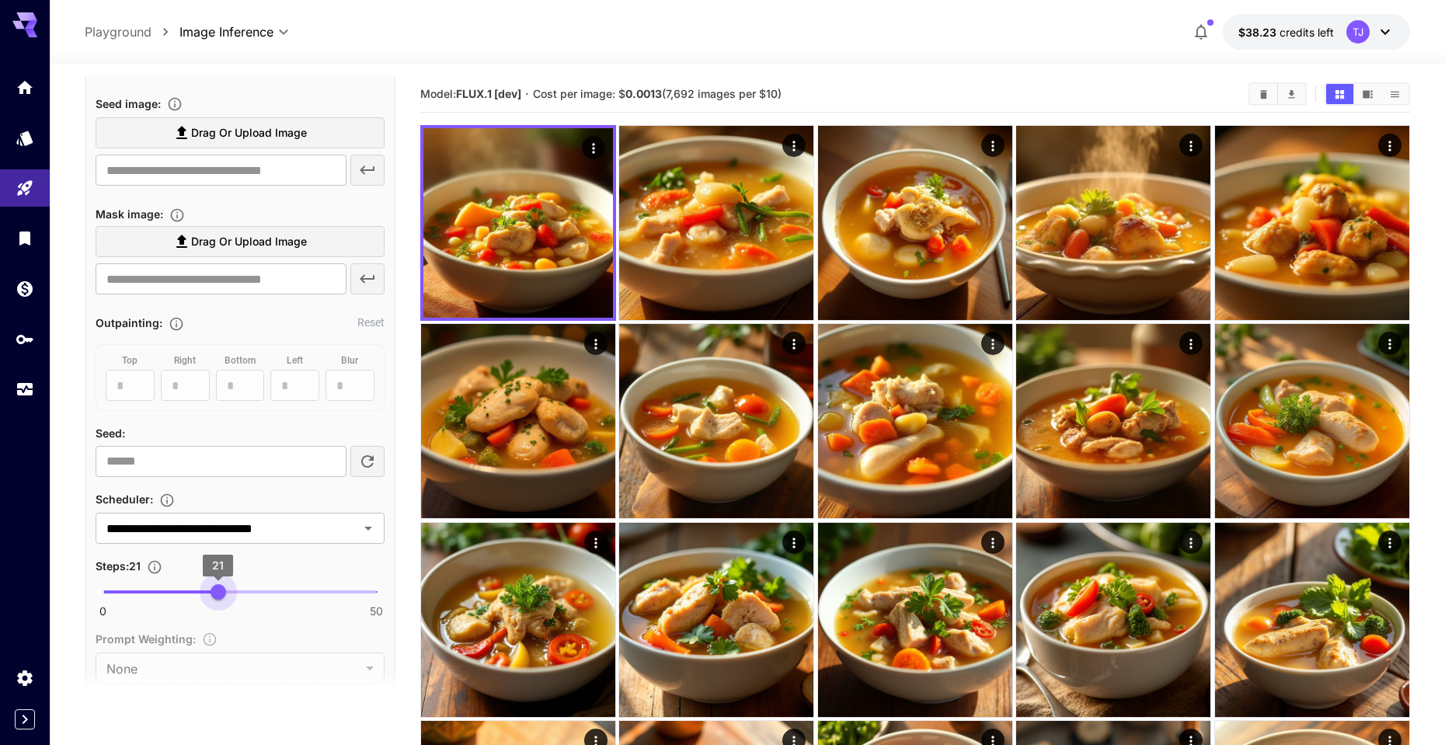
drag, startPoint x: 159, startPoint y: 590, endPoint x: 219, endPoint y: 590, distance: 59.8
click at [219, 590] on span "21" at bounding box center [219, 592] width 16 height 16
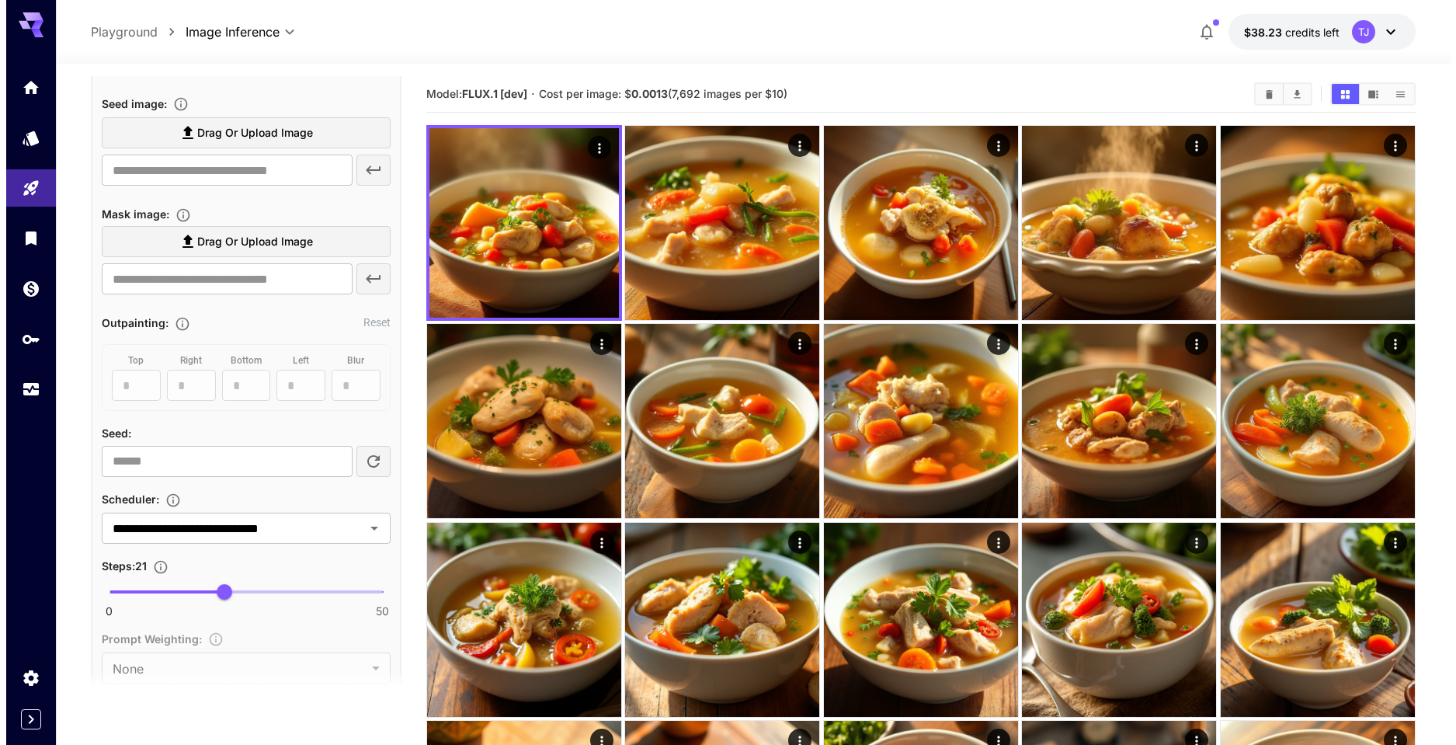
scroll to position [5, 0]
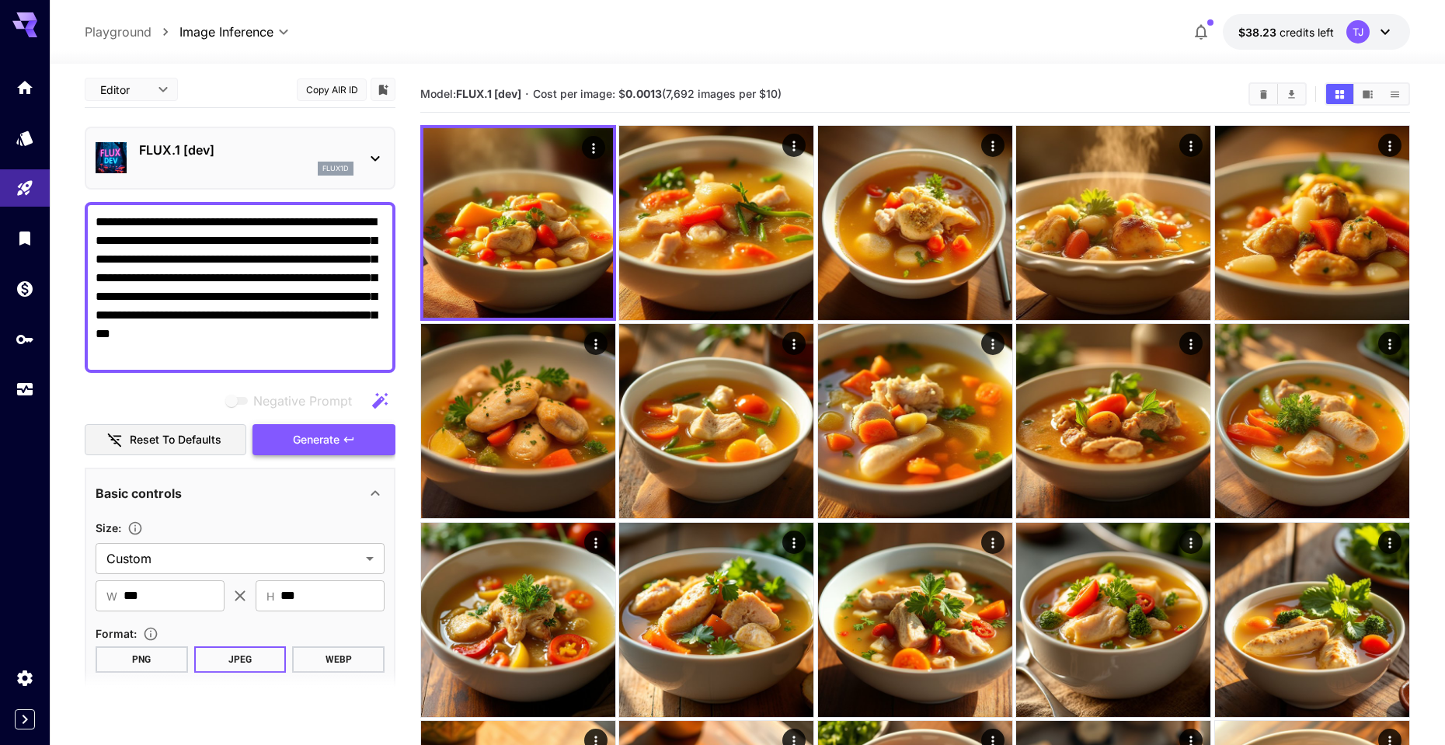
click at [298, 437] on span "Generate" at bounding box center [316, 439] width 47 height 19
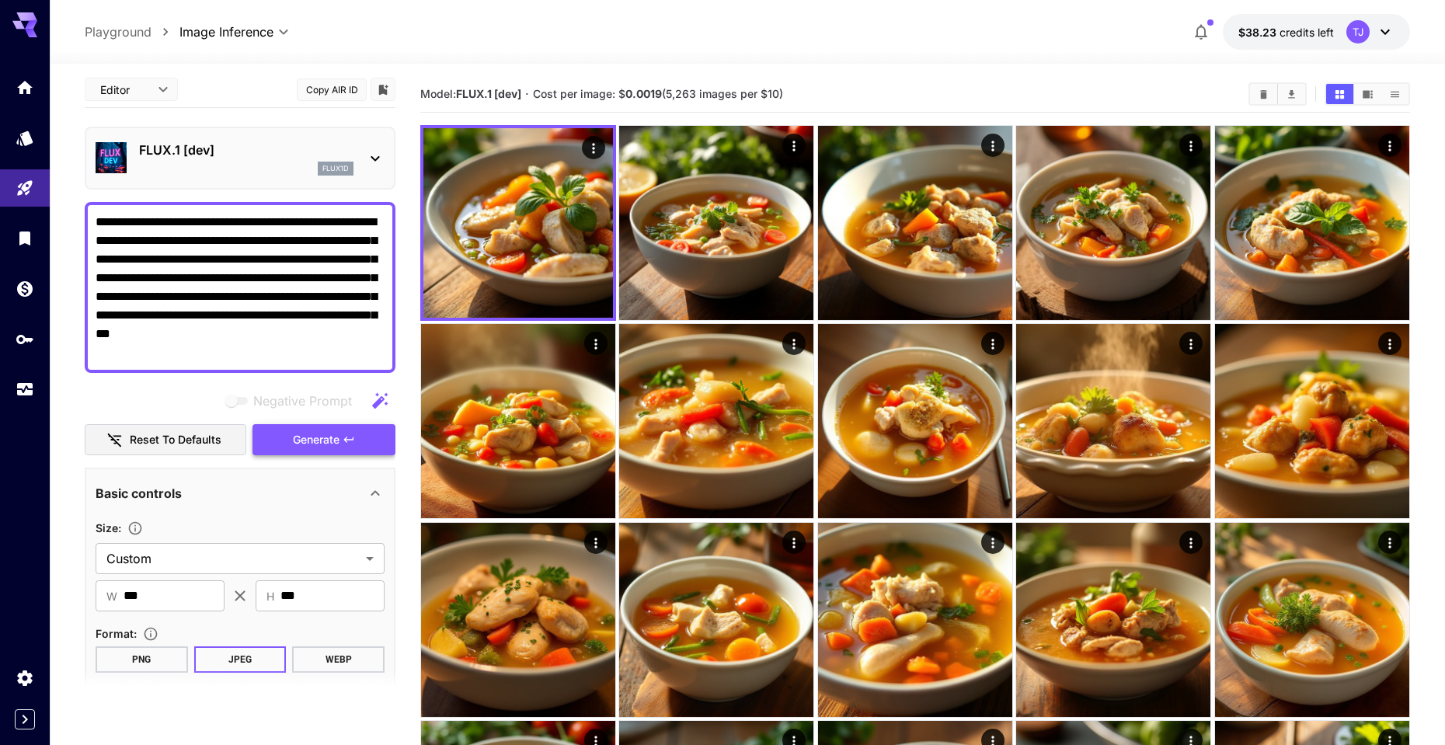
click at [341, 441] on button "Generate" at bounding box center [323, 440] width 143 height 32
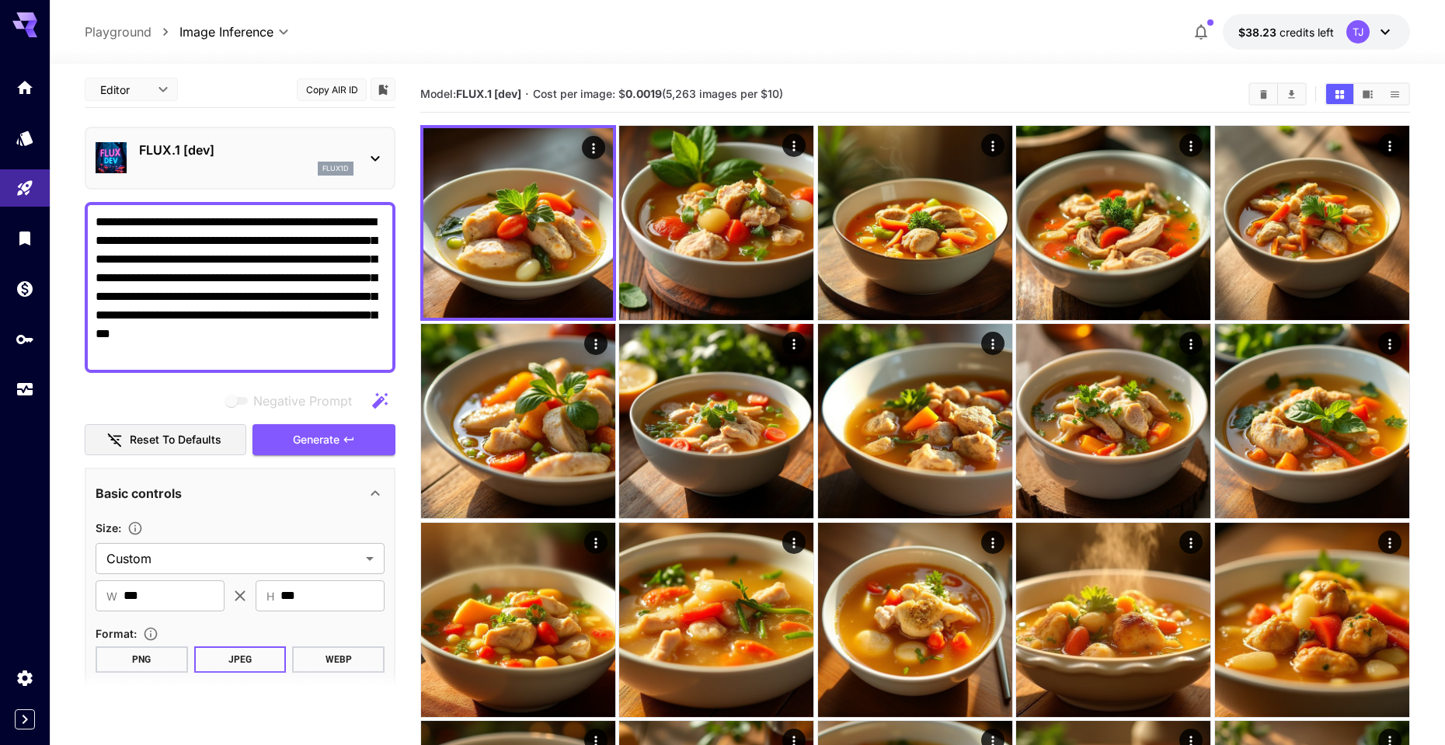
click at [265, 159] on div "FLUX.1 [dev] flux1d" at bounding box center [246, 158] width 214 height 35
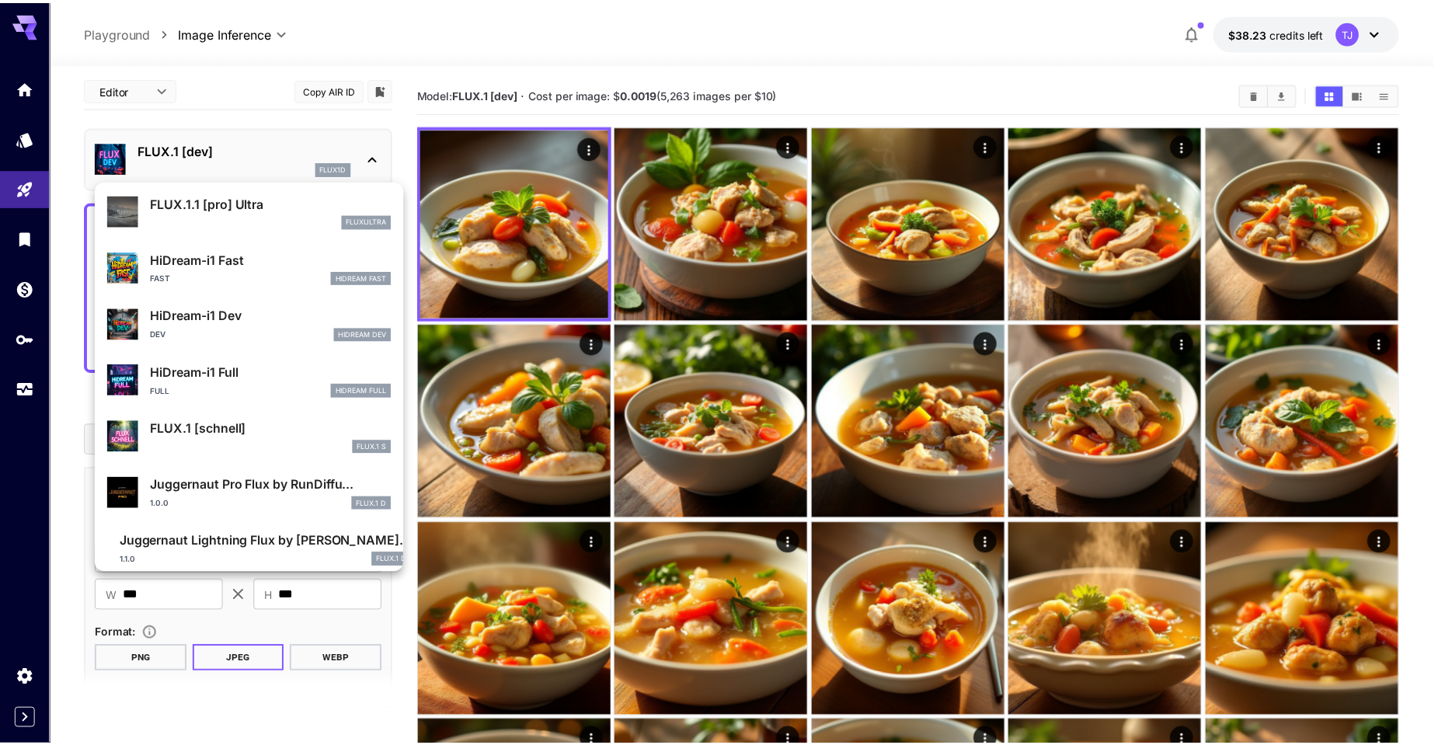
scroll to position [1181, 0]
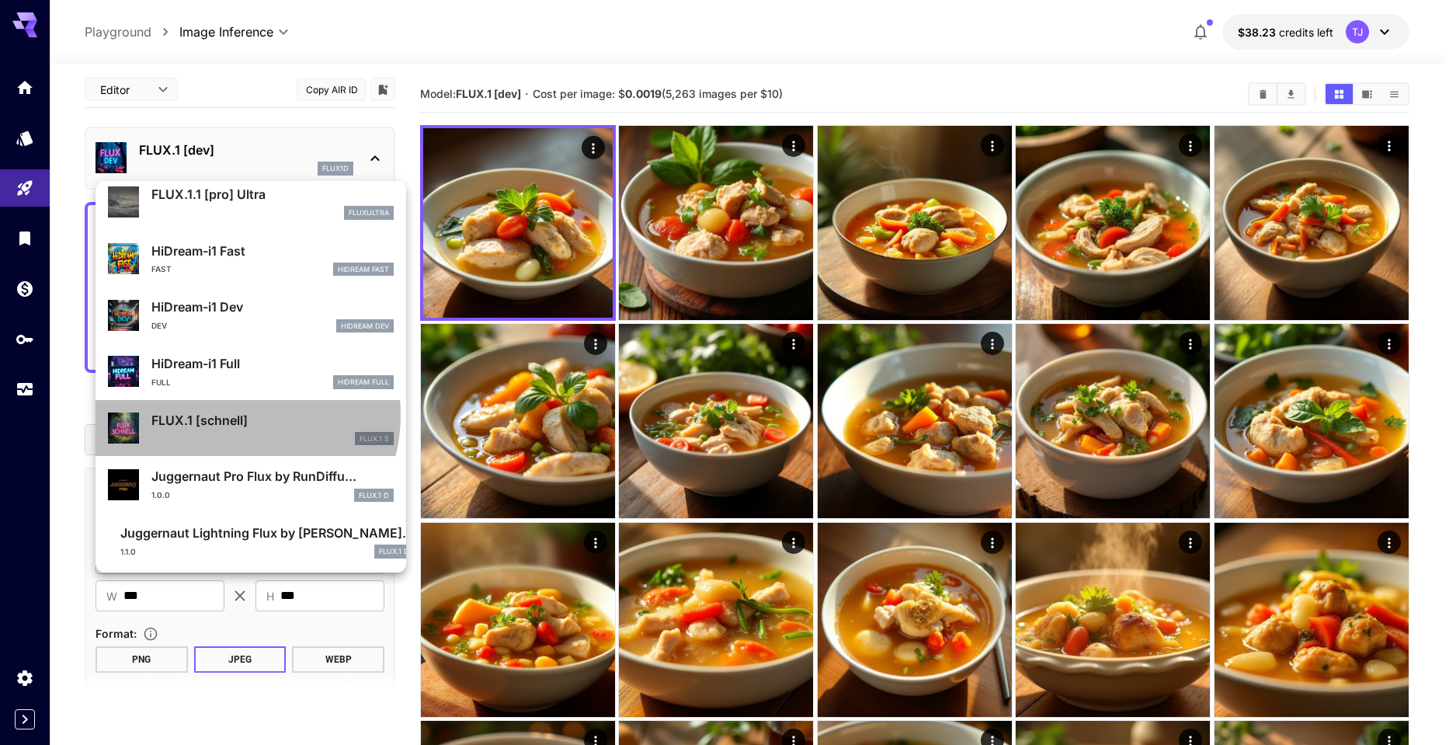
click at [236, 414] on p "FLUX.1 [schnell]" at bounding box center [272, 420] width 242 height 19
type input "*"
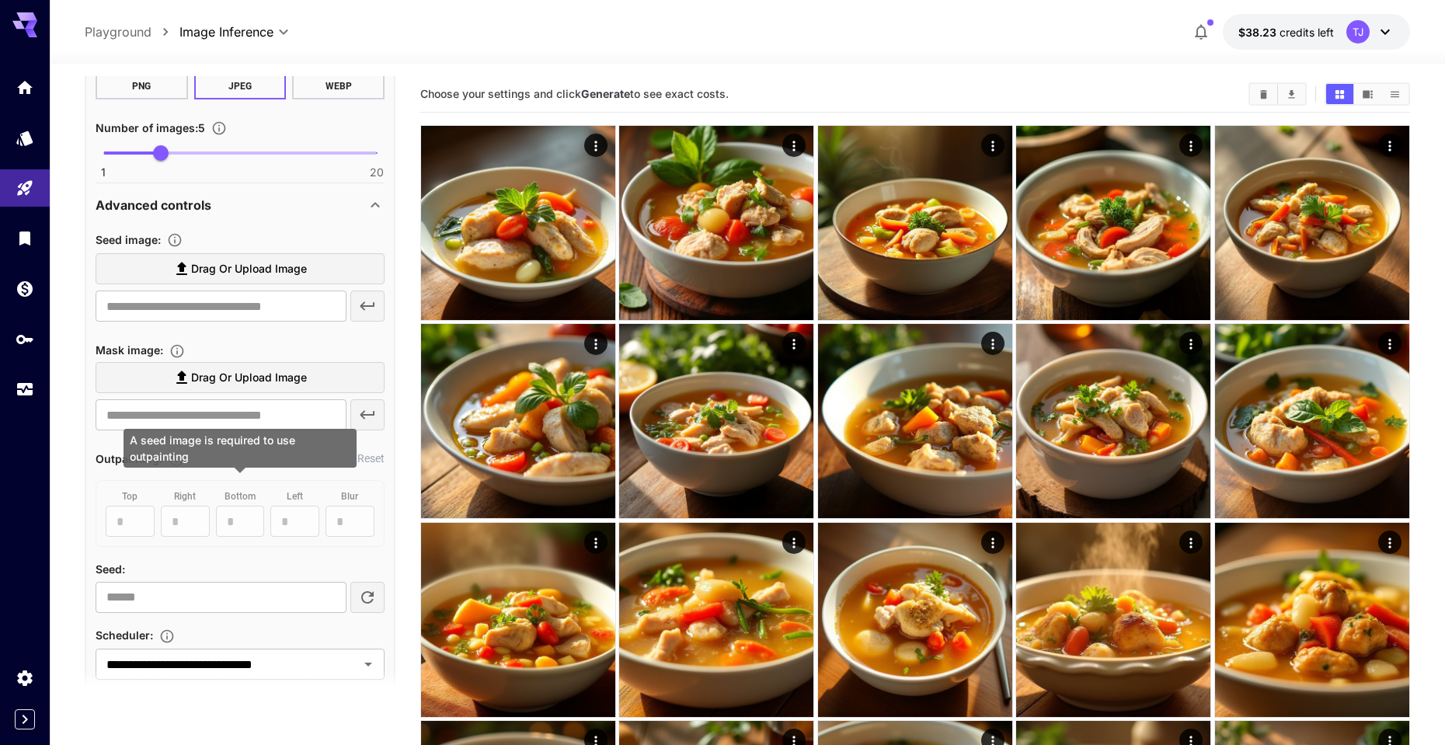
scroll to position [983, 0]
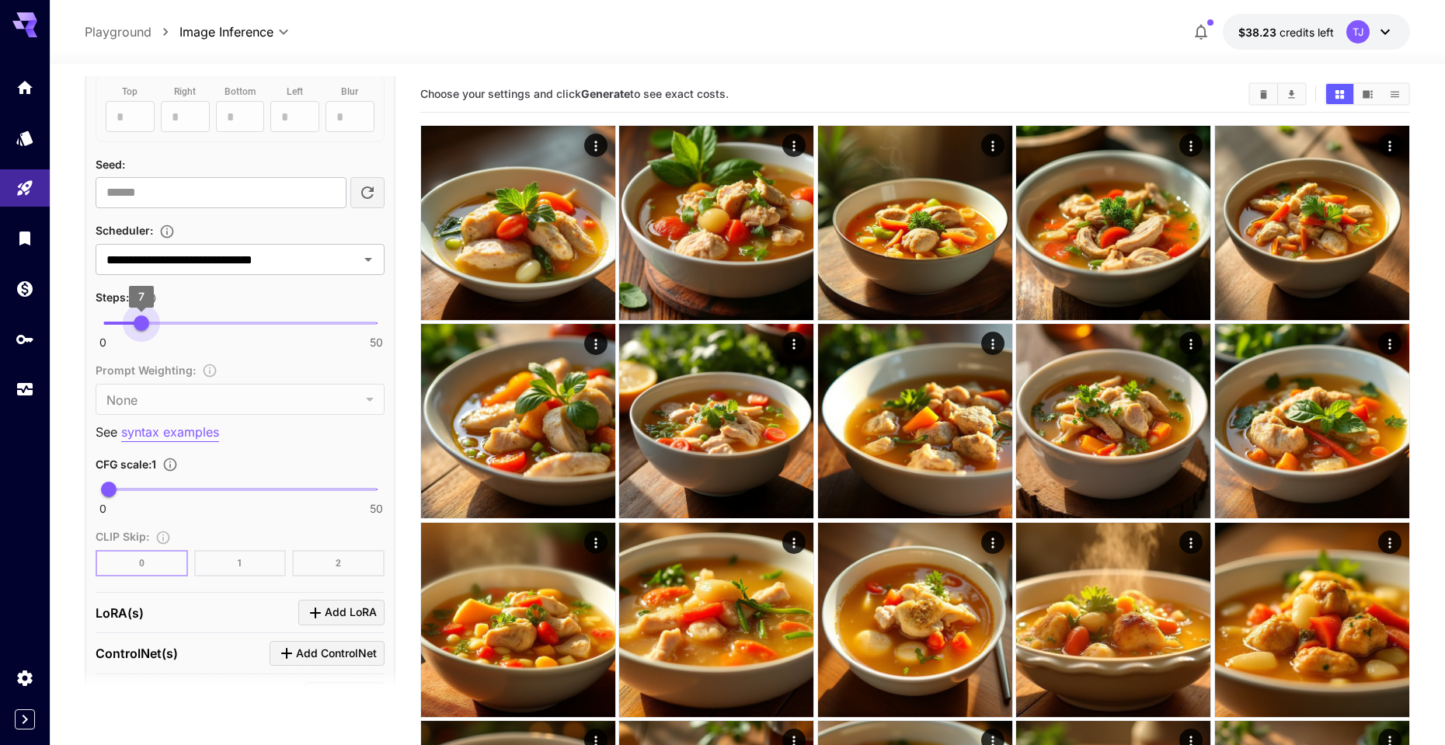
drag, startPoint x: 124, startPoint y: 318, endPoint x: 143, endPoint y: 322, distance: 19.8
click at [143, 322] on span "7" at bounding box center [142, 323] width 16 height 16
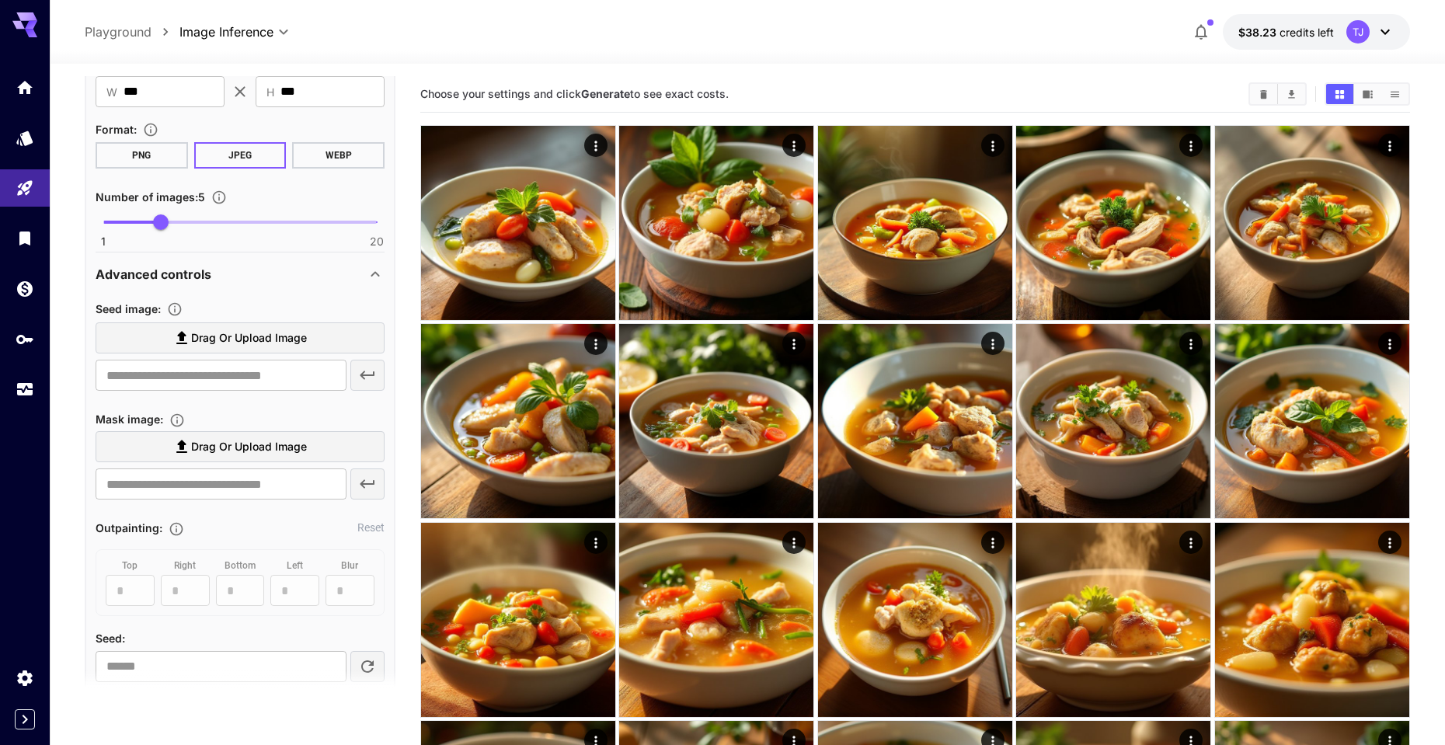
scroll to position [0, 0]
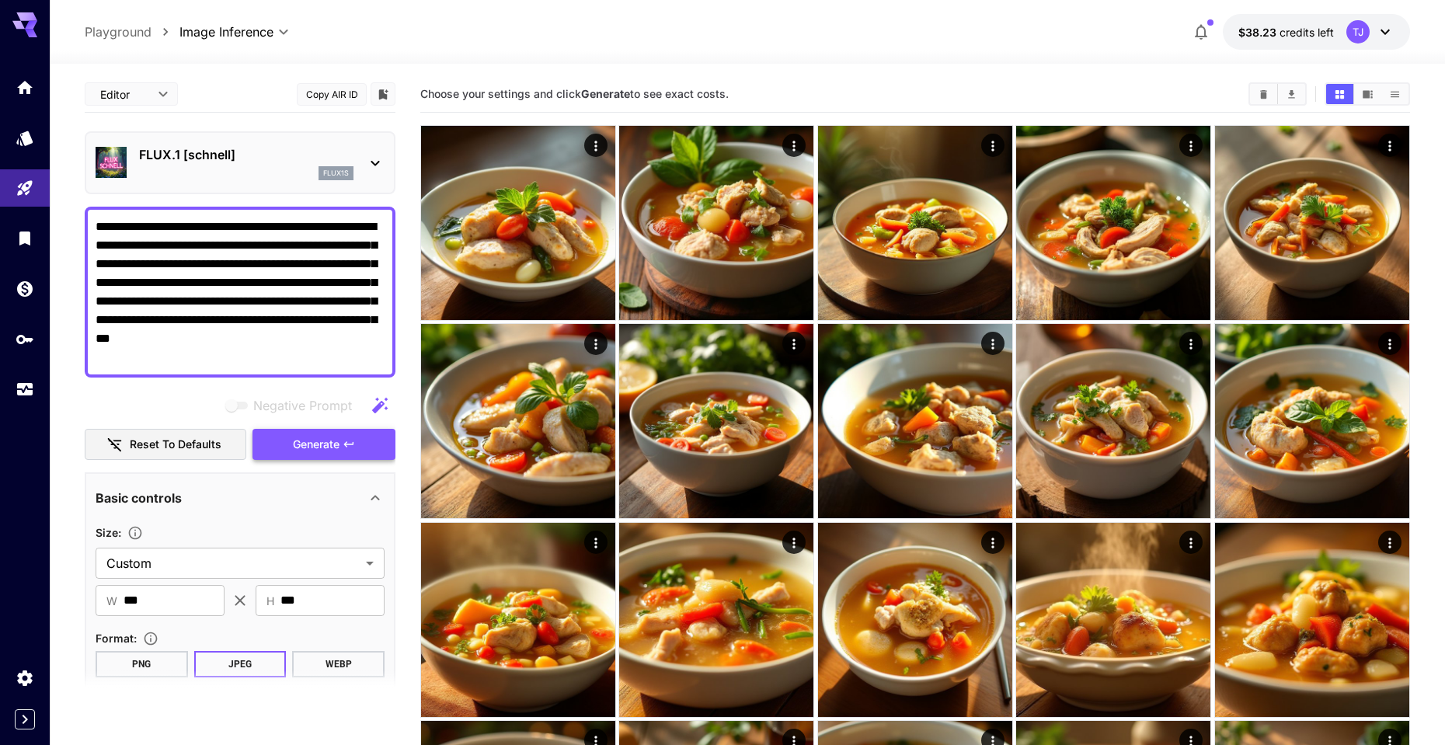
click at [360, 449] on button "Generate" at bounding box center [323, 445] width 143 height 32
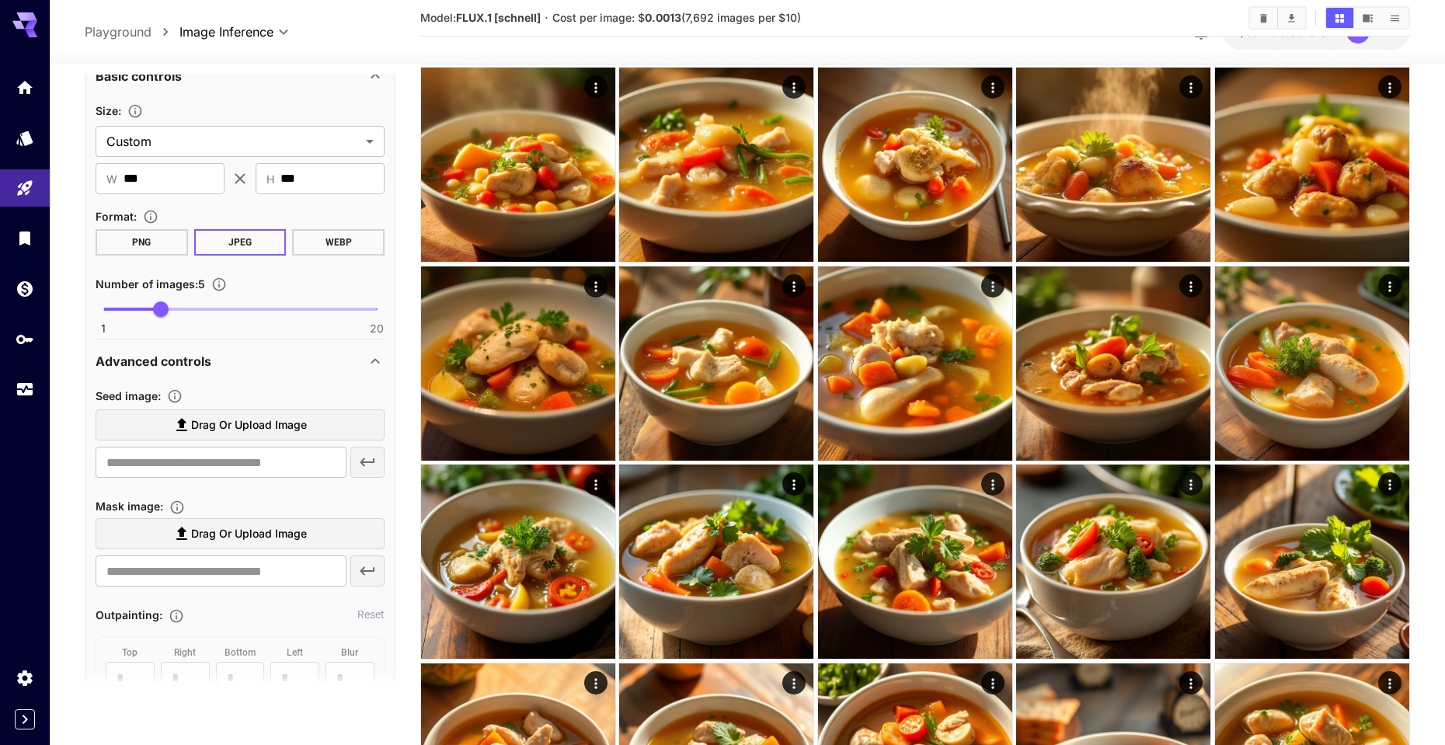
scroll to position [813, 0]
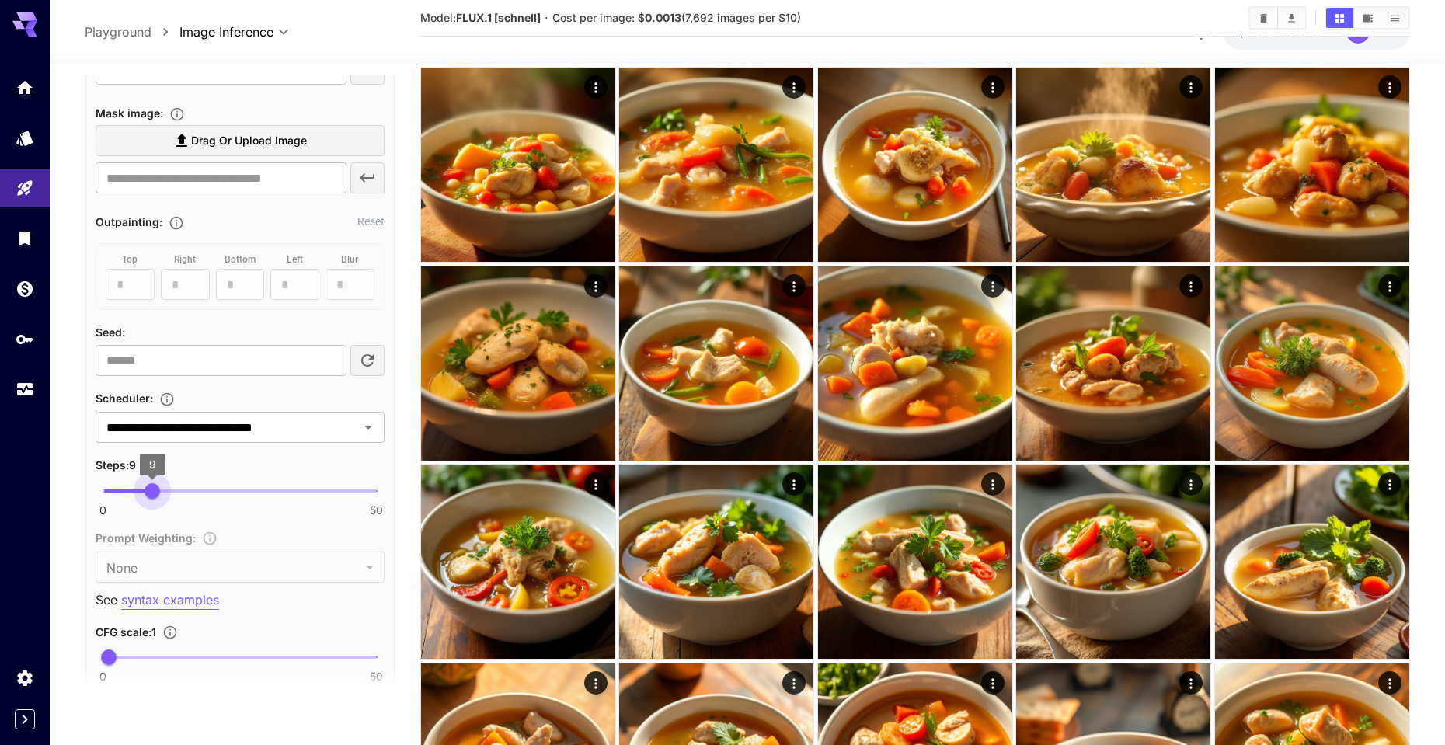
type input "**"
drag, startPoint x: 145, startPoint y: 492, endPoint x: 192, endPoint y: 490, distance: 46.6
click at [192, 490] on span "16" at bounding box center [191, 491] width 16 height 16
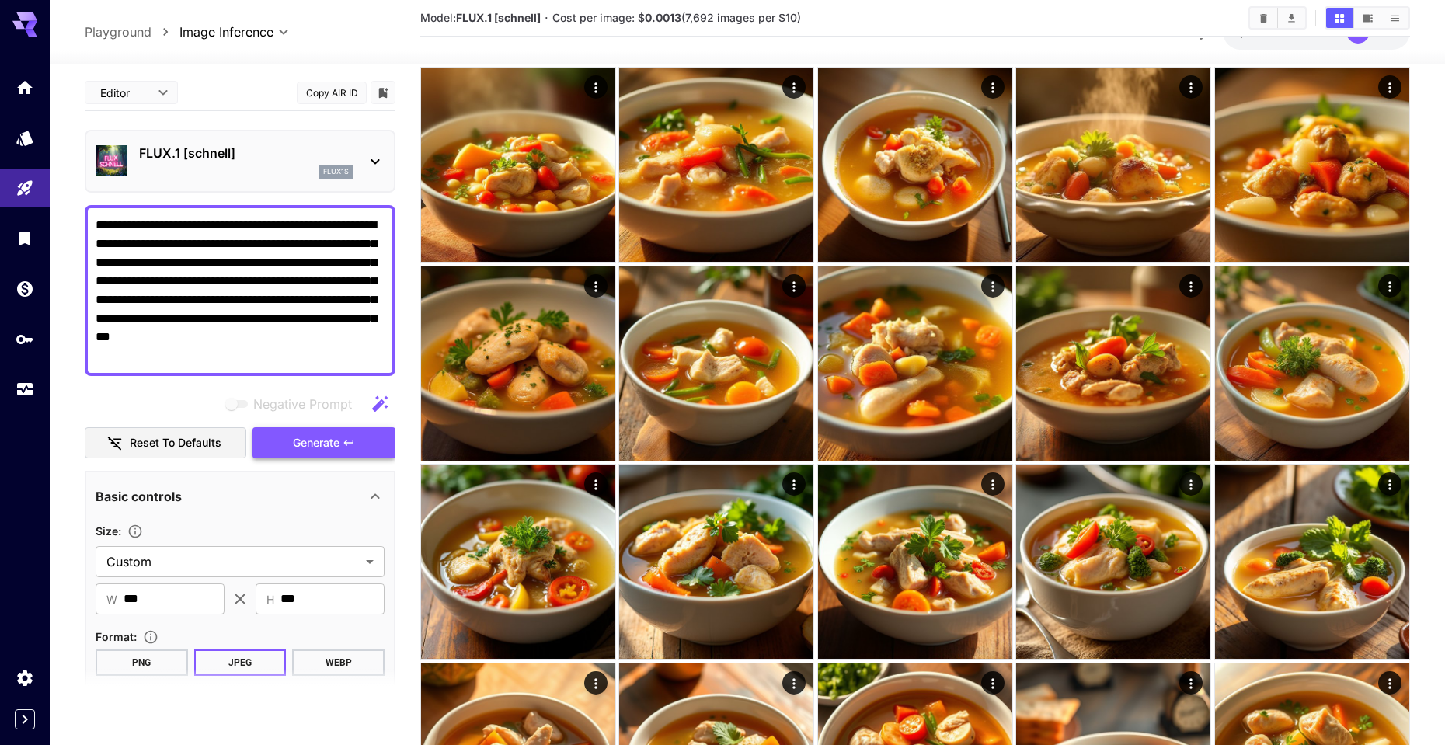
click at [285, 435] on button "Generate" at bounding box center [323, 443] width 143 height 32
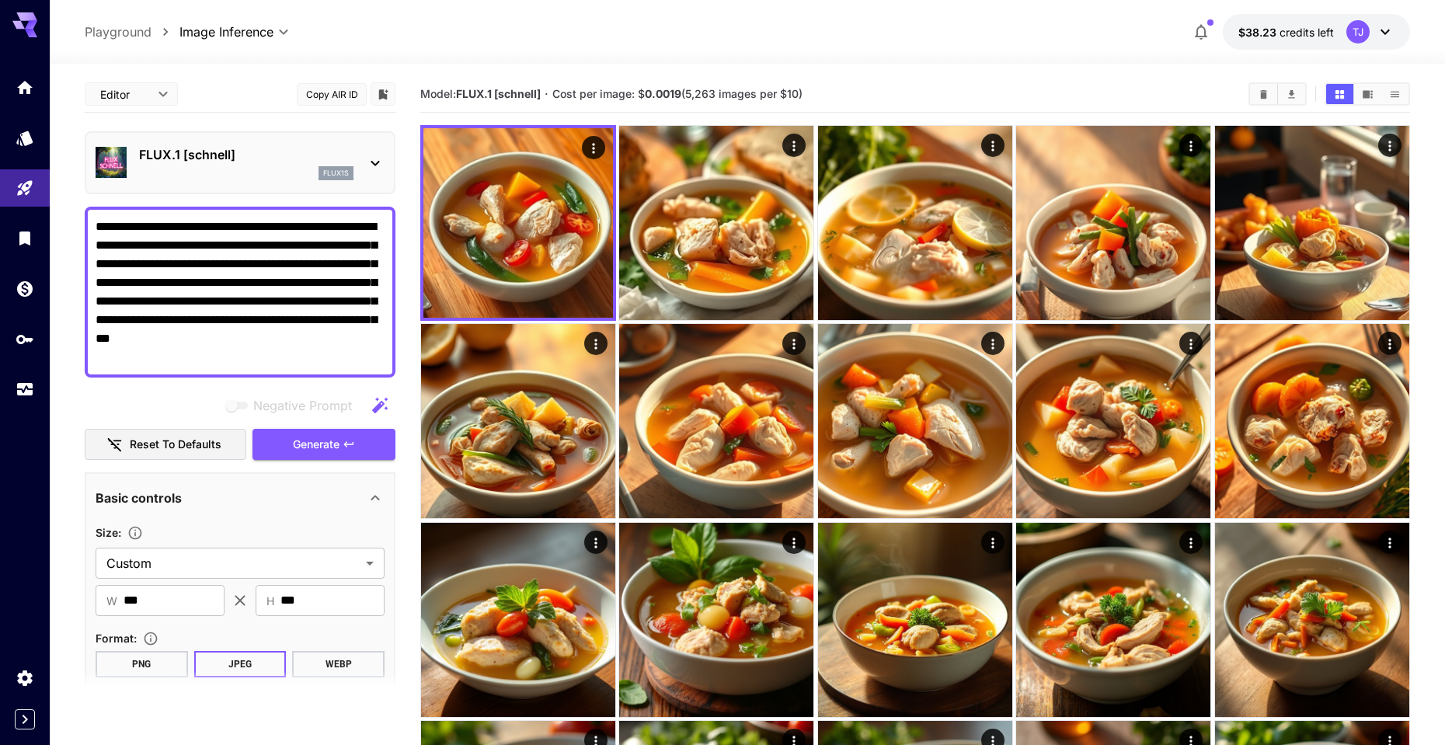
scroll to position [3, 0]
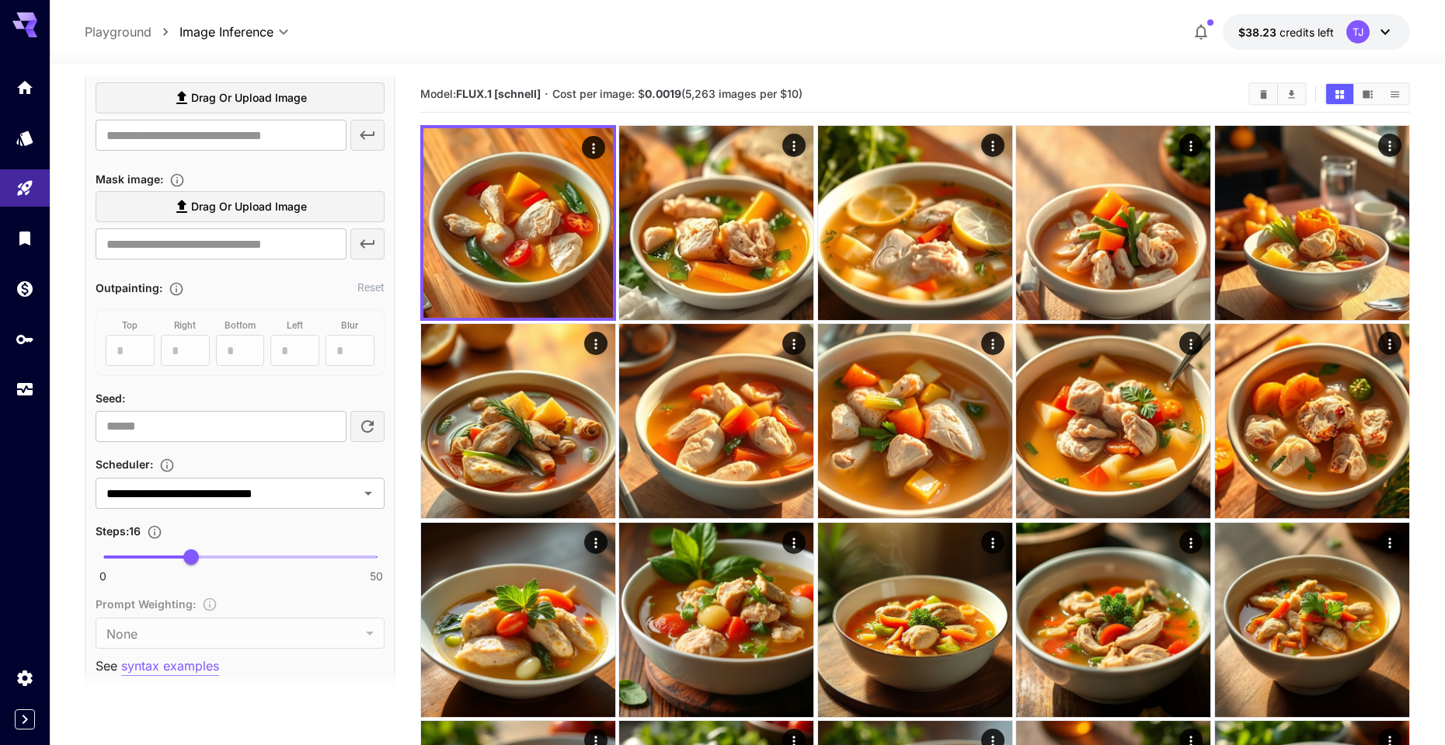
scroll to position [920, 0]
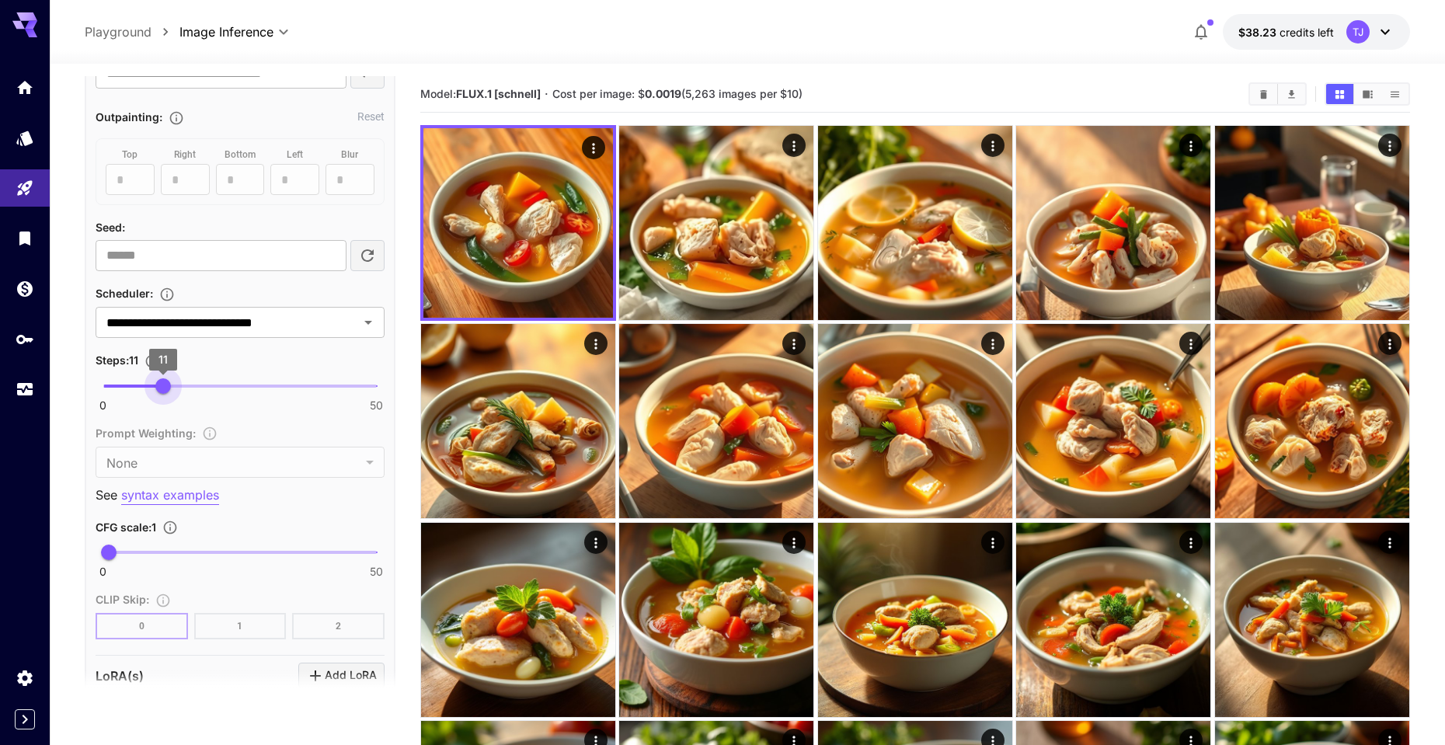
drag, startPoint x: 193, startPoint y: 379, endPoint x: 165, endPoint y: 381, distance: 28.8
click at [165, 381] on span "11" at bounding box center [163, 386] width 16 height 16
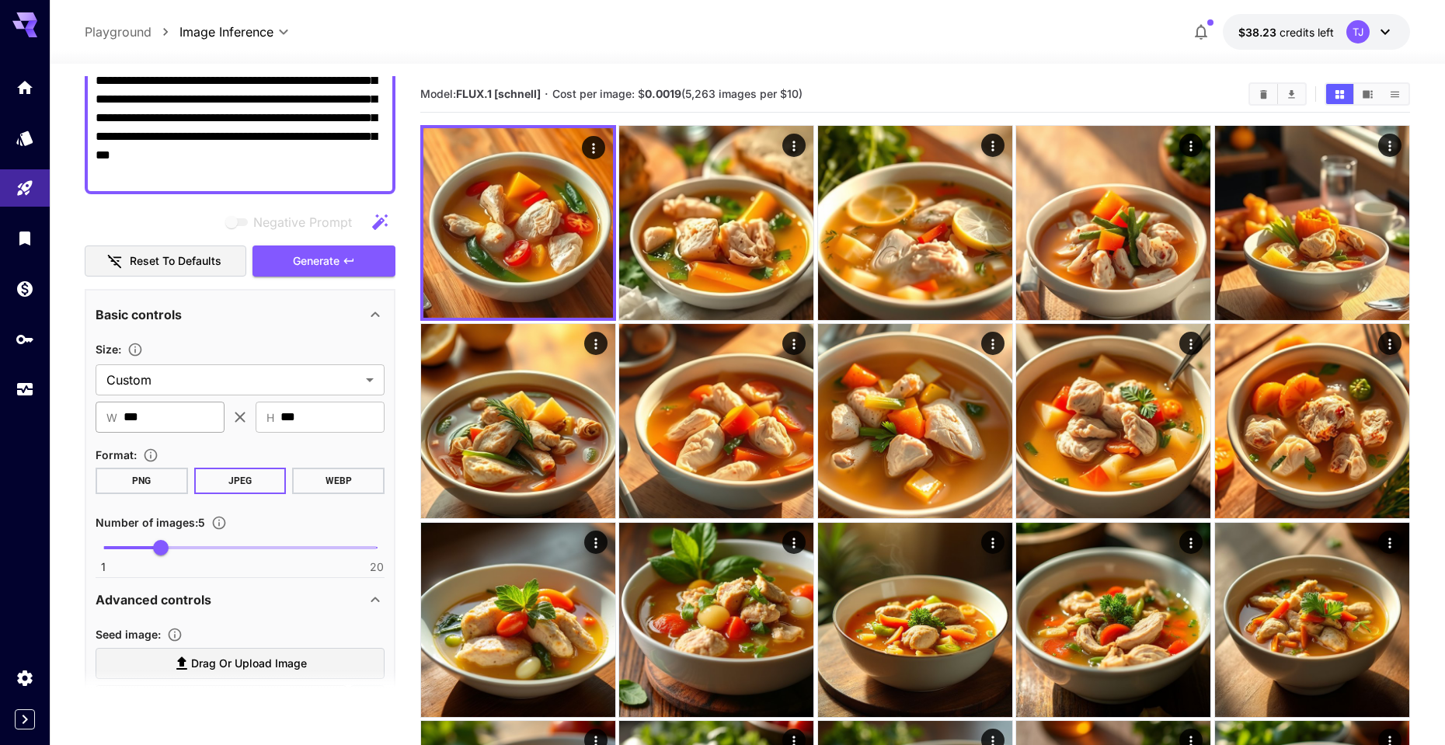
scroll to position [0, 0]
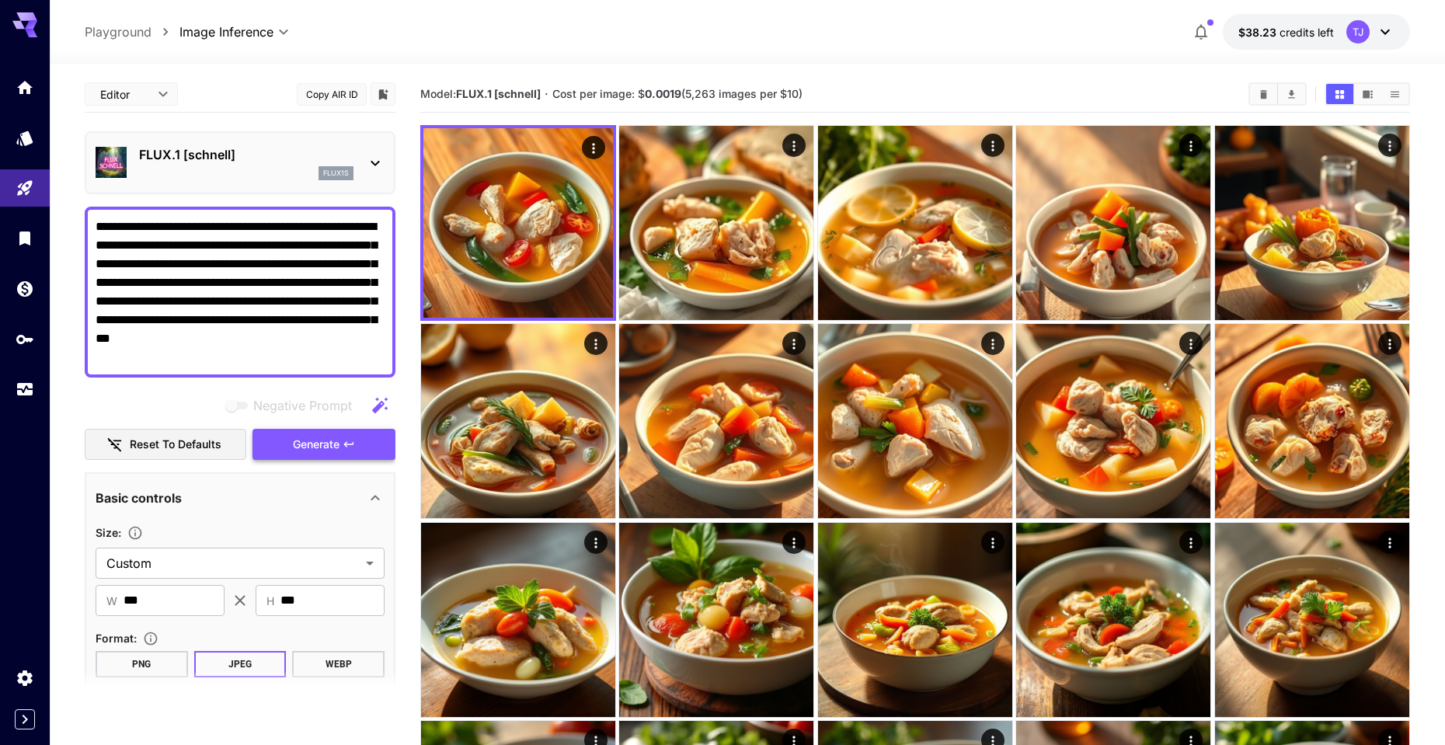
click at [293, 443] on span "Generate" at bounding box center [316, 444] width 47 height 19
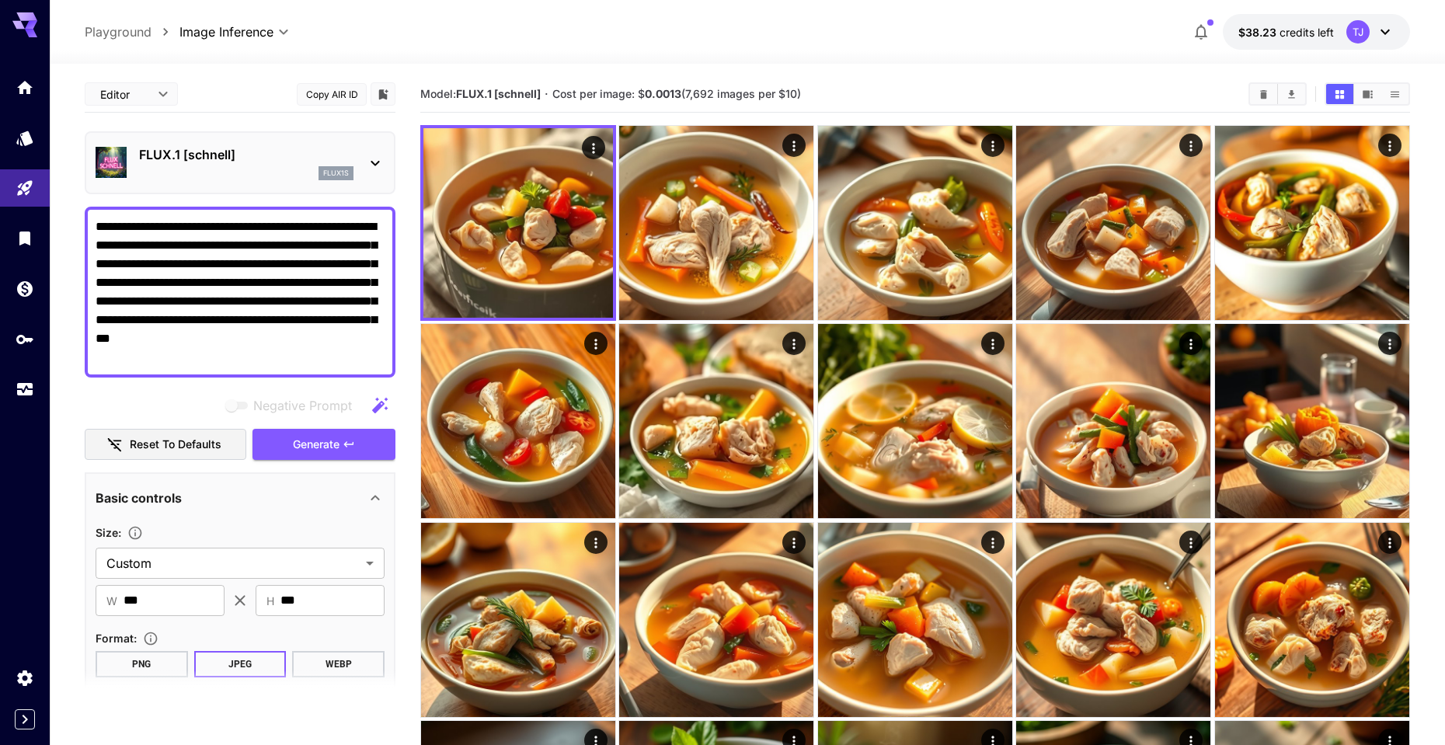
click at [364, 162] on div "FLUX.1 [schnell] flux1s" at bounding box center [240, 162] width 289 height 47
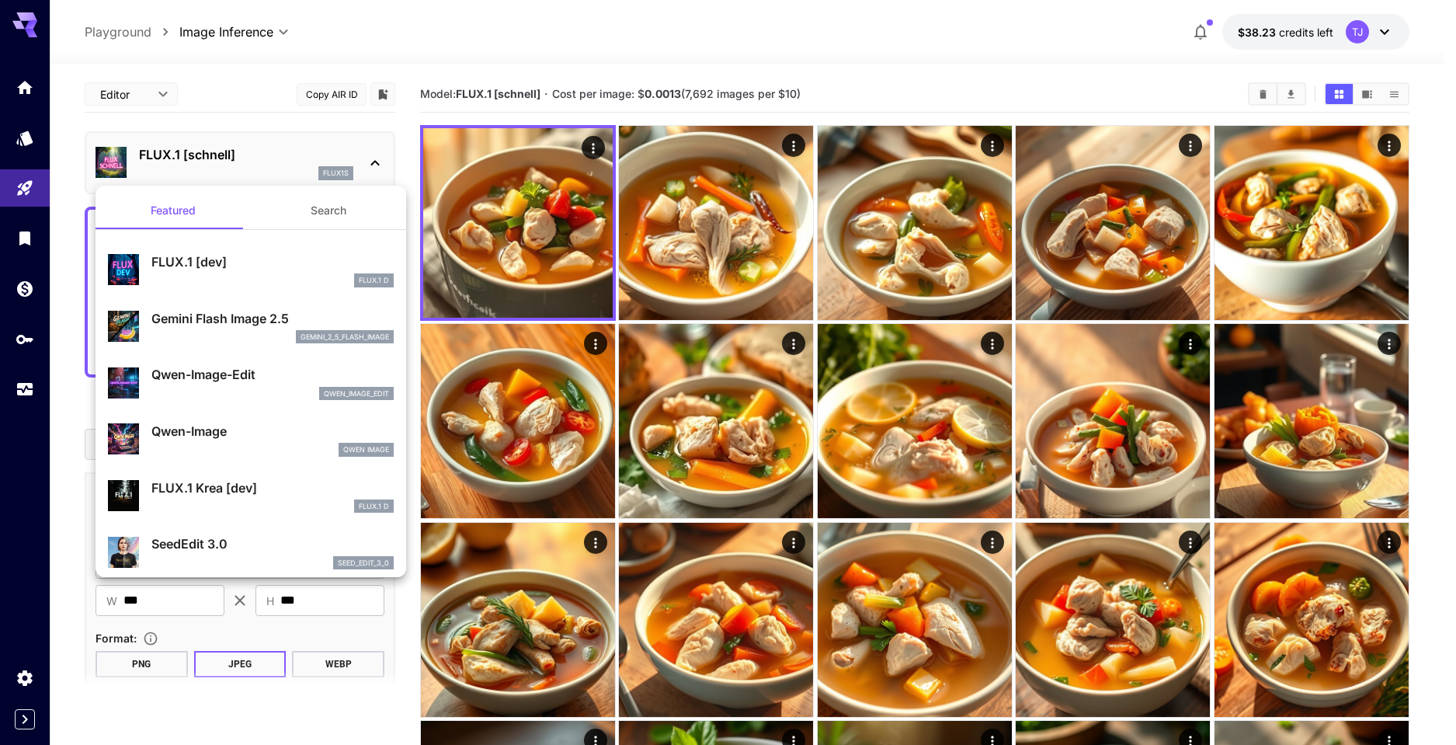
click at [364, 162] on div at bounding box center [728, 372] width 1456 height 745
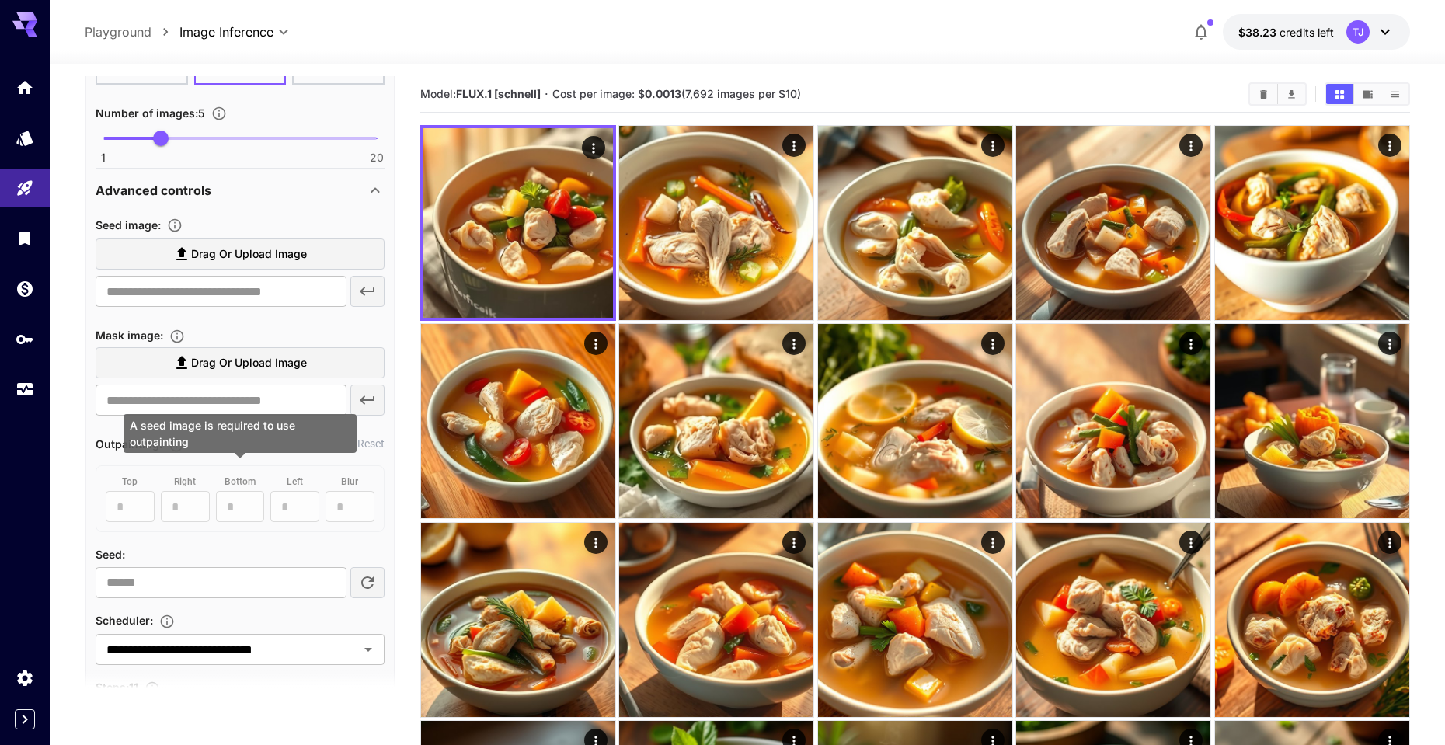
scroll to position [760, 0]
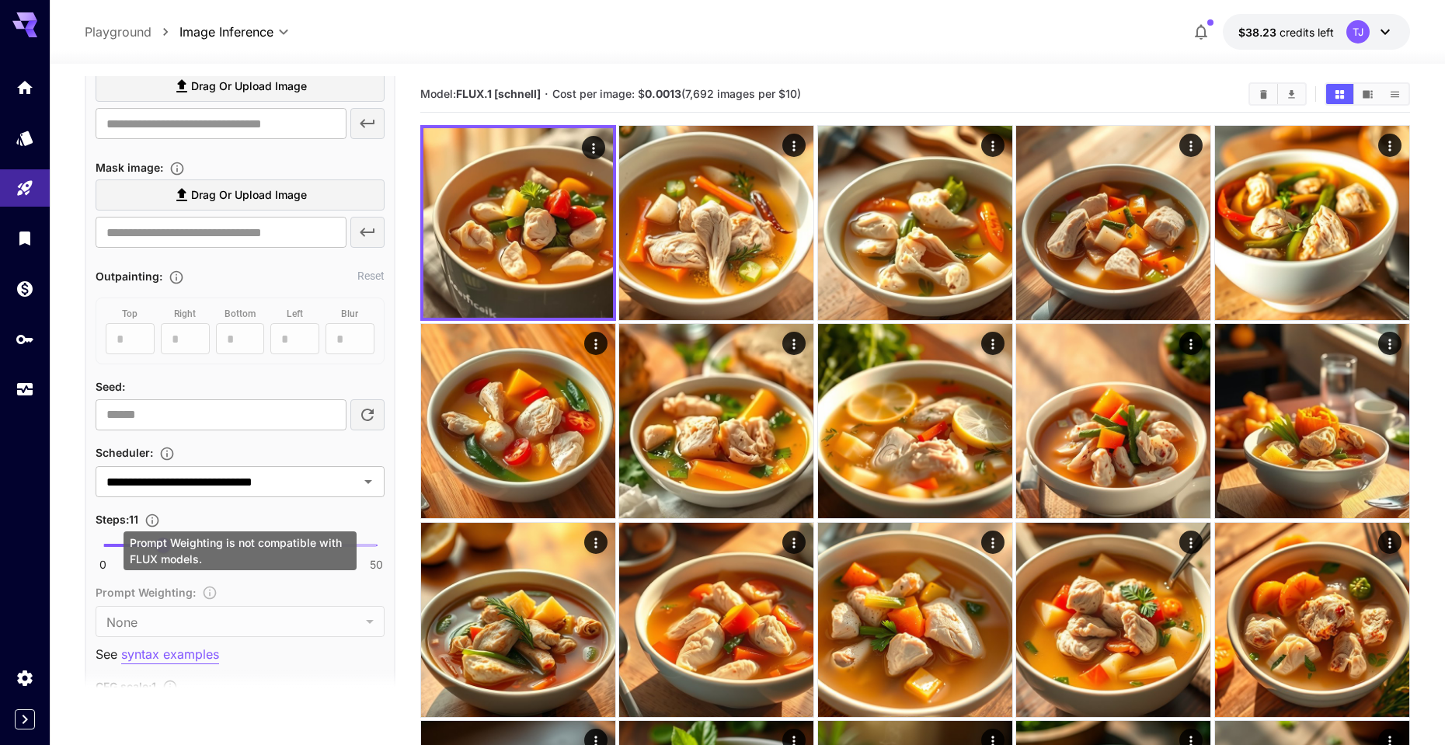
click at [287, 590] on div "Prompt Weighting : None **** ​" at bounding box center [240, 610] width 289 height 54
click at [164, 538] on div "Prompt Weighting is not compatible with FLUX models." at bounding box center [240, 550] width 233 height 39
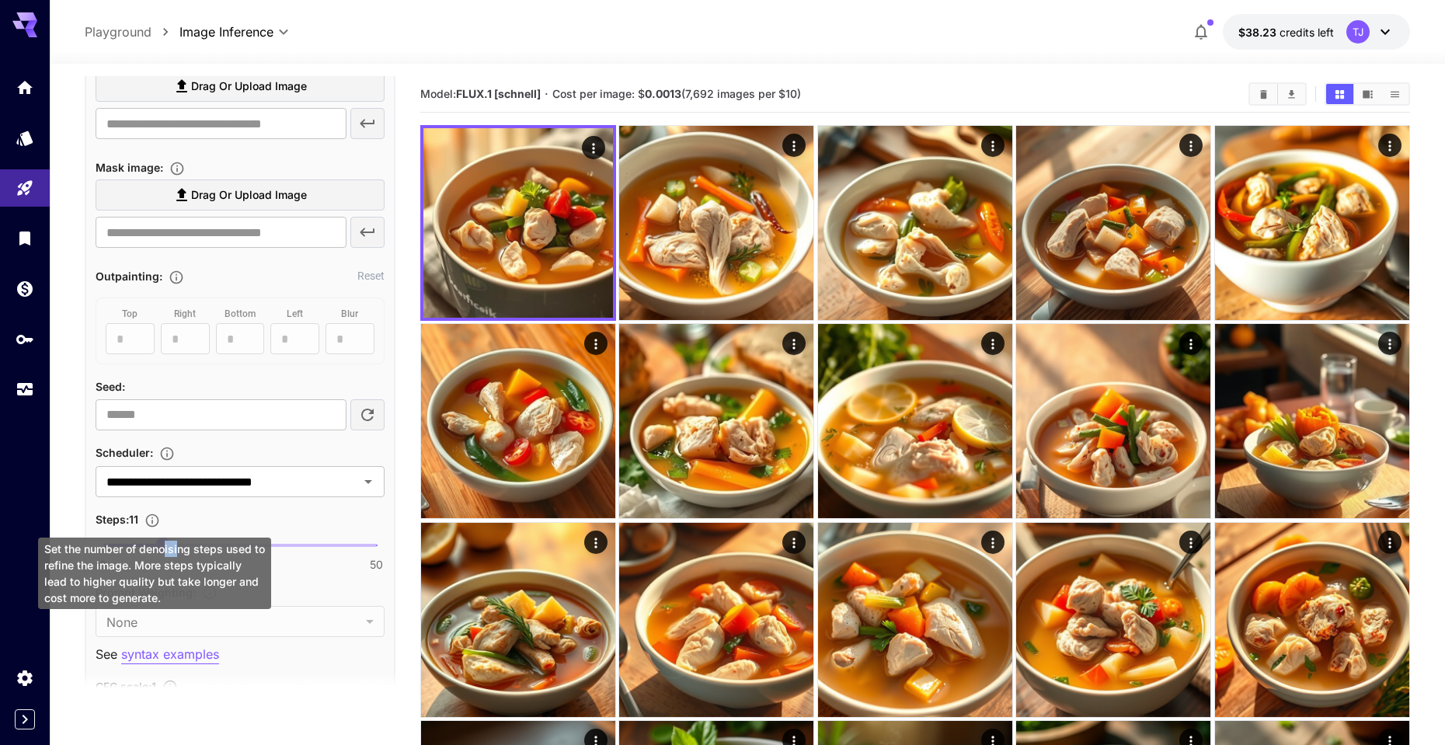
drag, startPoint x: 164, startPoint y: 543, endPoint x: 181, endPoint y: 541, distance: 17.2
click at [181, 541] on div "Set the number of denoising steps used to refine the image. More steps typicall…" at bounding box center [154, 573] width 233 height 71
click at [163, 529] on div "Set the number of denoising steps used to refine the image. More steps typicall…" at bounding box center [155, 569] width 236 height 84
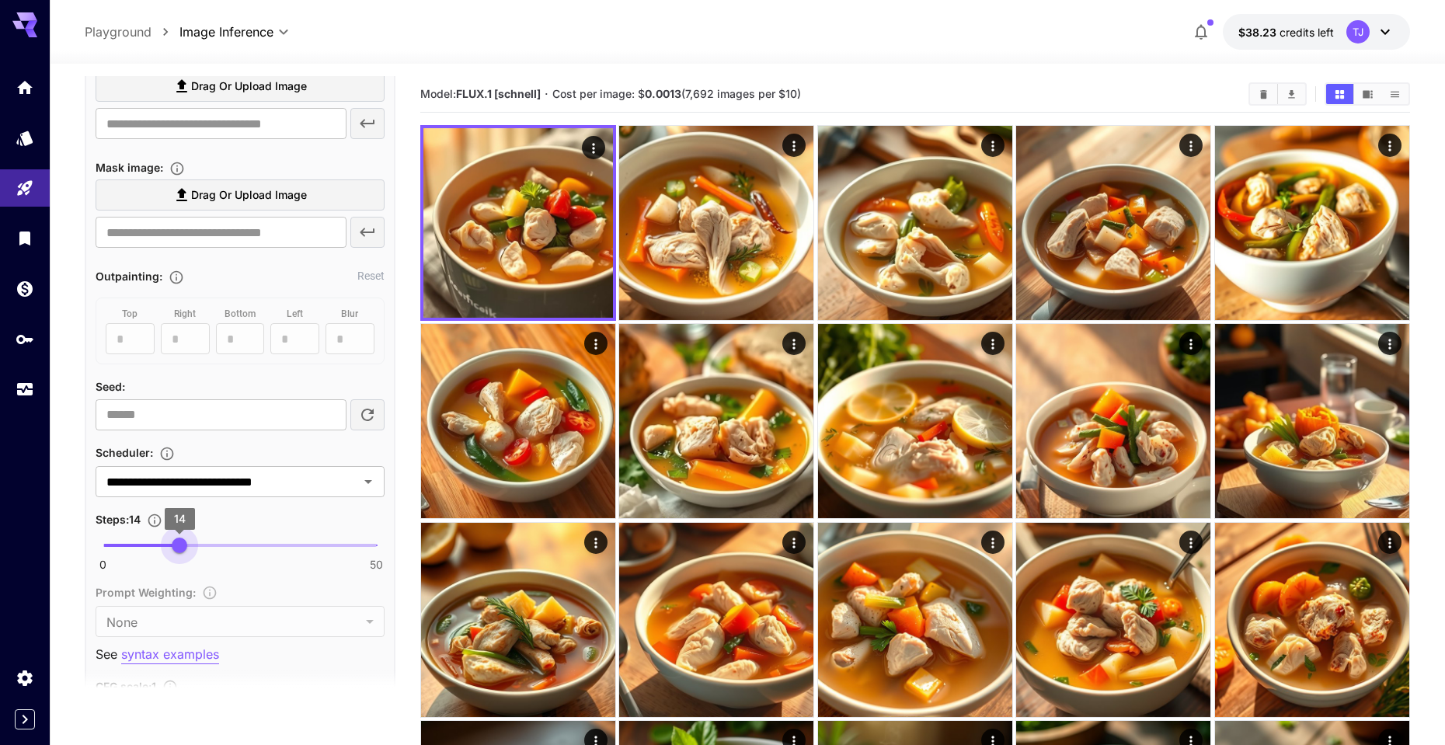
drag, startPoint x: 163, startPoint y: 542, endPoint x: 182, endPoint y: 541, distance: 18.7
click at [182, 541] on span "14" at bounding box center [180, 546] width 16 height 16
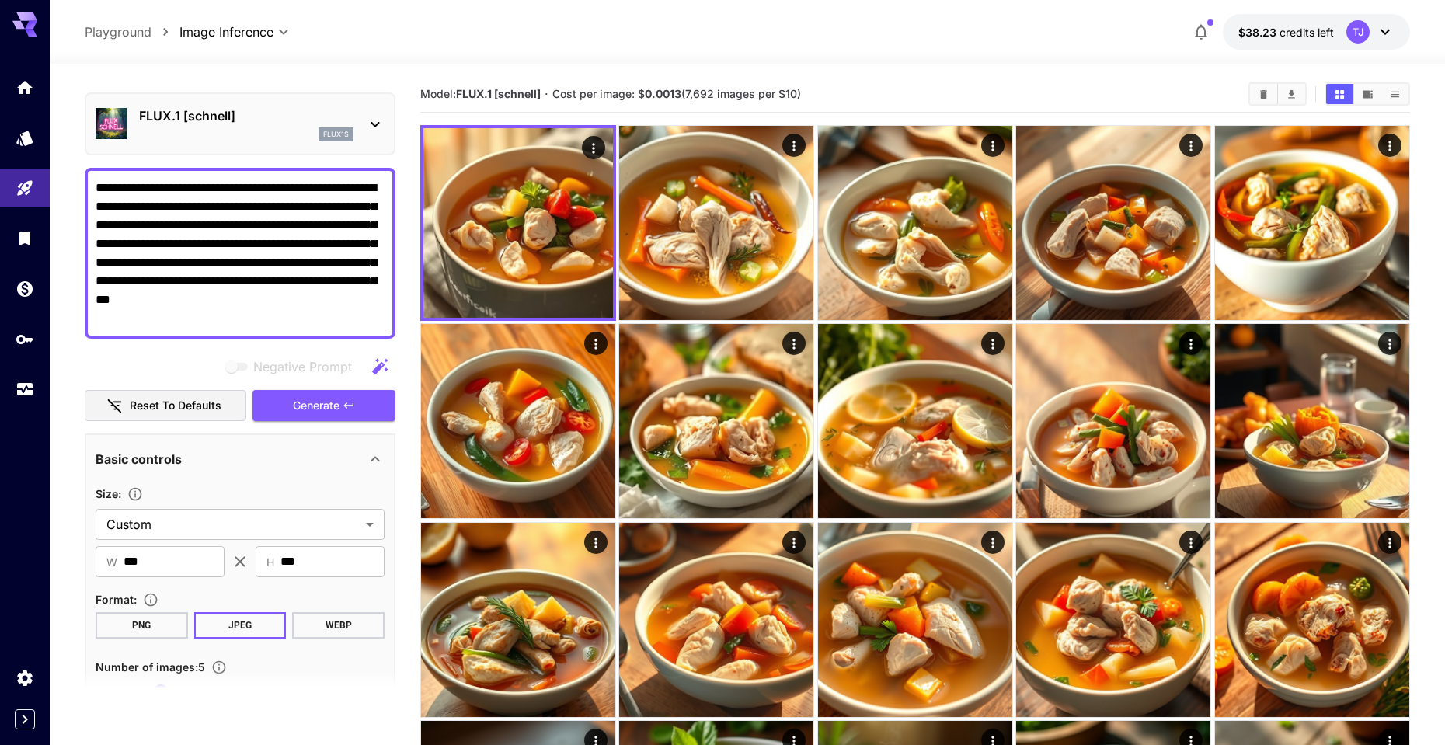
scroll to position [0, 0]
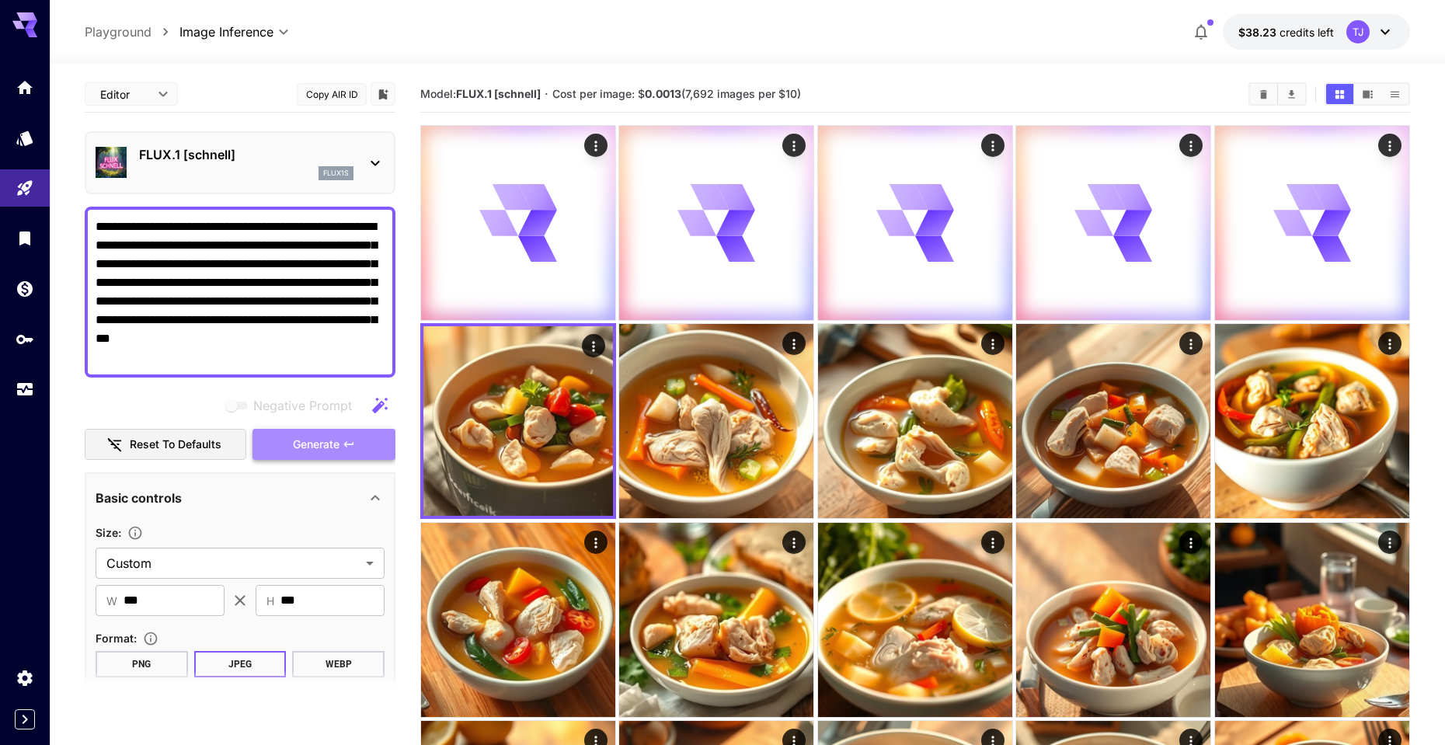
click at [323, 440] on span "Generate" at bounding box center [316, 444] width 47 height 19
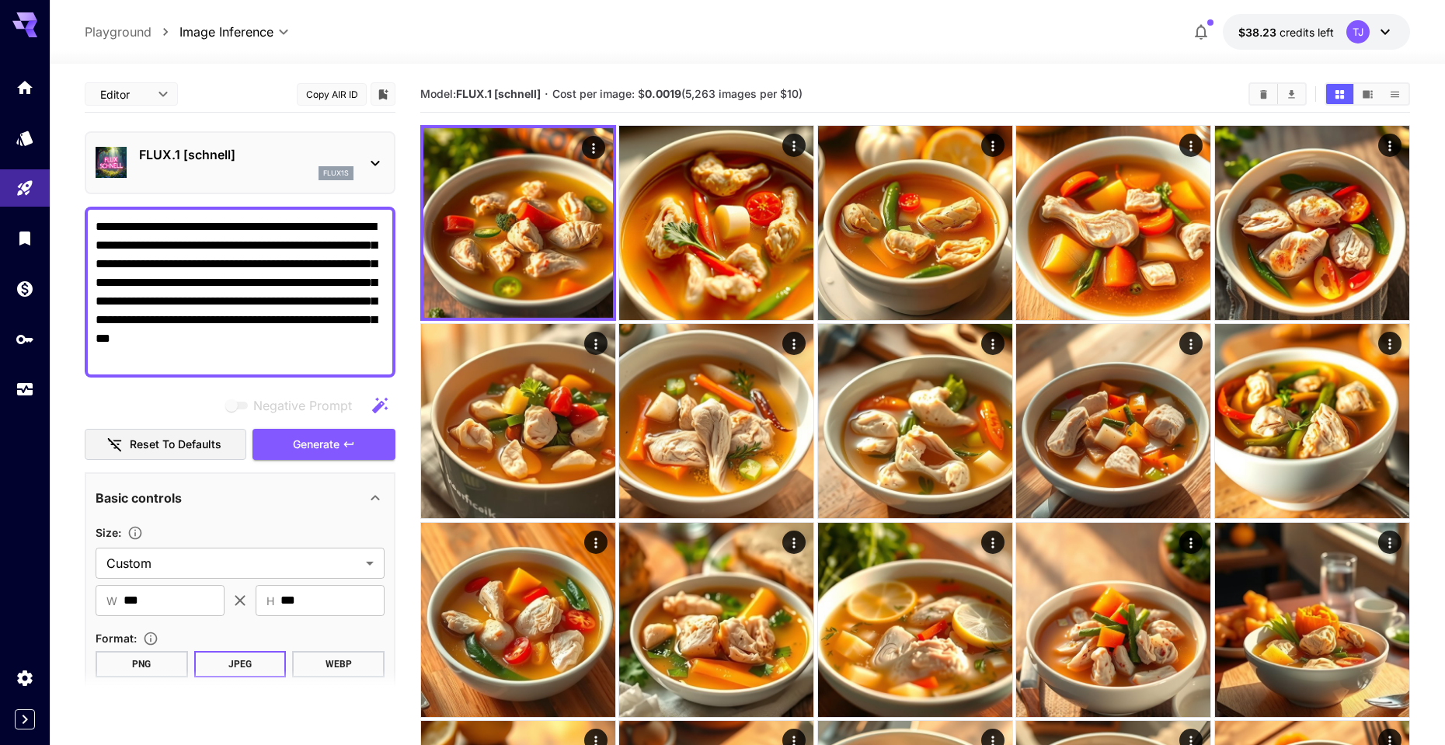
click at [260, 171] on div "flux1s" at bounding box center [246, 173] width 214 height 14
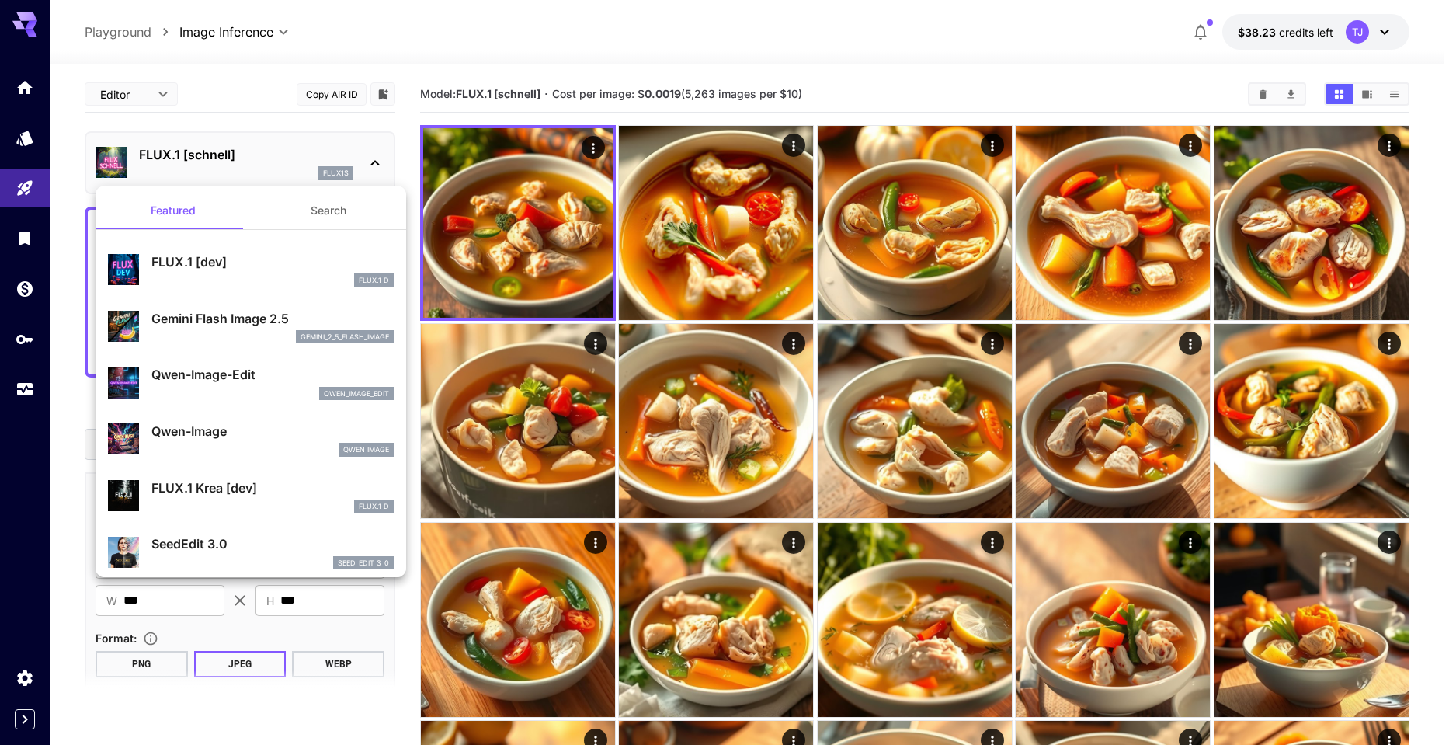
click at [244, 258] on p "FLUX.1 [dev]" at bounding box center [272, 261] width 242 height 19
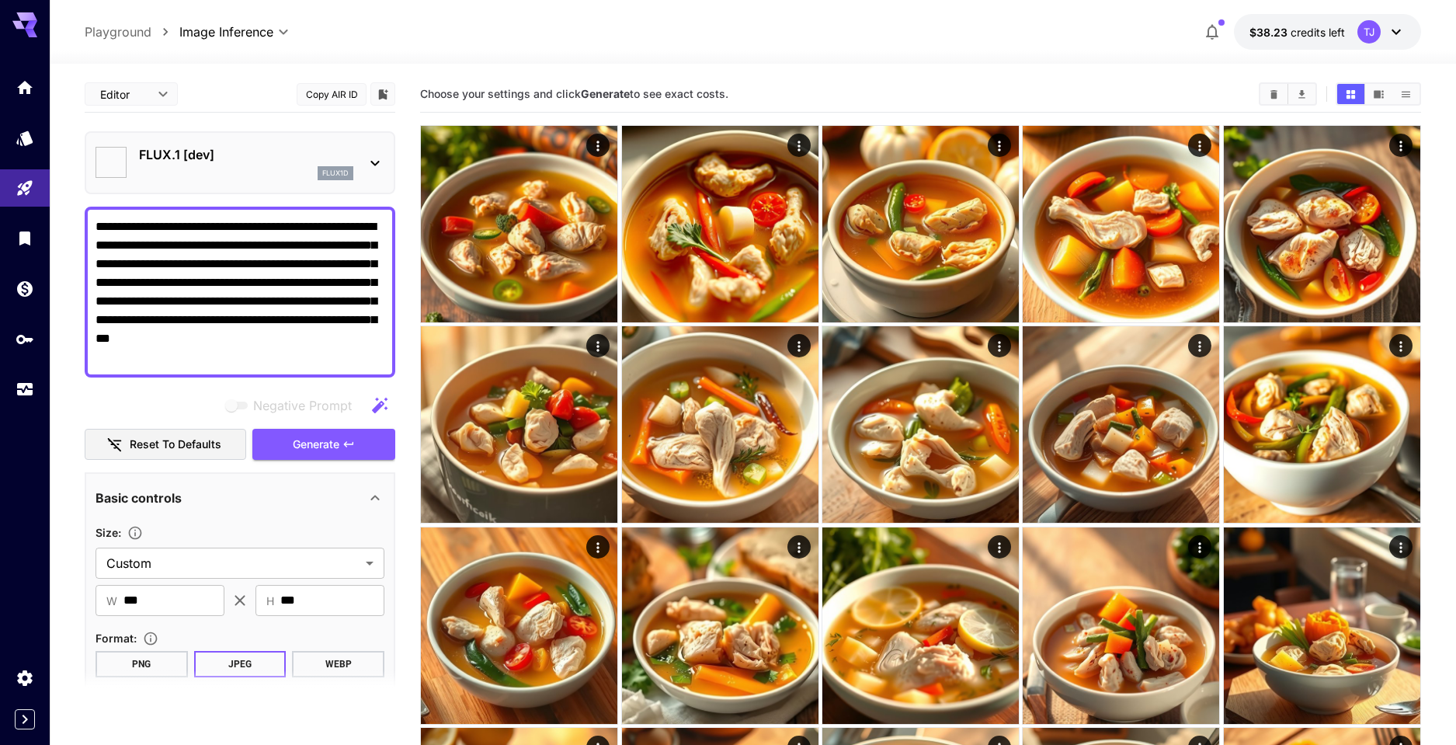
type input "**"
type input "***"
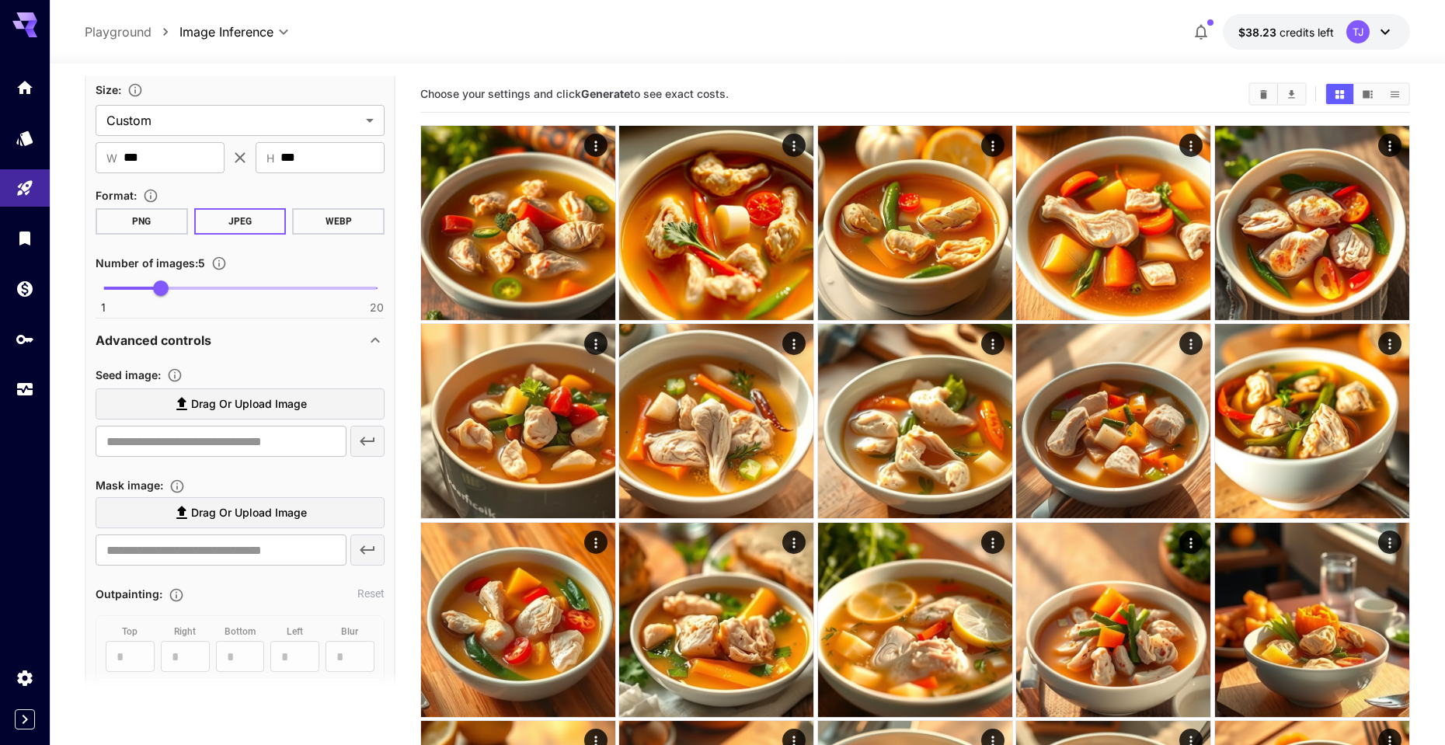
scroll to position [708, 0]
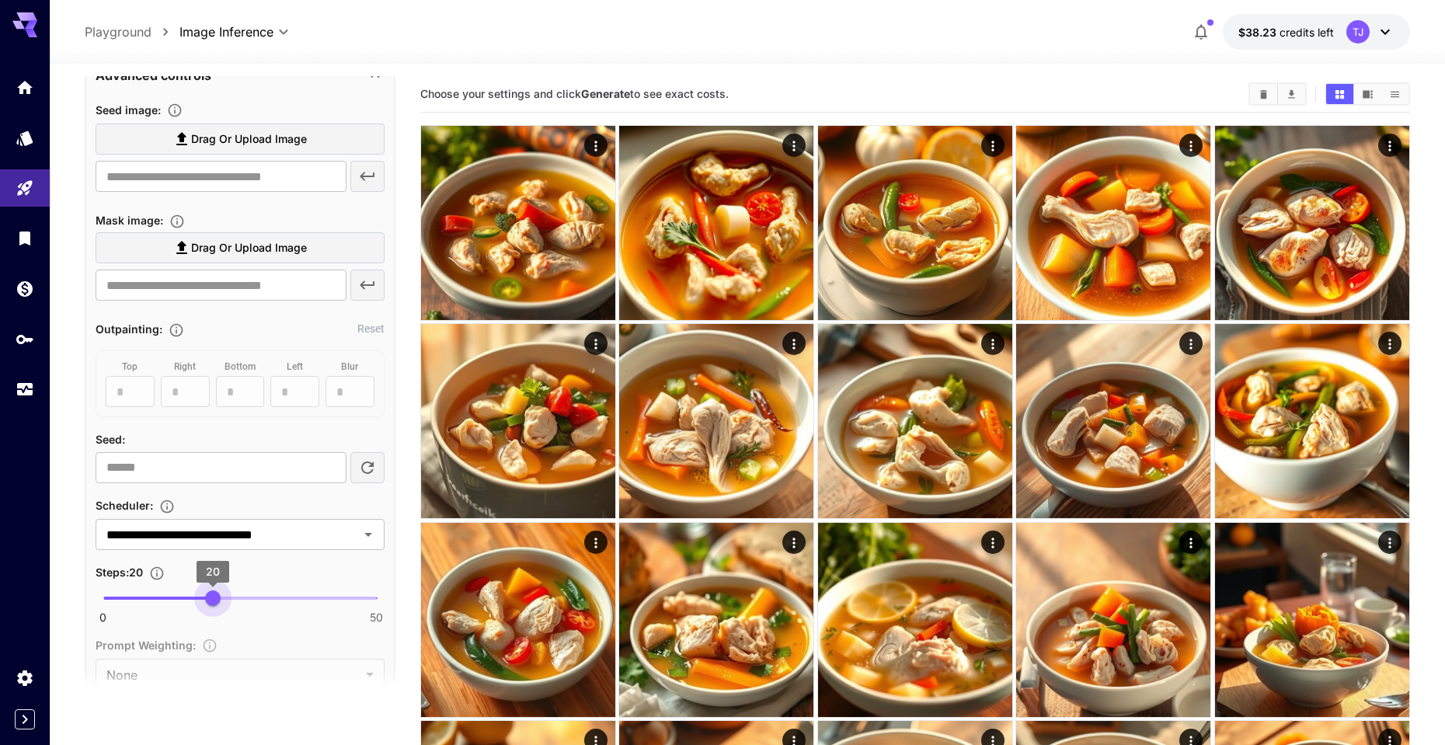
type input "**"
drag, startPoint x: 260, startPoint y: 600, endPoint x: 239, endPoint y: 586, distance: 25.2
click at [217, 600] on span "21" at bounding box center [219, 598] width 16 height 16
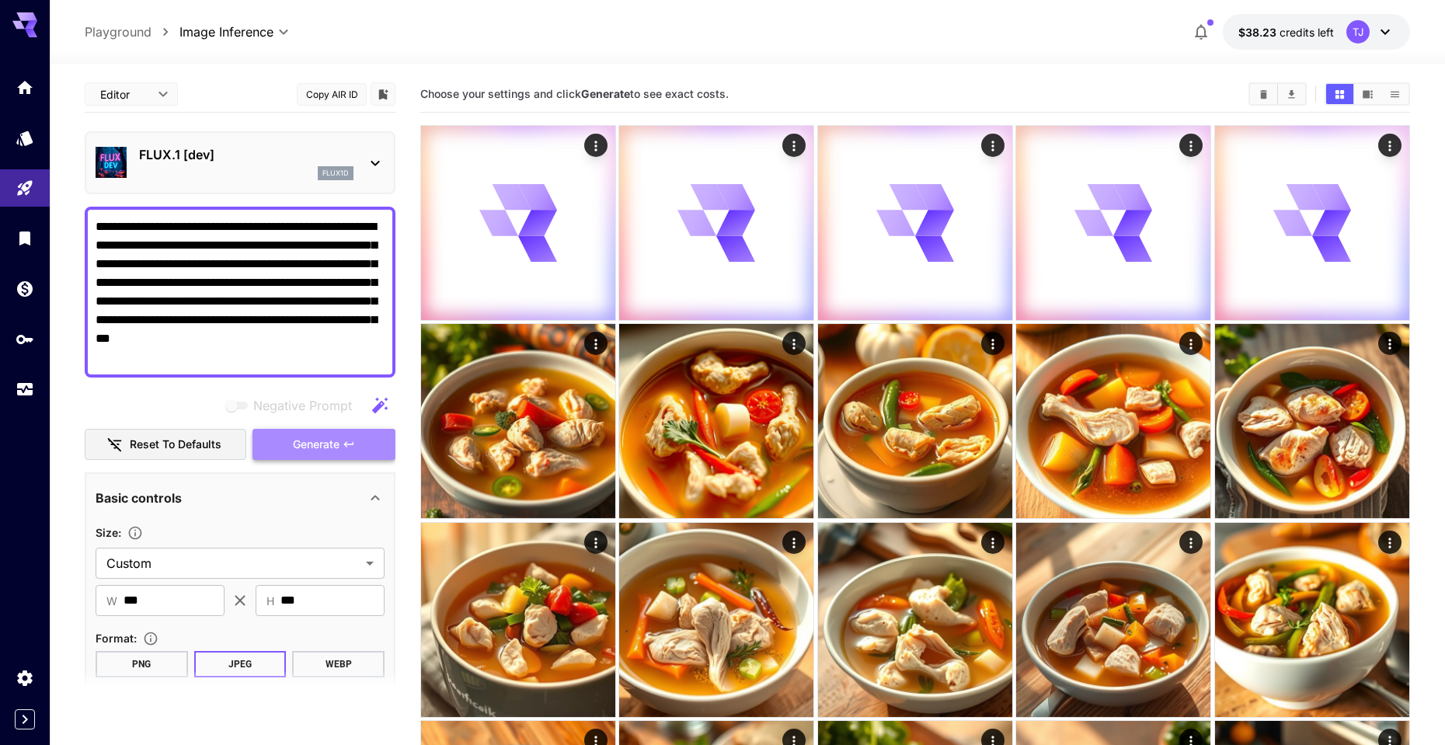
click at [287, 448] on button "Generate" at bounding box center [323, 445] width 143 height 32
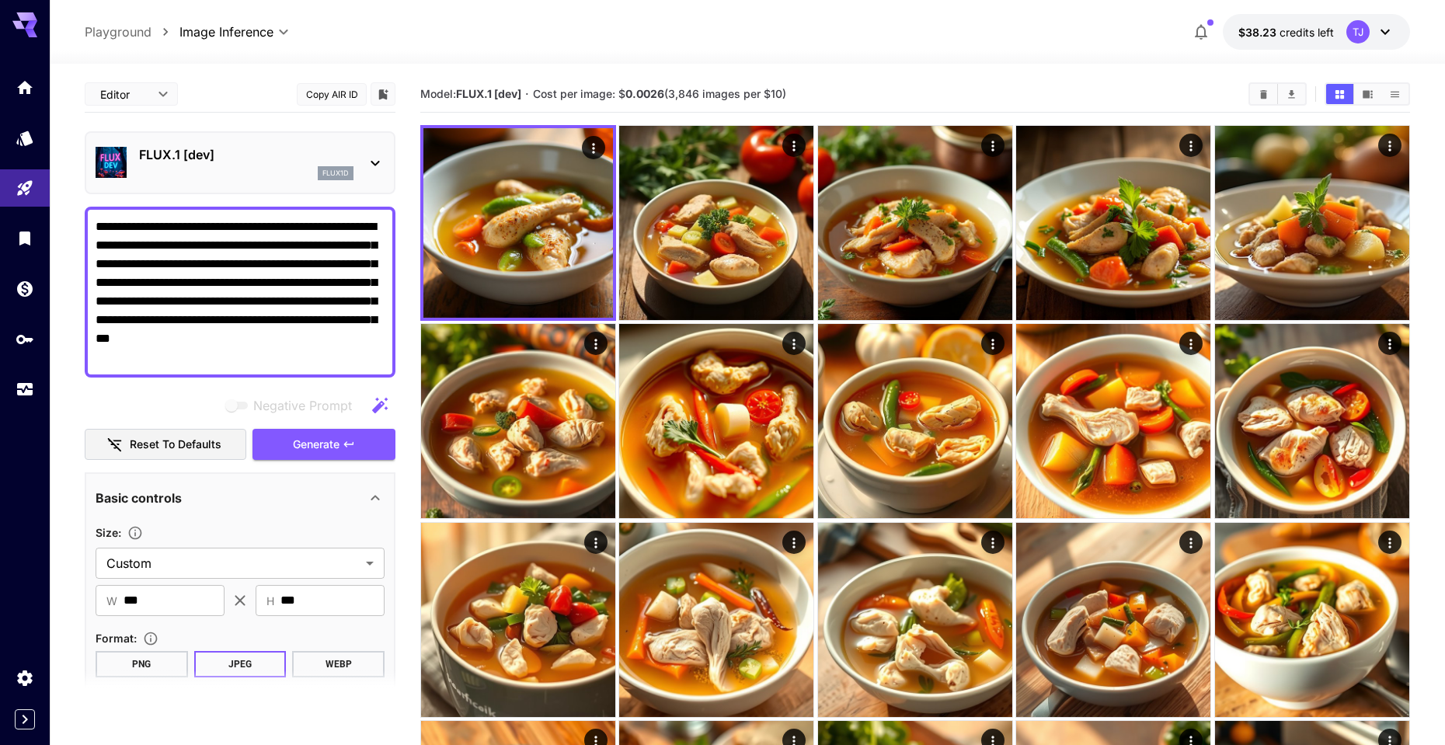
click at [179, 664] on button "PNG" at bounding box center [142, 664] width 92 height 26
click at [326, 447] on span "Generate" at bounding box center [316, 444] width 47 height 19
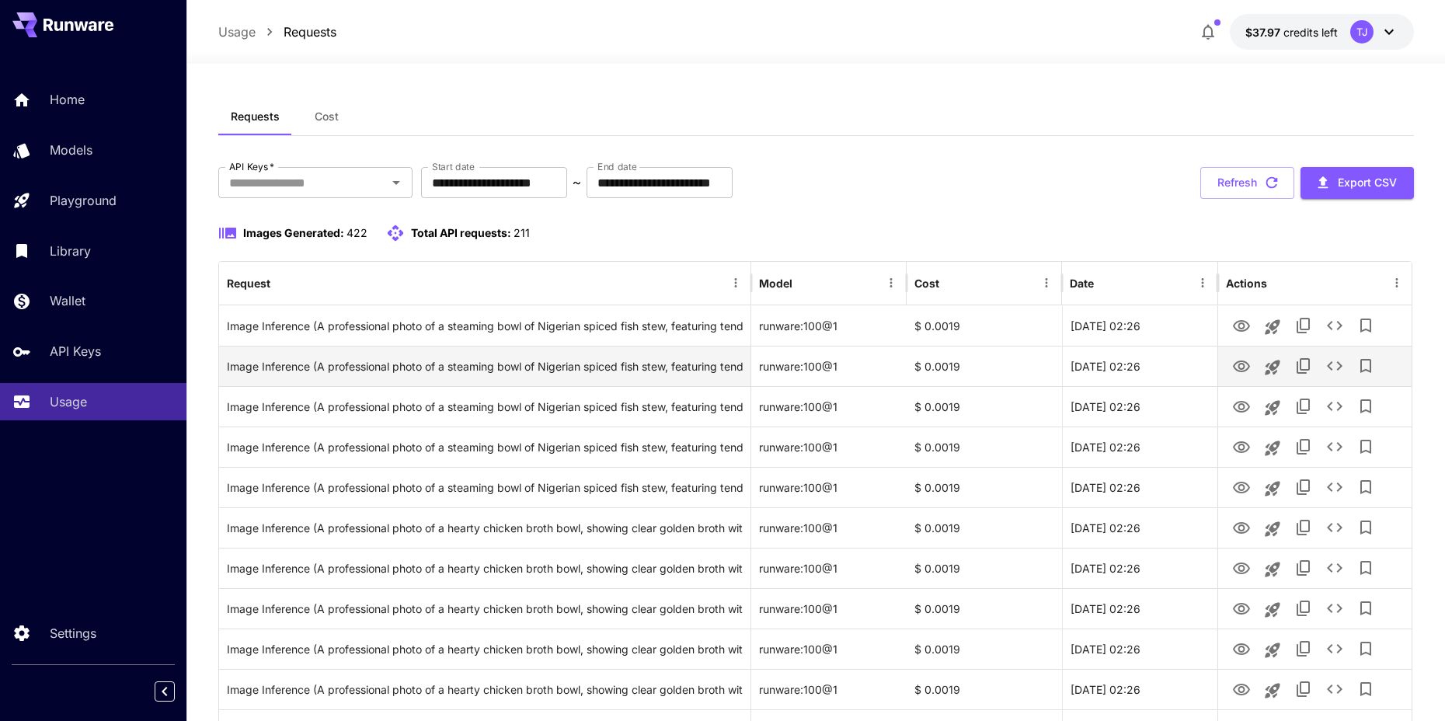
scroll to position [1692, 0]
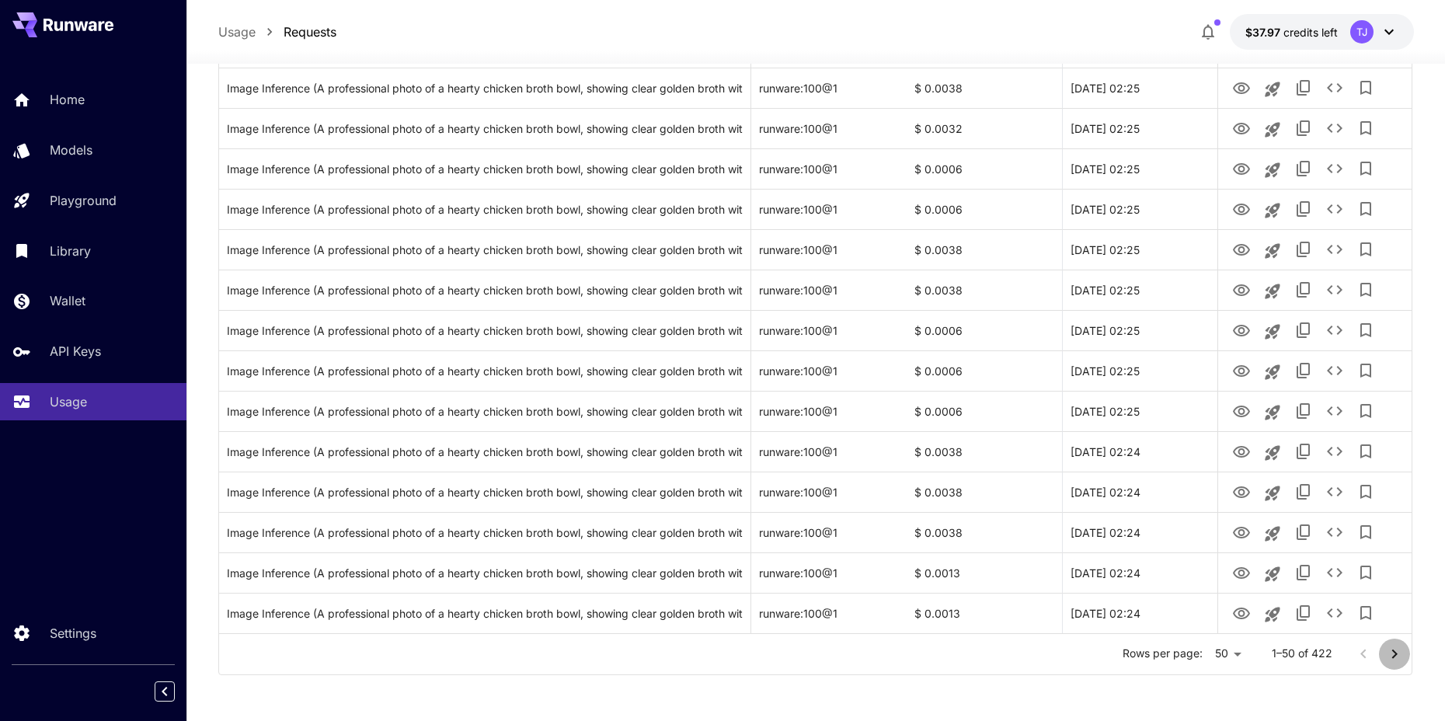
click at [1390, 654] on icon "Go to next page" at bounding box center [1394, 654] width 19 height 19
click at [1400, 652] on icon "Go to next page" at bounding box center [1394, 654] width 19 height 19
click at [1361, 650] on icon "Go to previous page" at bounding box center [1363, 654] width 19 height 19
click at [1366, 662] on icon "Go to previous page" at bounding box center [1363, 654] width 19 height 19
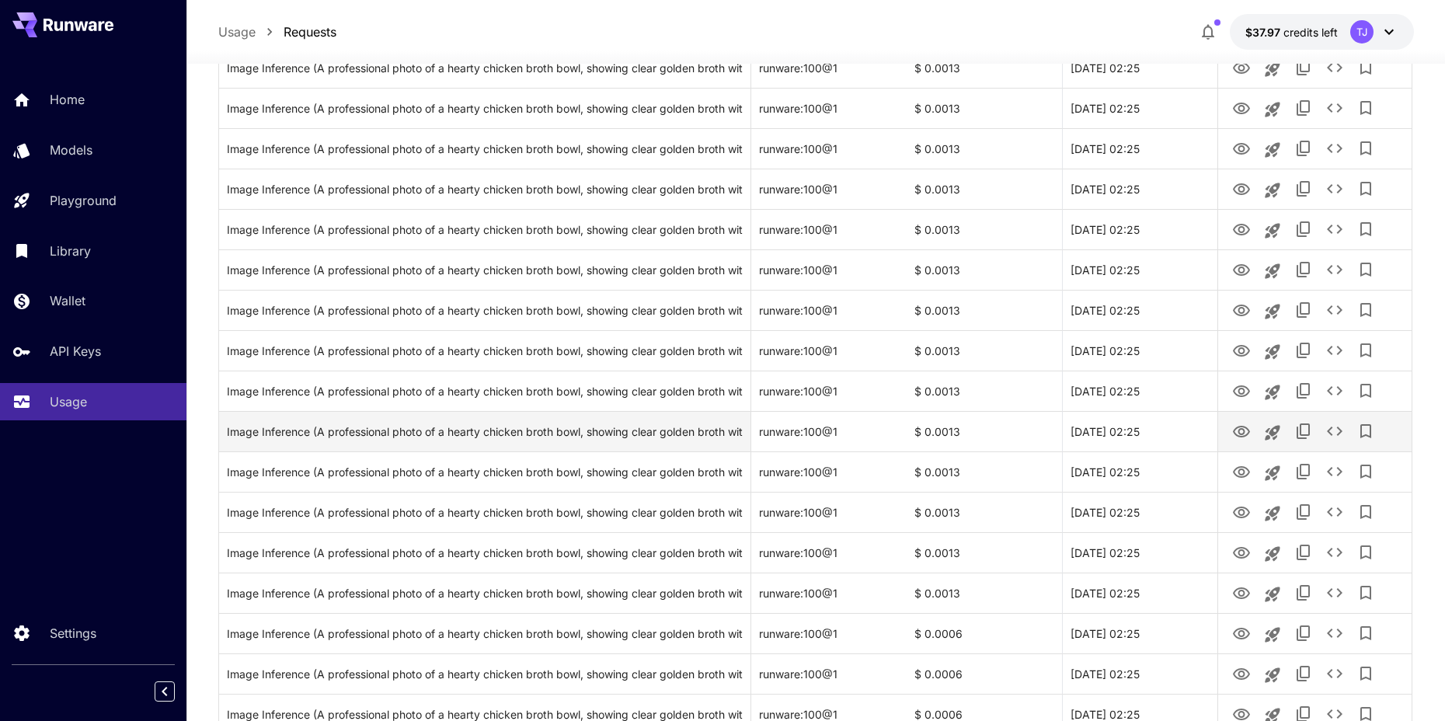
scroll to position [0, 0]
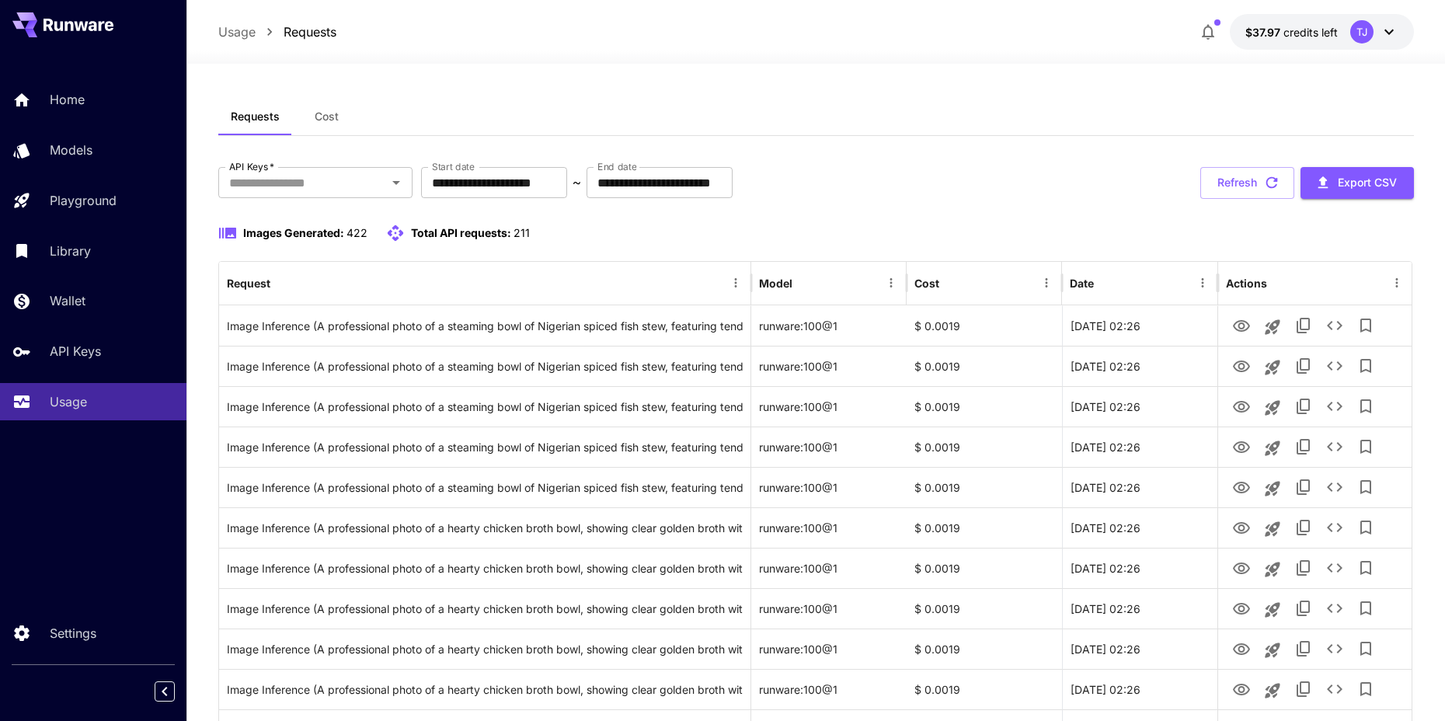
click at [1026, 121] on div "Requests Cost" at bounding box center [815, 117] width 1195 height 38
click at [1026, 120] on div "Requests Cost" at bounding box center [815, 117] width 1195 height 38
click at [1237, 172] on button "Refresh" at bounding box center [1247, 183] width 94 height 32
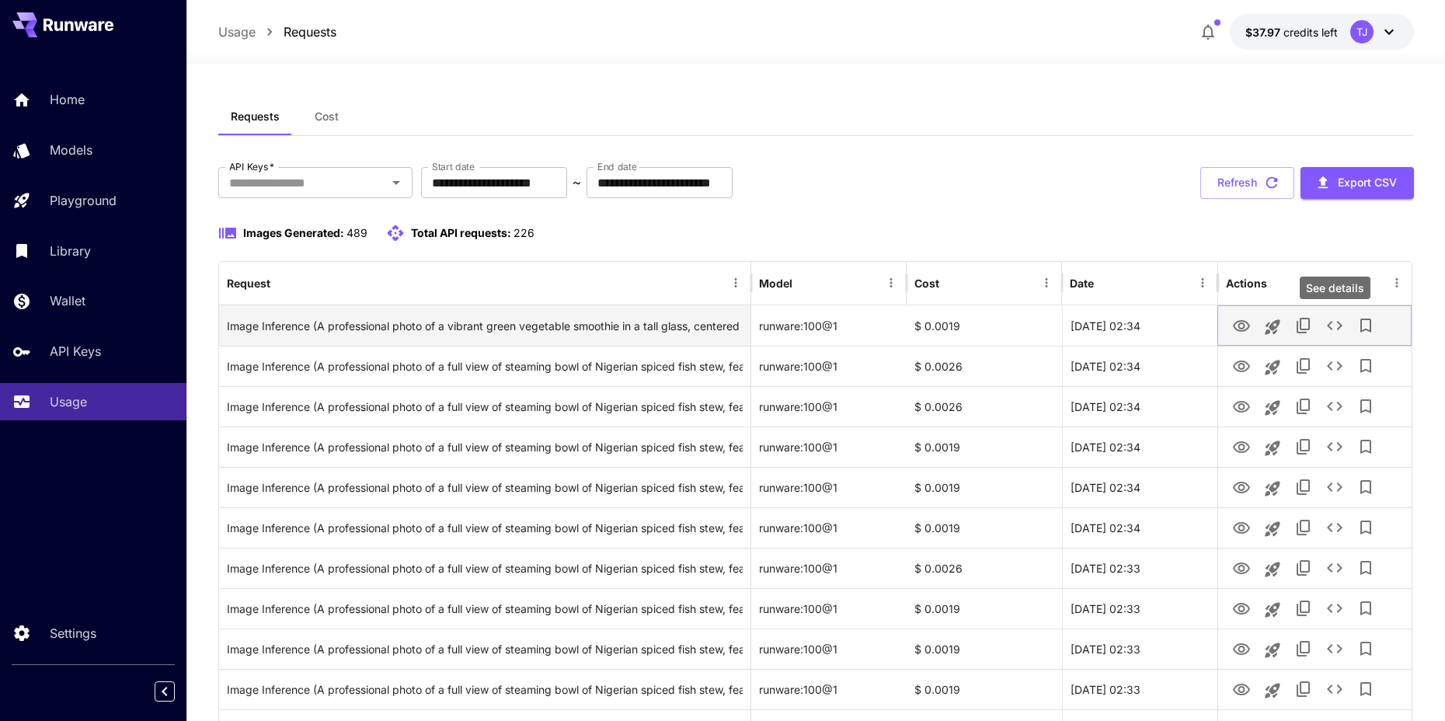
click at [1331, 322] on icon "See details" at bounding box center [1335, 325] width 16 height 9
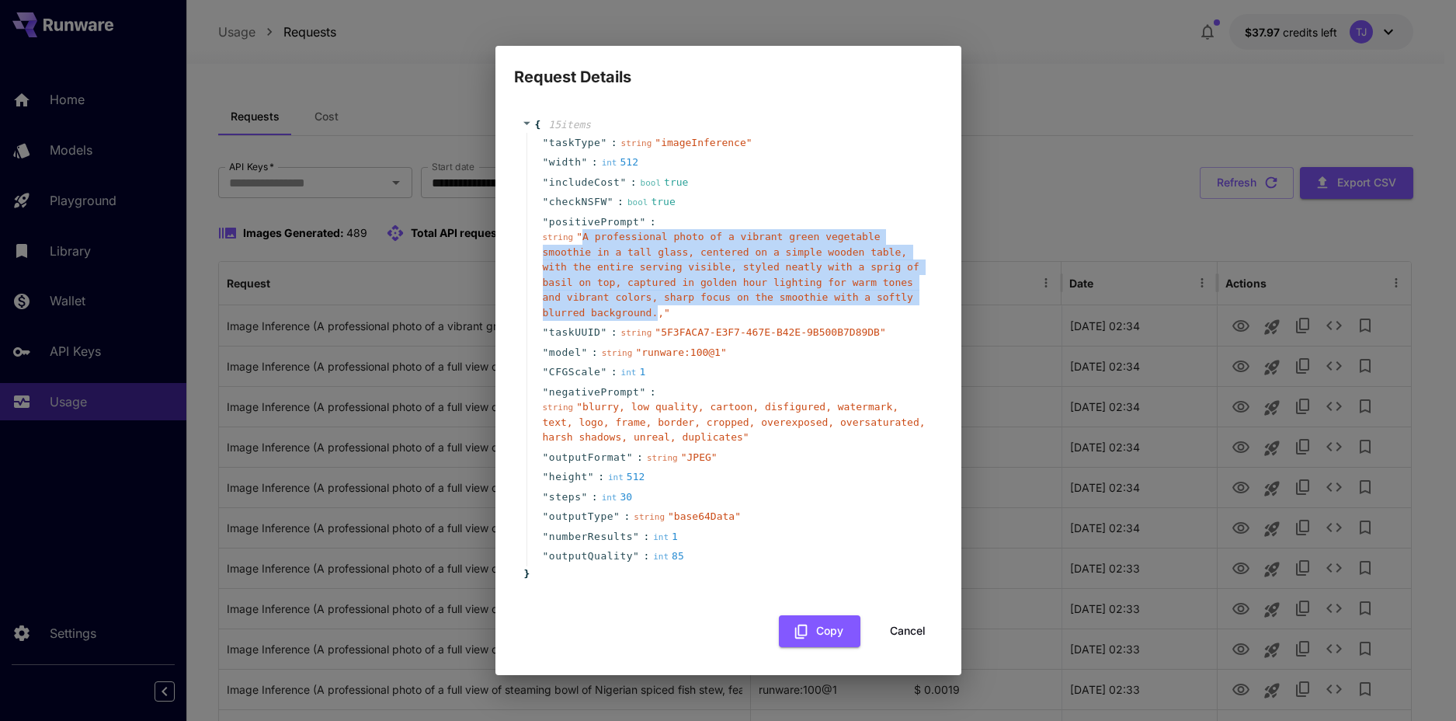
drag, startPoint x: 582, startPoint y: 238, endPoint x: 658, endPoint y: 316, distance: 108.8
click at [658, 316] on span "" A professional photo of a vibrant green vegetable smoothie in a tall glass, c…" at bounding box center [731, 275] width 377 height 88
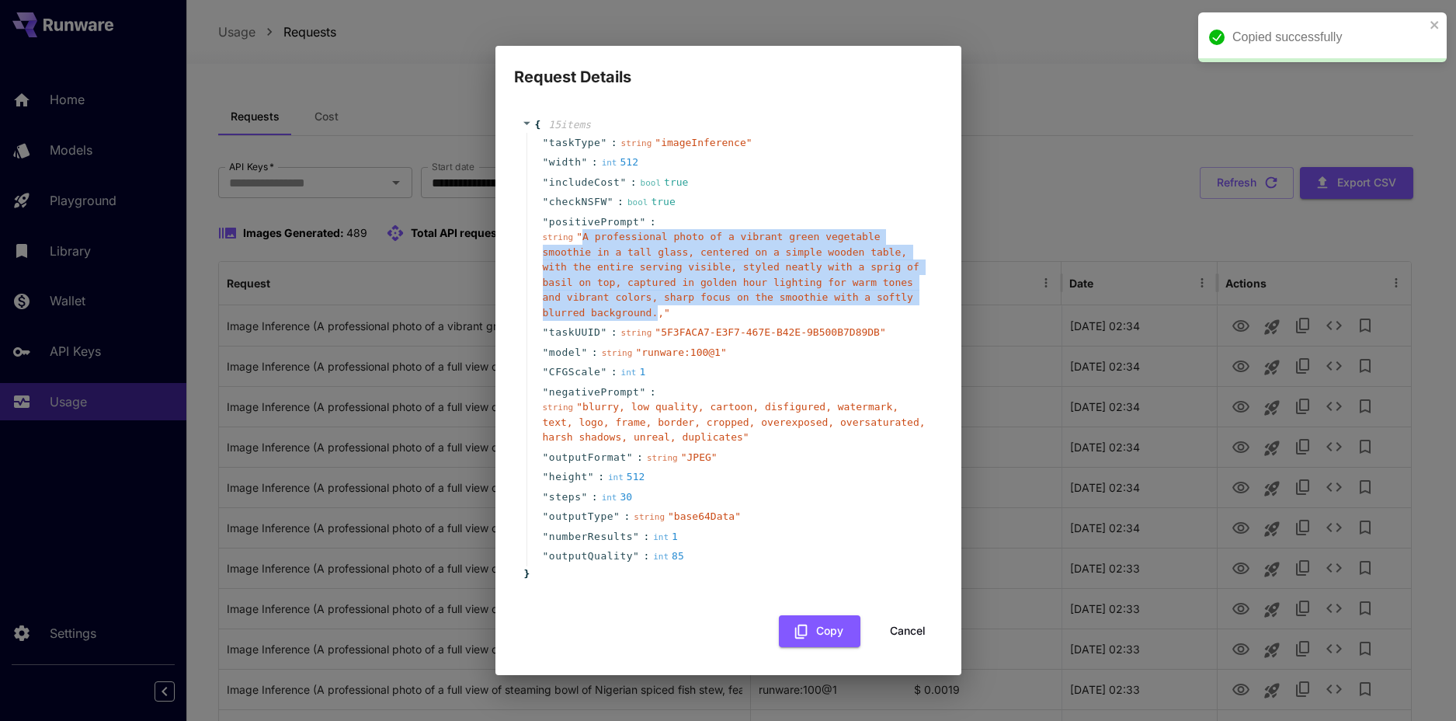
copy span "A professional photo of a vibrant green vegetable smoothie in a tall glass, cen…"
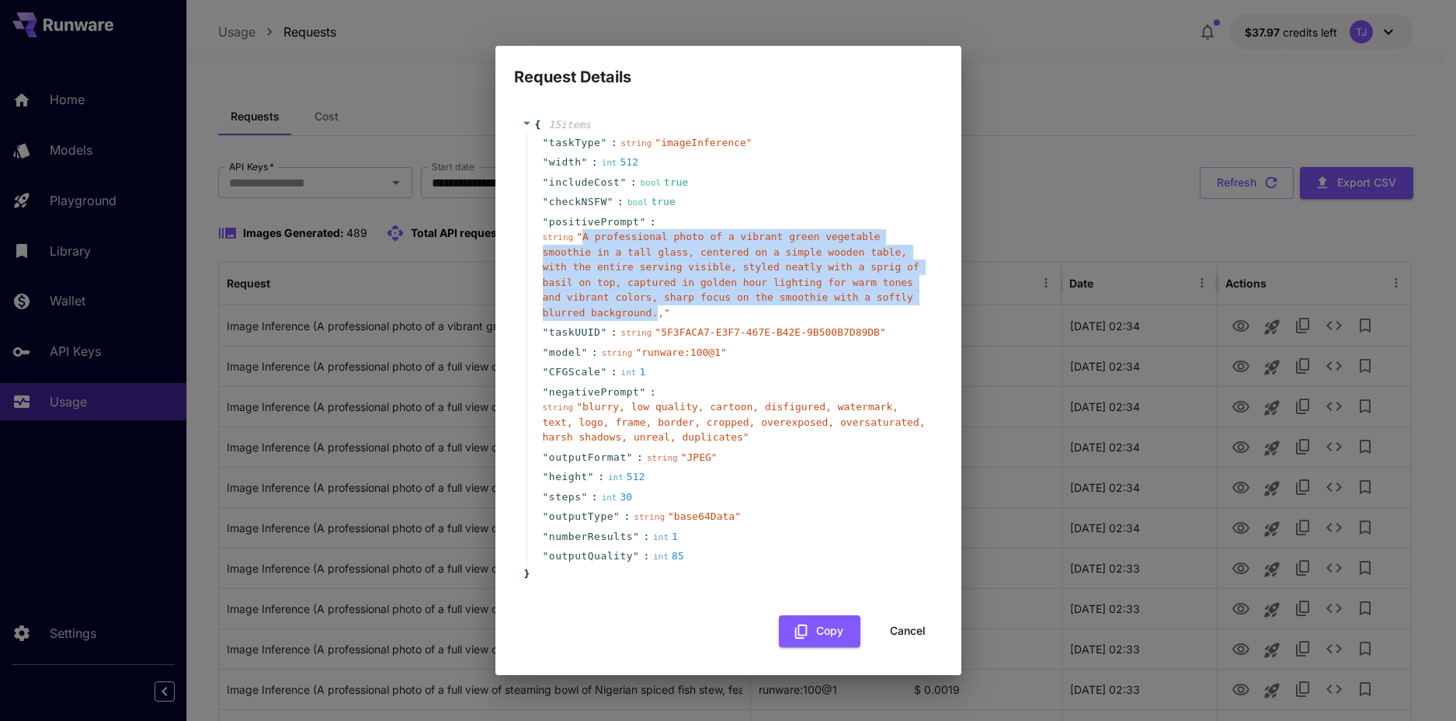
click at [898, 633] on button "Cancel" at bounding box center [908, 631] width 70 height 32
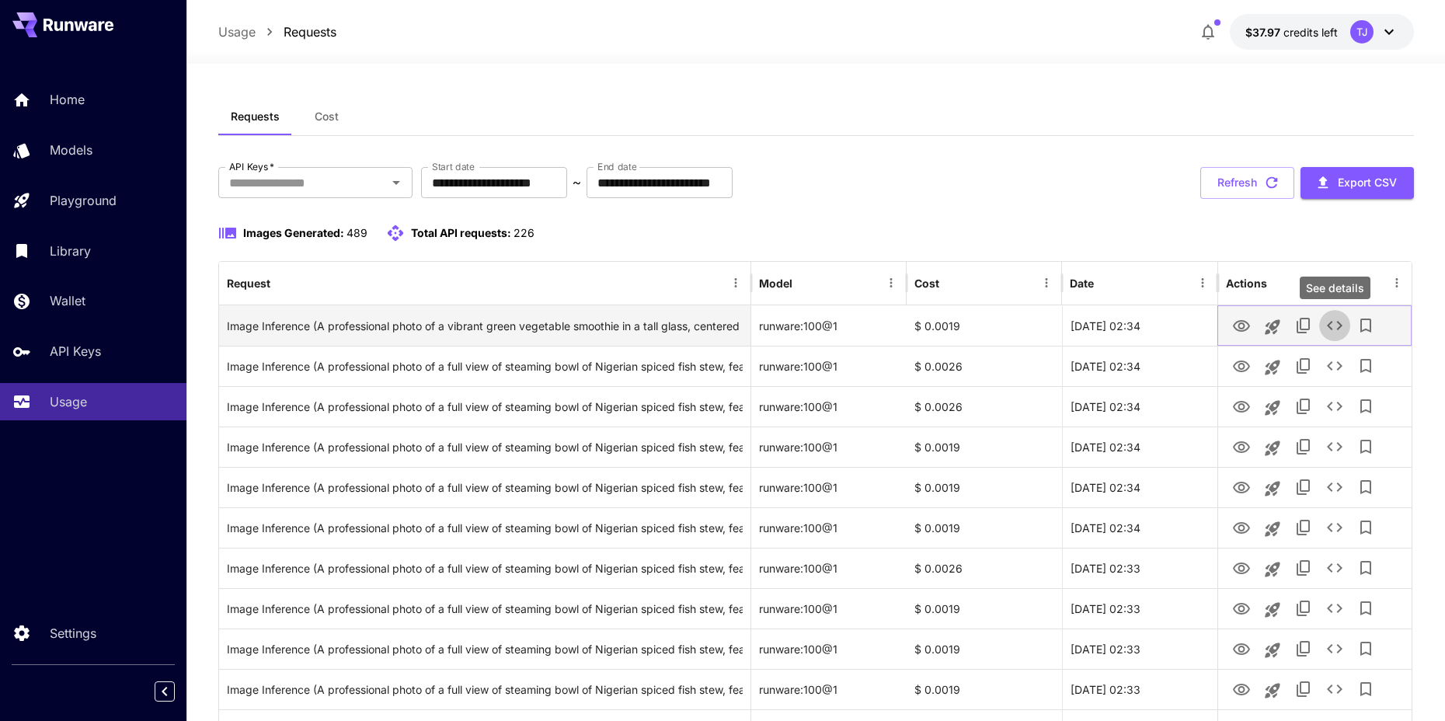
click at [1333, 321] on icon "See details" at bounding box center [1334, 325] width 19 height 19
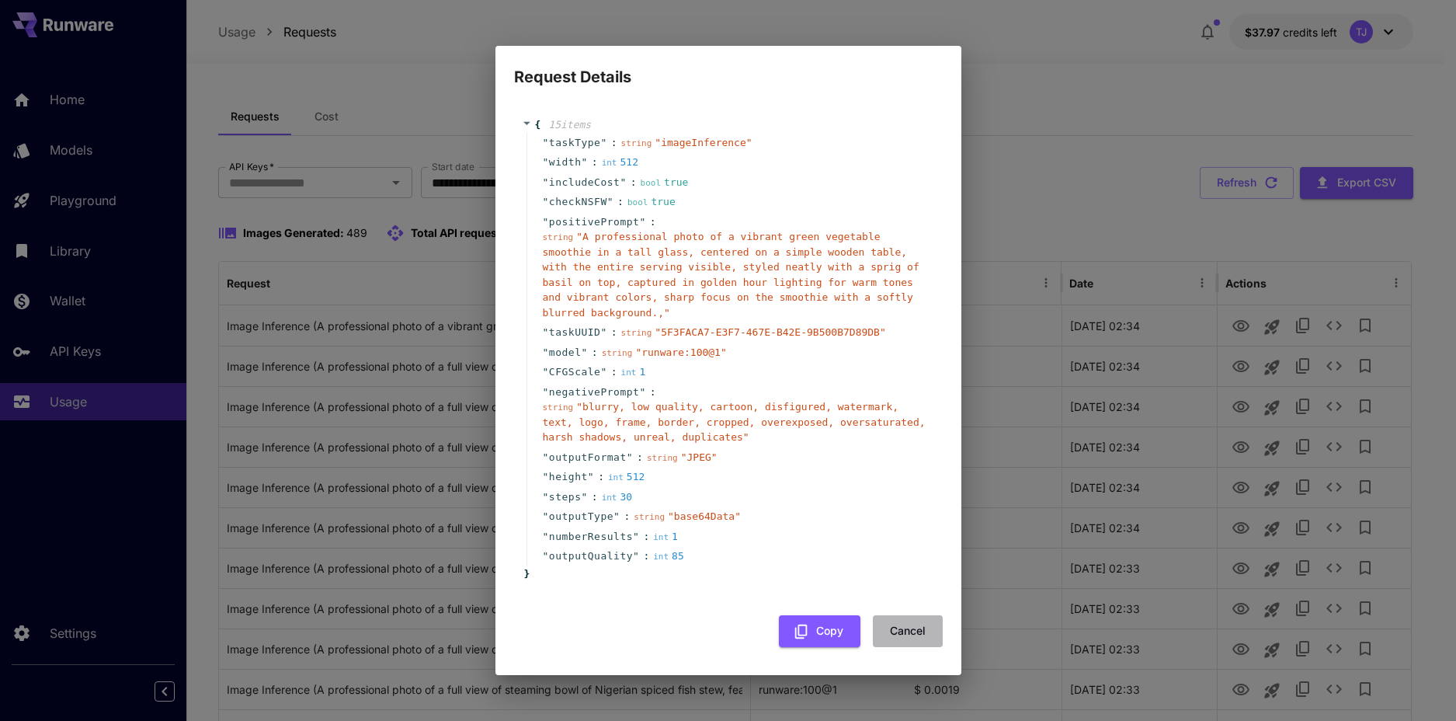
click at [916, 626] on button "Cancel" at bounding box center [908, 631] width 70 height 32
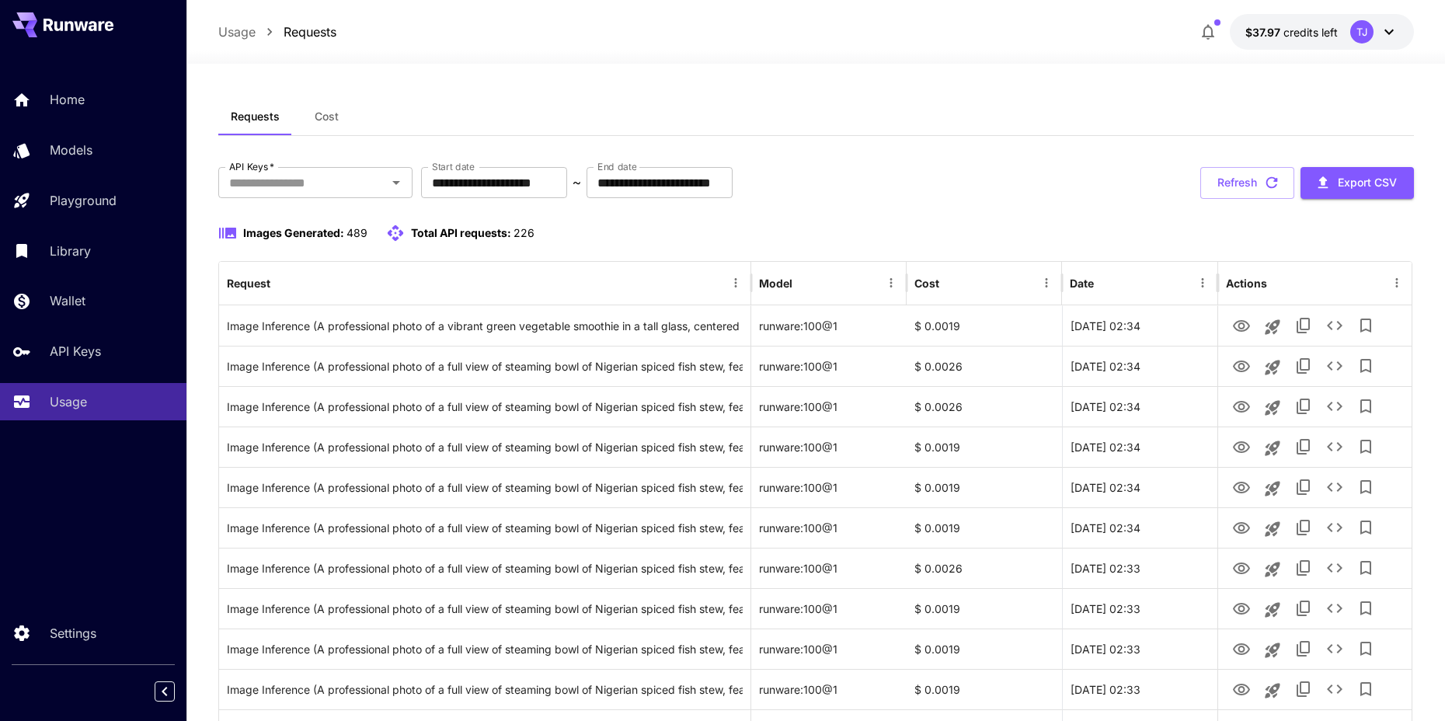
click at [889, 110] on div "Requests Cost" at bounding box center [815, 117] width 1195 height 38
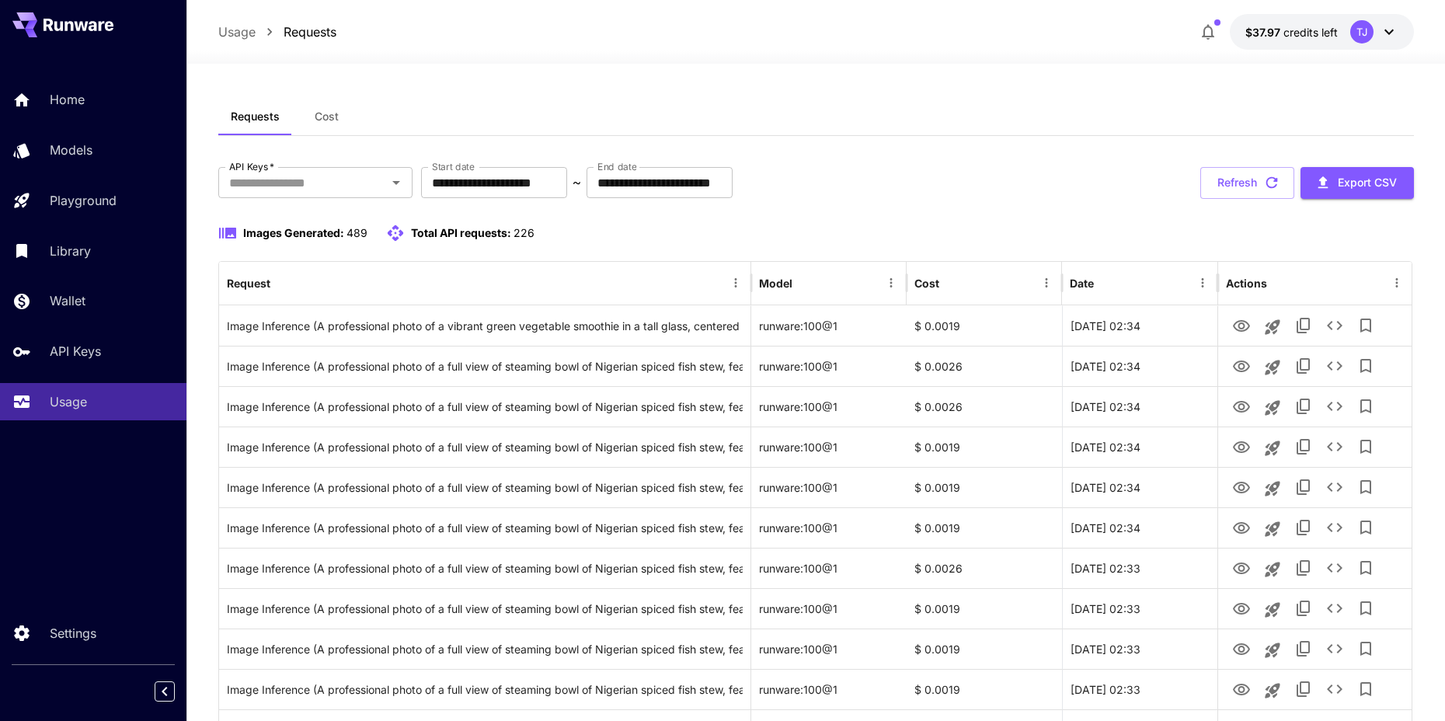
click at [1244, 176] on button "Refresh" at bounding box center [1247, 183] width 94 height 32
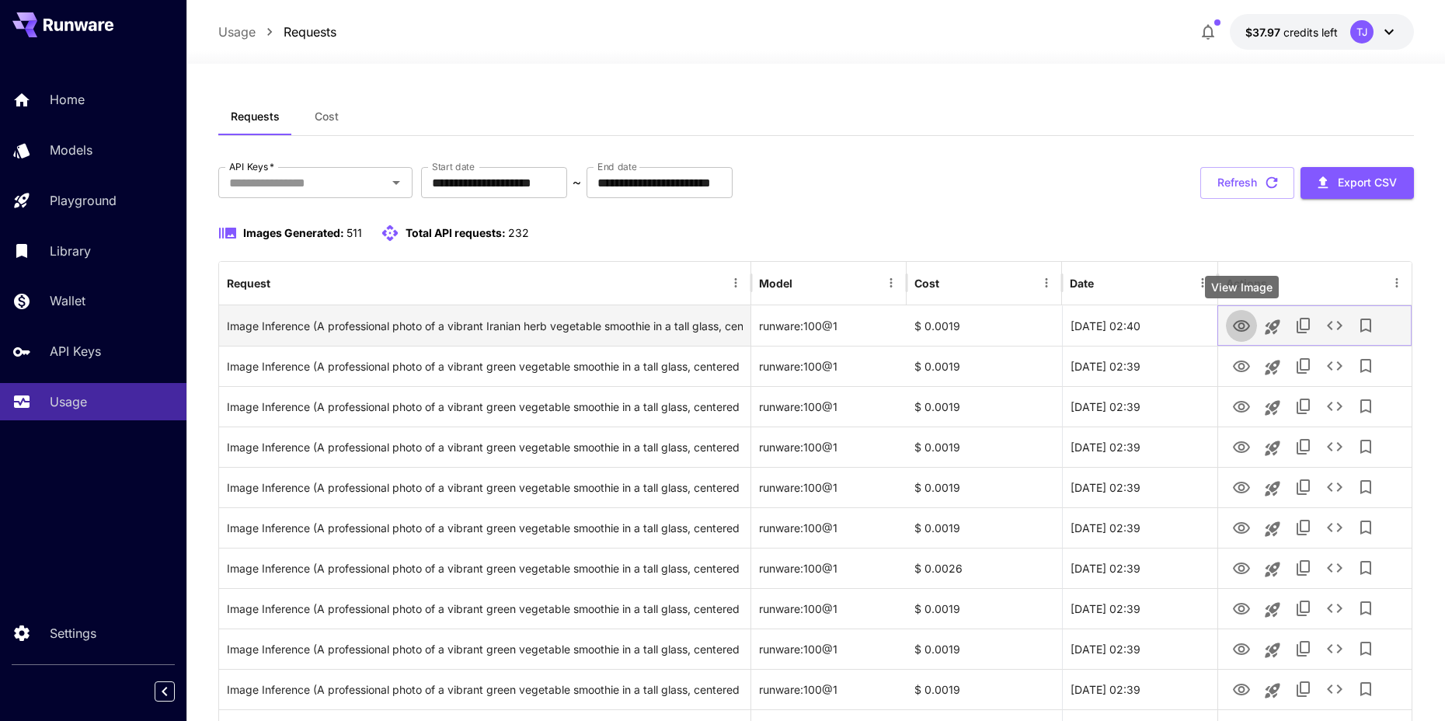
click at [1231, 325] on button "View Image" at bounding box center [1241, 325] width 31 height 32
click at [1238, 324] on icon "View Image" at bounding box center [1241, 326] width 17 height 12
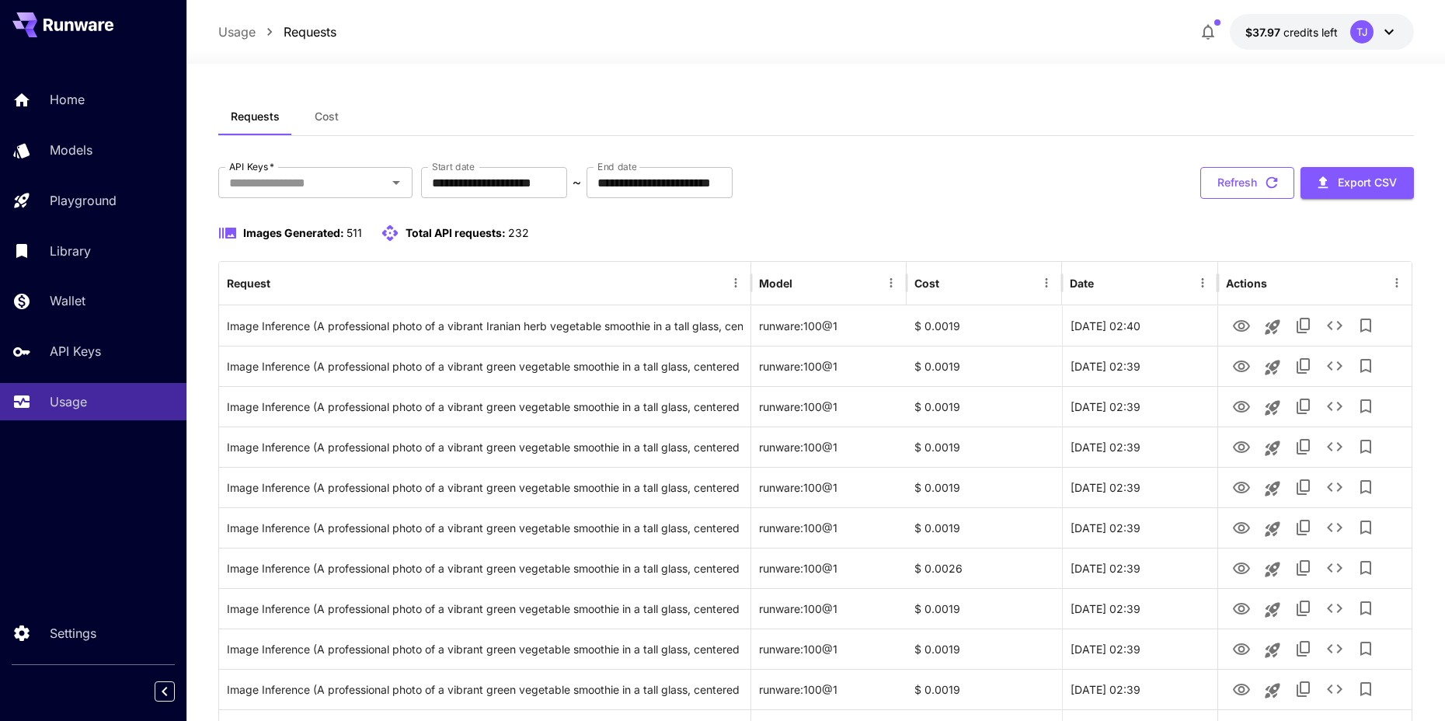
click at [1240, 179] on button "Refresh" at bounding box center [1247, 183] width 94 height 32
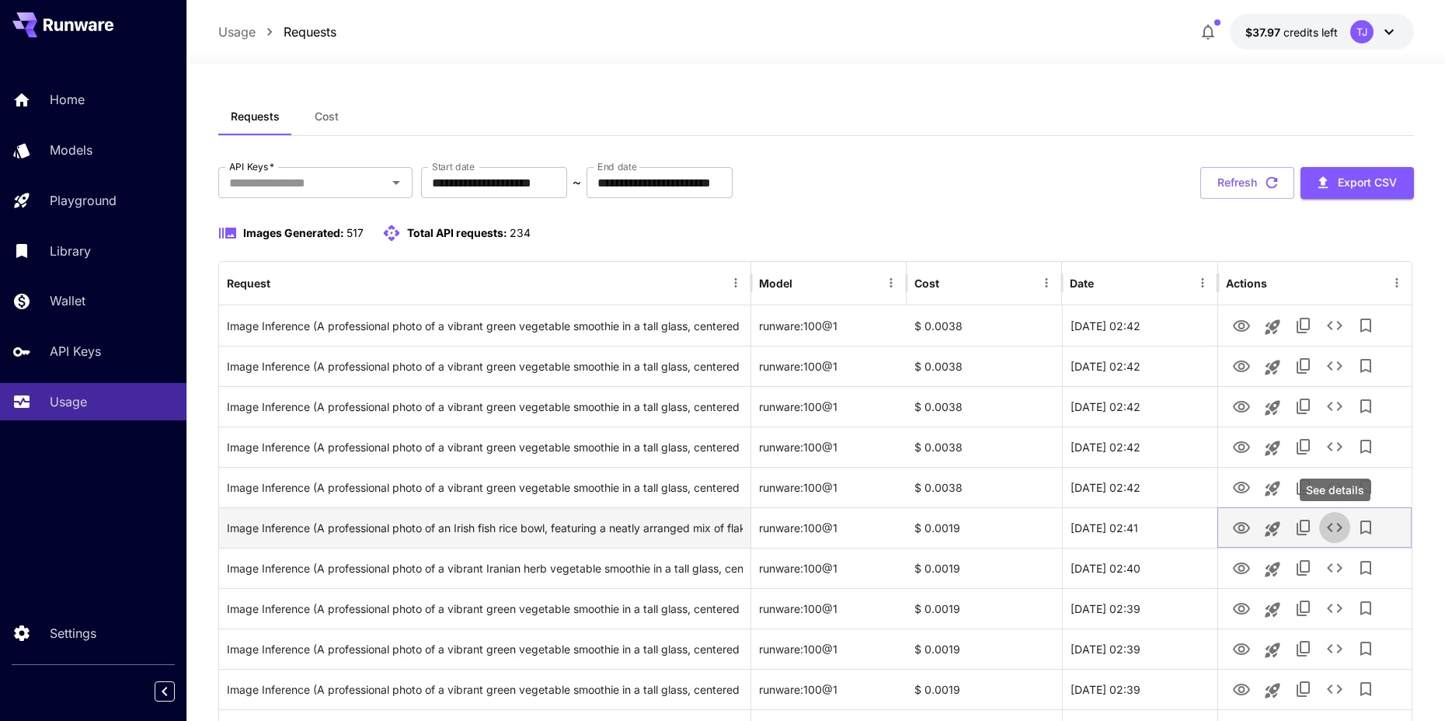
click at [1337, 525] on icon "See details" at bounding box center [1334, 527] width 19 height 19
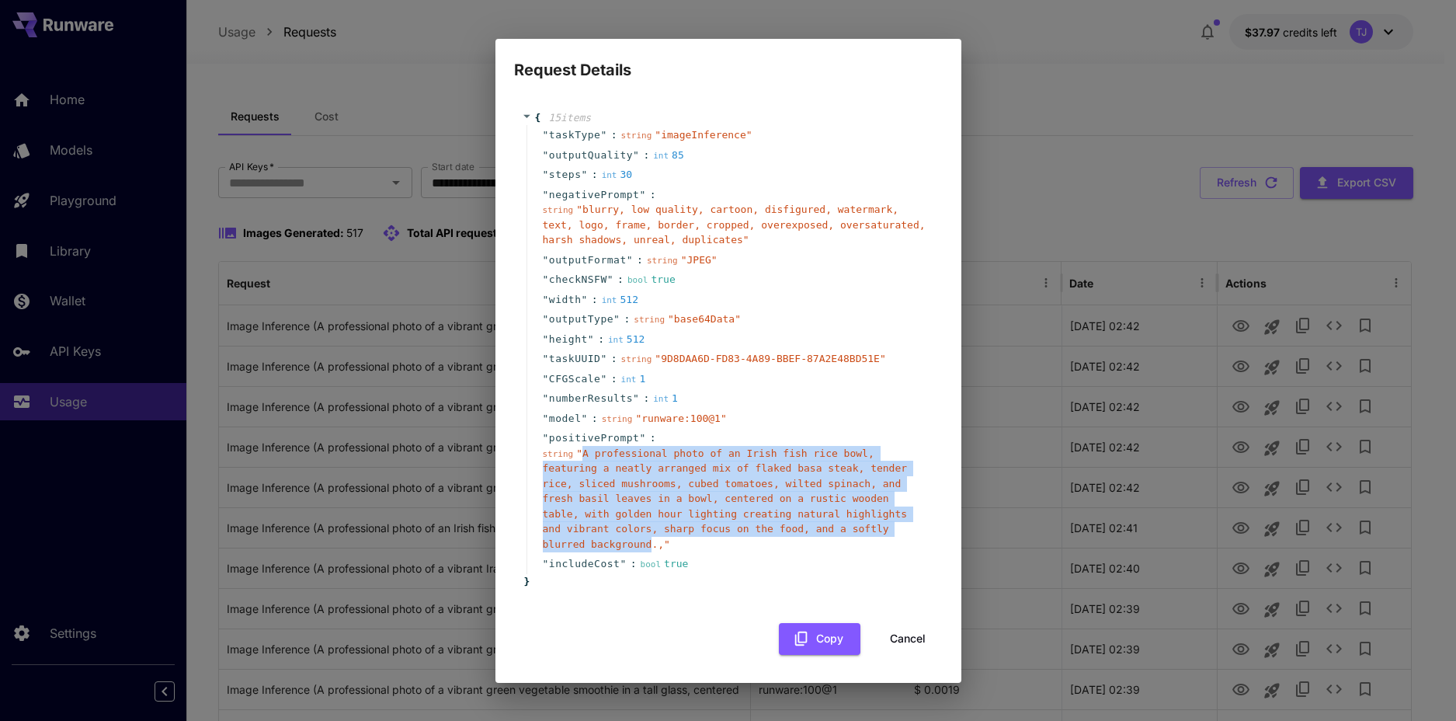
drag, startPoint x: 583, startPoint y: 453, endPoint x: 651, endPoint y: 540, distance: 110.6
click at [651, 540] on span "" A professional photo of an Irish fish rice bowl, featuring a neatly arranged …" at bounding box center [725, 498] width 365 height 103
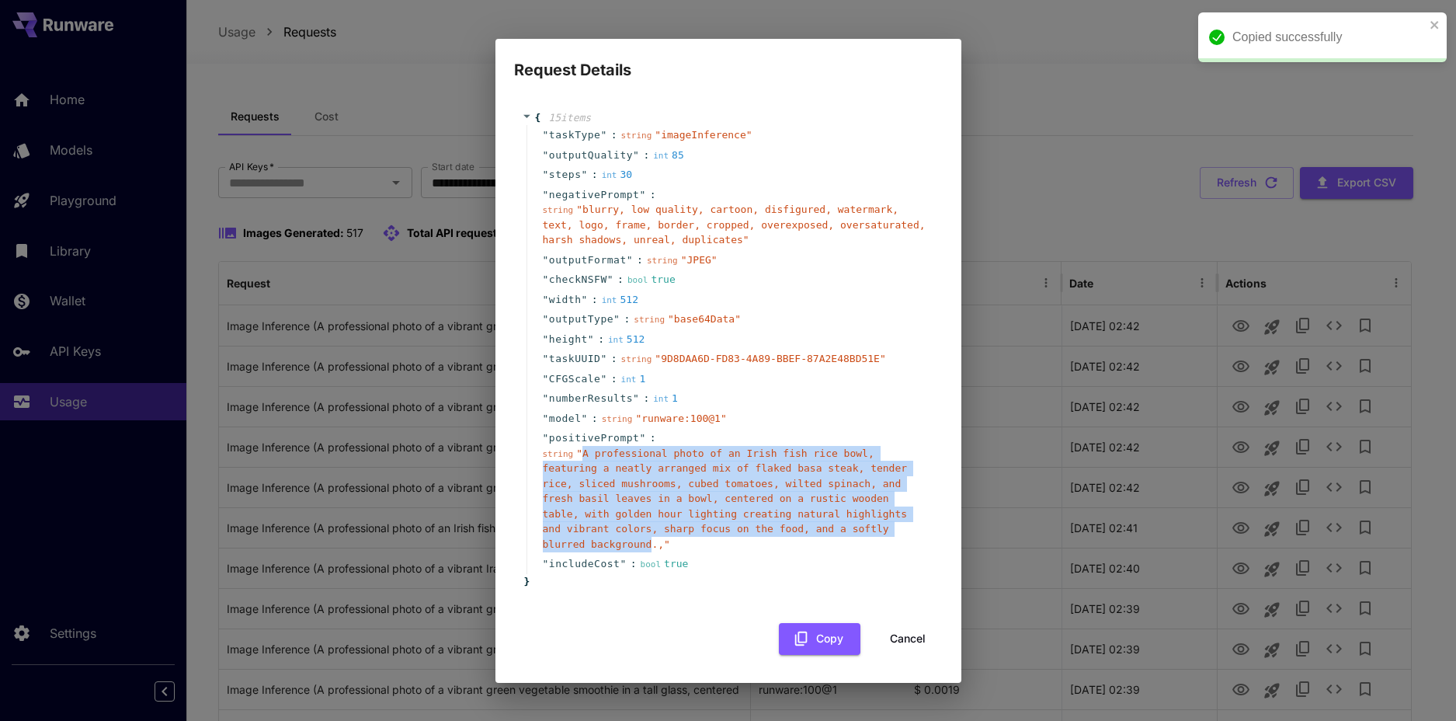
copy span "A professional photo of an Irish fish rice bowl, featuring a neatly arranged mi…"
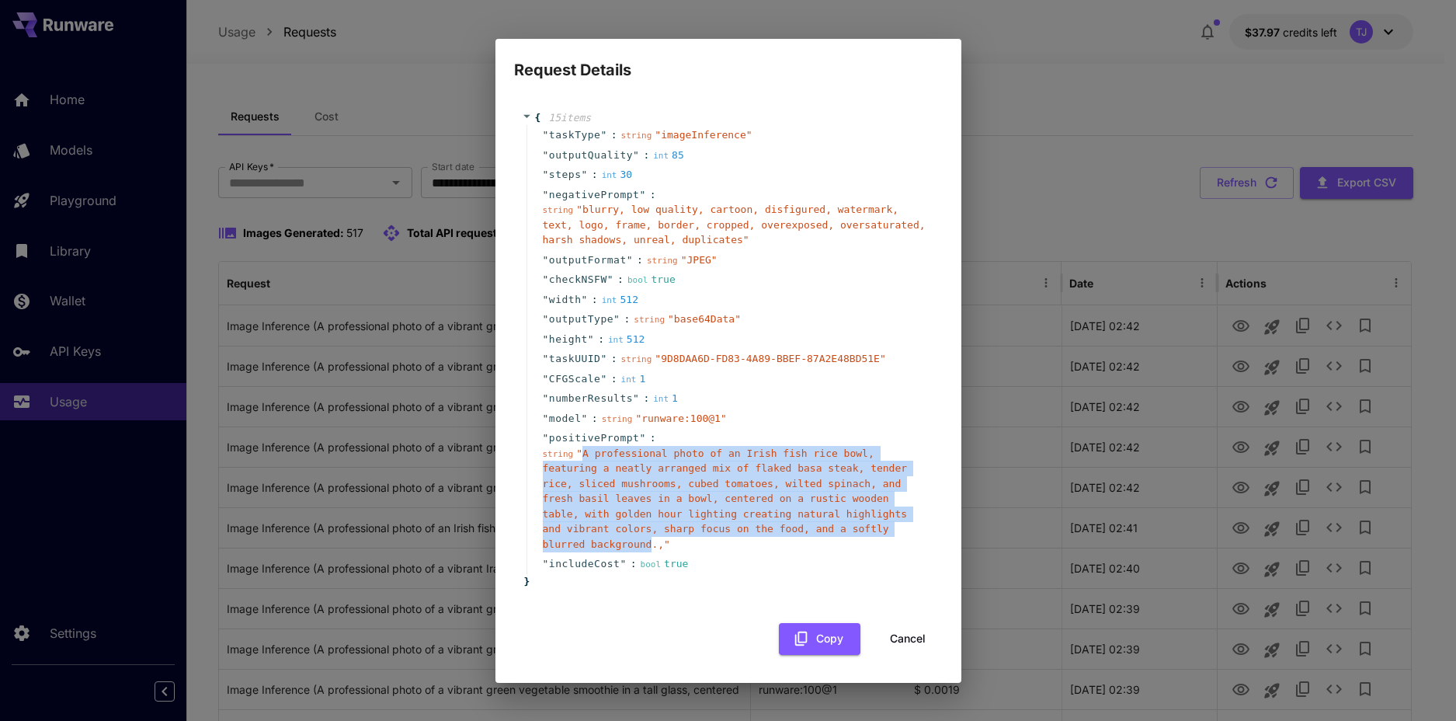
copy span "A professional photo of an Irish fish rice bowl, featuring a neatly arranged mi…"
click at [900, 631] on button "Cancel" at bounding box center [908, 639] width 70 height 32
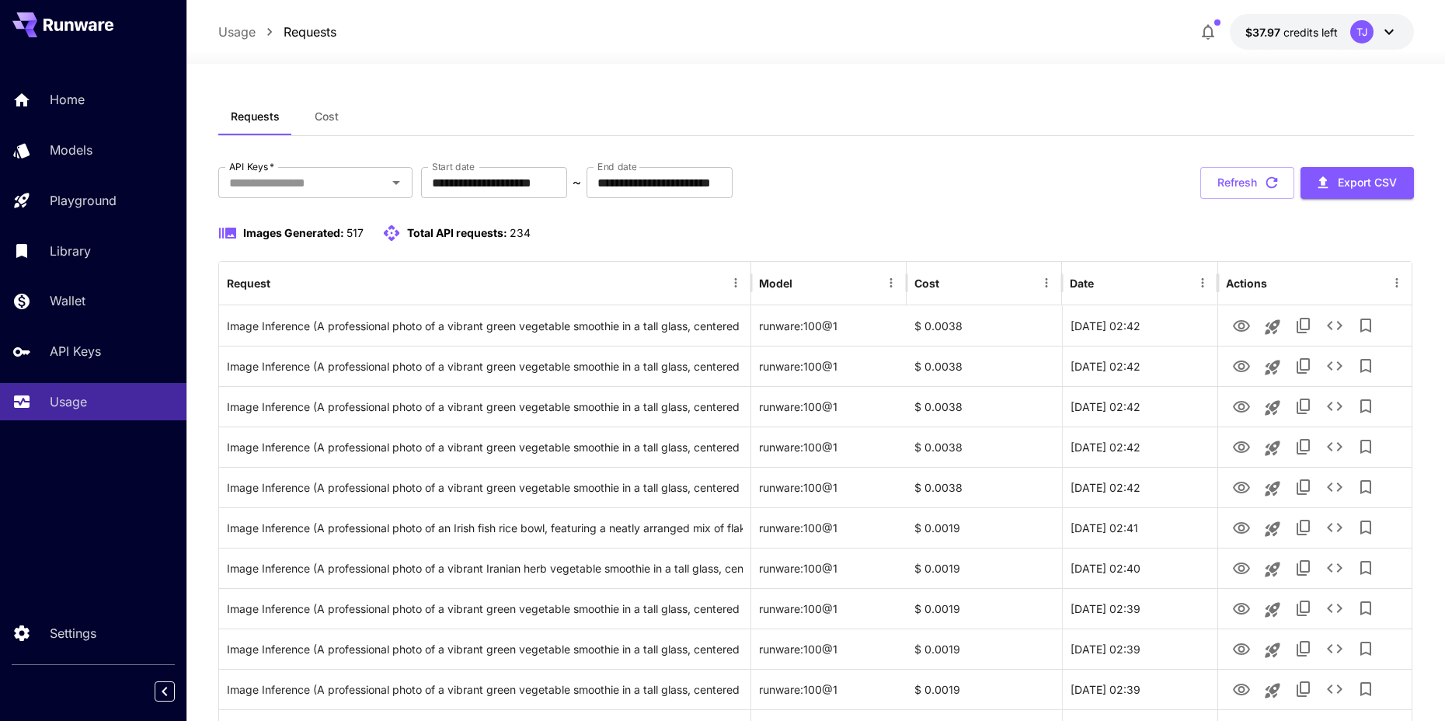
click at [1105, 173] on div "**********" at bounding box center [815, 183] width 1195 height 32
click at [1235, 178] on button "Refresh" at bounding box center [1247, 183] width 94 height 32
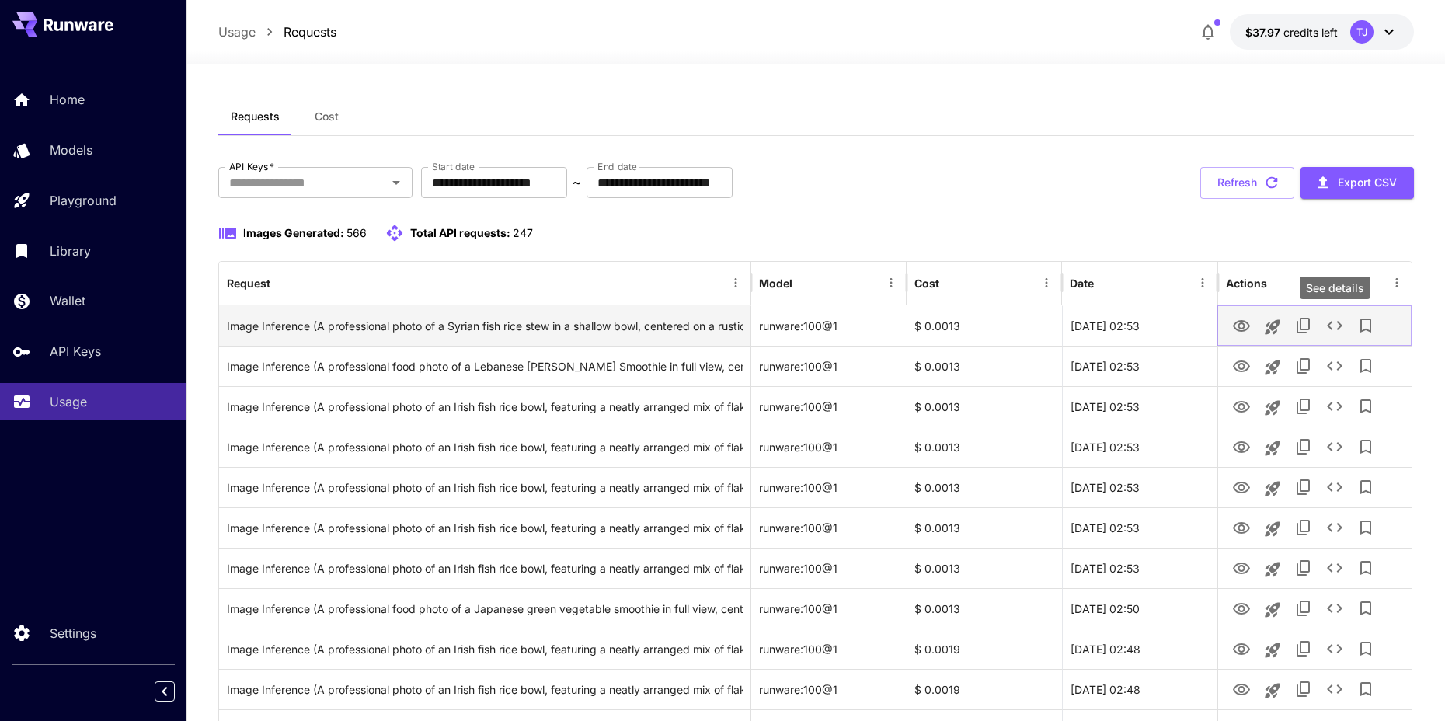
click at [1327, 329] on icon "See details" at bounding box center [1334, 325] width 19 height 19
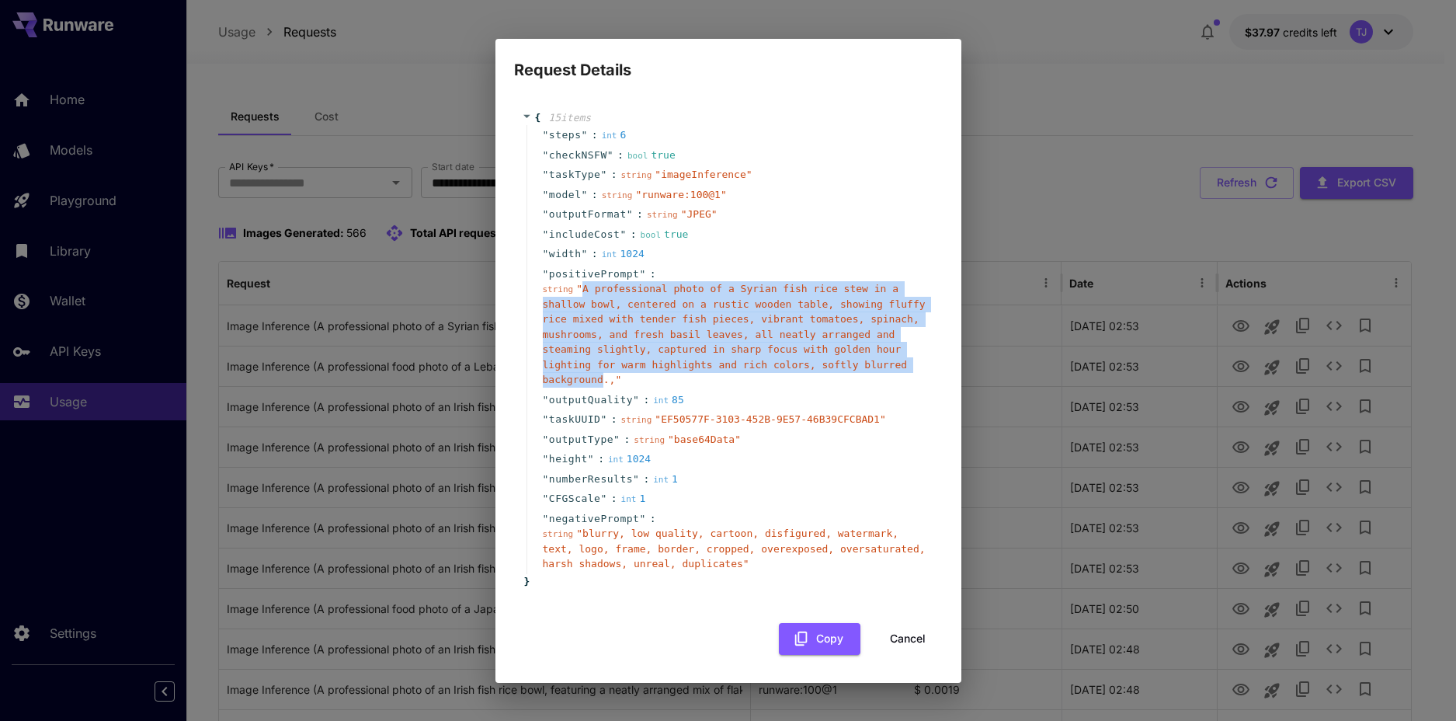
drag, startPoint x: 582, startPoint y: 294, endPoint x: 606, endPoint y: 382, distance: 91.8
click at [606, 382] on span "" A professional photo of a Syrian fish rice stew in a shallow bowl, centered o…" at bounding box center [734, 334] width 383 height 103
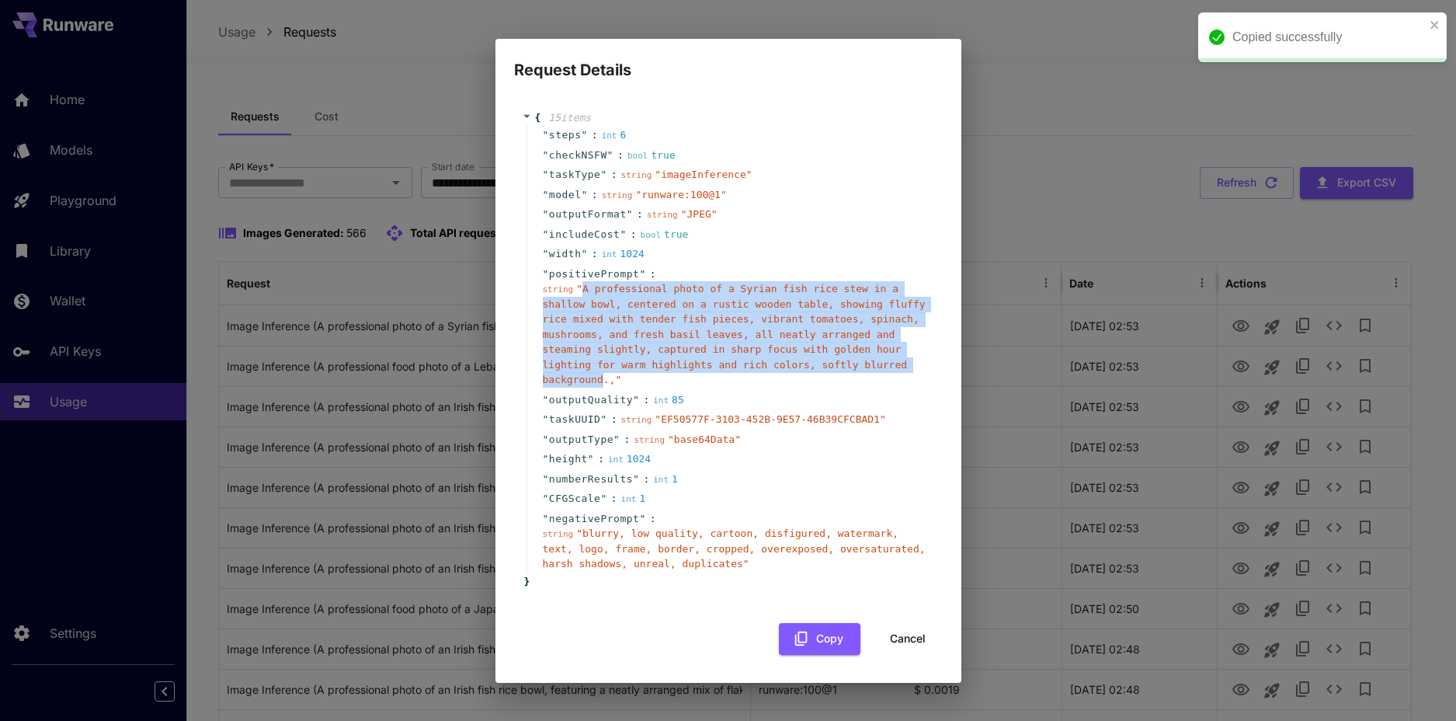
copy span "A professional photo of a Syrian fish rice stew in a shallow bowl, centered on …"
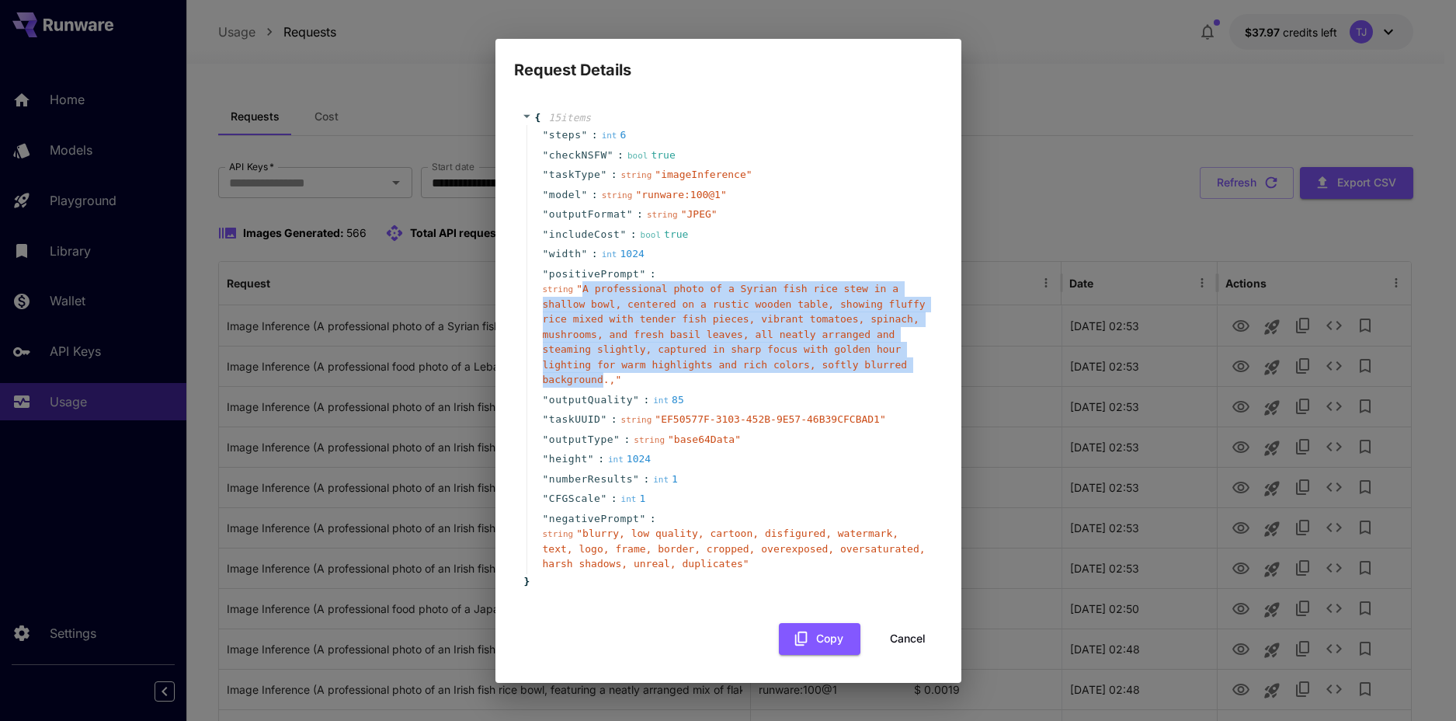
click at [904, 632] on button "Cancel" at bounding box center [908, 639] width 70 height 32
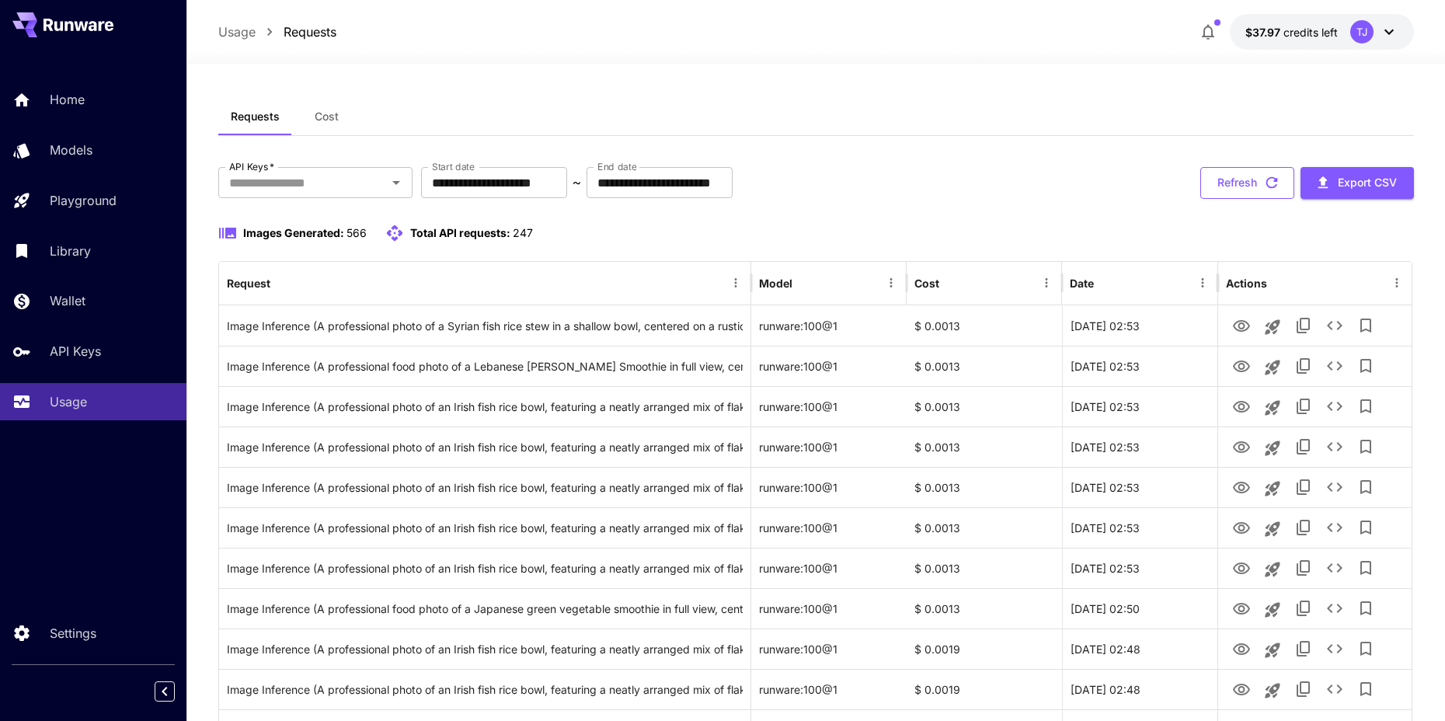
click at [1258, 186] on button "Refresh" at bounding box center [1247, 183] width 94 height 32
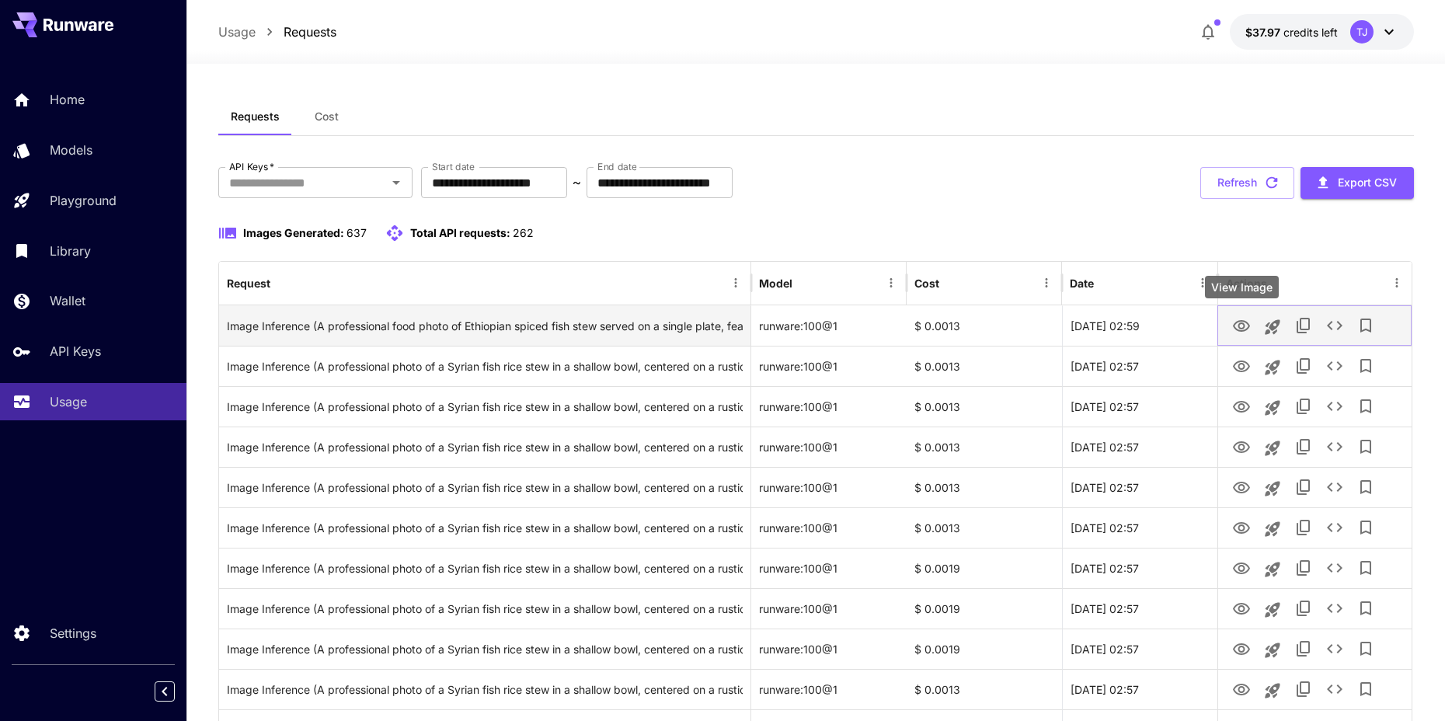
click at [1244, 325] on icon "View Image" at bounding box center [1241, 326] width 17 height 12
click at [1327, 322] on icon "See details" at bounding box center [1334, 325] width 19 height 19
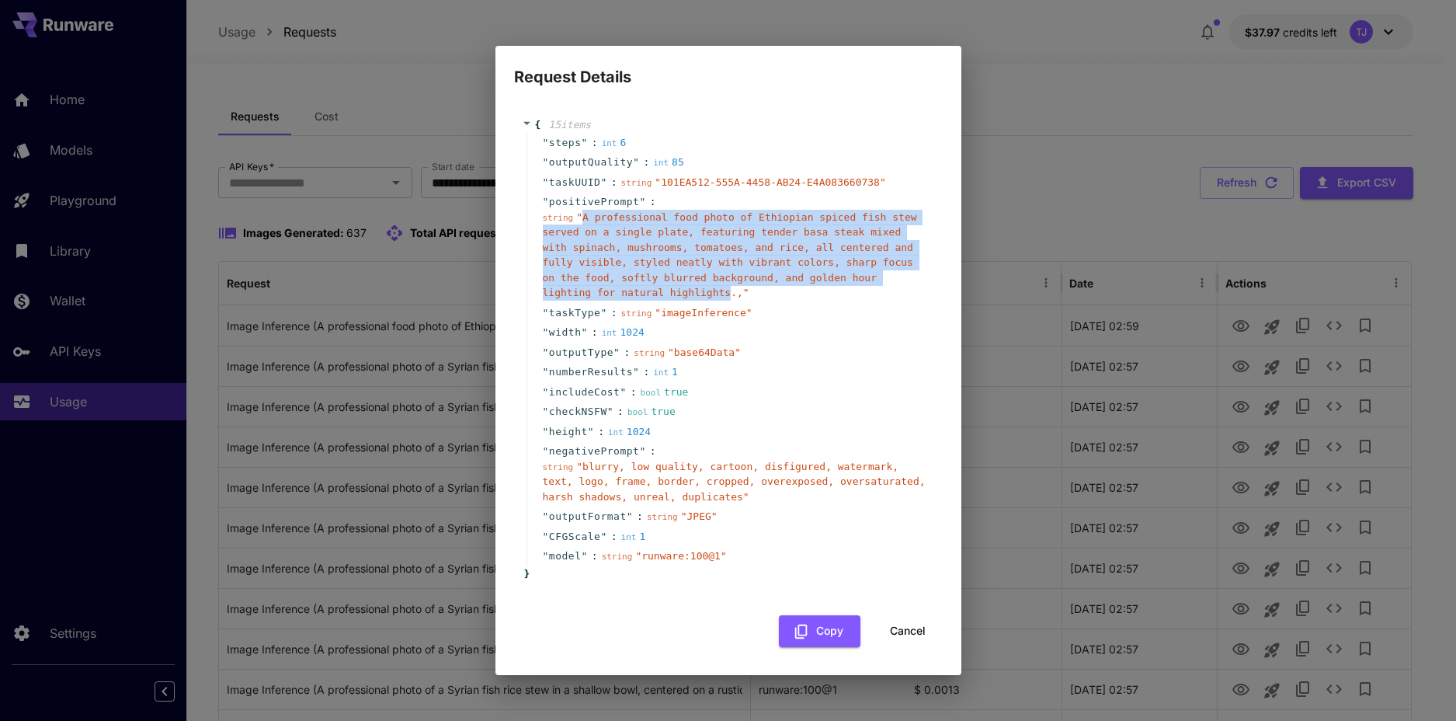
drag, startPoint x: 585, startPoint y: 221, endPoint x: 732, endPoint y: 297, distance: 165.4
click at [732, 297] on span "" A professional food photo of Ethiopian spiced fish stew served on a single pl…" at bounding box center [730, 255] width 374 height 88
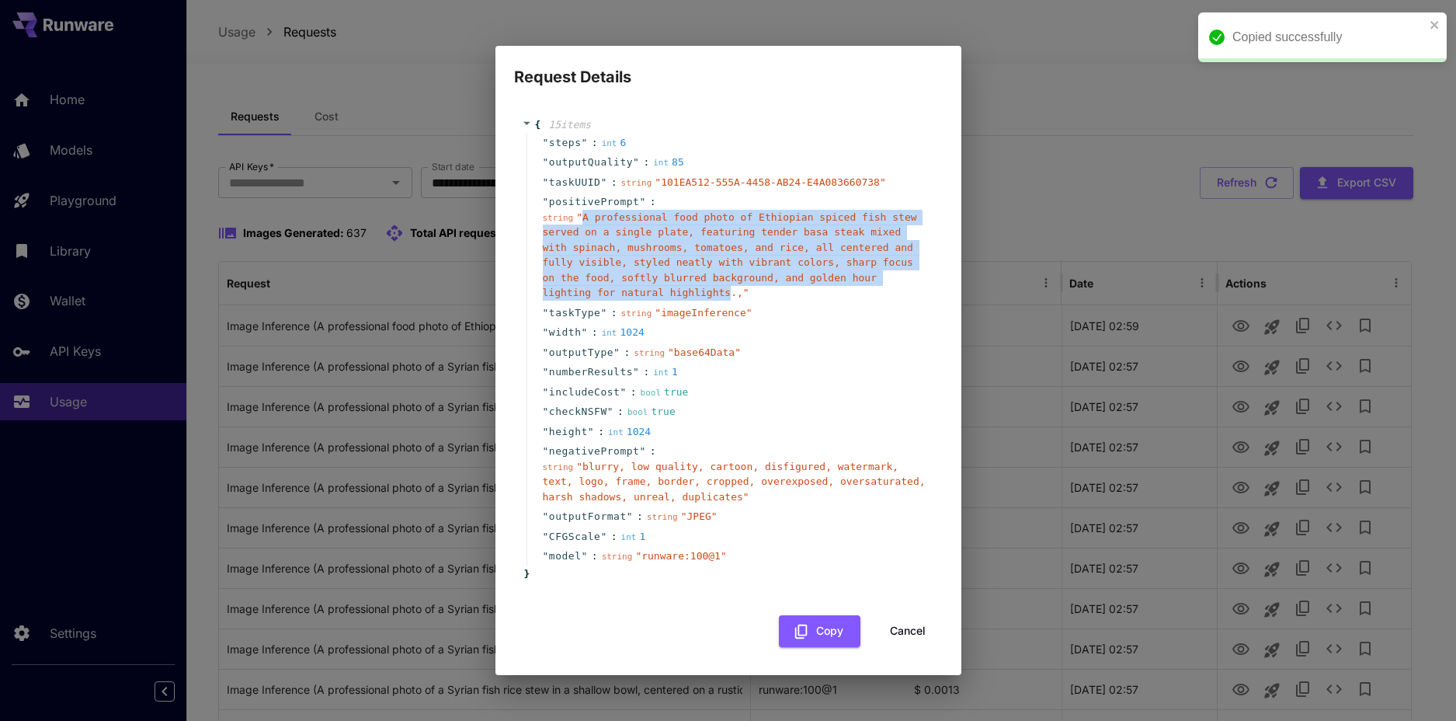
copy span "A professional food photo of Ethiopian spiced fish stew served on a single plat…"
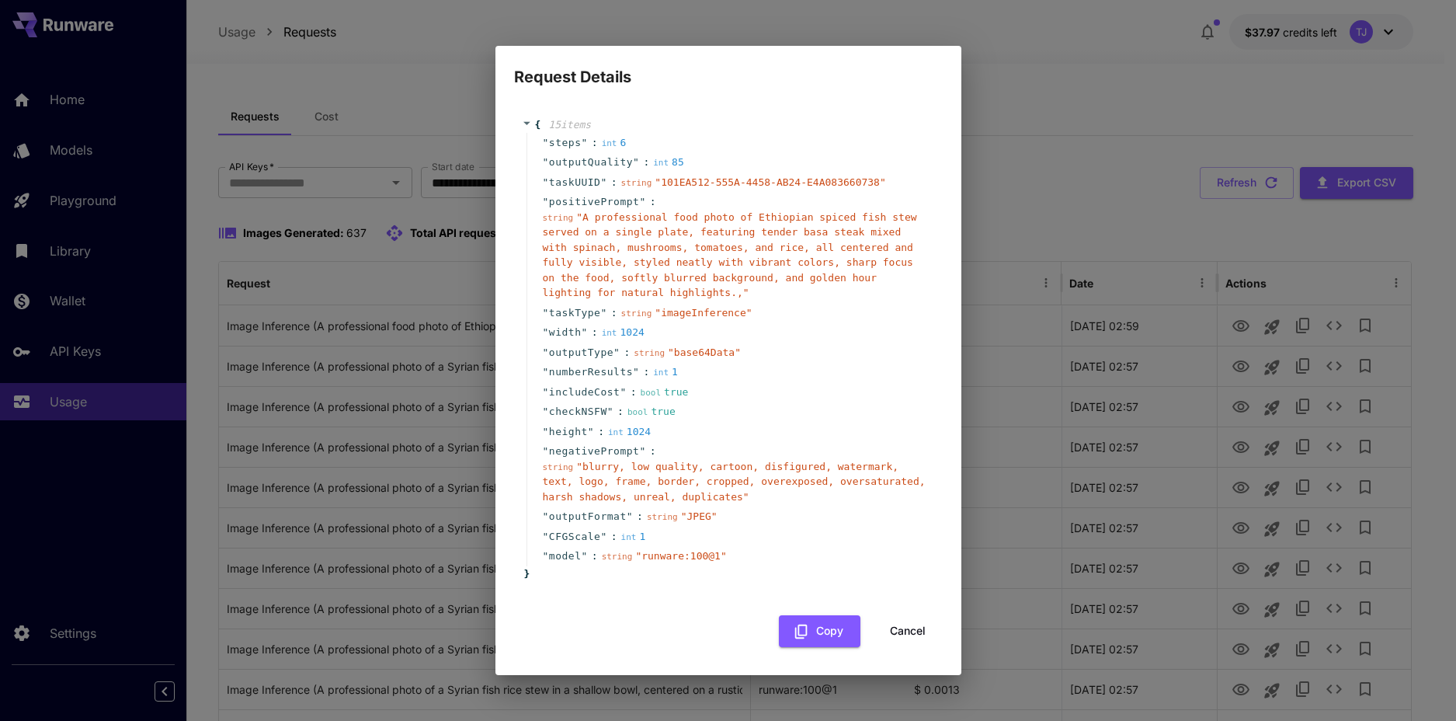
click at [1115, 225] on div "Request Details { 15 item s " steps " : int 6 " outputQuality " : int 85 " task…" at bounding box center [728, 360] width 1456 height 721
click at [943, 628] on div "{ 15 item s " steps " : int 6 " outputQuality " : int 85 " taskUUID " : string …" at bounding box center [729, 382] width 466 height 586
click at [896, 621] on button "Cancel" at bounding box center [908, 631] width 70 height 32
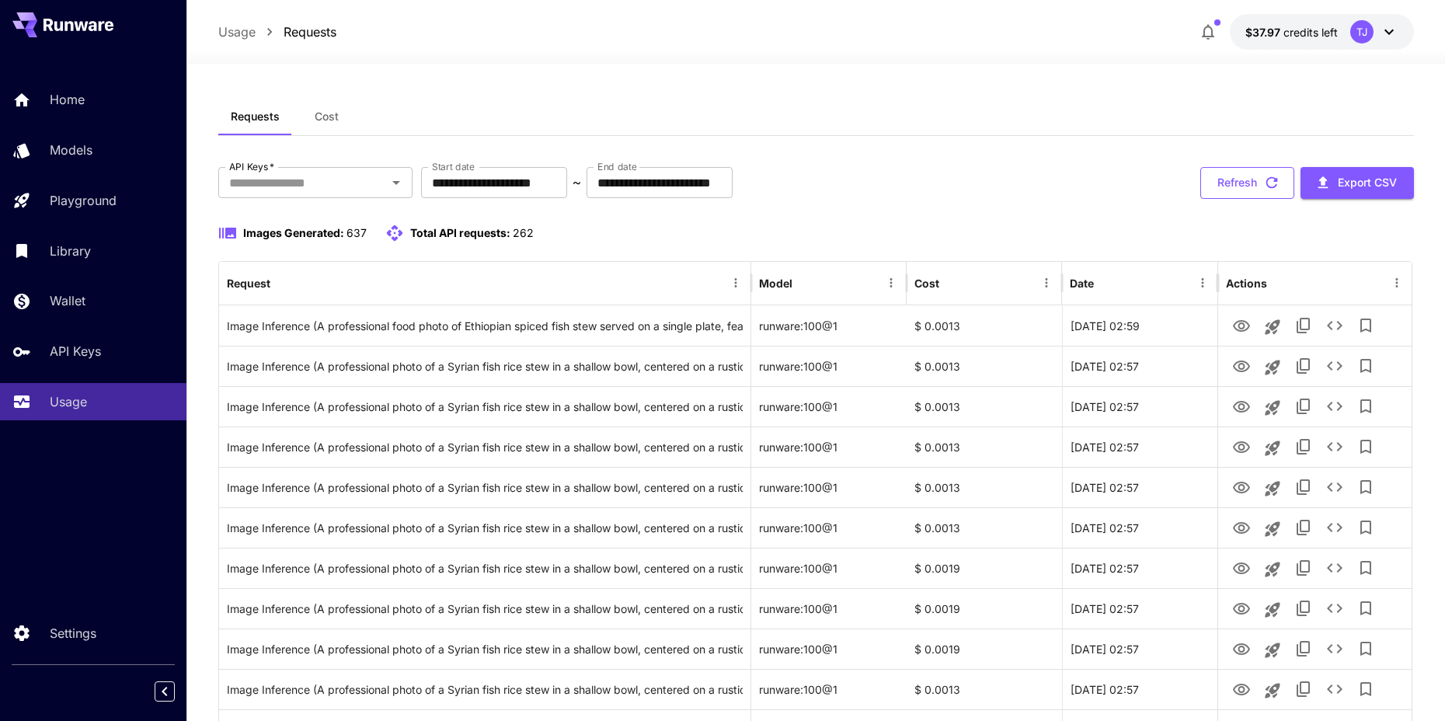
click at [1240, 195] on button "Refresh" at bounding box center [1247, 183] width 94 height 32
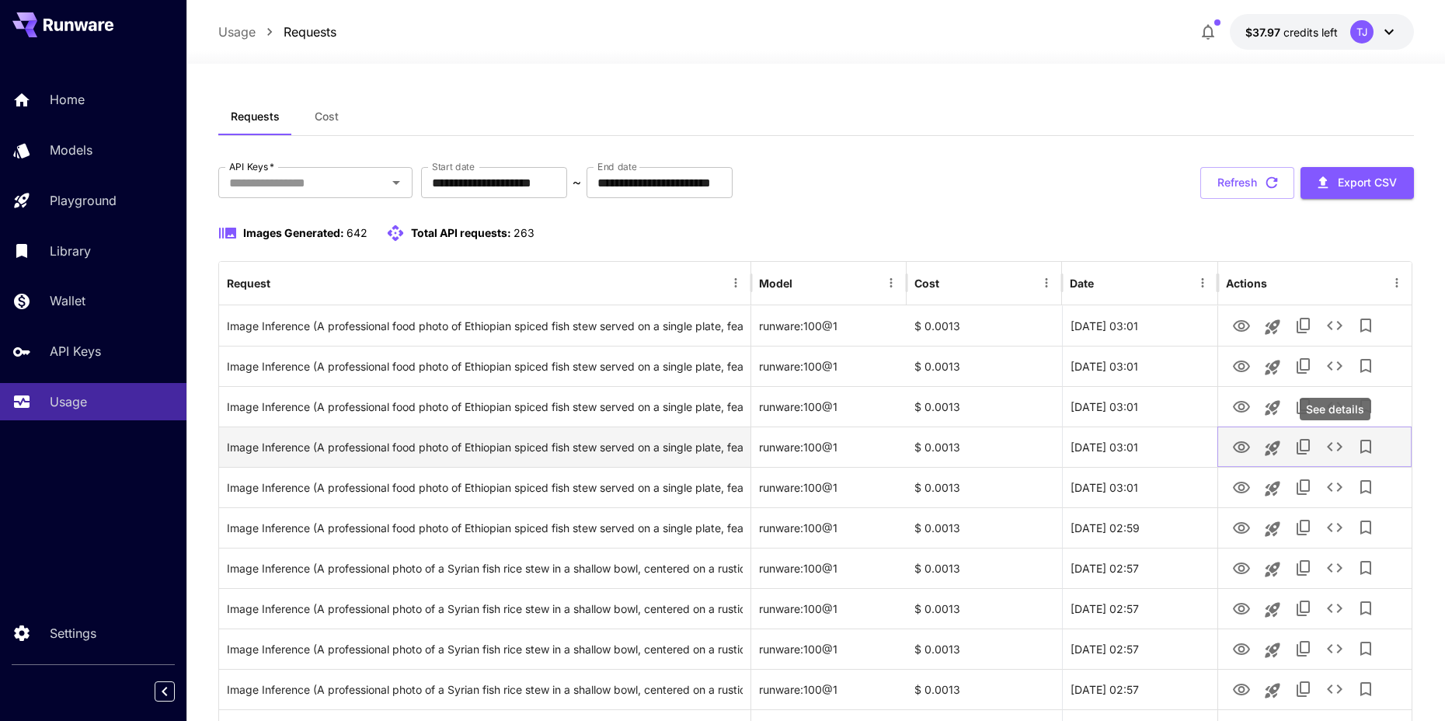
click at [1330, 453] on icon "See details" at bounding box center [1334, 446] width 19 height 19
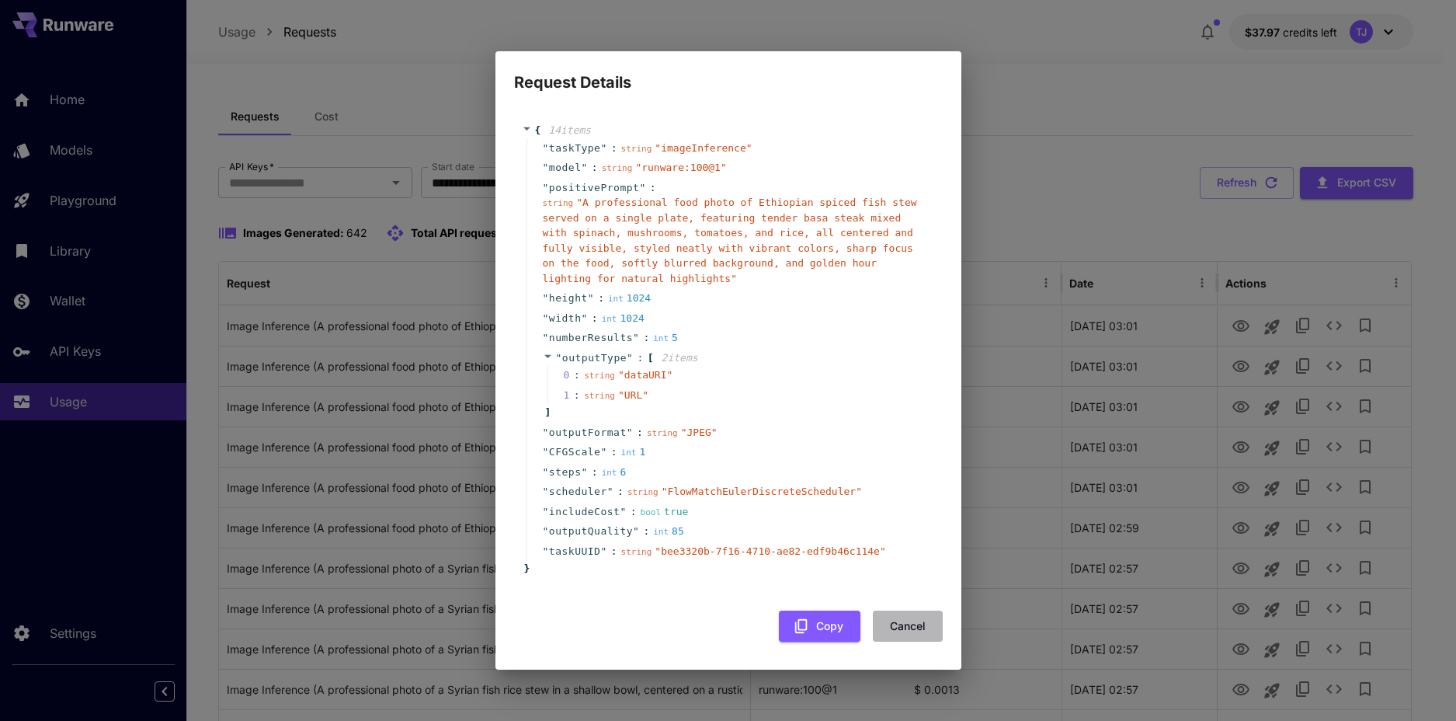
click at [889, 623] on button "Cancel" at bounding box center [908, 627] width 70 height 32
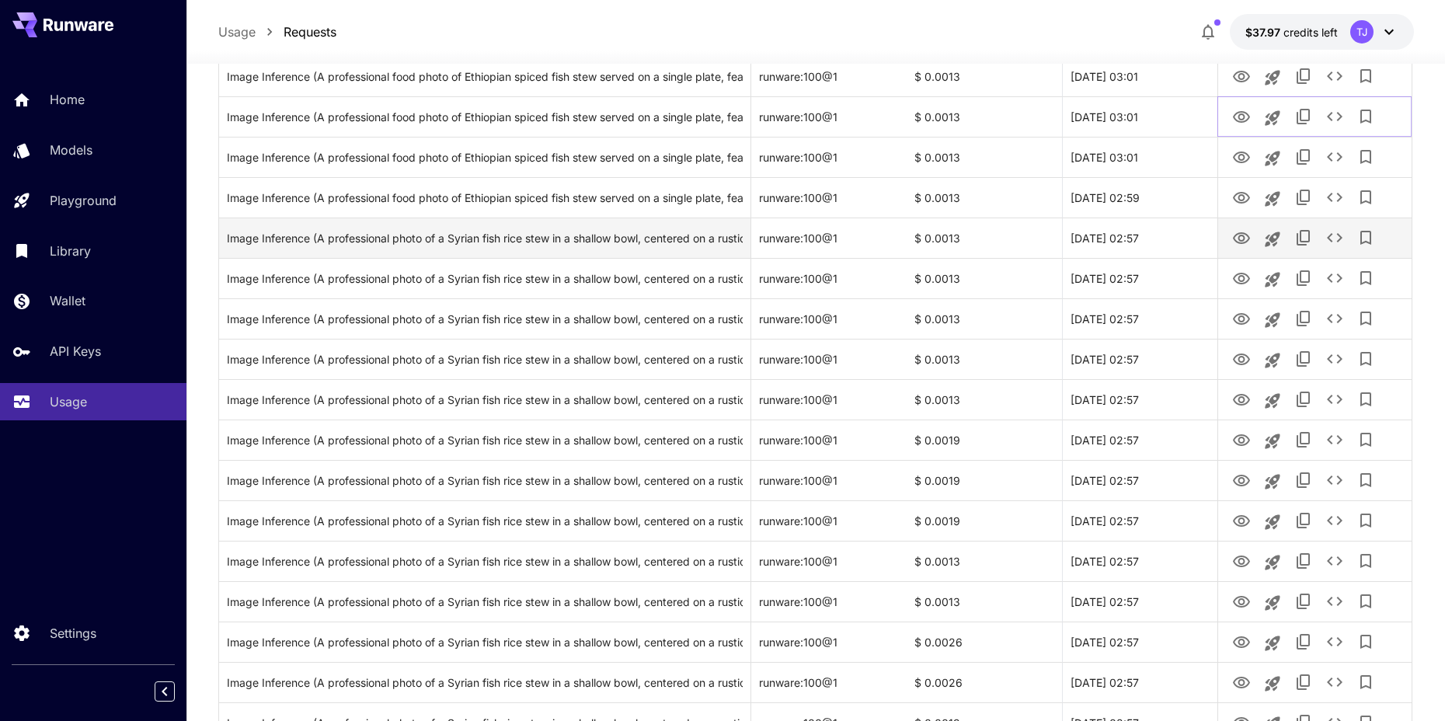
scroll to position [548, 0]
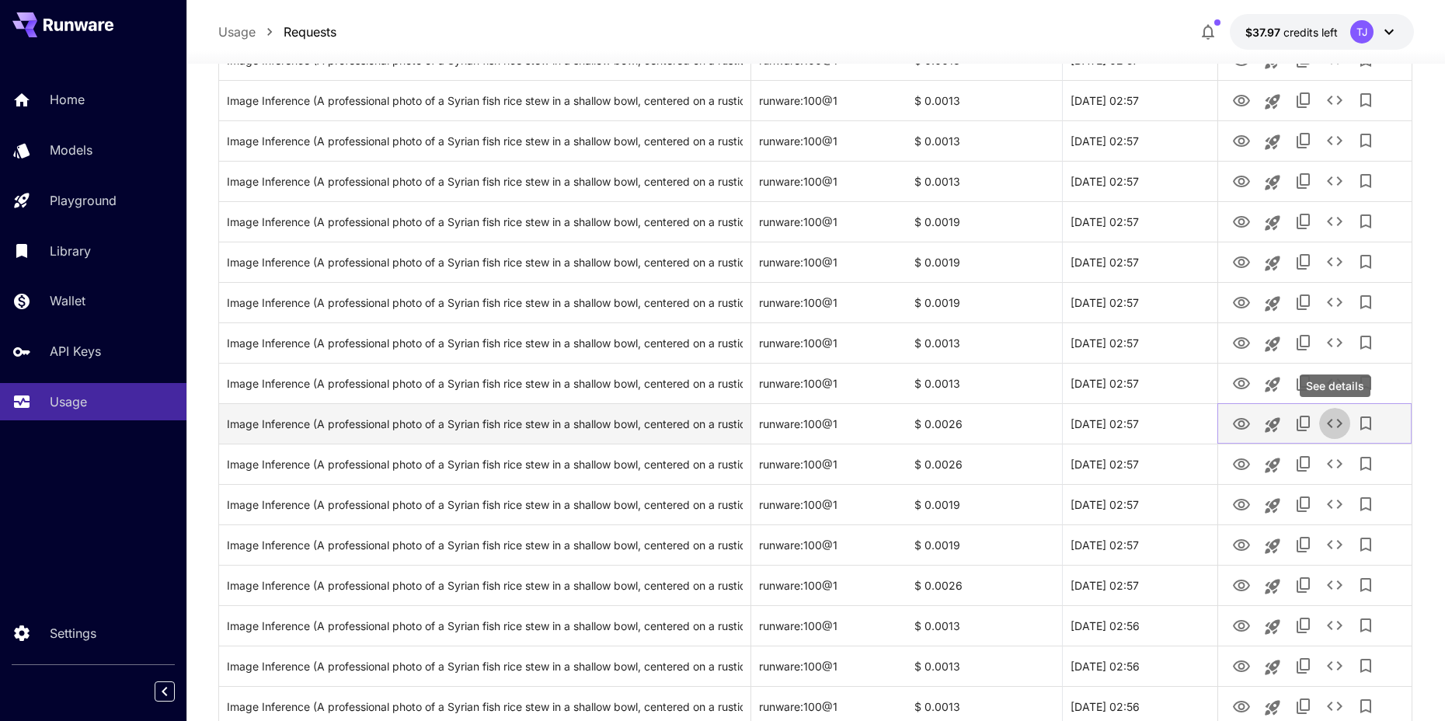
click at [1329, 420] on icon "See details" at bounding box center [1334, 423] width 19 height 19
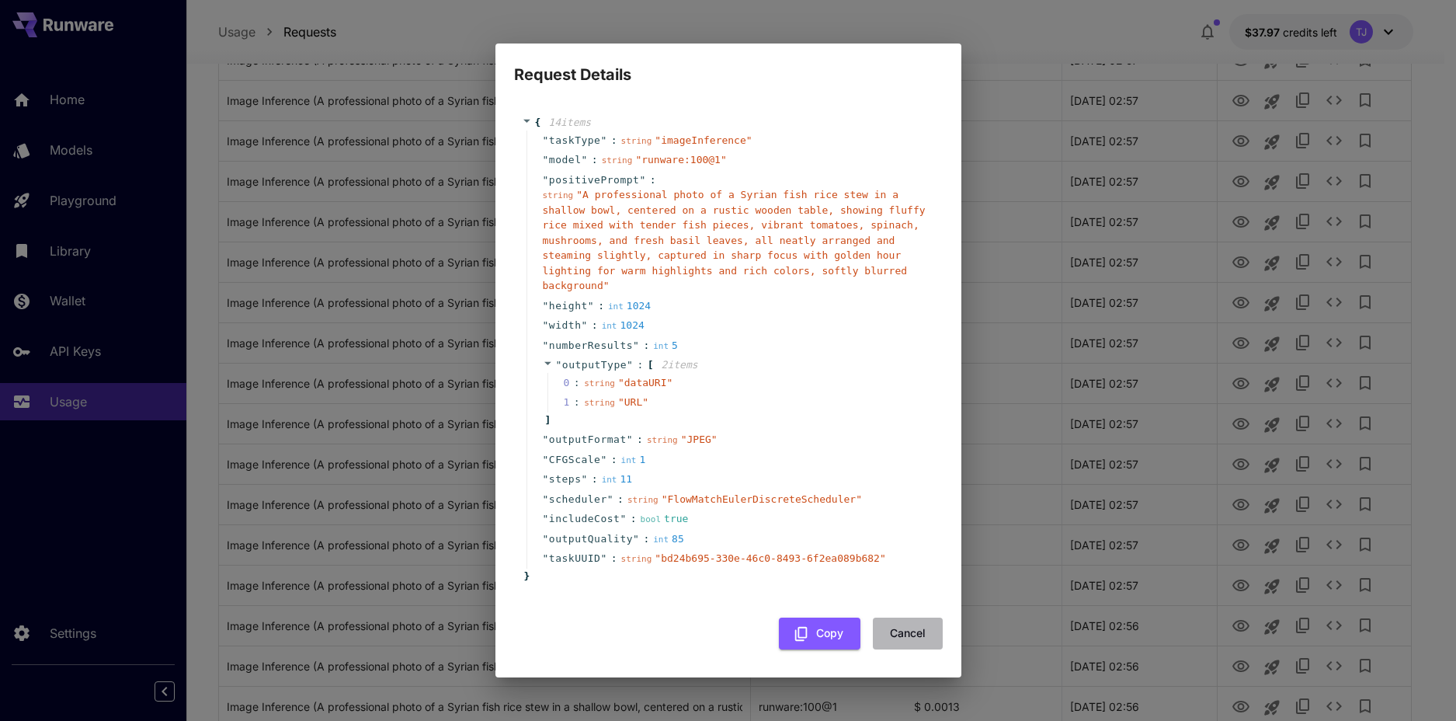
click at [913, 638] on button "Cancel" at bounding box center [908, 634] width 70 height 32
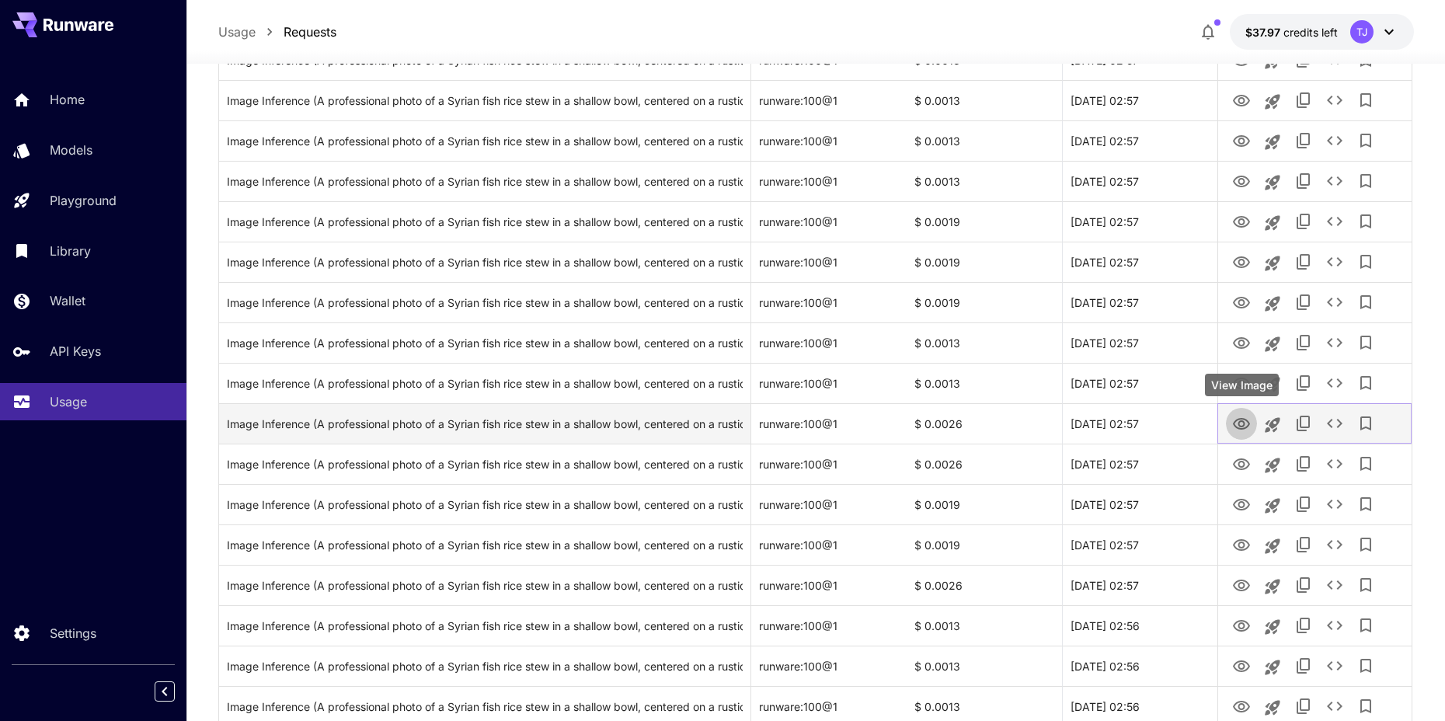
click at [1238, 419] on icon "View Image" at bounding box center [1241, 424] width 19 height 19
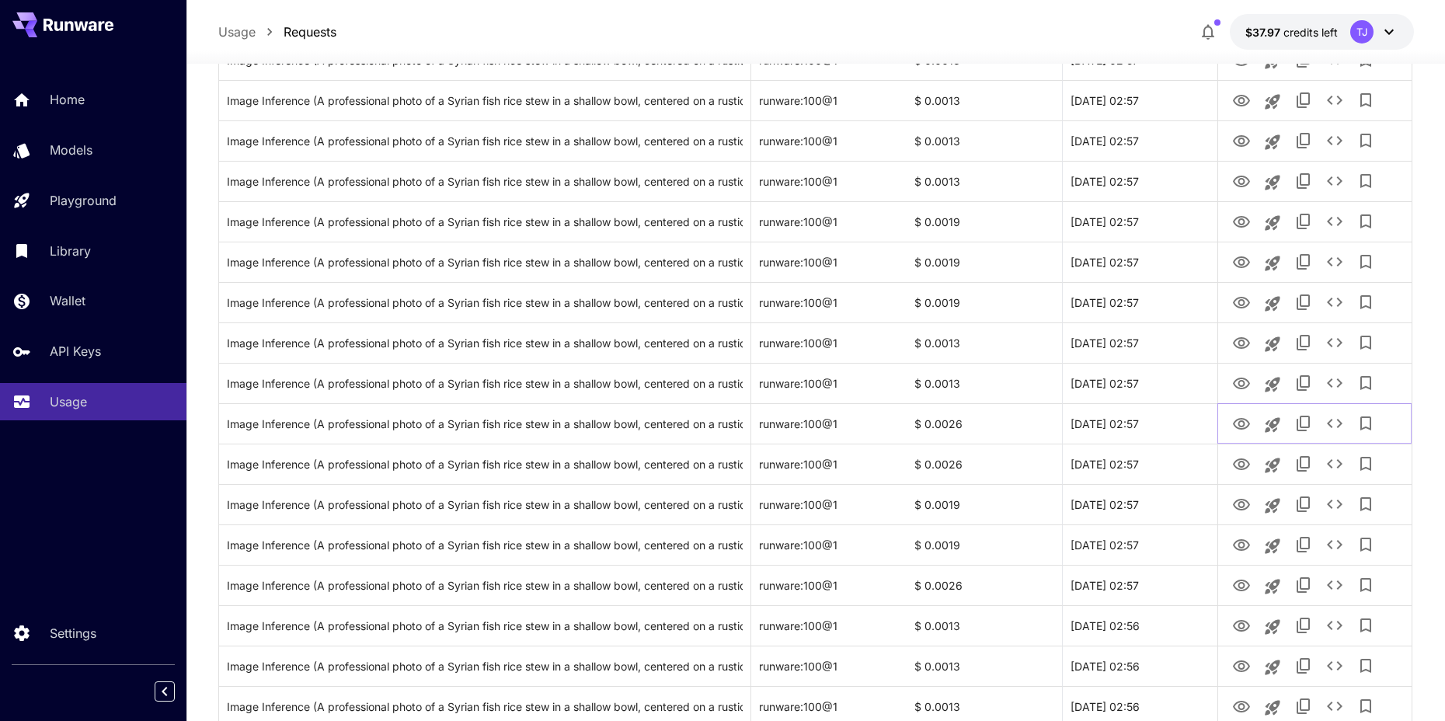
scroll to position [0, 0]
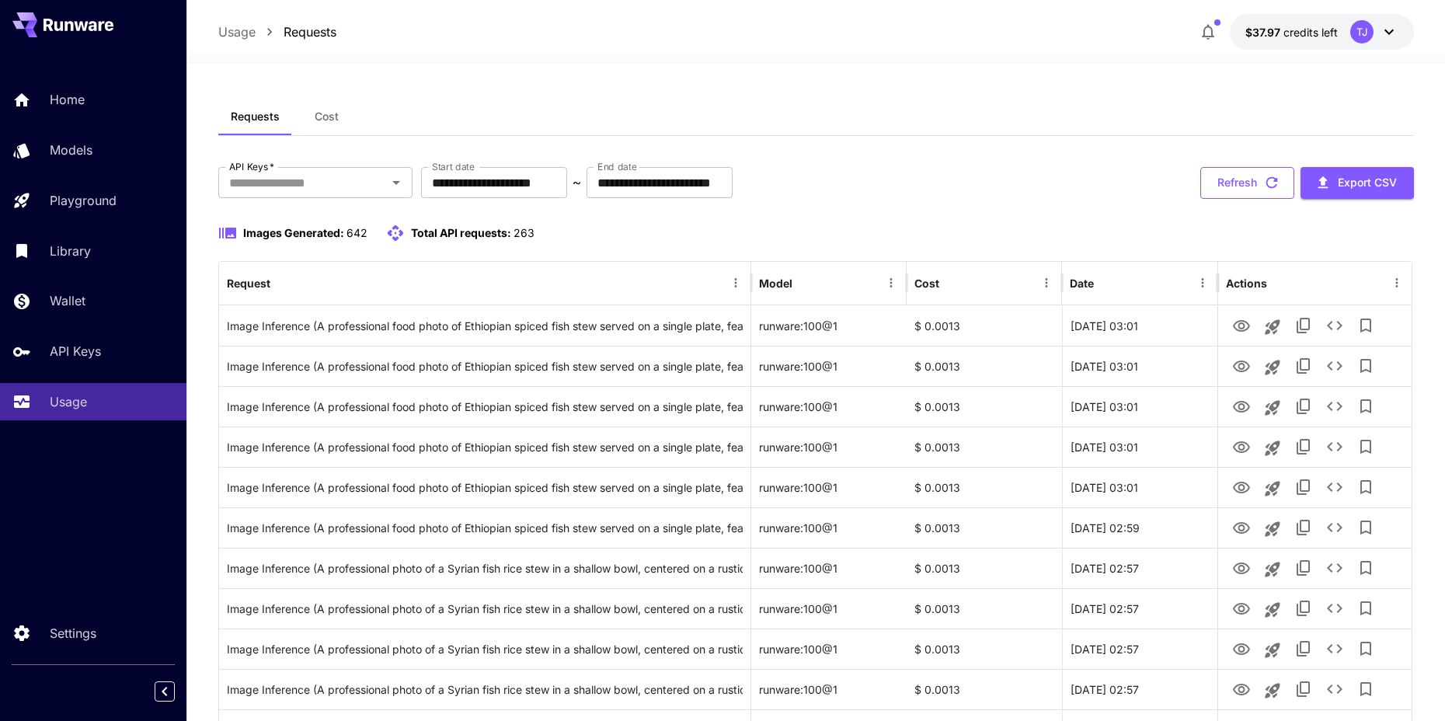
click at [1238, 172] on button "Refresh" at bounding box center [1247, 183] width 94 height 32
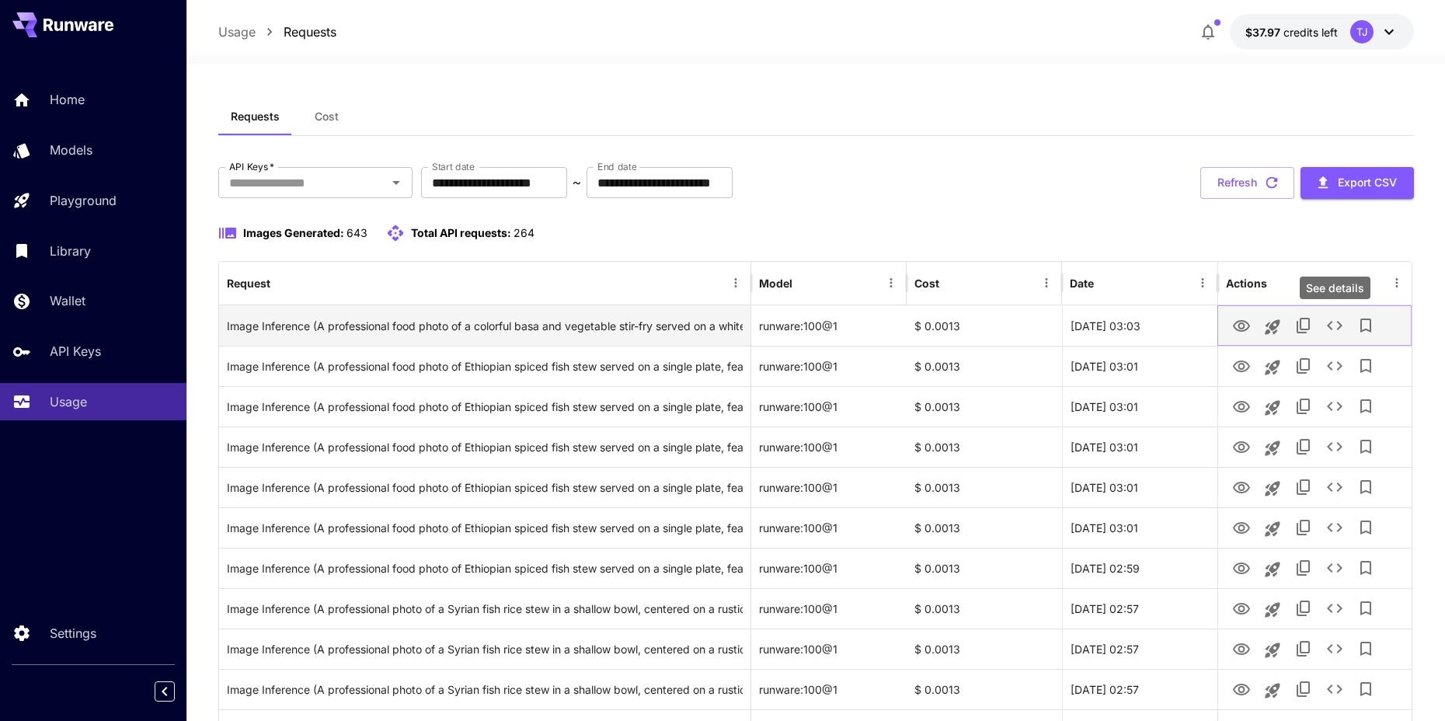
click at [1327, 324] on icon "See details" at bounding box center [1334, 325] width 19 height 19
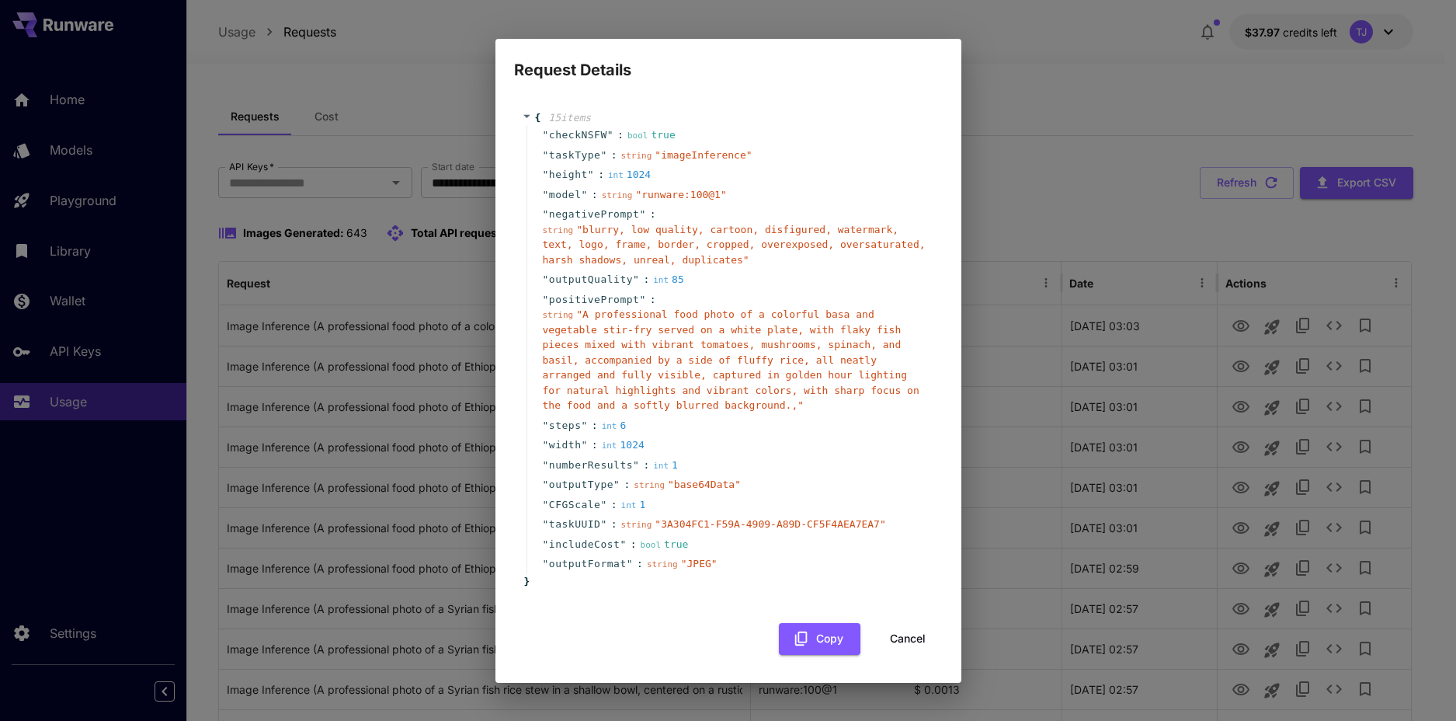
click at [895, 632] on button "Cancel" at bounding box center [908, 639] width 70 height 32
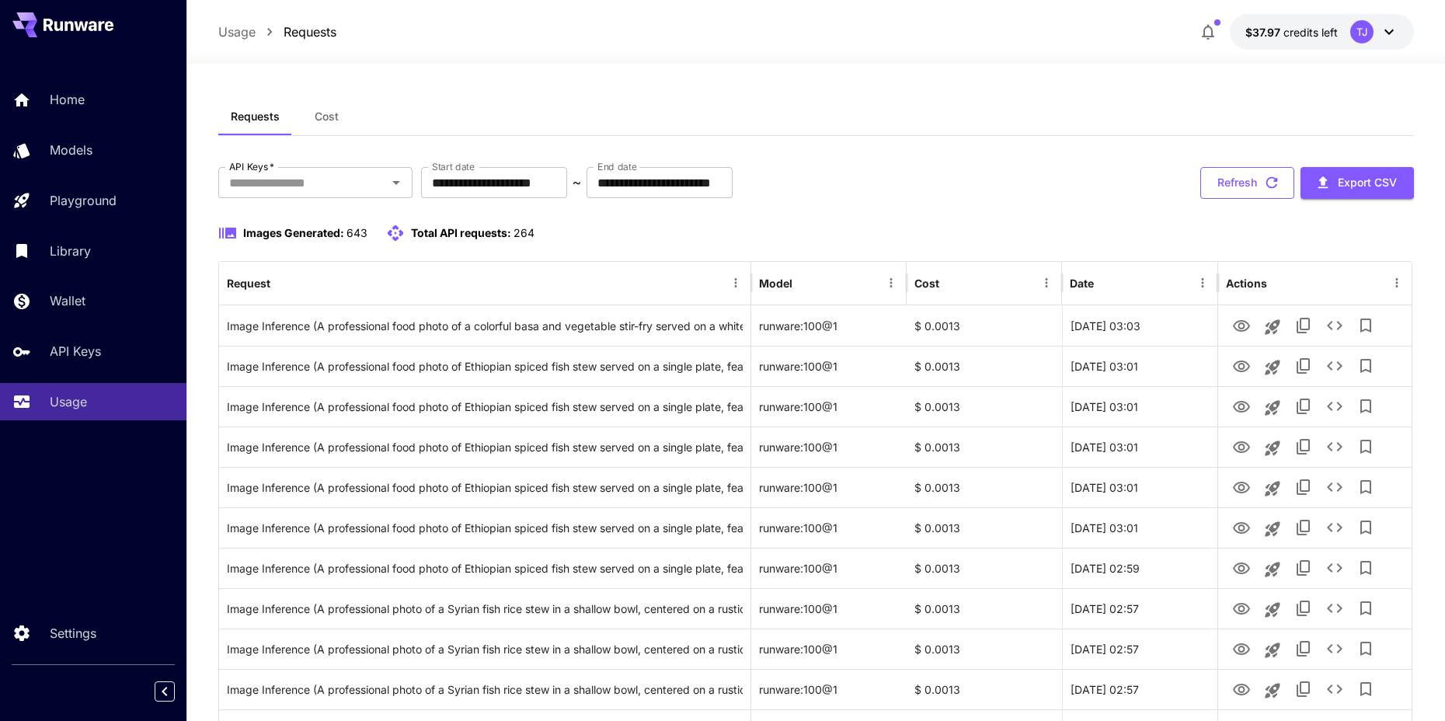
click at [1248, 194] on button "Refresh" at bounding box center [1247, 183] width 94 height 32
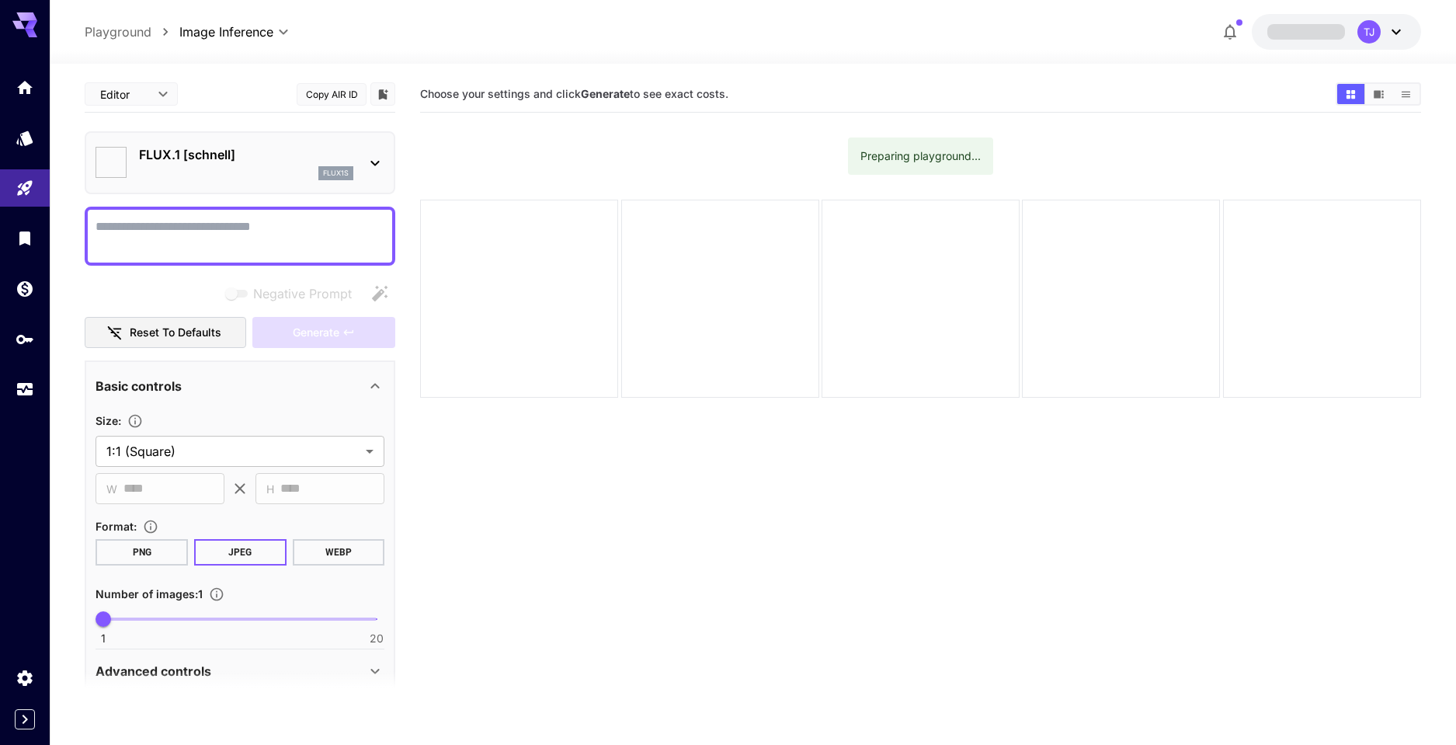
type input "**********"
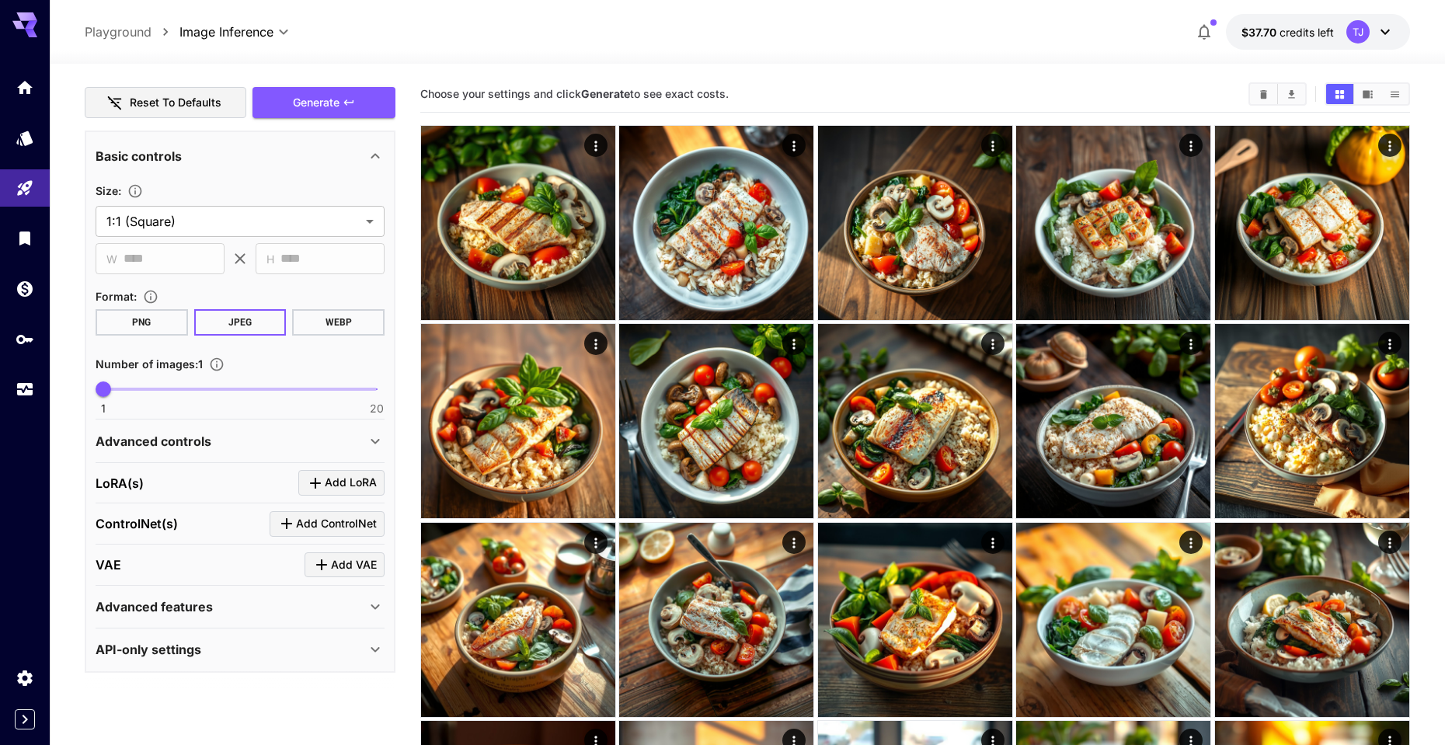
scroll to position [395, 0]
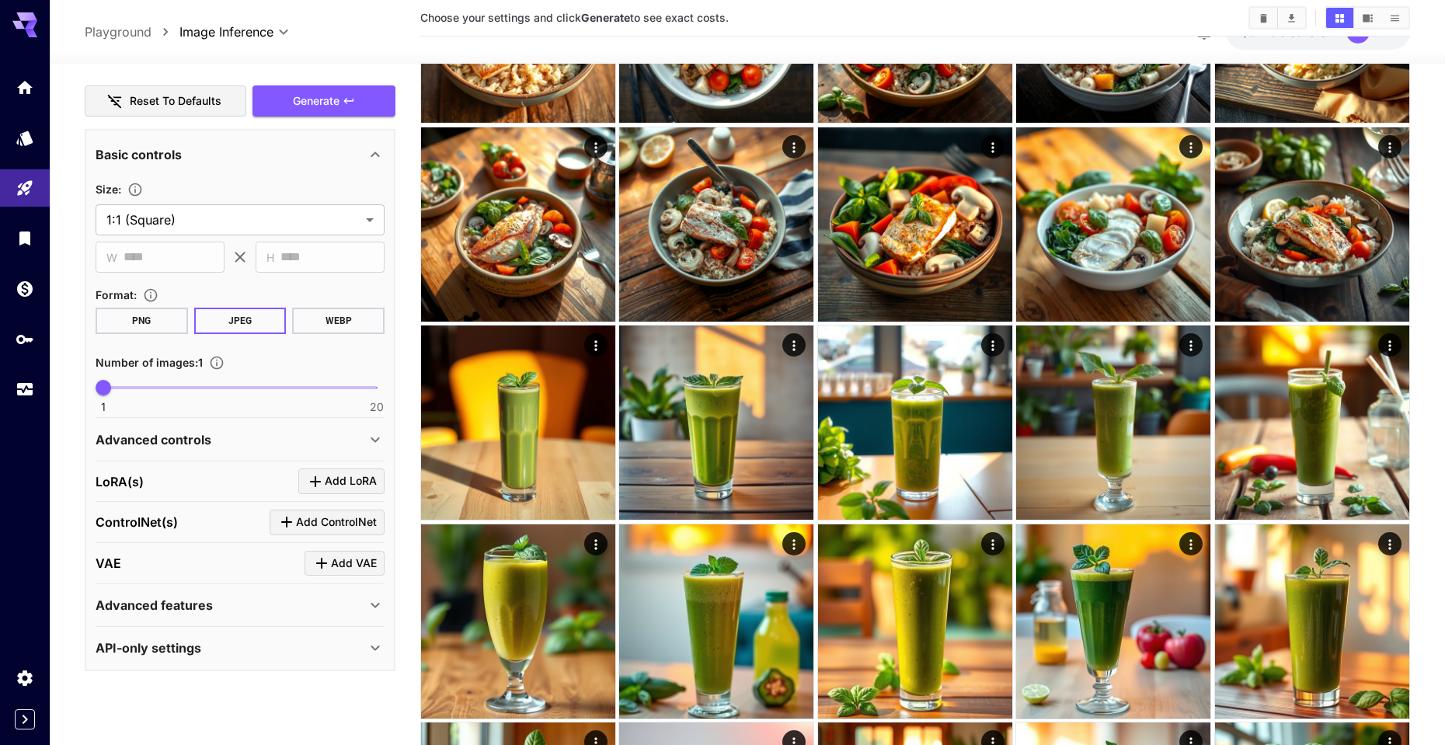
type textarea "**********"
click at [245, 440] on div "Advanced controls" at bounding box center [231, 439] width 270 height 19
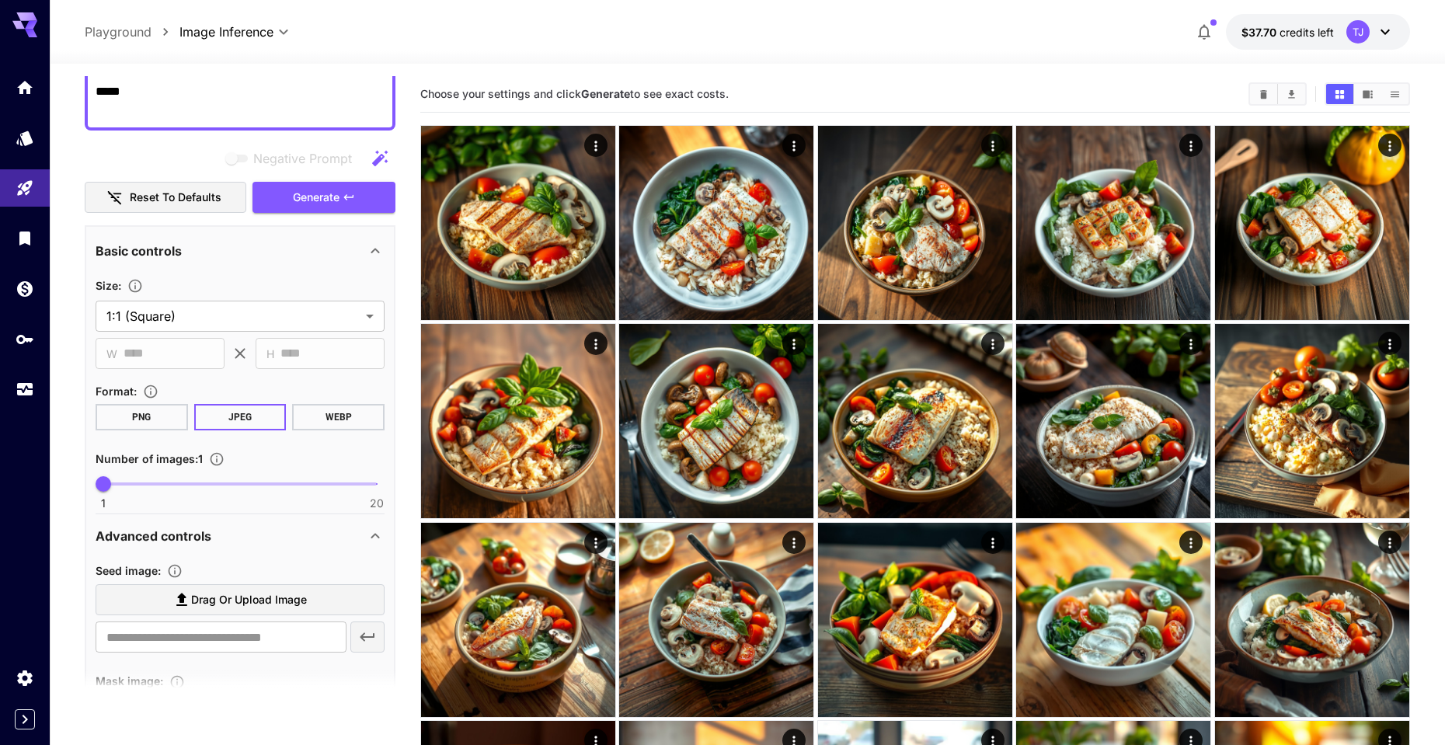
scroll to position [0, 0]
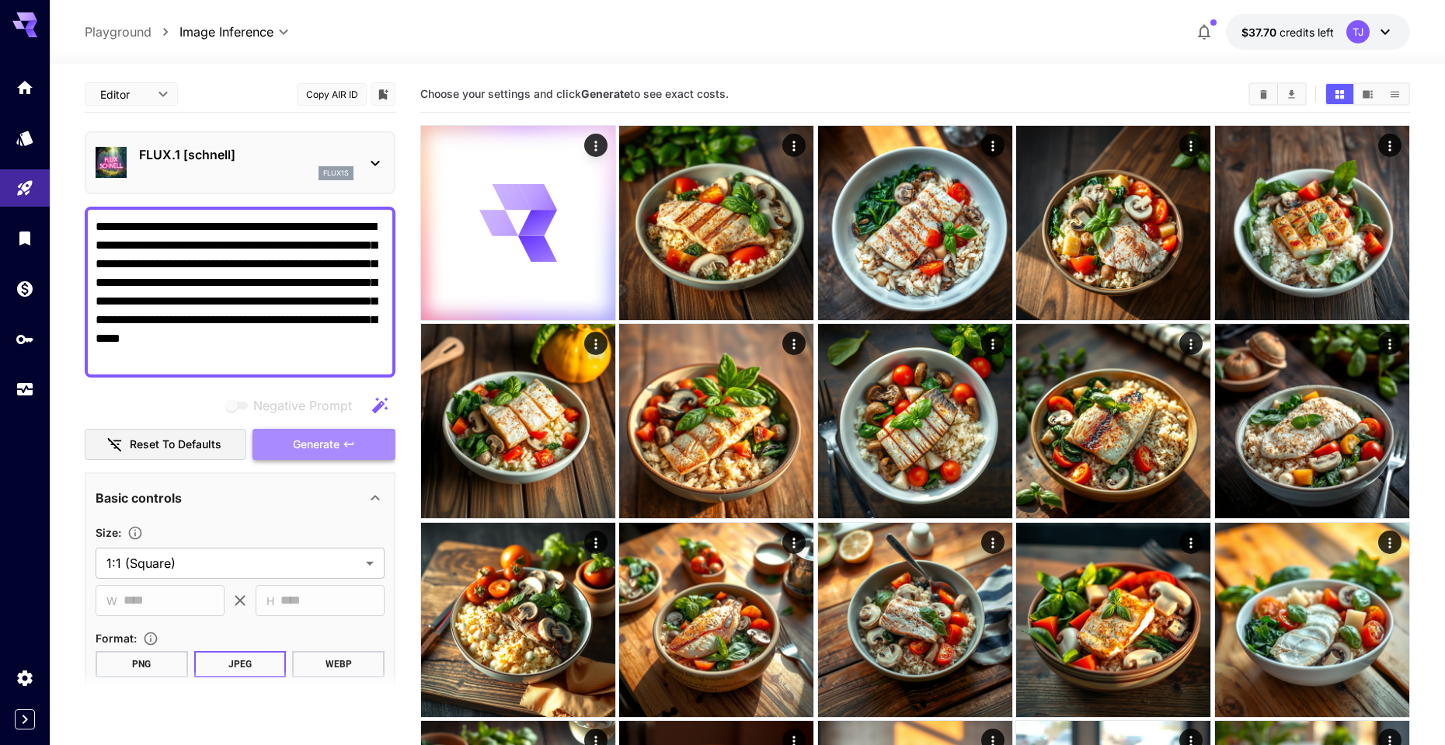
click at [343, 441] on icon "button" at bounding box center [349, 444] width 12 height 12
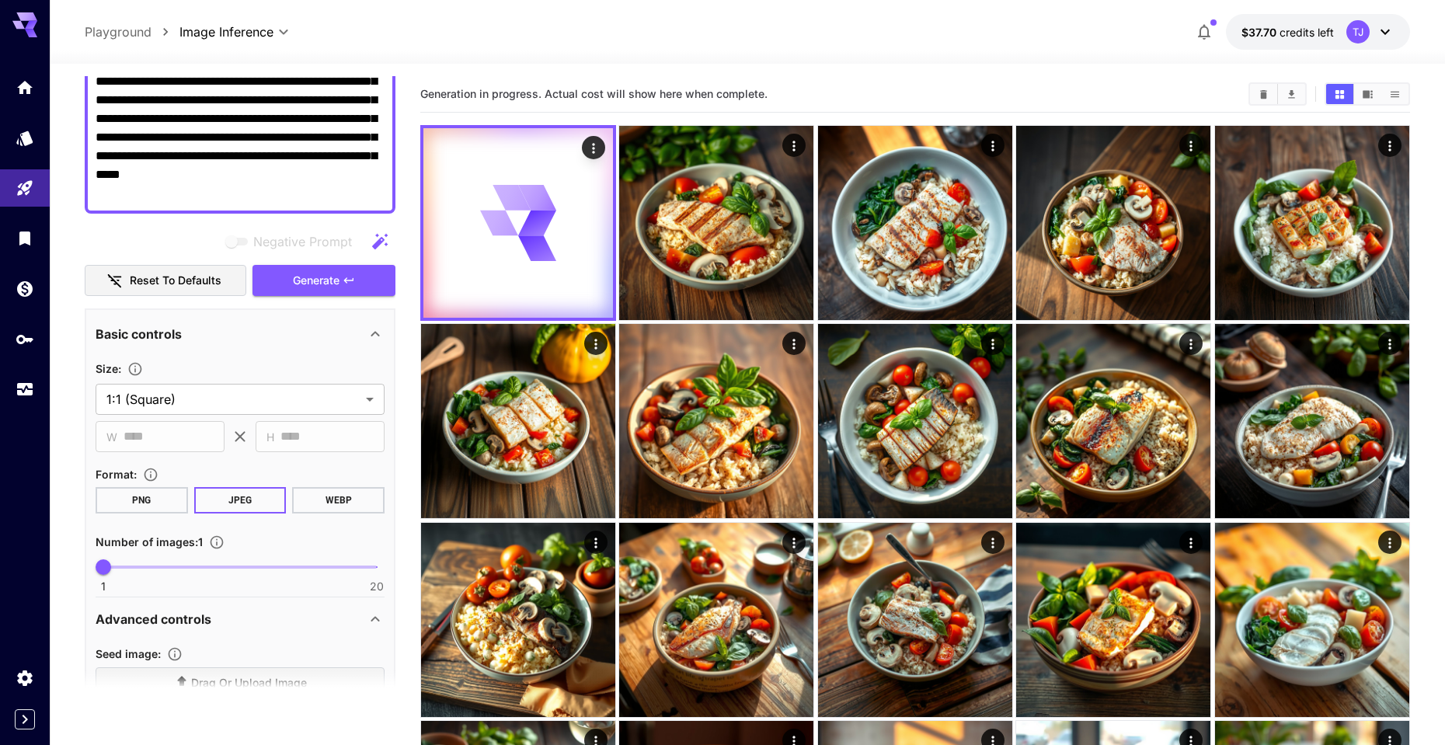
scroll to position [167, 0]
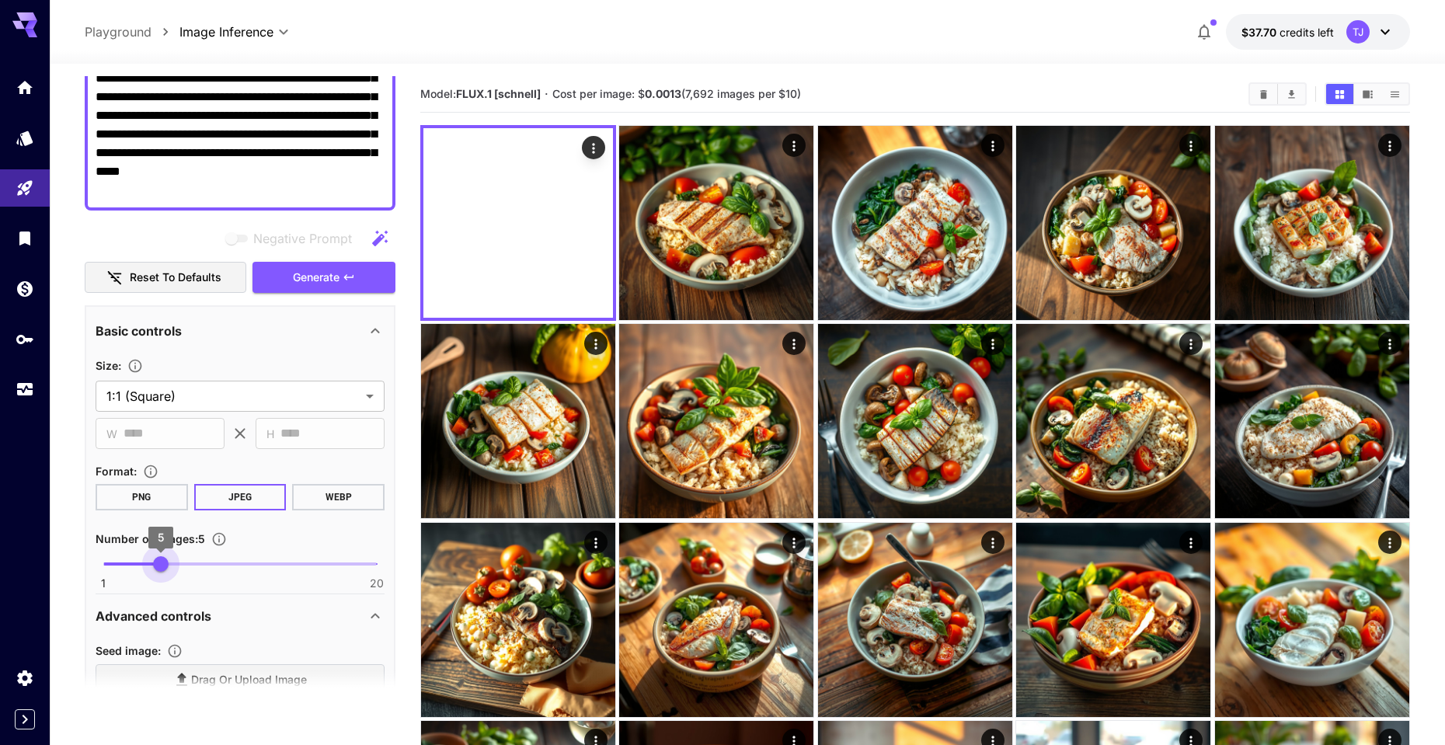
type input "*"
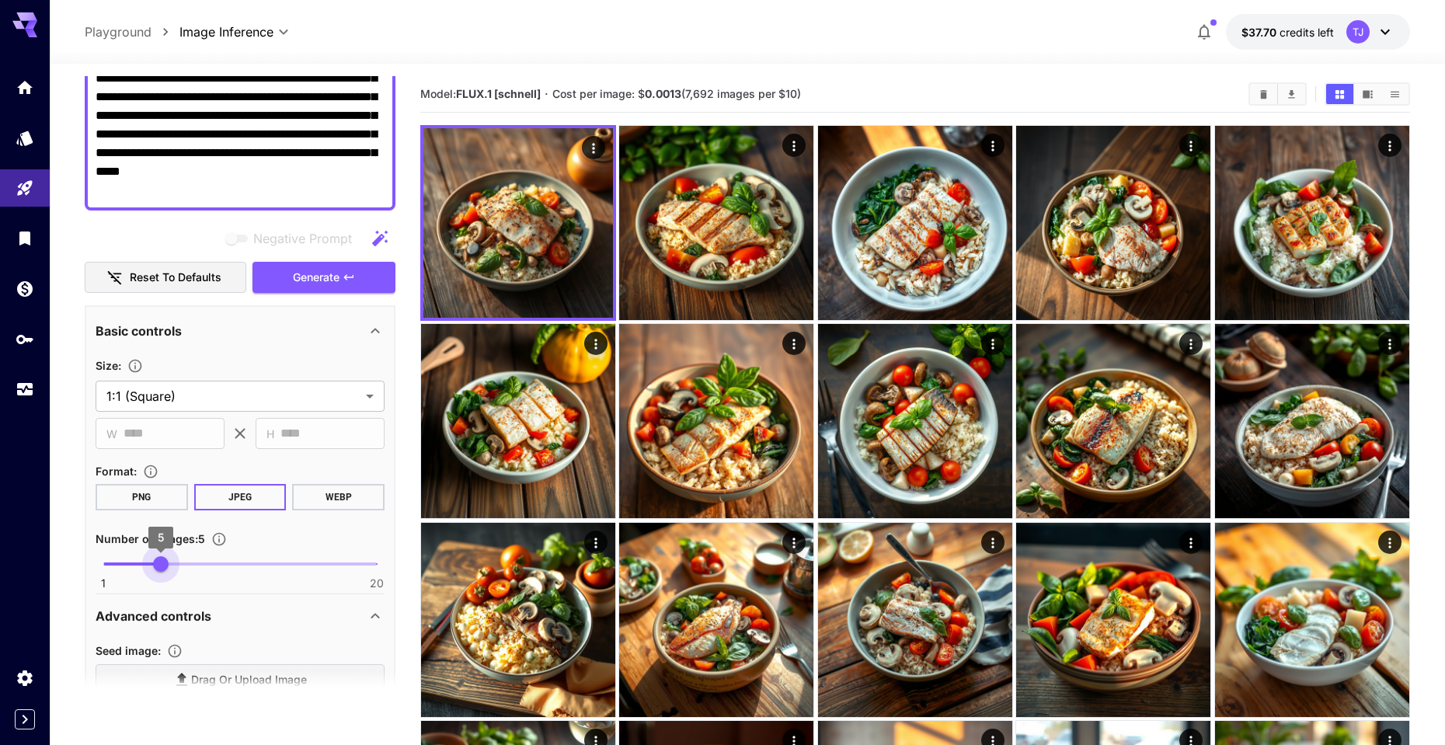
drag, startPoint x: 106, startPoint y: 563, endPoint x: 155, endPoint y: 562, distance: 48.9
click at [156, 562] on span "5" at bounding box center [161, 564] width 16 height 16
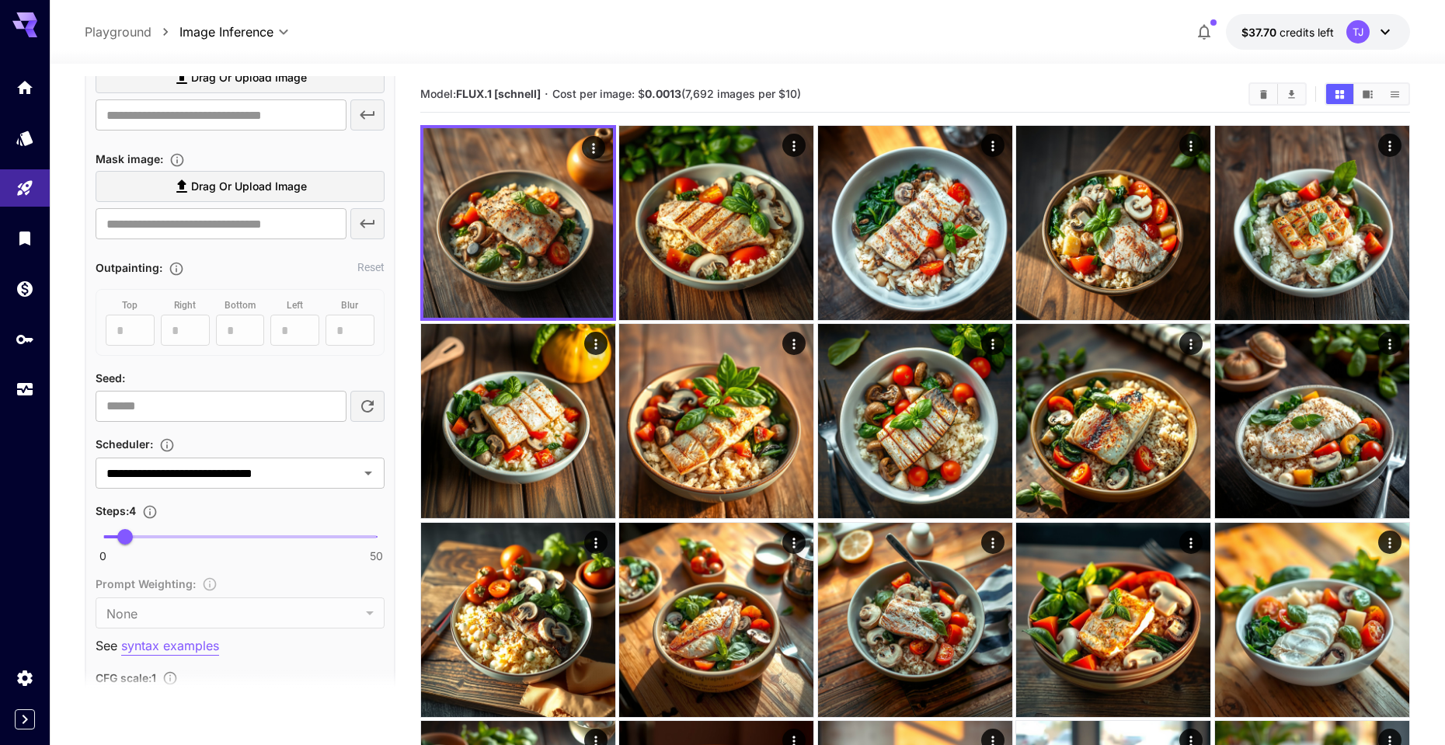
scroll to position [993, 0]
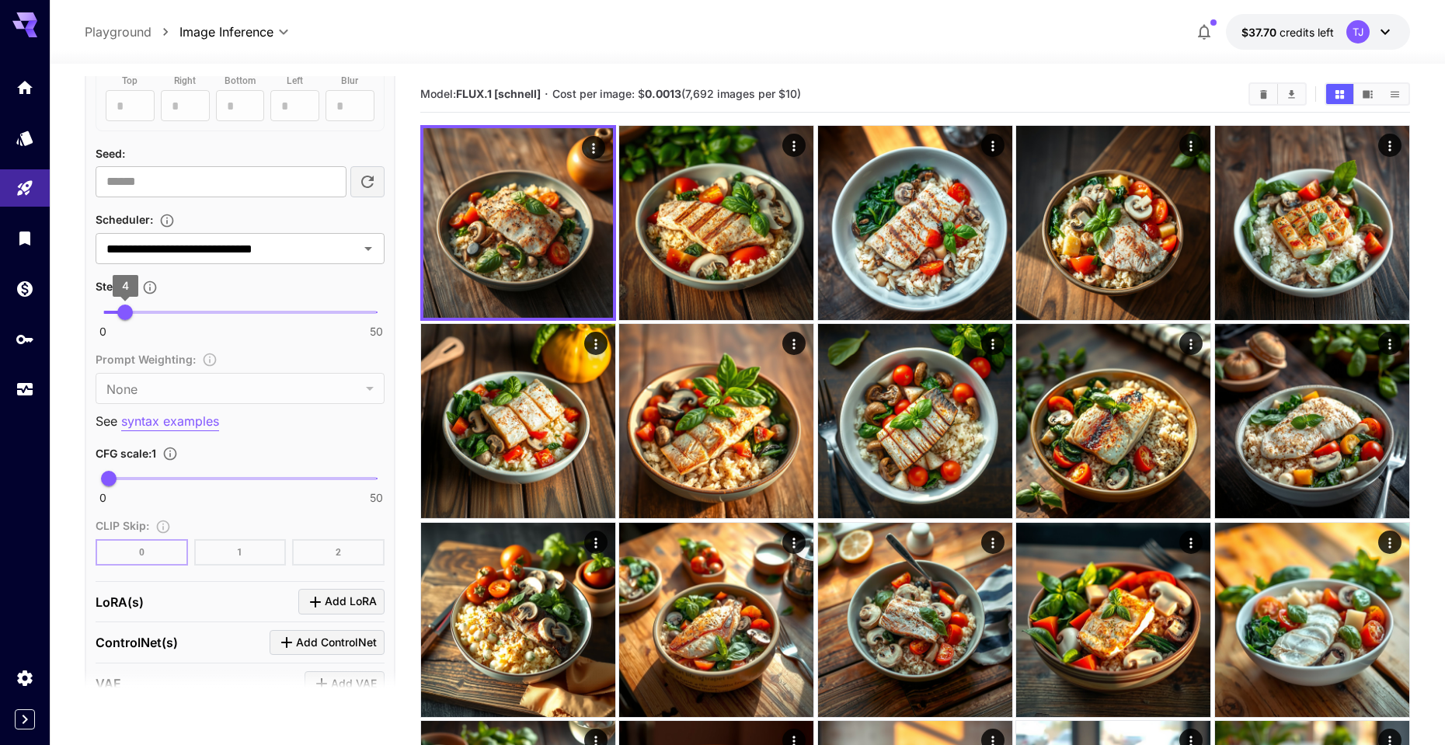
type input "*"
type input "*******"
drag, startPoint x: 119, startPoint y: 314, endPoint x: 186, endPoint y: 313, distance: 66.8
click at [186, 313] on span "15" at bounding box center [186, 312] width 16 height 16
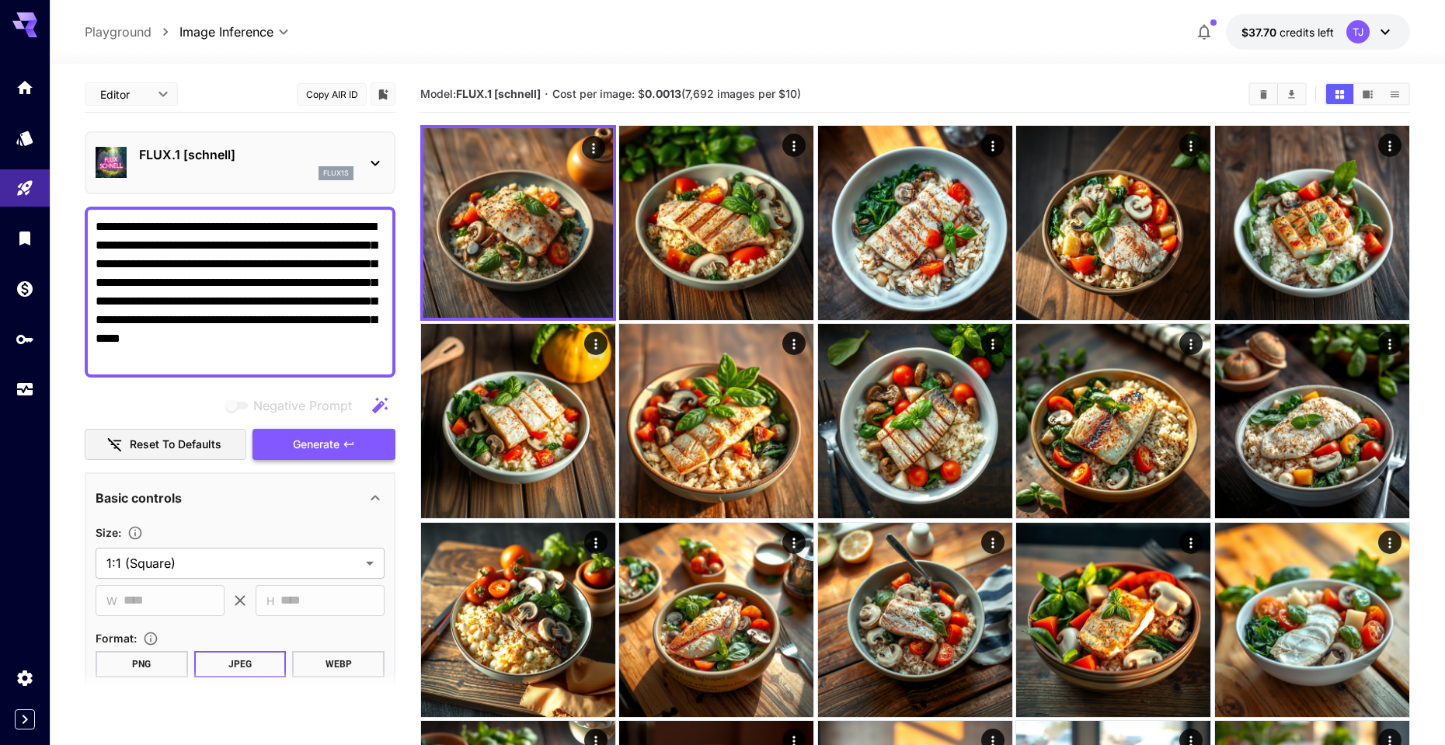
click at [303, 441] on span "Generate" at bounding box center [316, 444] width 47 height 19
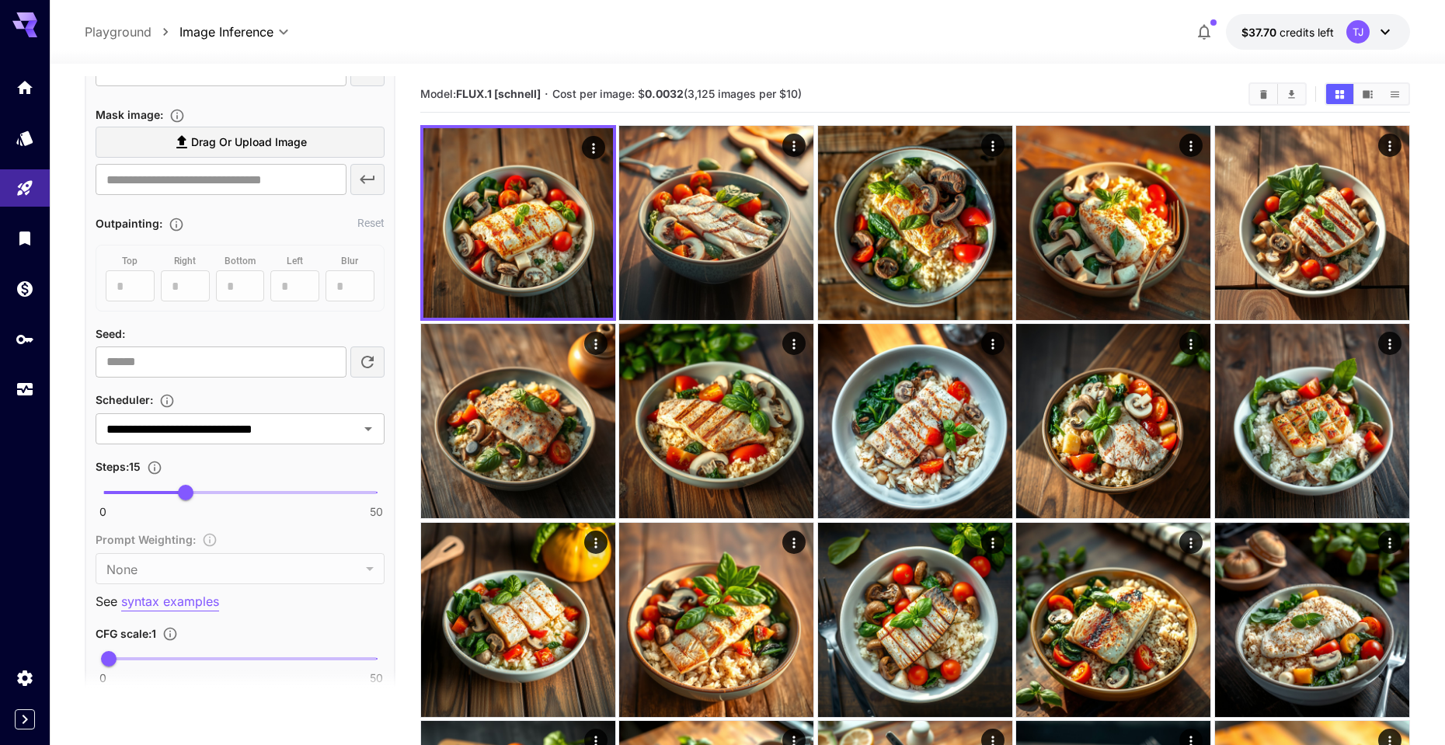
scroll to position [903, 0]
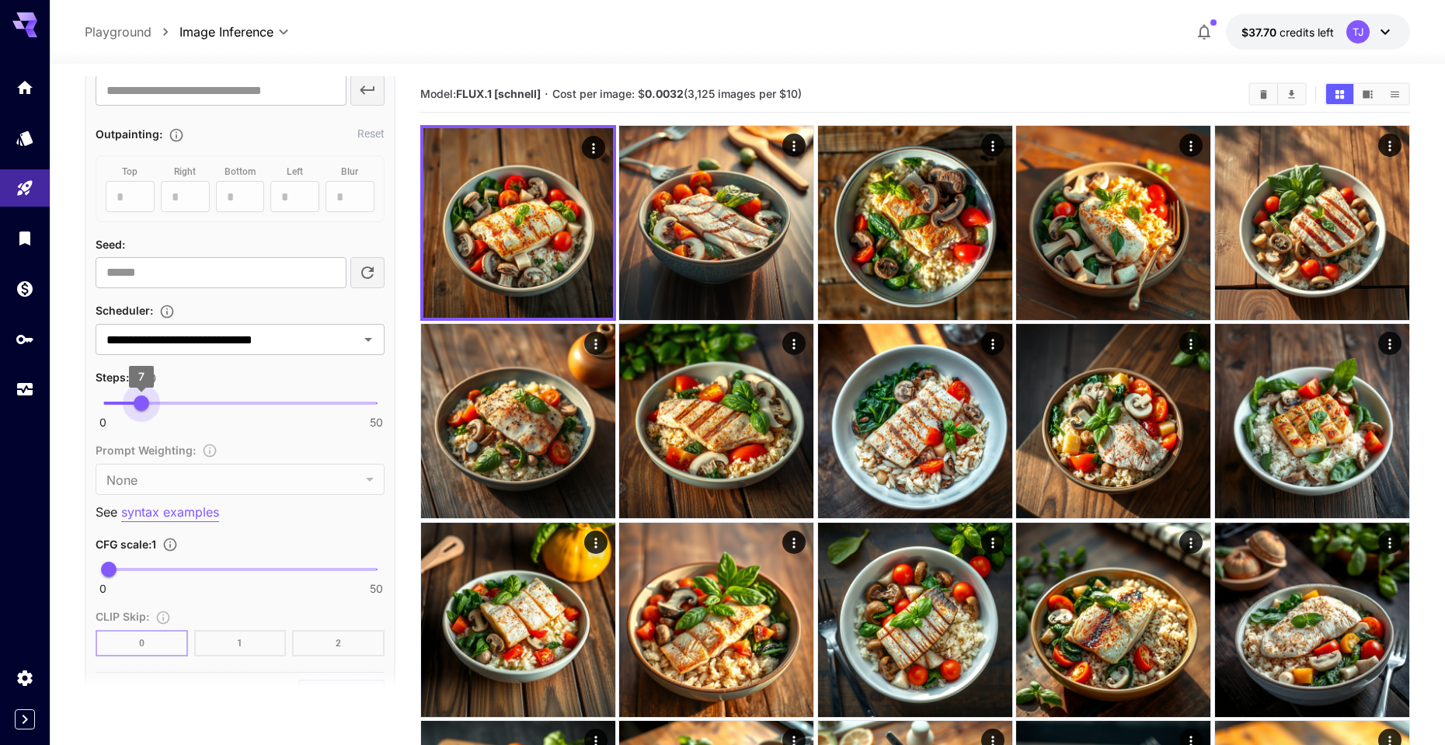
drag, startPoint x: 178, startPoint y: 402, endPoint x: 140, endPoint y: 403, distance: 38.1
click at [140, 403] on span "7" at bounding box center [142, 403] width 16 height 16
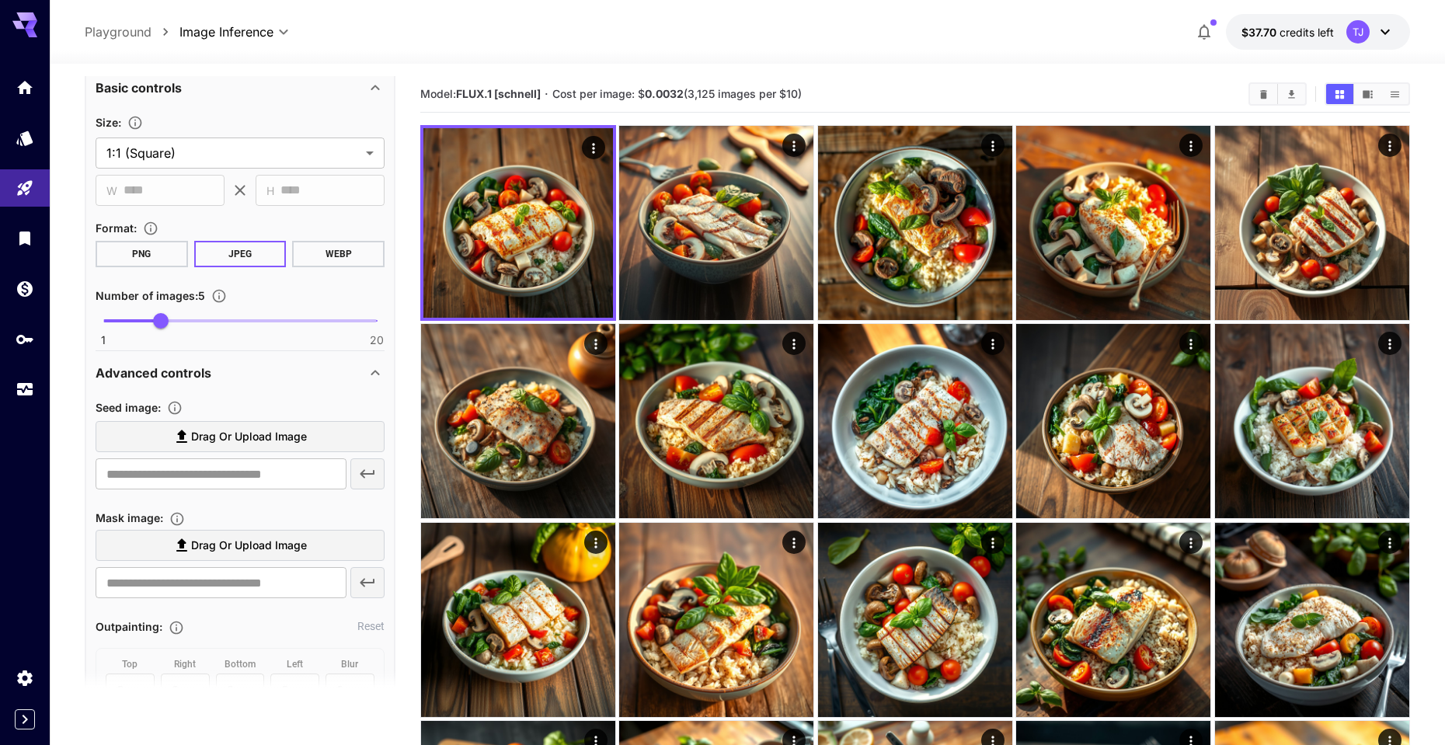
scroll to position [0, 0]
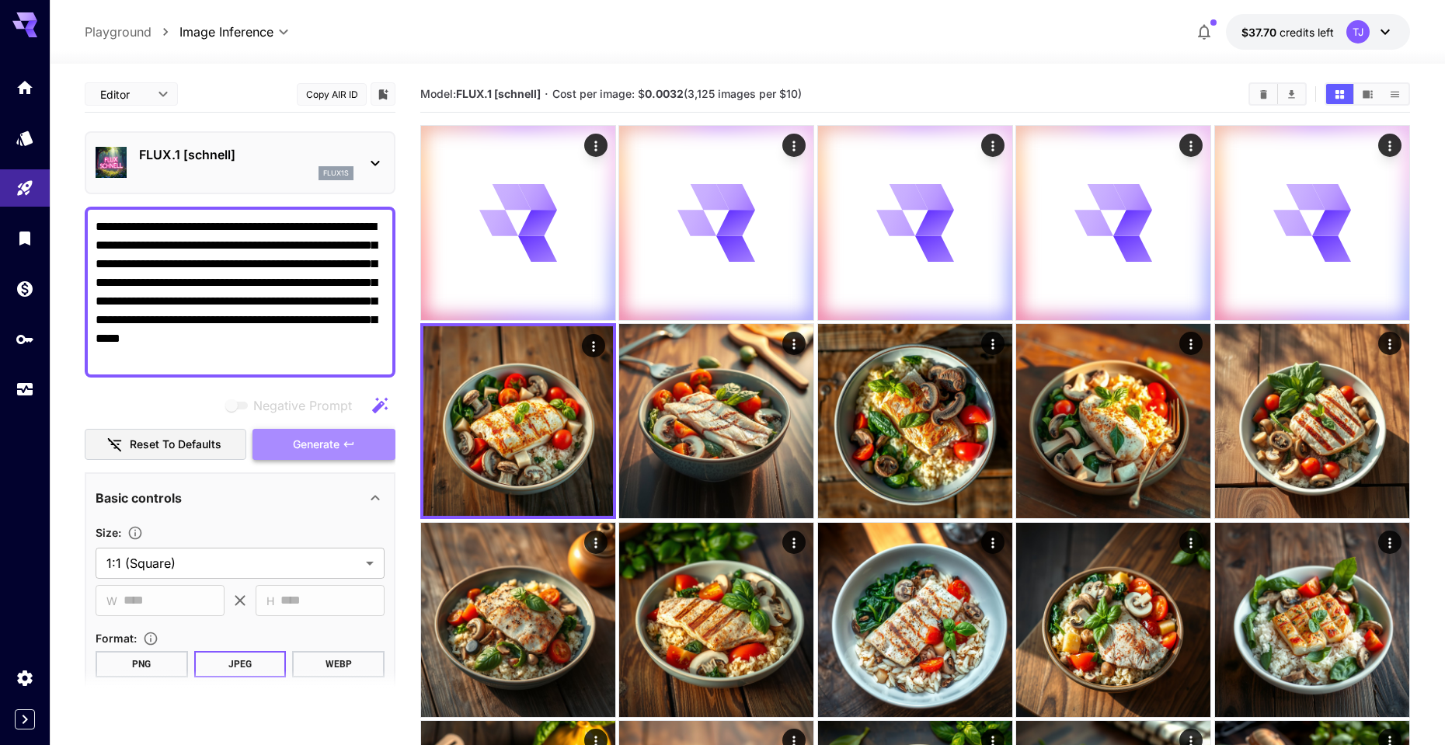
click at [302, 447] on span "Generate" at bounding box center [316, 444] width 47 height 19
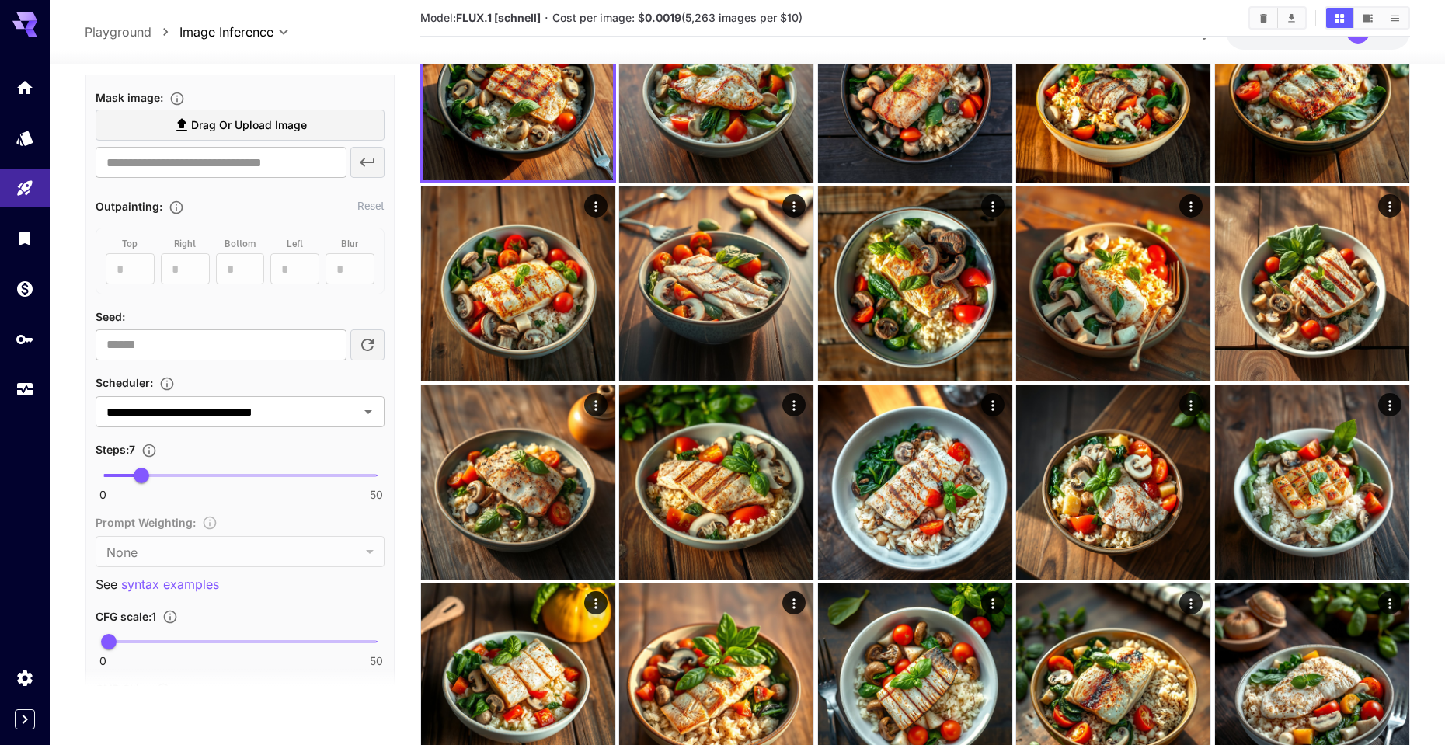
scroll to position [941, 0]
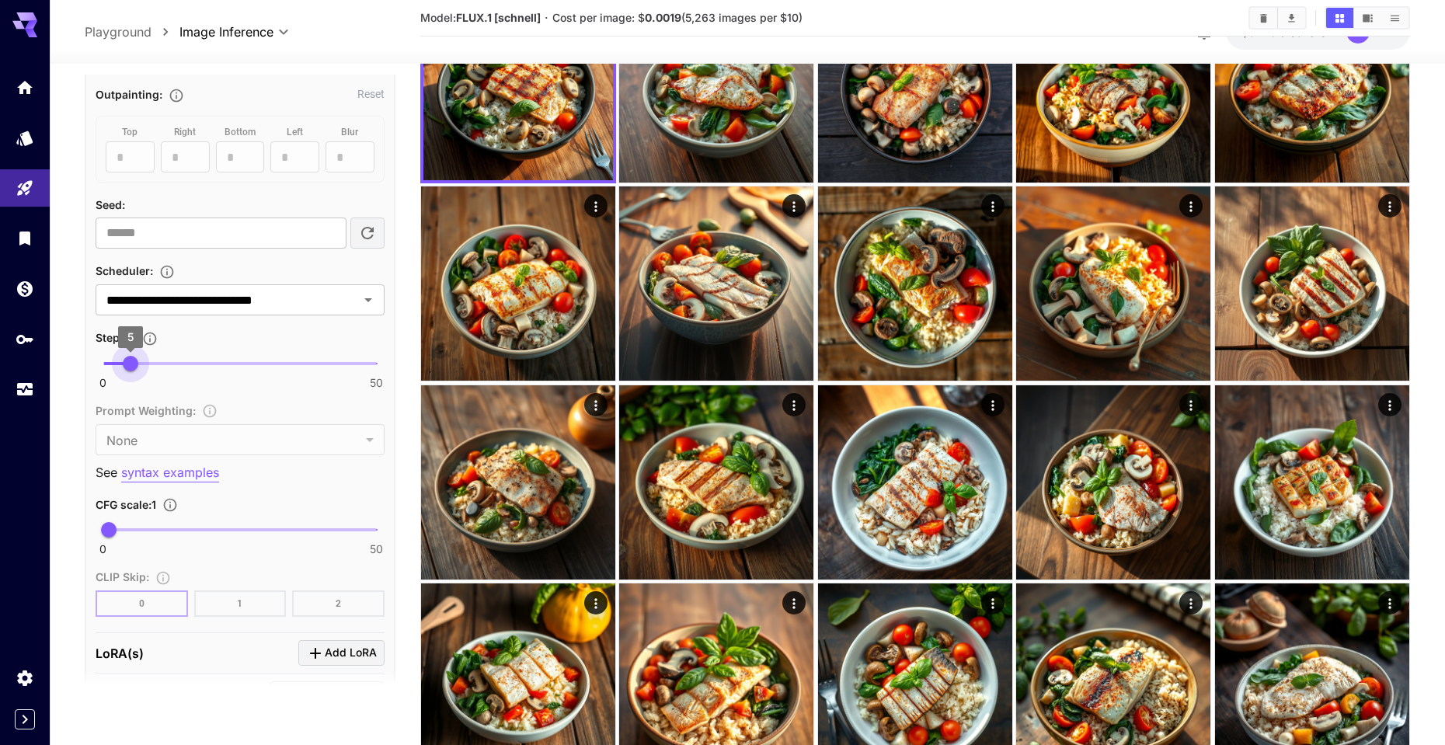
drag, startPoint x: 141, startPoint y: 366, endPoint x: 130, endPoint y: 367, distance: 11.0
click at [130, 367] on span "5" at bounding box center [131, 364] width 16 height 16
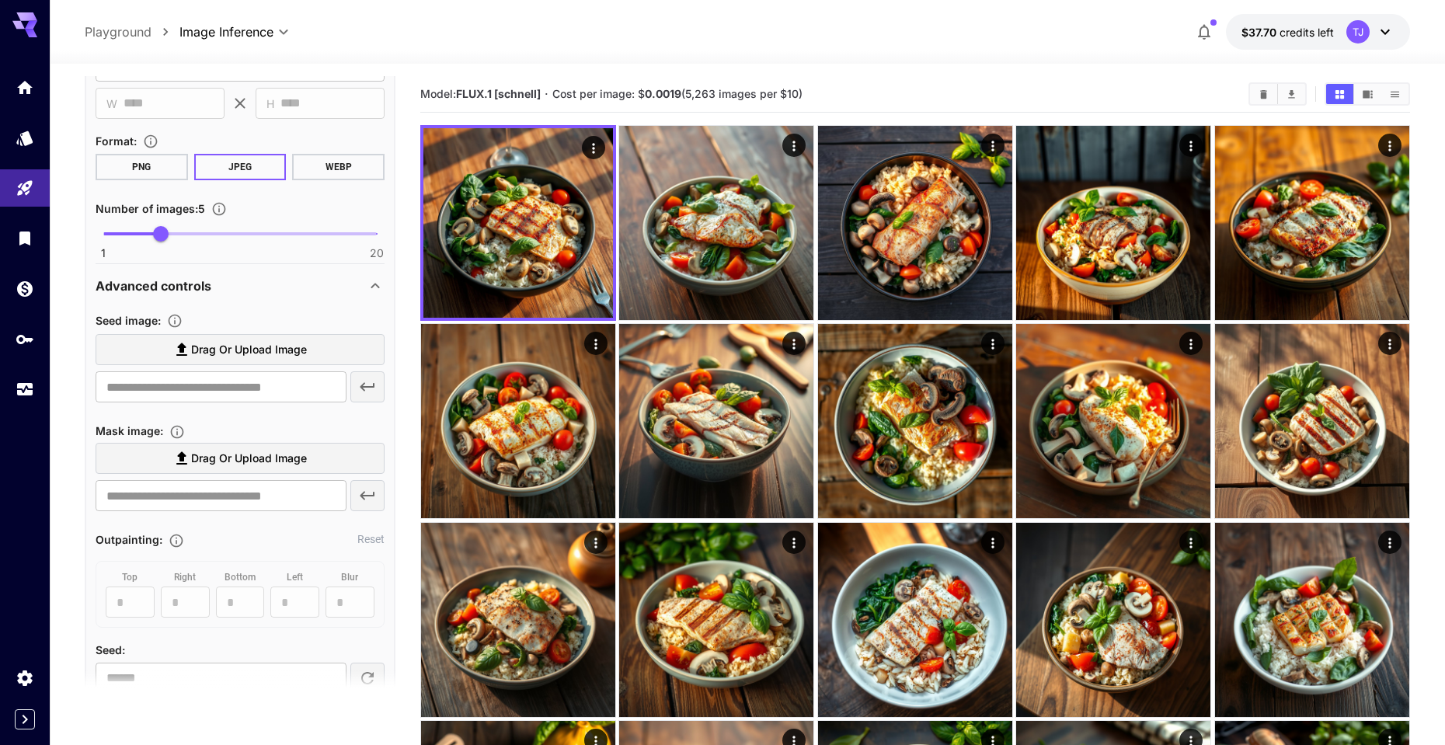
scroll to position [75, 0]
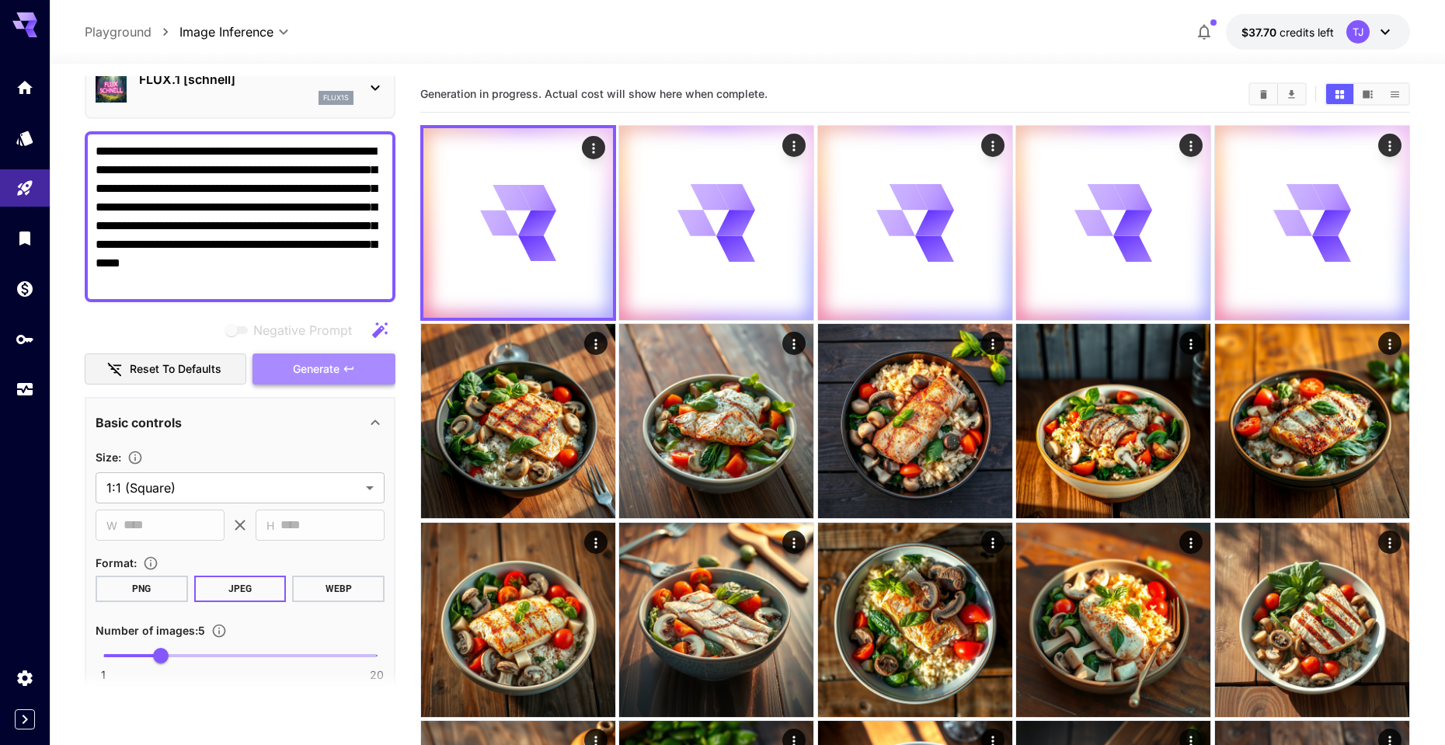
click at [339, 371] on span "Generate" at bounding box center [316, 369] width 47 height 19
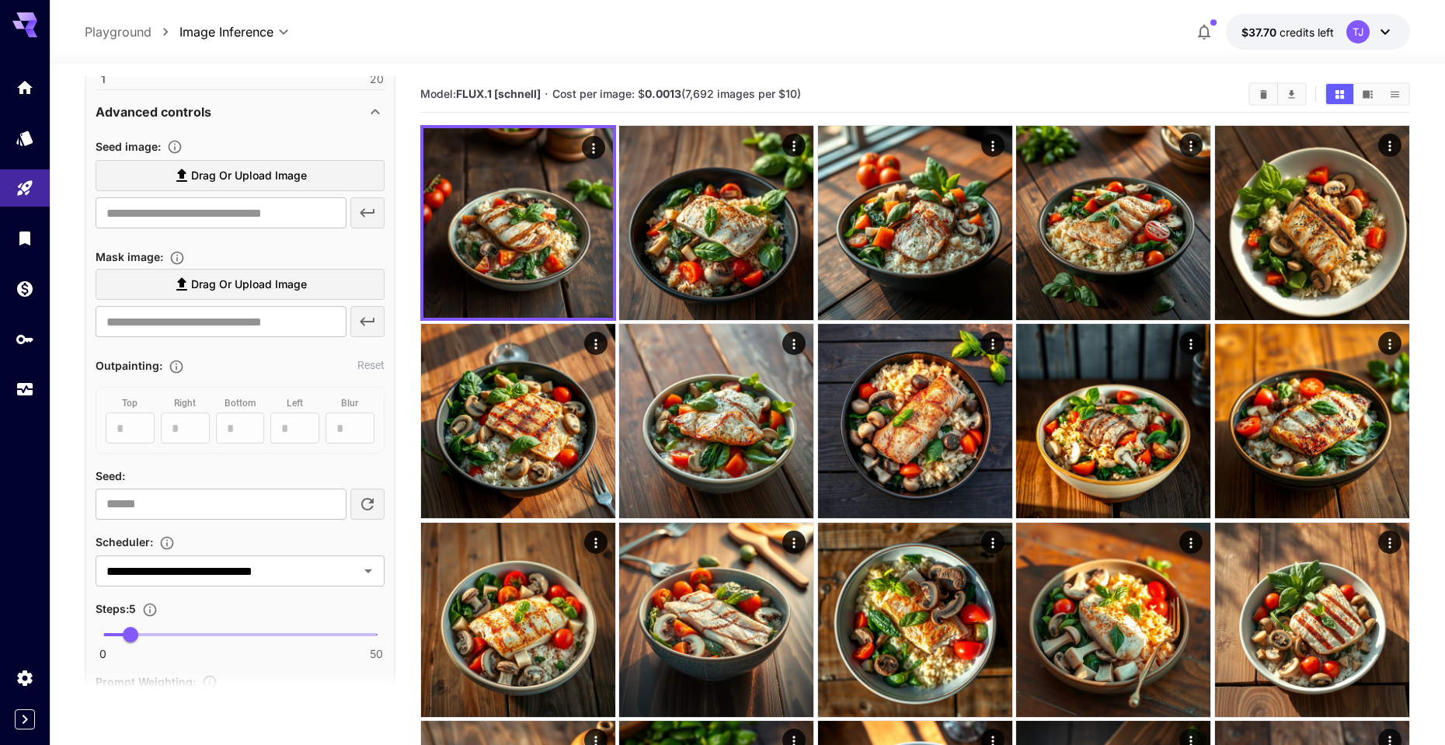
scroll to position [3, 0]
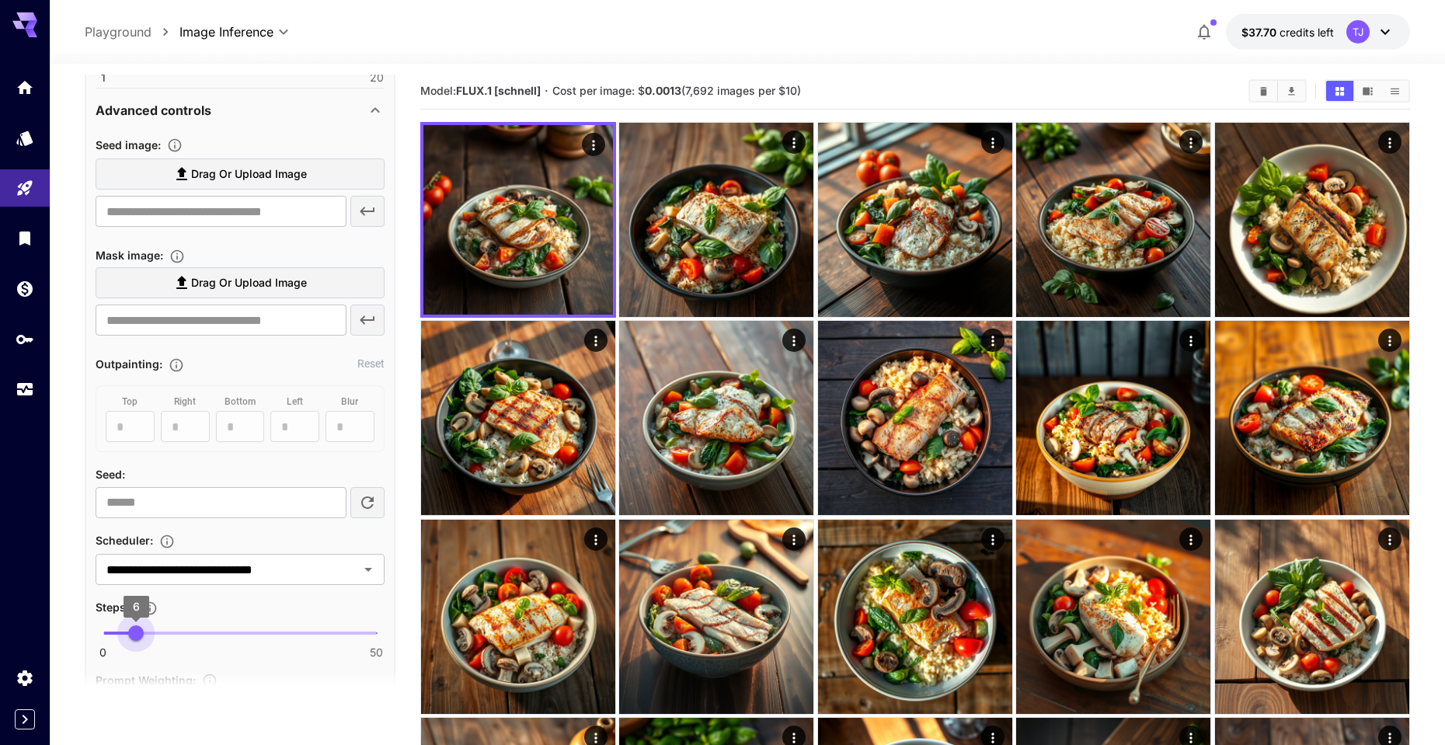
drag, startPoint x: 126, startPoint y: 637, endPoint x: 135, endPoint y: 636, distance: 9.4
click at [135, 636] on span "6" at bounding box center [136, 633] width 16 height 16
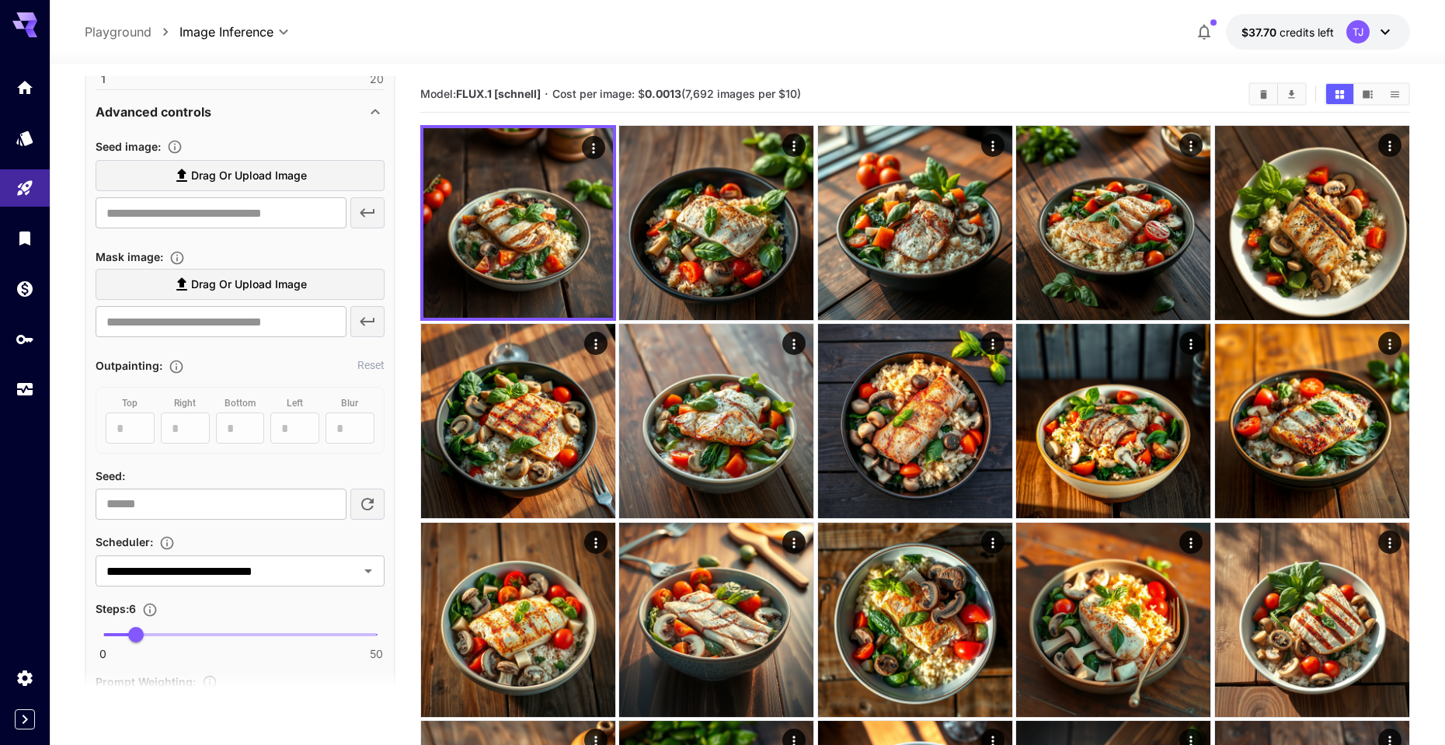
scroll to position [0, 0]
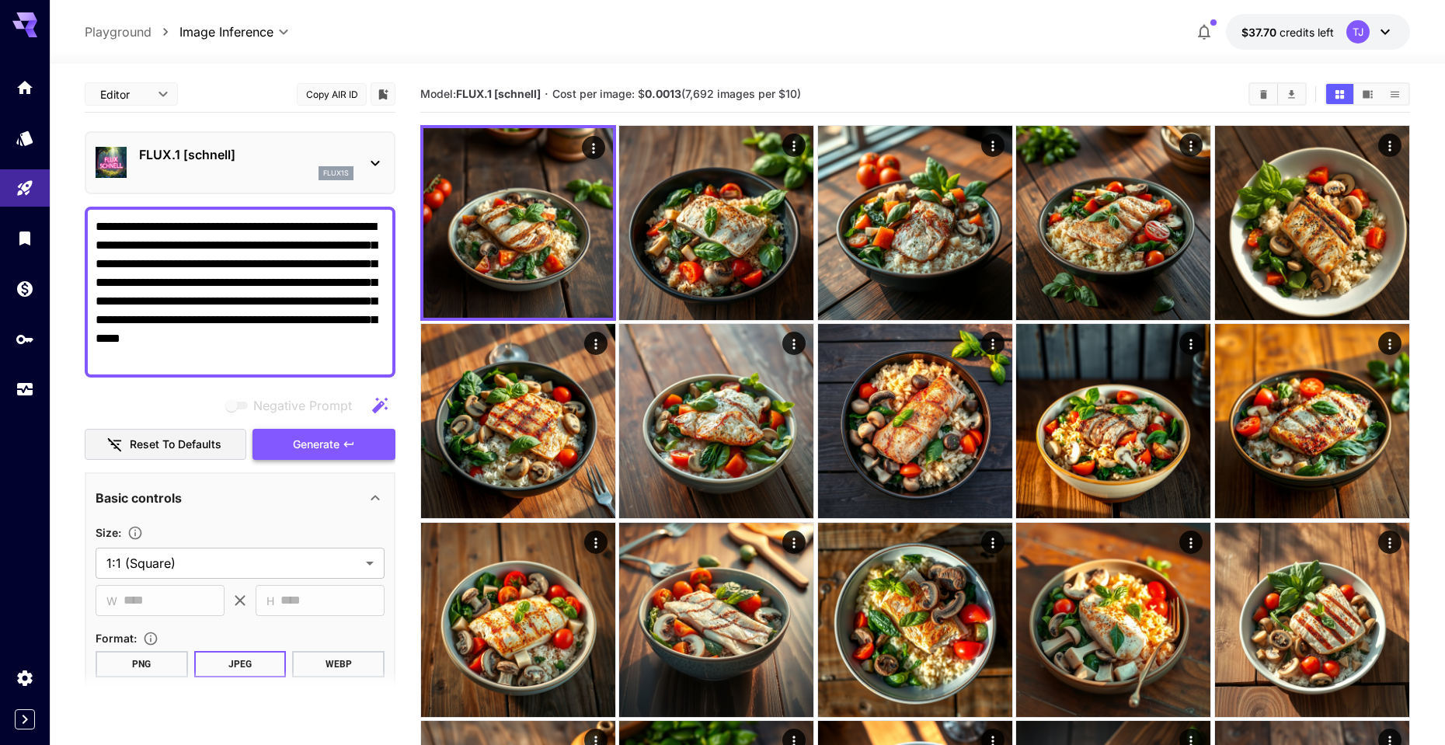
click at [346, 440] on icon "button" at bounding box center [349, 444] width 12 height 12
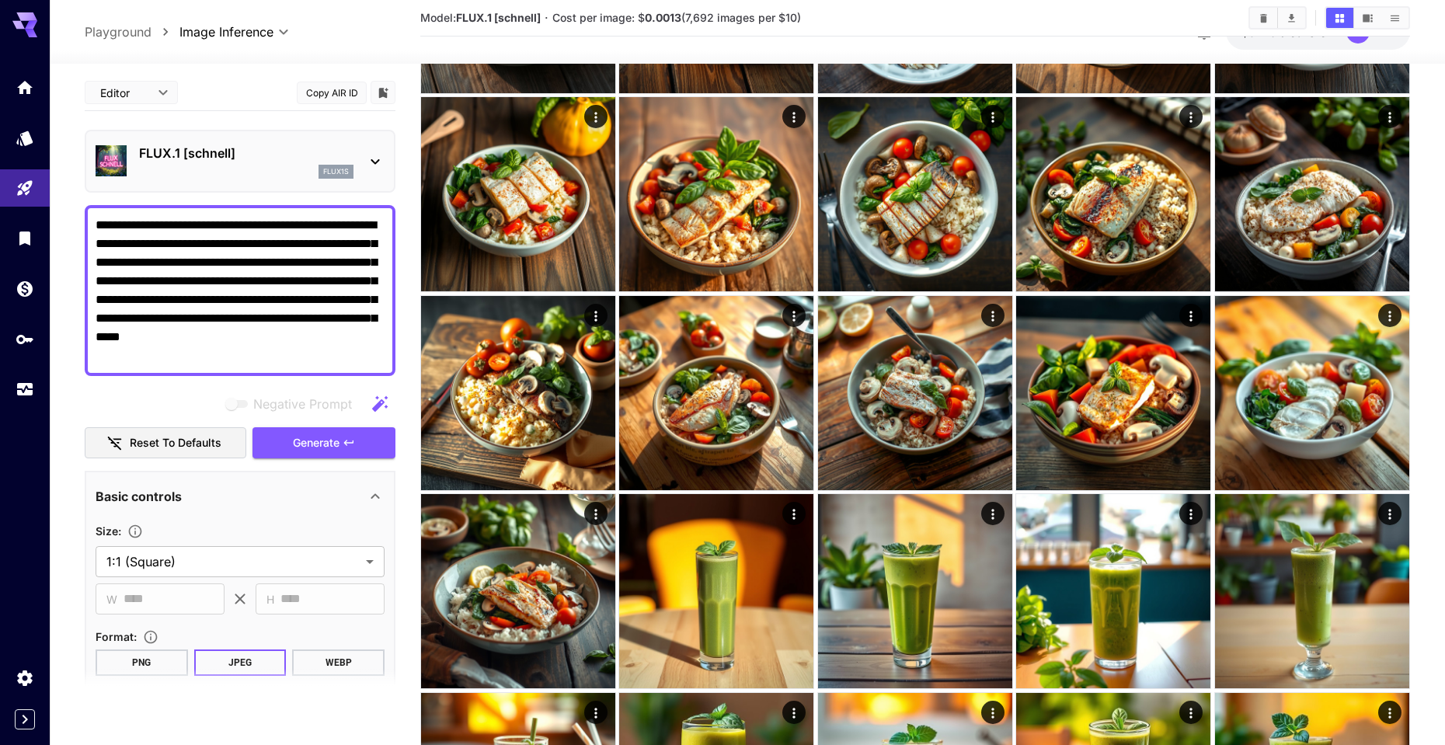
scroll to position [804, 0]
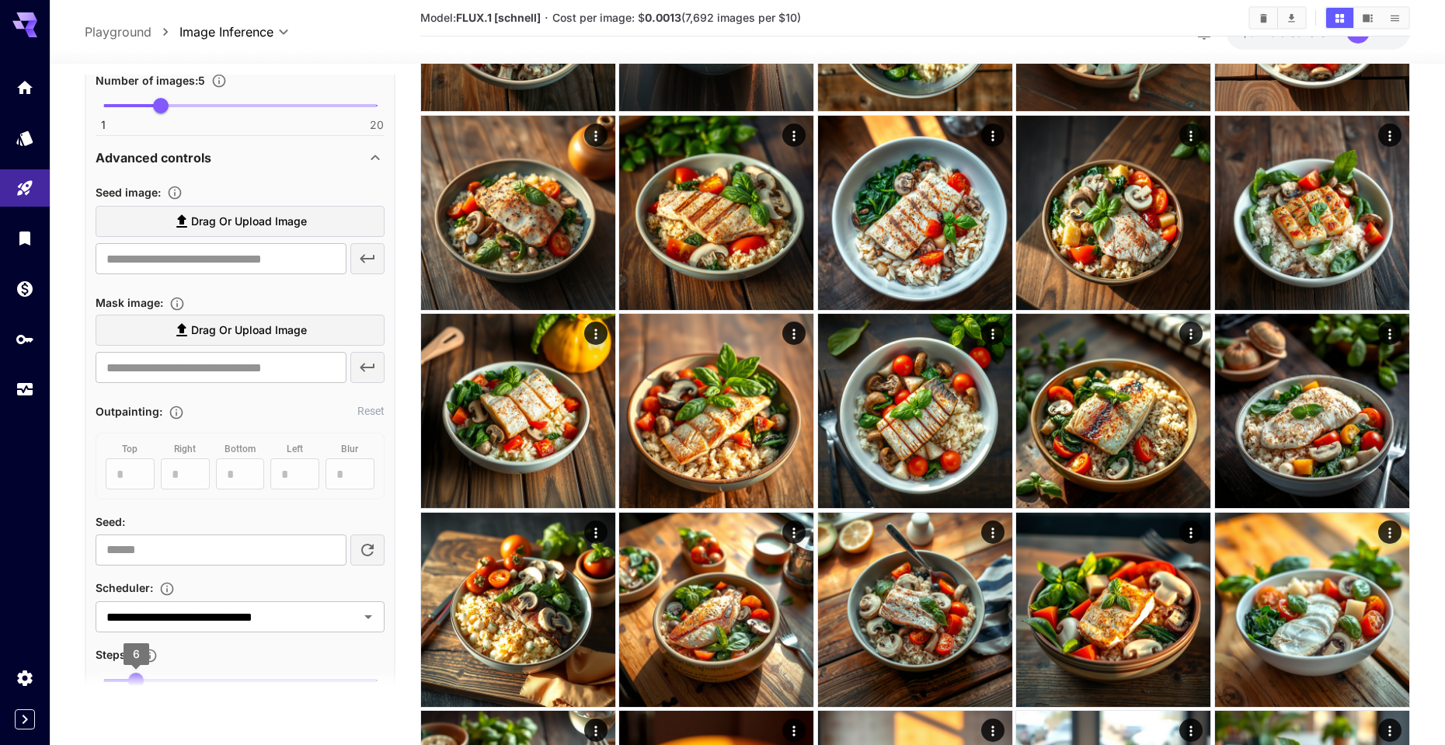
scroll to position [655, 0]
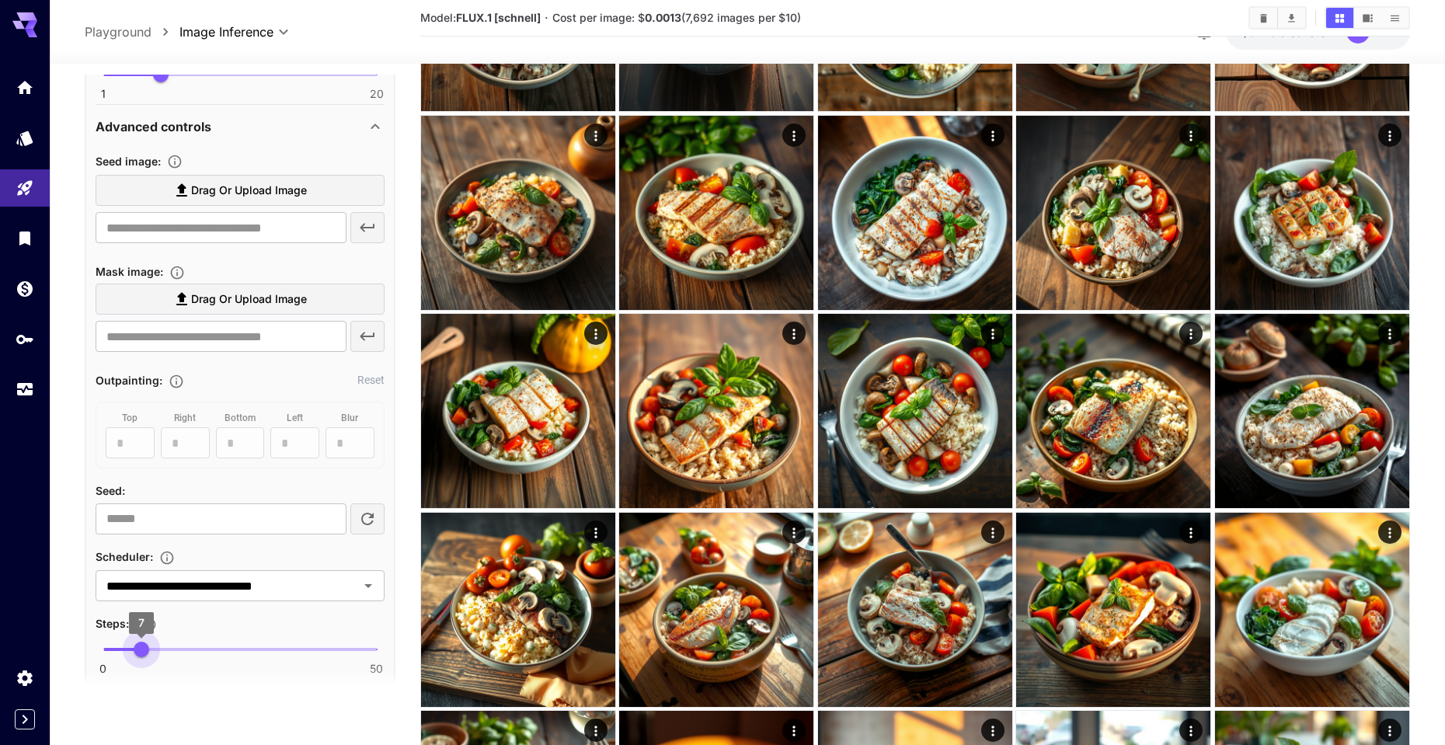
click at [140, 651] on span "7" at bounding box center [142, 650] width 16 height 16
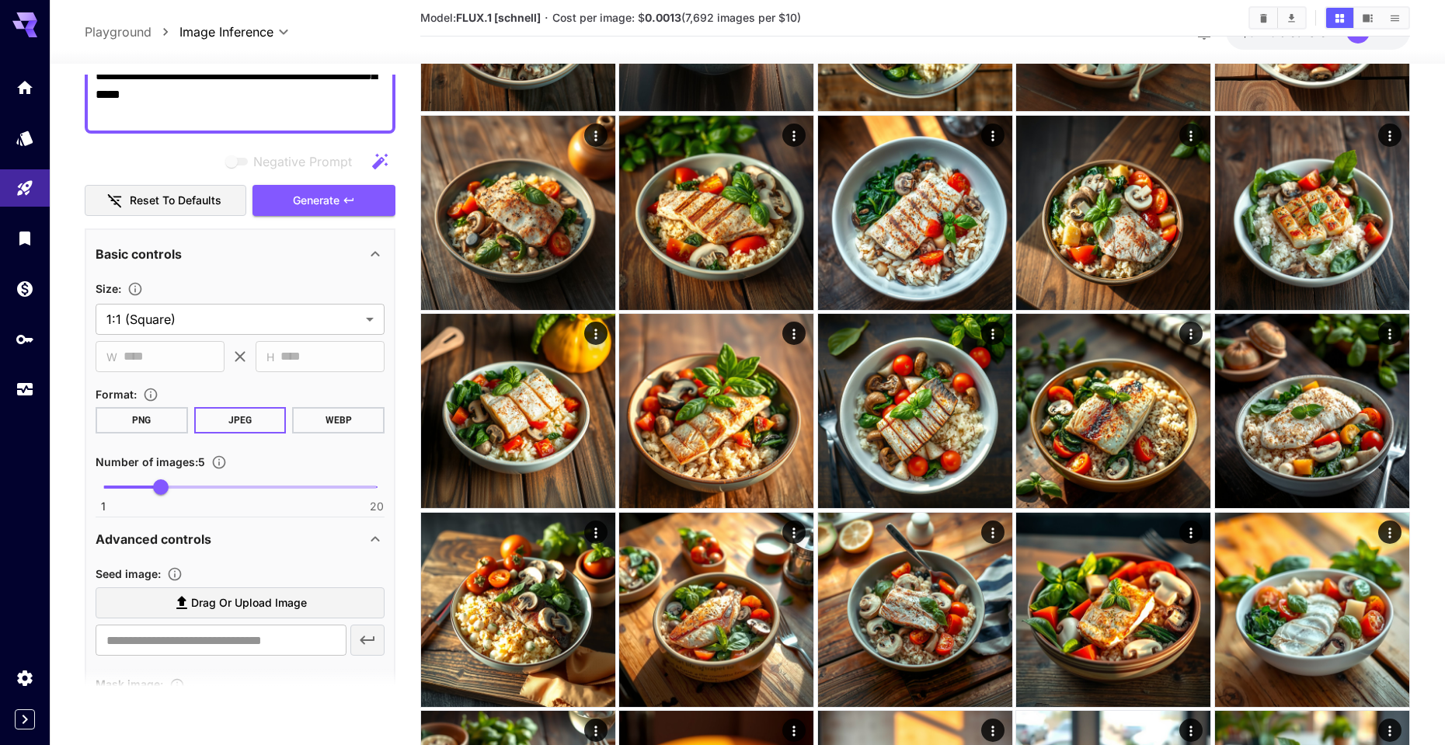
scroll to position [525, 0]
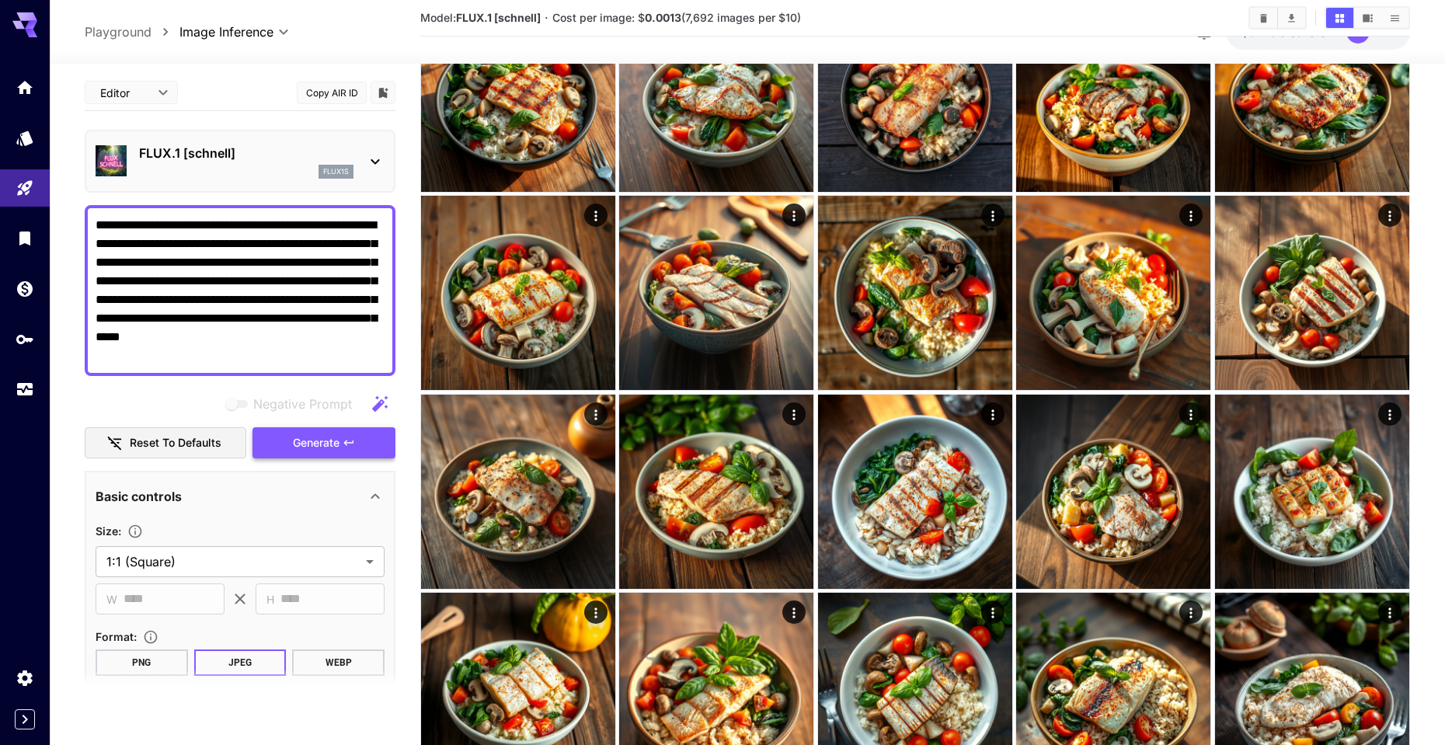
click at [308, 440] on span "Generate" at bounding box center [316, 442] width 47 height 19
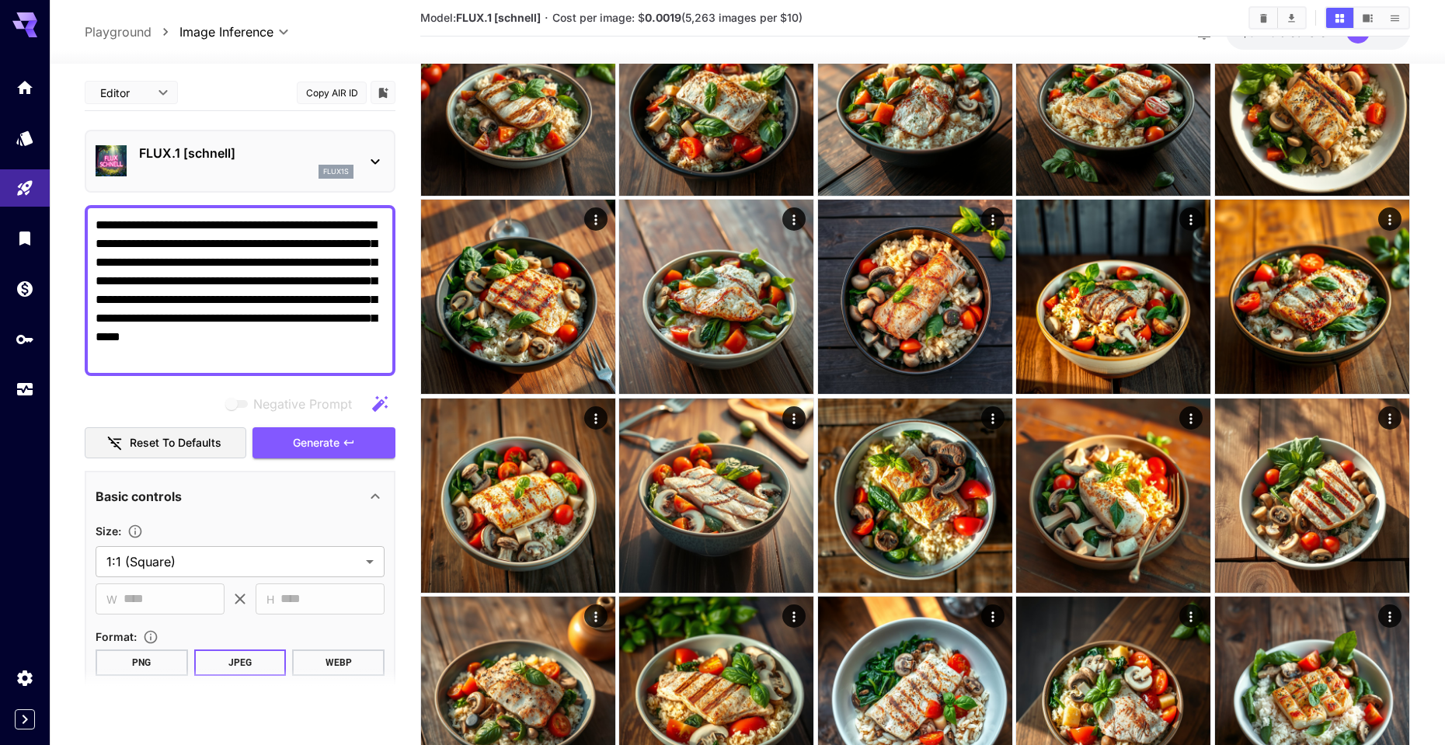
scroll to position [739, 0]
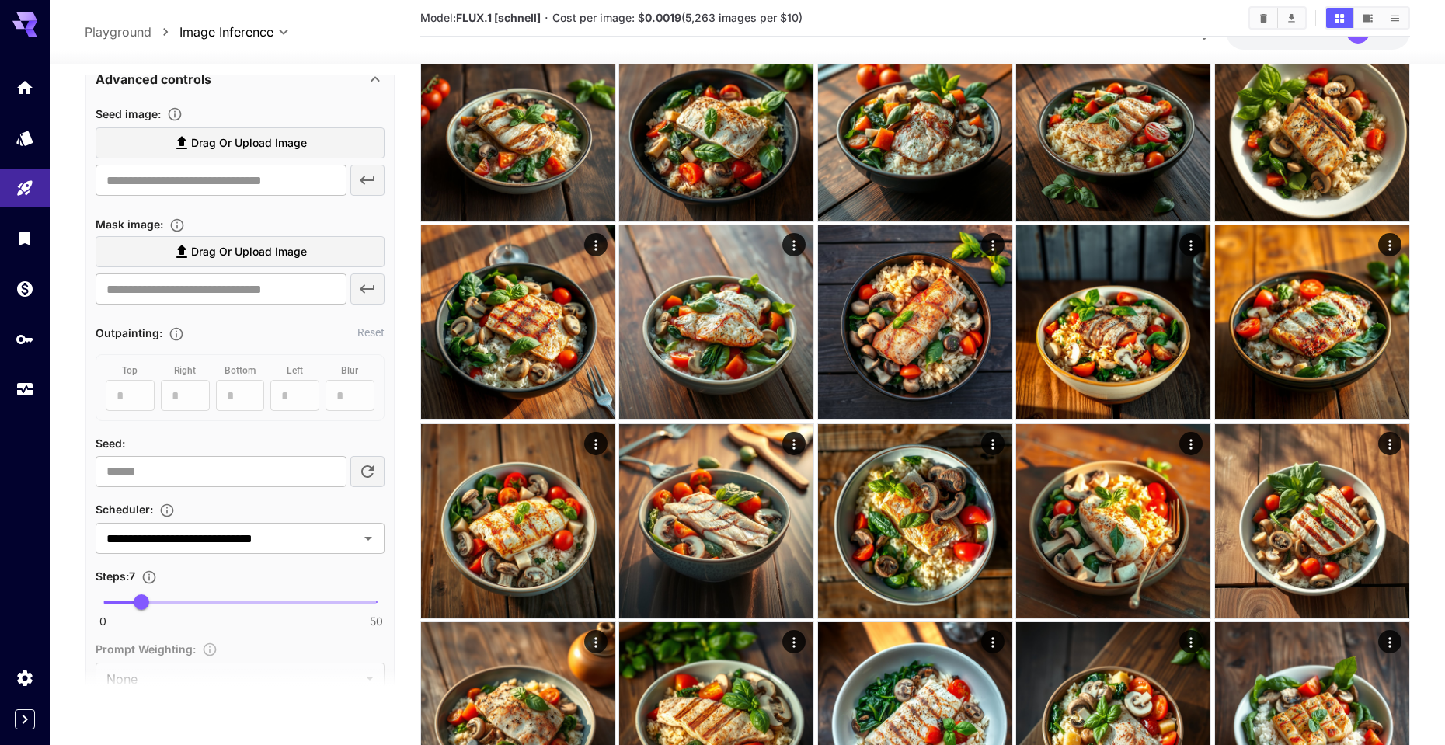
scroll to position [0, 0]
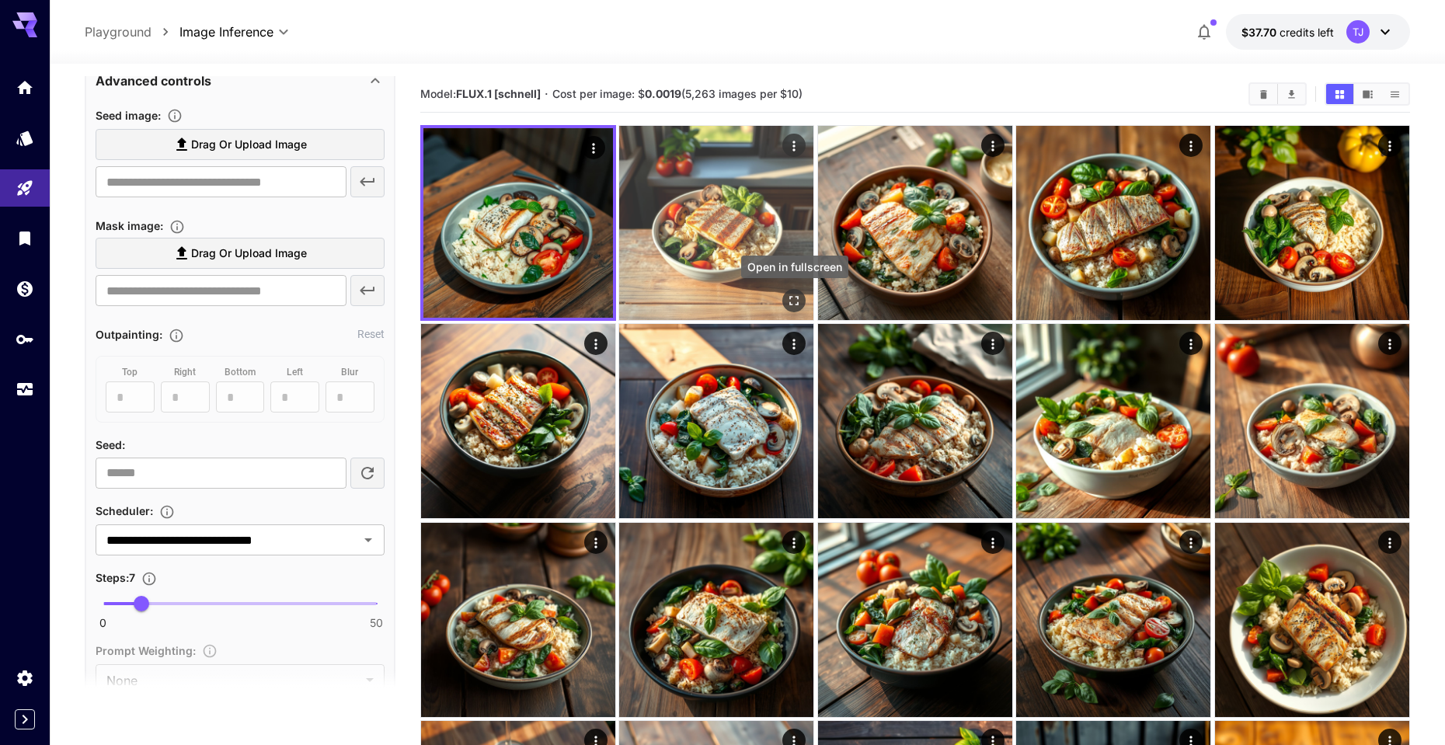
click at [788, 300] on icon "Open in fullscreen" at bounding box center [795, 301] width 16 height 16
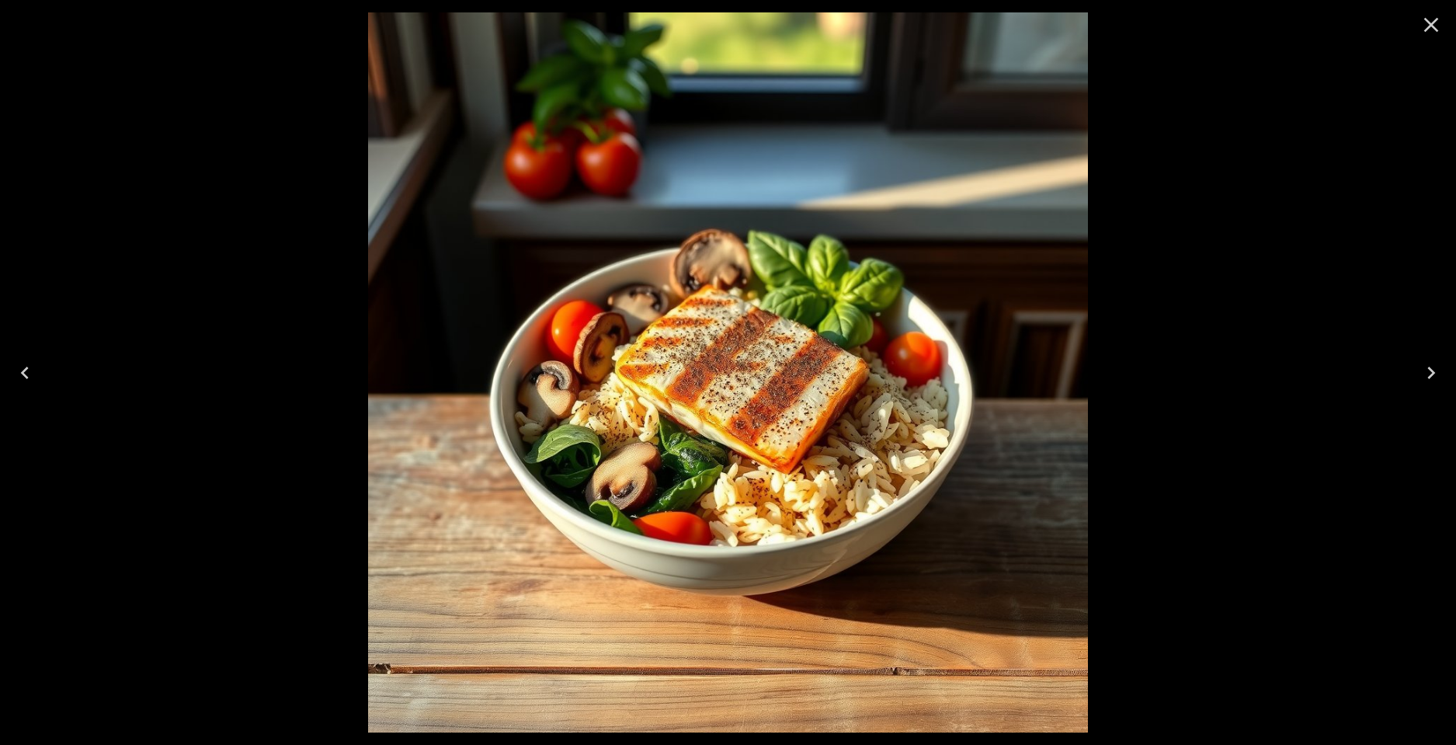
click at [1441, 26] on icon "Close" at bounding box center [1431, 24] width 25 height 25
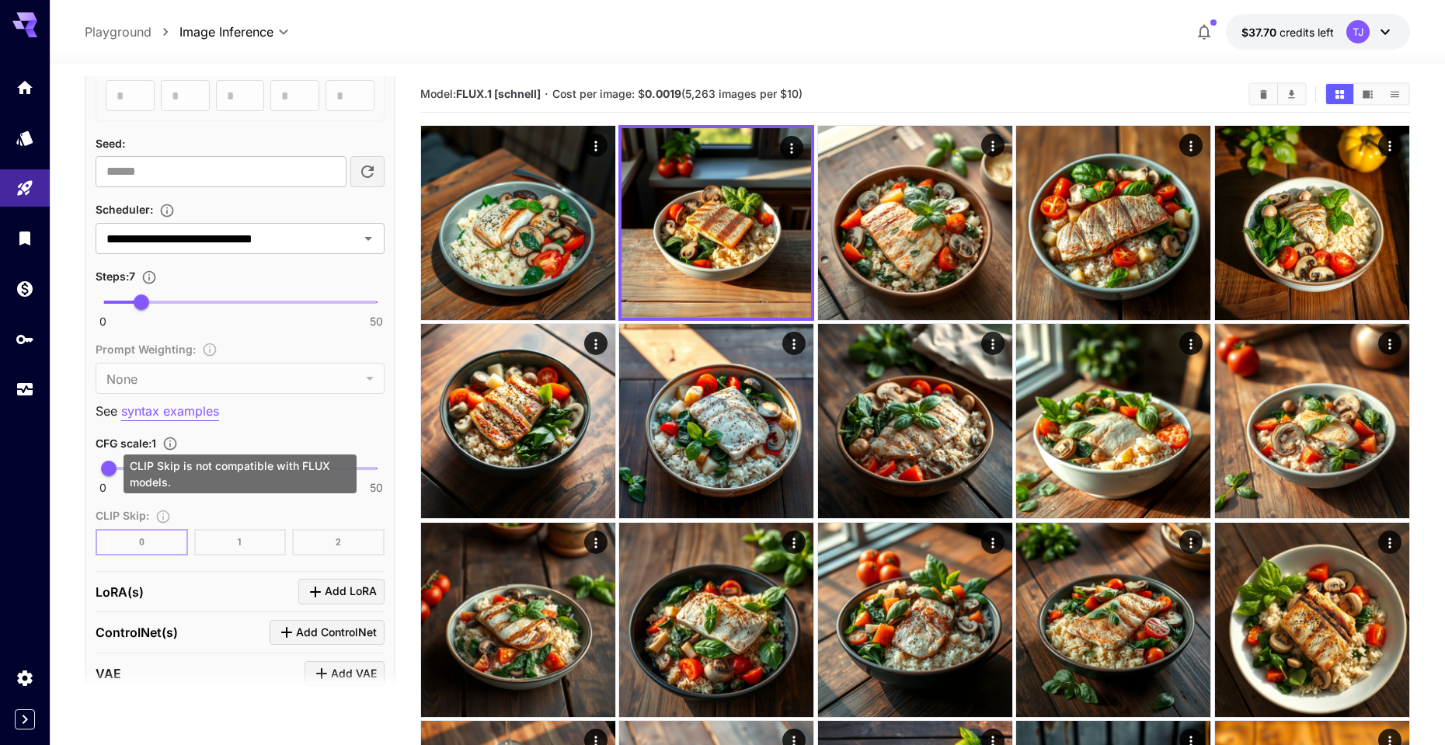
scroll to position [906, 0]
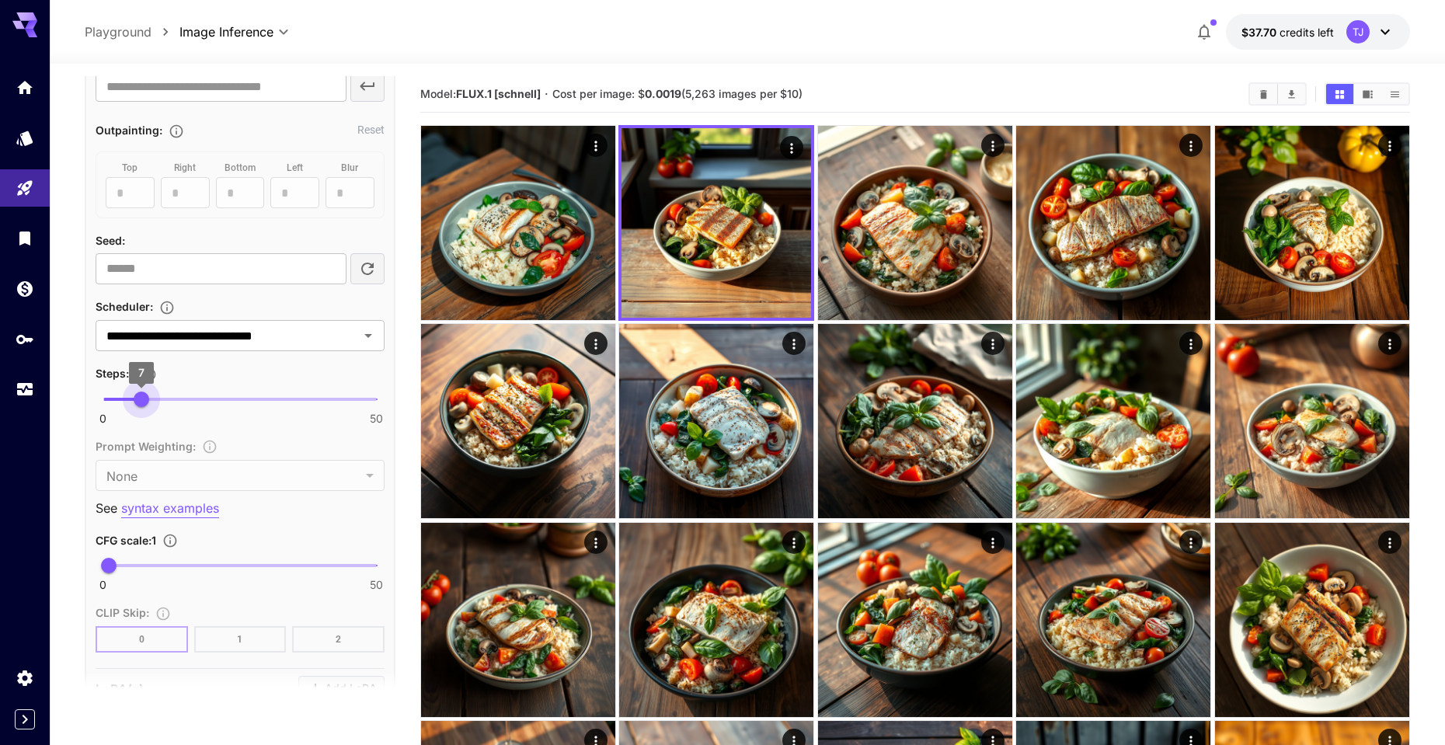
type input "*"
click at [136, 402] on span "6" at bounding box center [136, 399] width 16 height 16
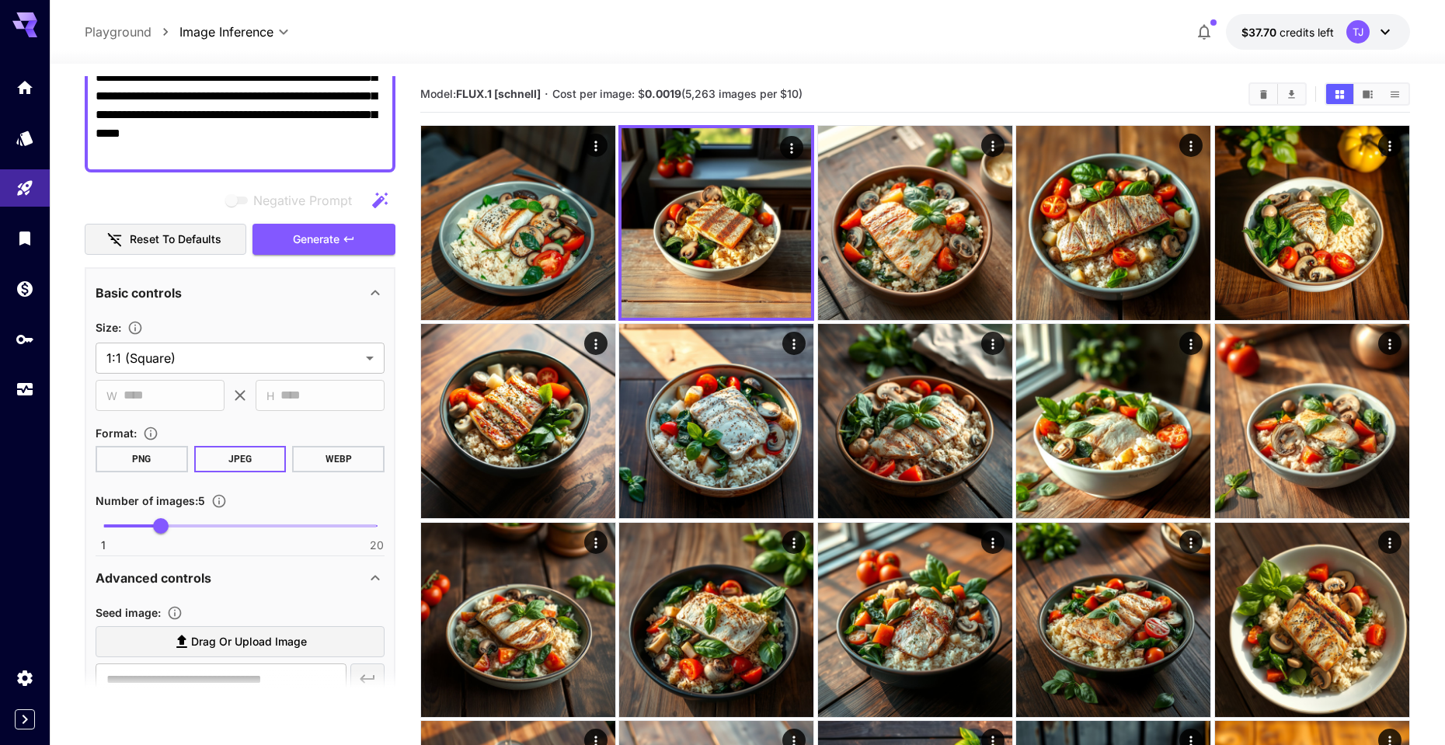
scroll to position [0, 0]
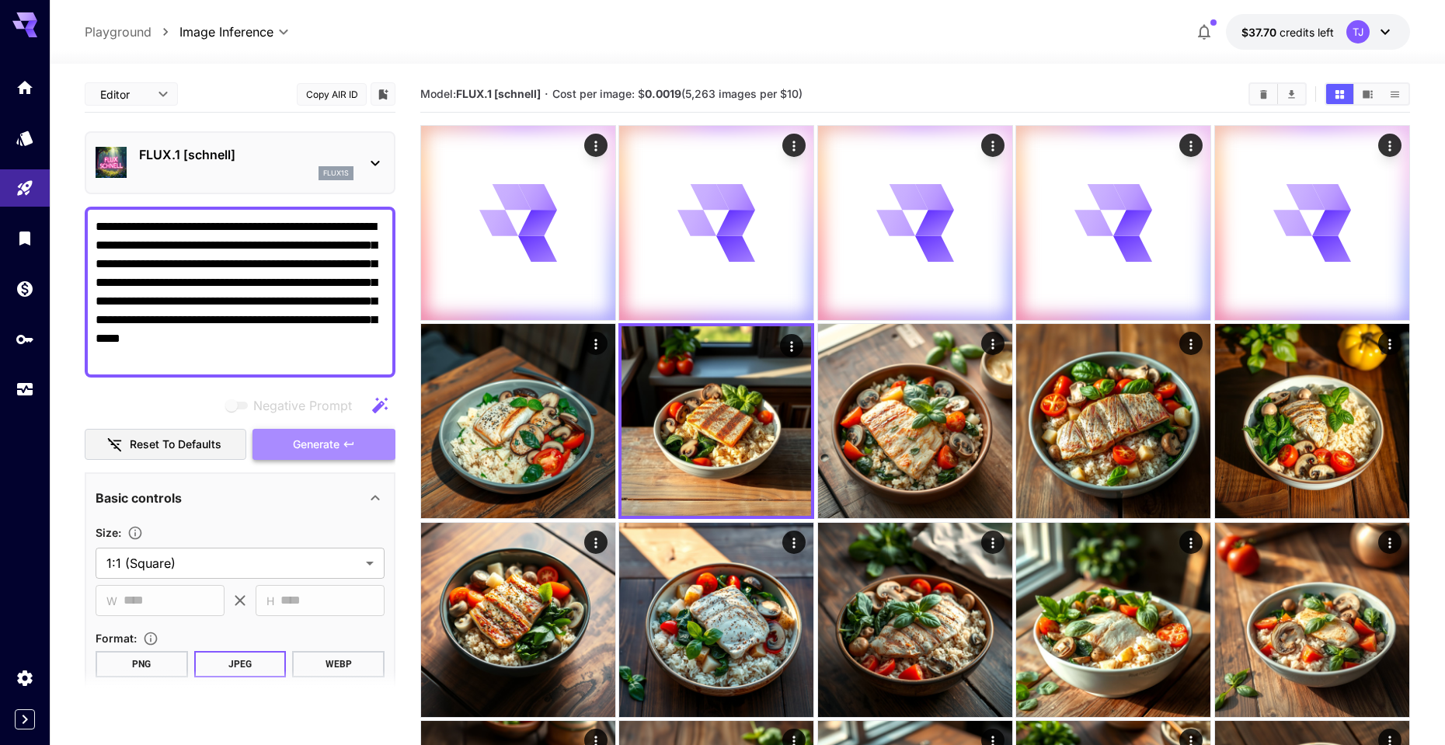
click at [299, 444] on span "Generate" at bounding box center [316, 444] width 47 height 19
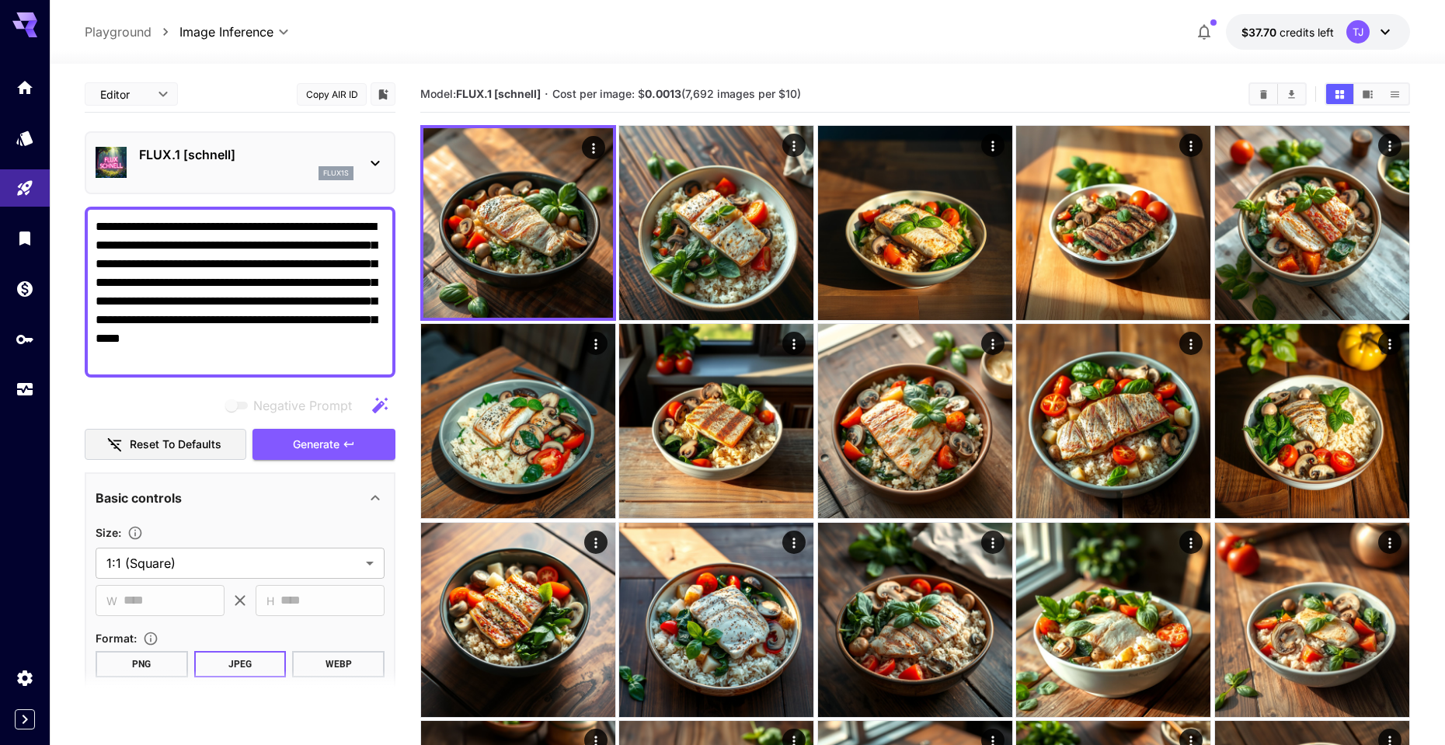
click at [350, 263] on textarea "**********" at bounding box center [240, 291] width 289 height 149
paste textarea "*****"
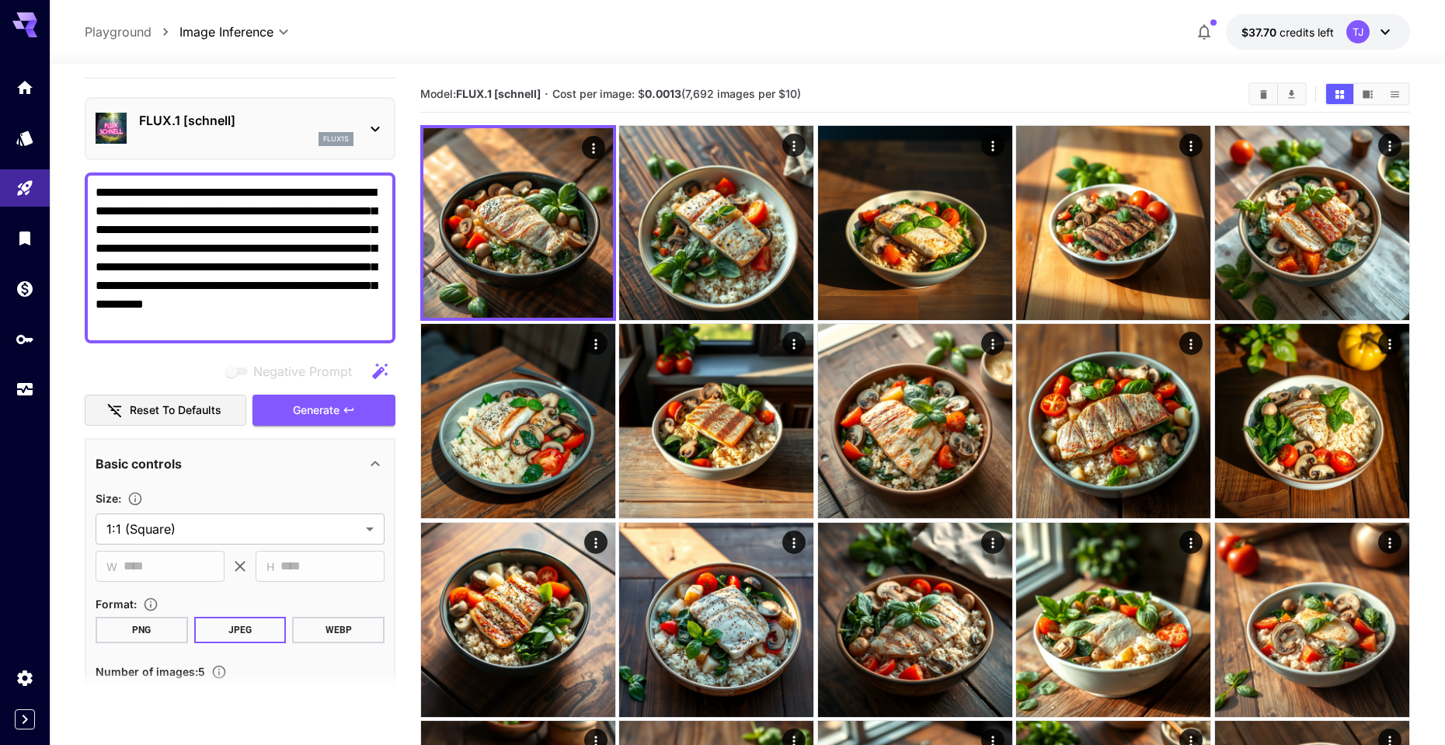
scroll to position [110, 0]
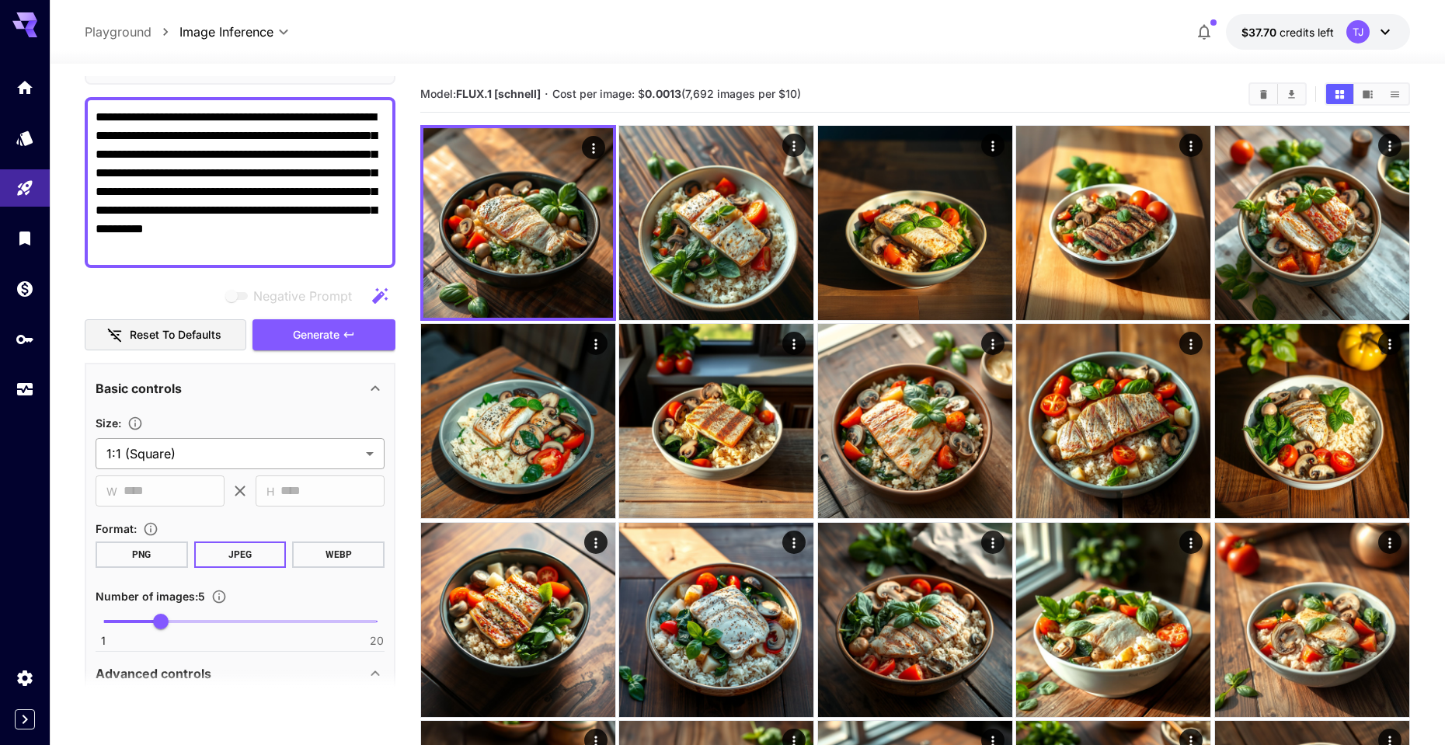
type textarea "**********"
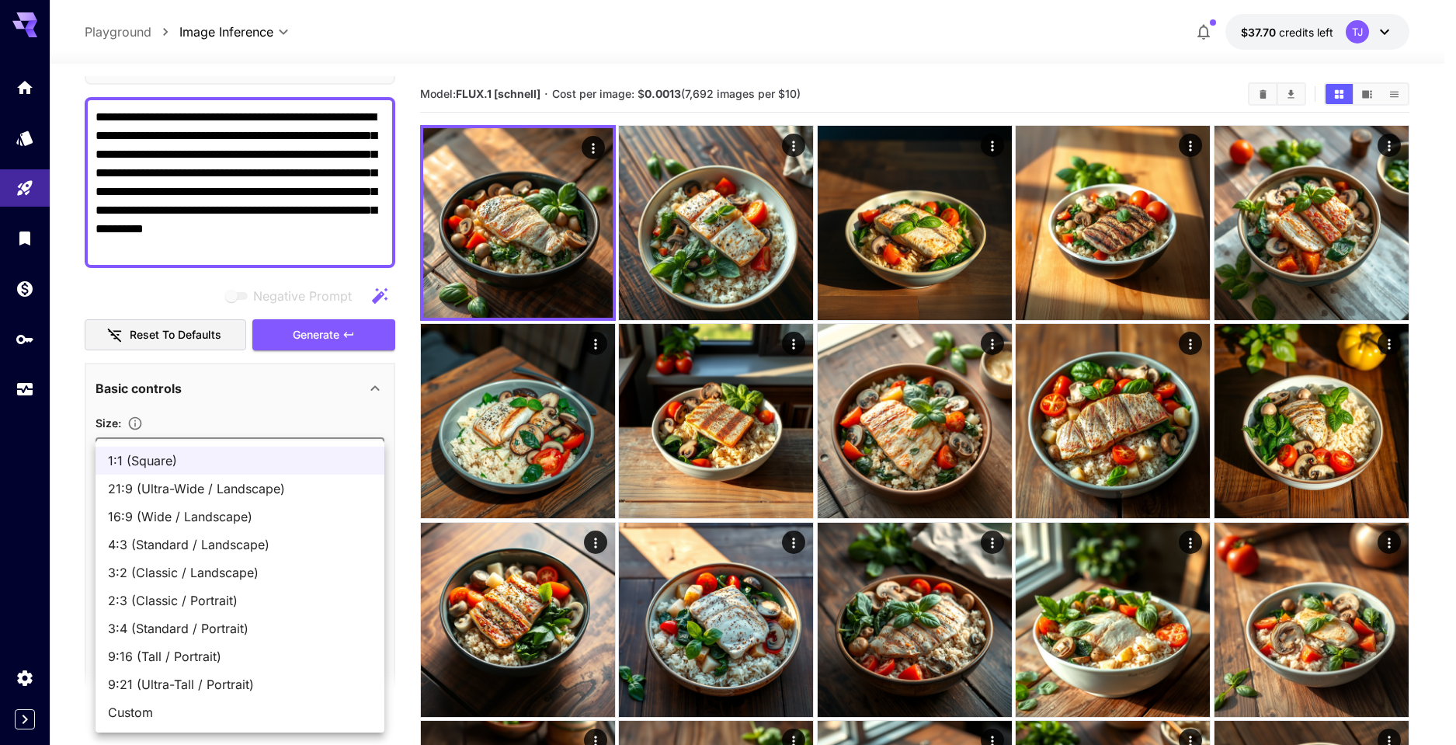
click at [197, 405] on div at bounding box center [728, 372] width 1456 height 745
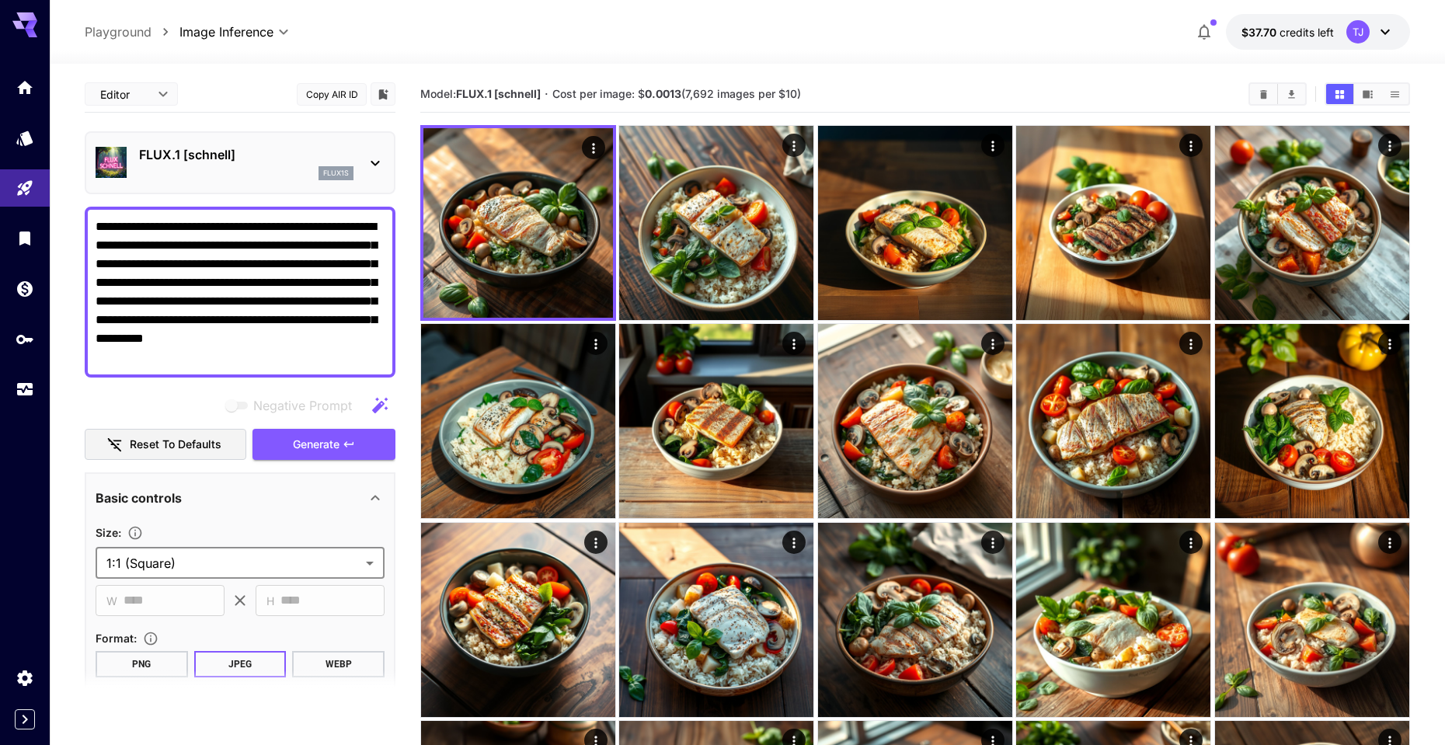
scroll to position [103, 0]
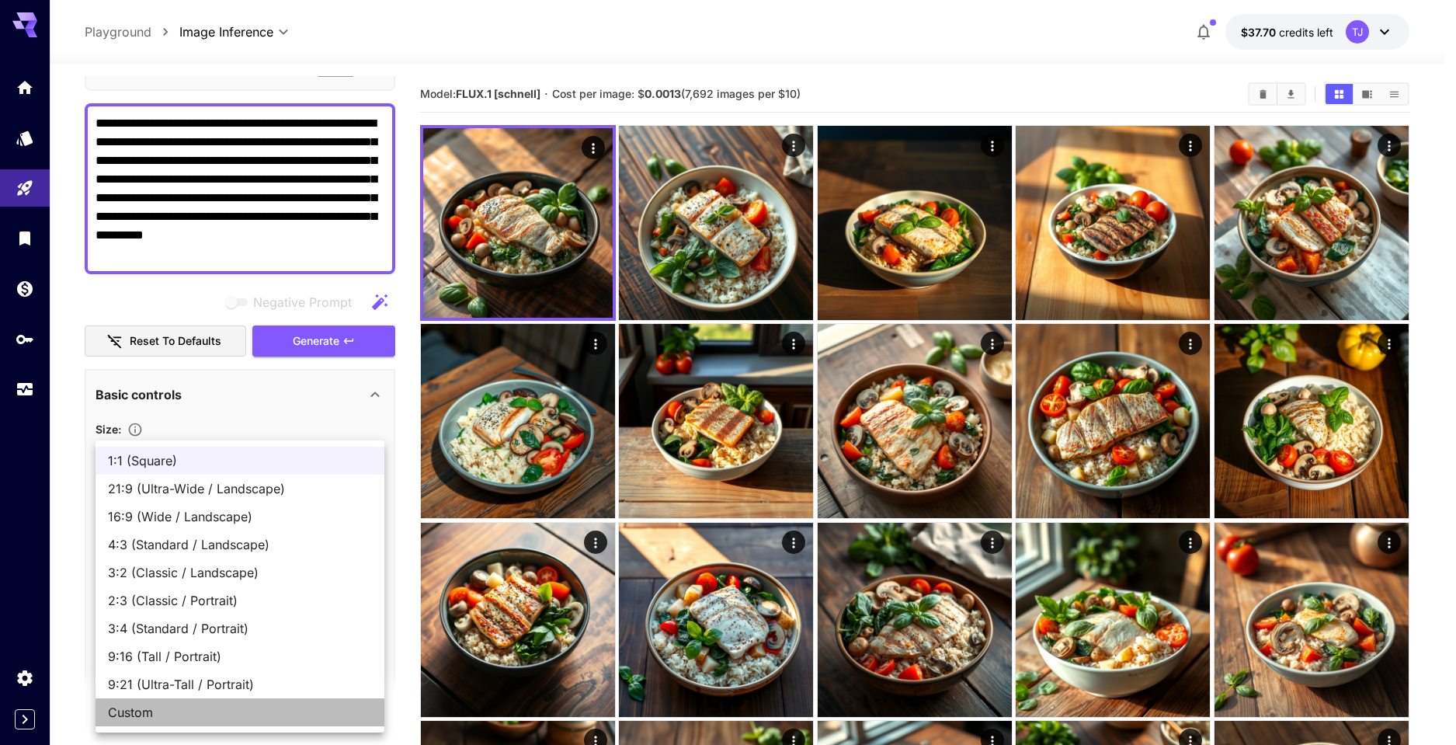
click at [202, 710] on span "Custom" at bounding box center [240, 712] width 264 height 19
type input "******"
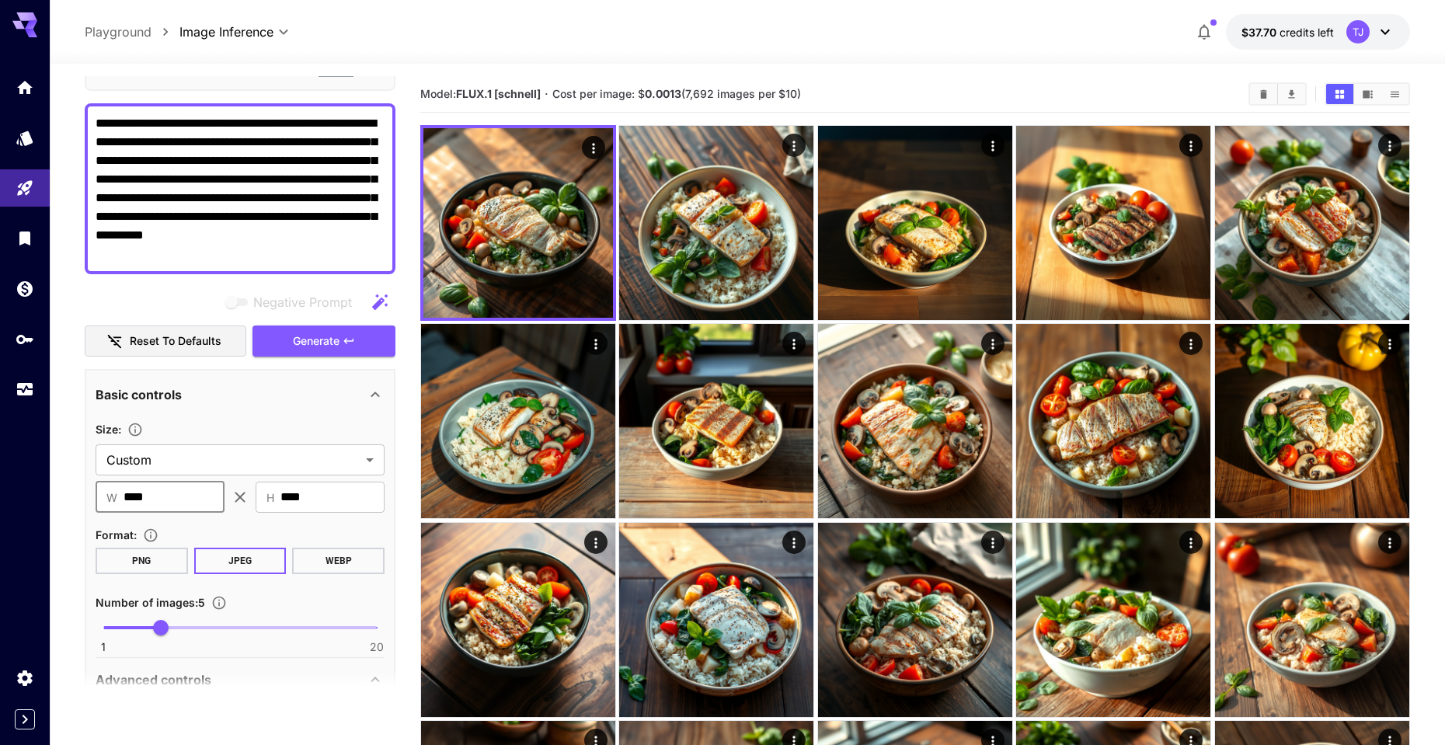
drag, startPoint x: 178, startPoint y: 496, endPoint x: 108, endPoint y: 496, distance: 69.9
click at [108, 496] on div "​ W **** ​" at bounding box center [160, 497] width 129 height 31
type input "***"
click at [316, 333] on span "Generate" at bounding box center [316, 341] width 47 height 19
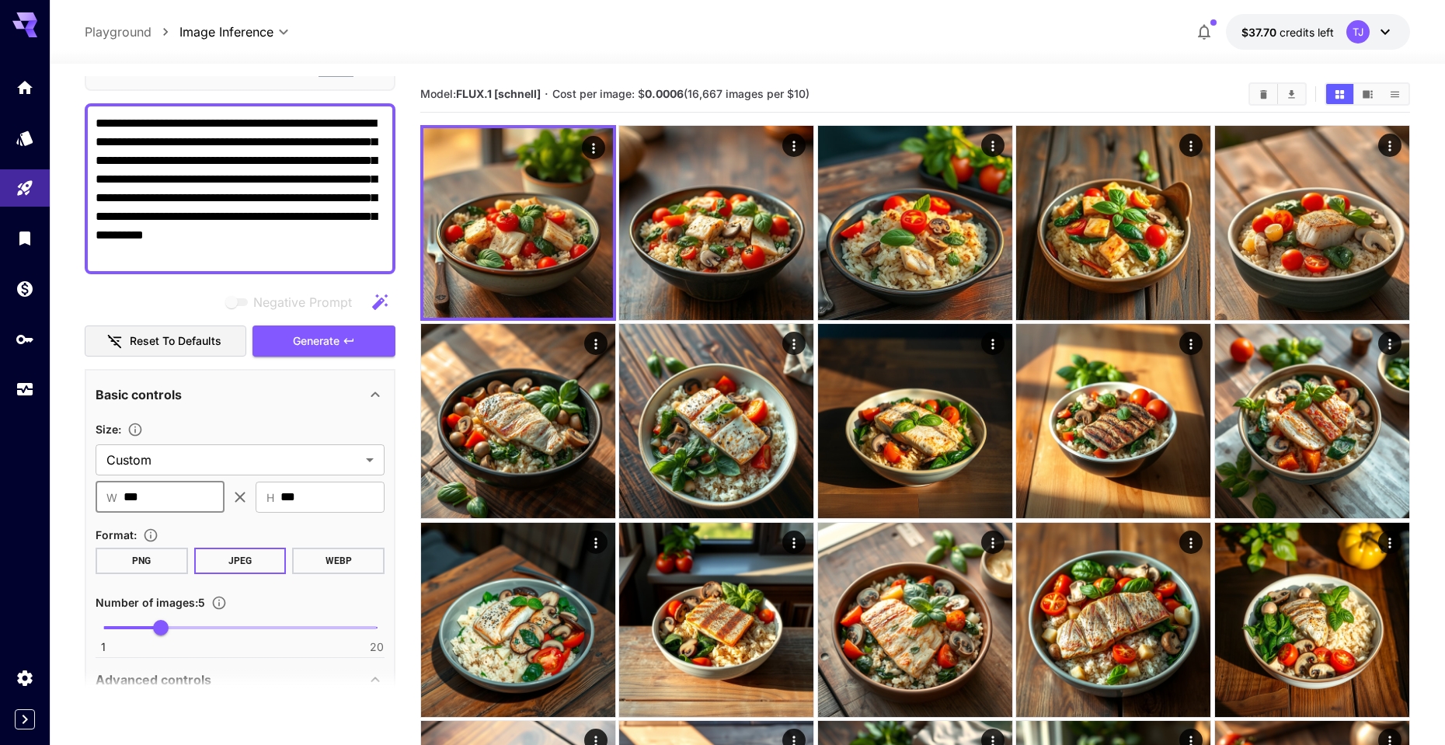
drag, startPoint x: 180, startPoint y: 497, endPoint x: 66, endPoint y: 510, distance: 114.9
type input "***"
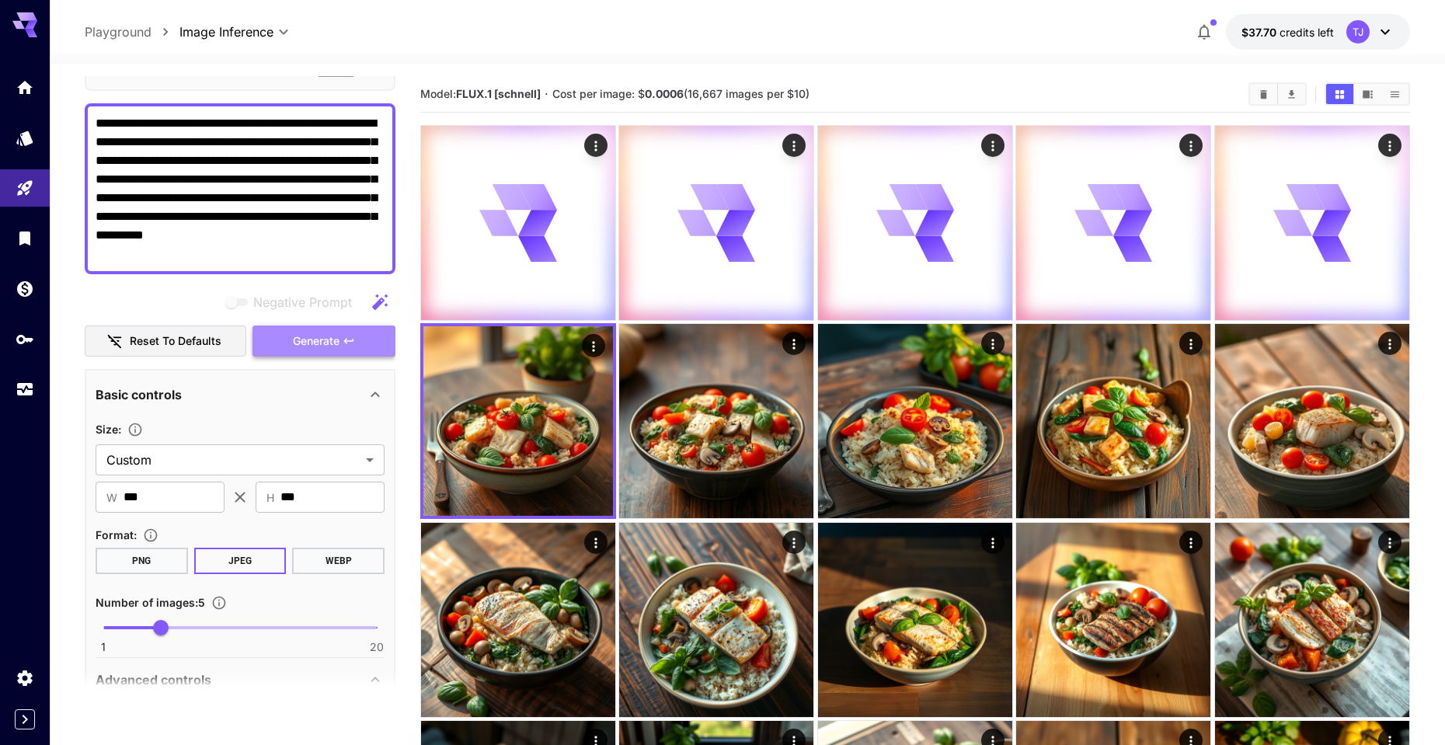
click at [306, 341] on span "Generate" at bounding box center [316, 341] width 47 height 19
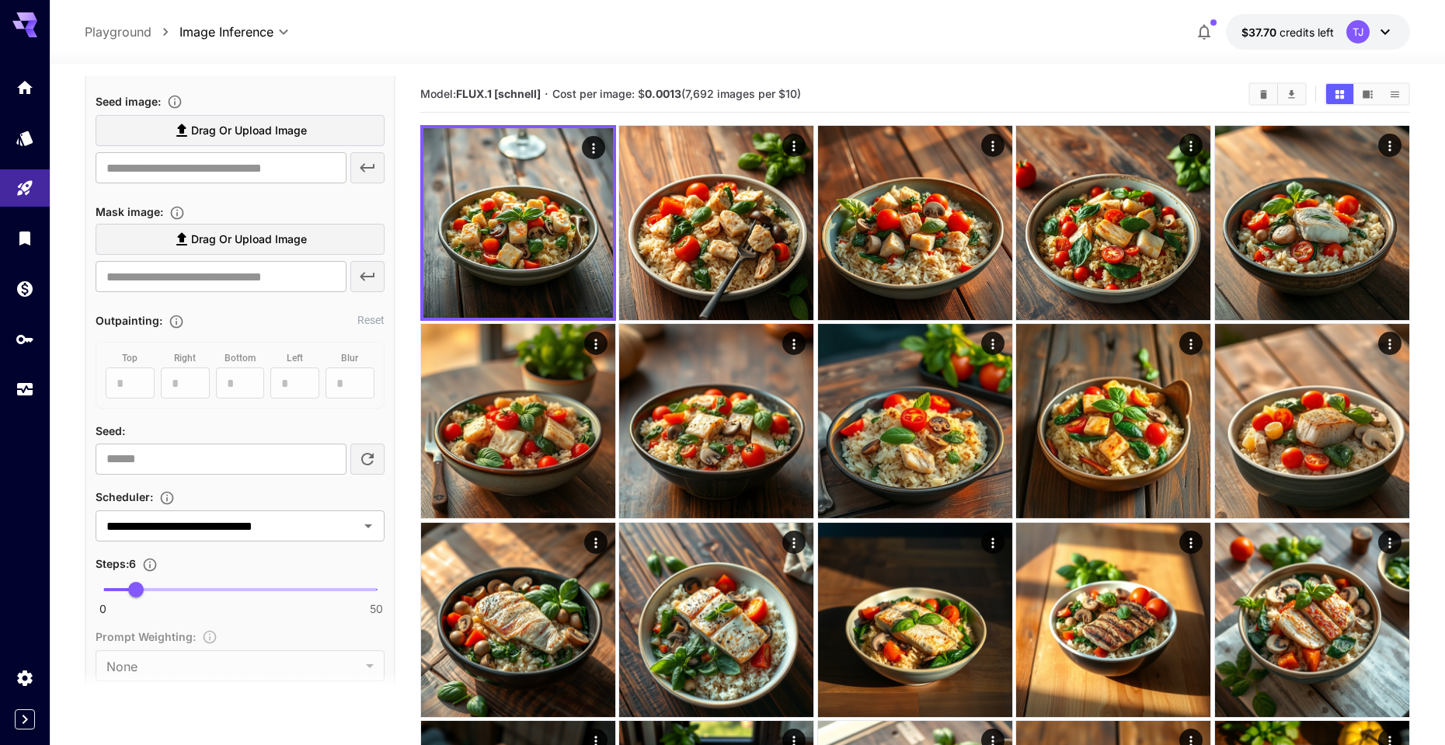
scroll to position [323, 0]
